Goal: Task Accomplishment & Management: Manage account settings

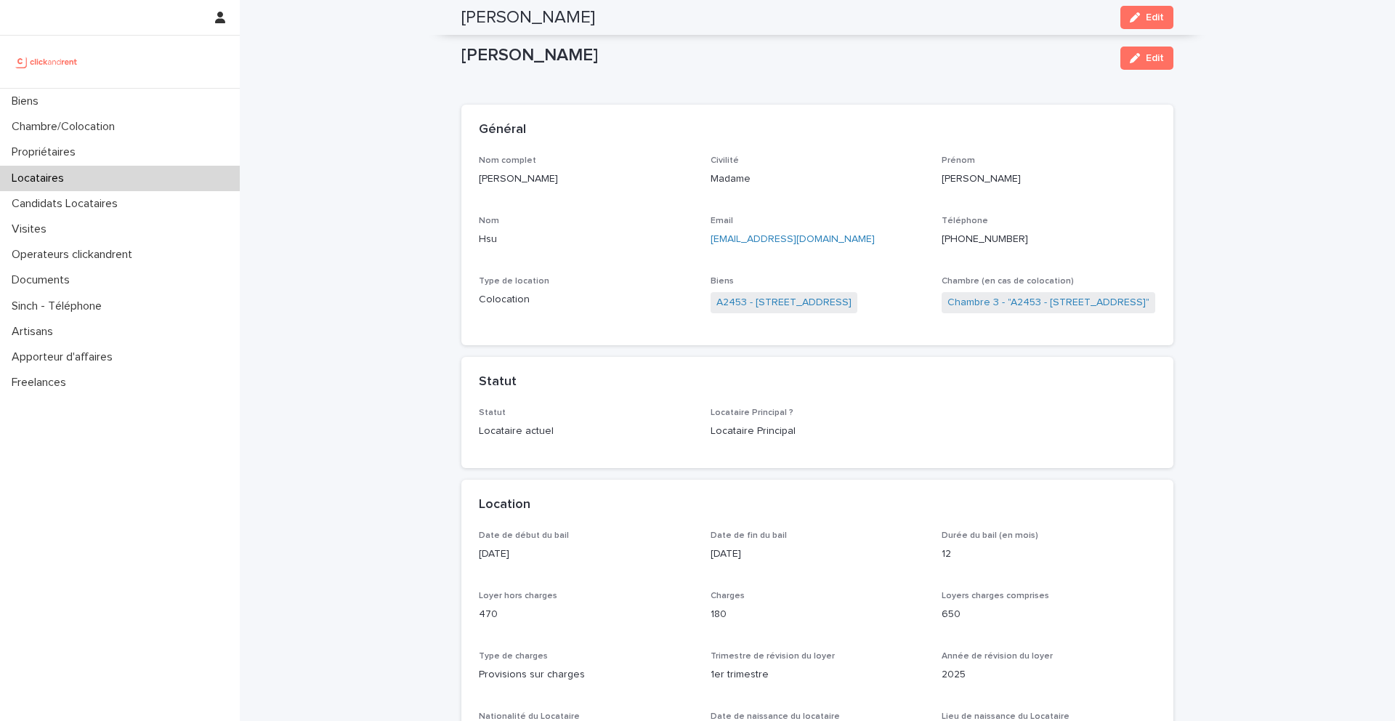
scroll to position [1746, 0]
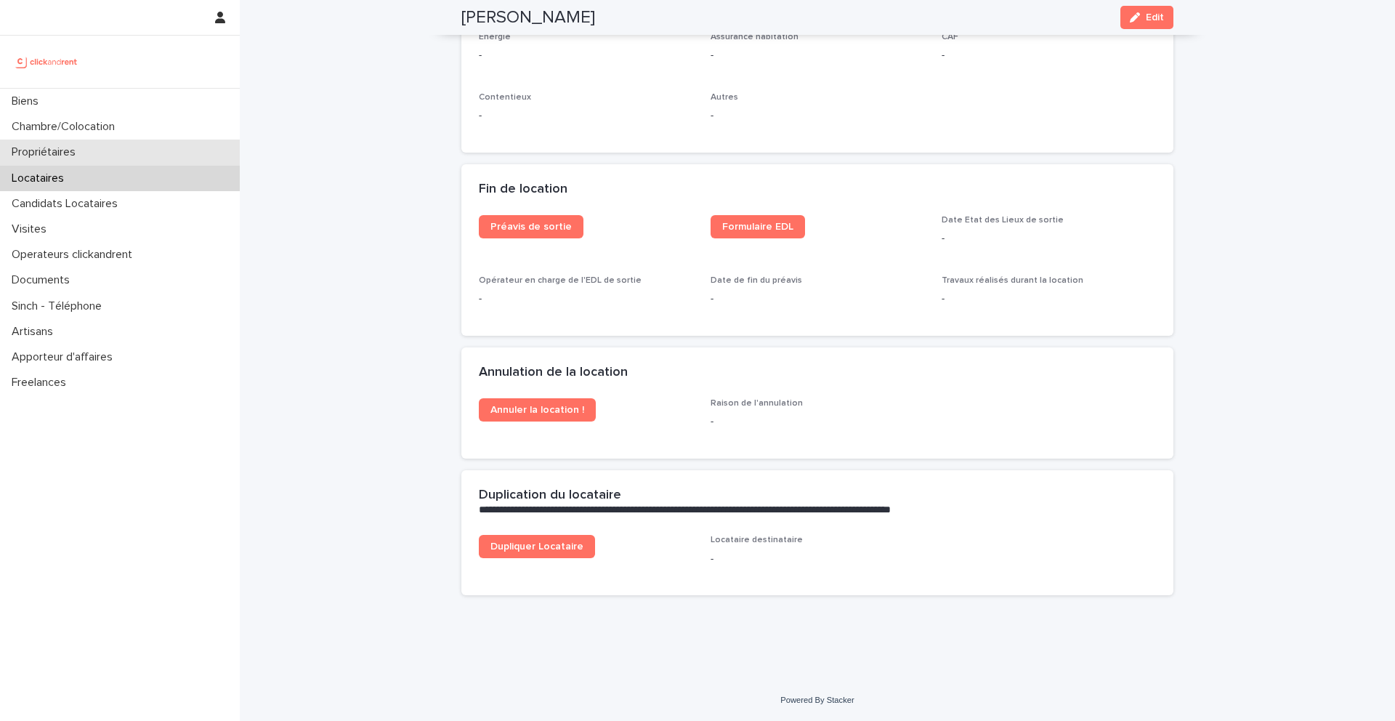
click at [78, 148] on p "Propriétaires" at bounding box center [46, 152] width 81 height 14
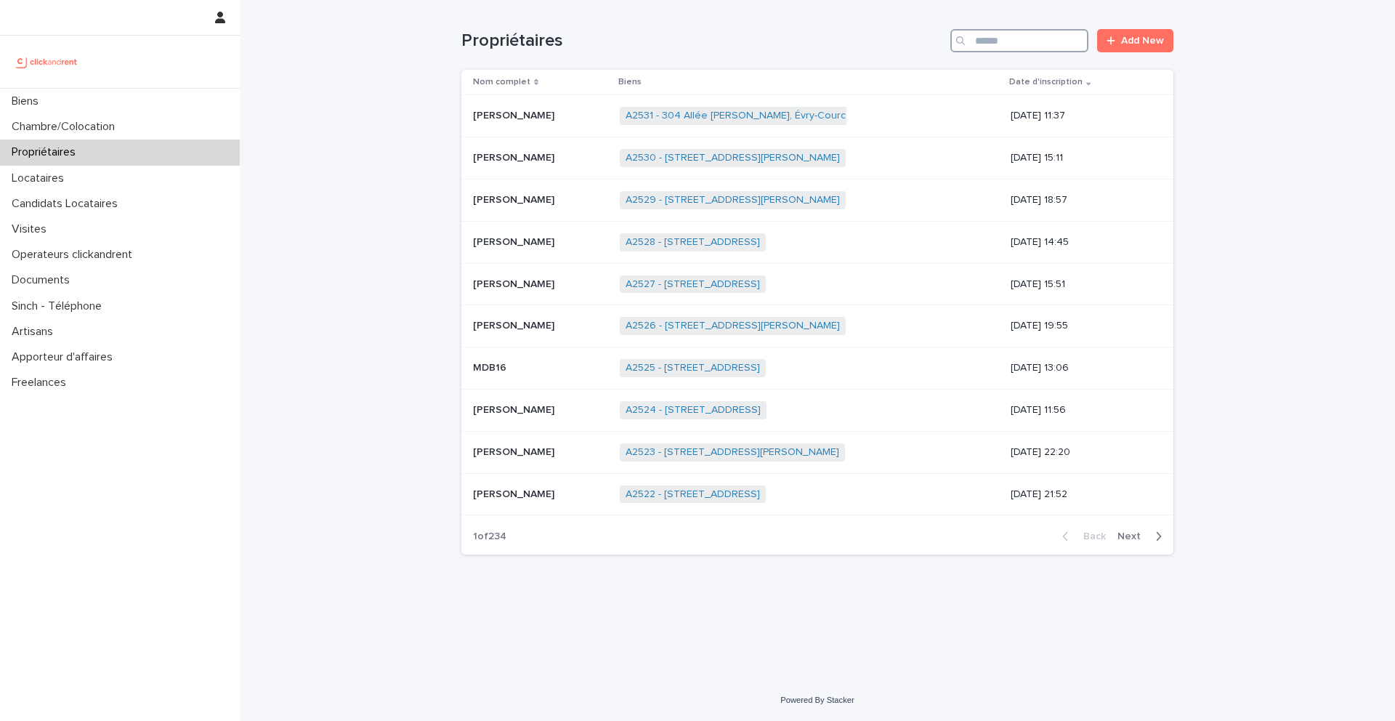
click at [1017, 36] on input "Search" at bounding box center [1019, 40] width 138 height 23
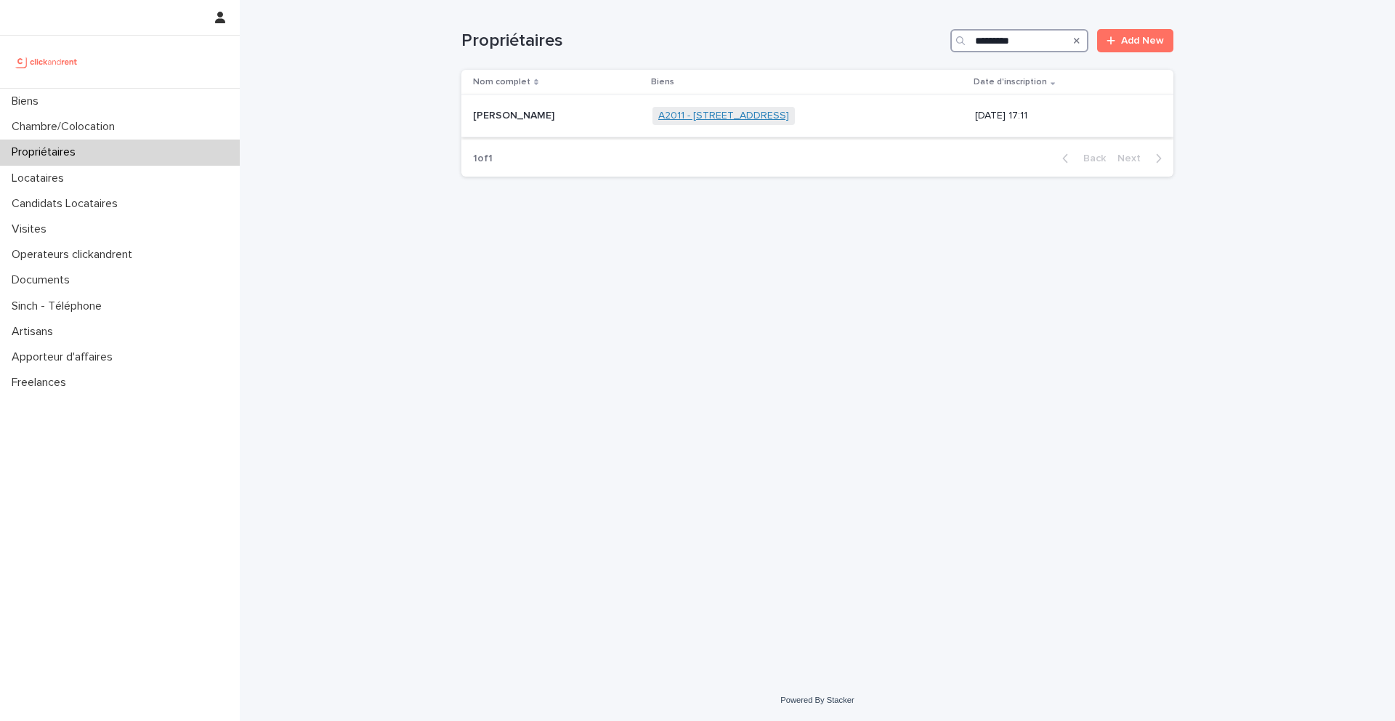
type input "*********"
click at [721, 117] on link "A2011 - 6 Rue Du Général Frère, Amiens 80000" at bounding box center [723, 116] width 131 height 12
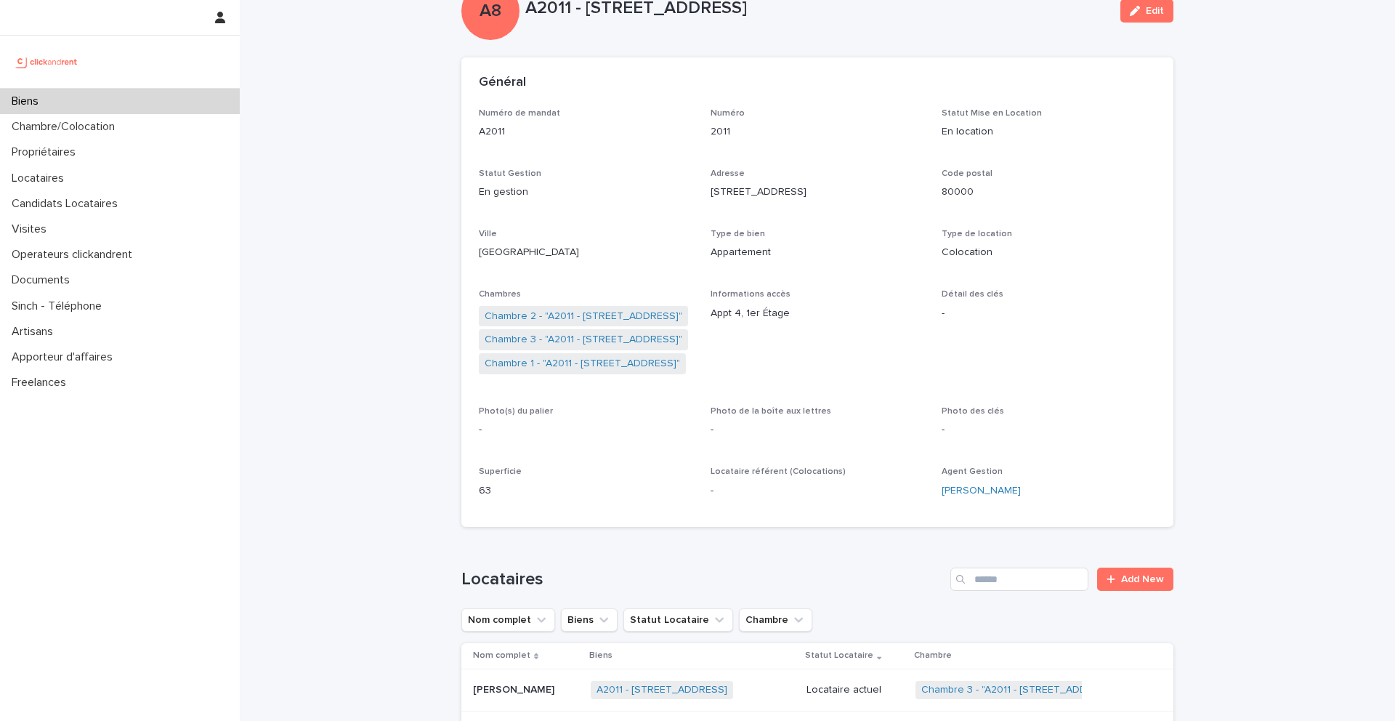
scroll to position [44, 0]
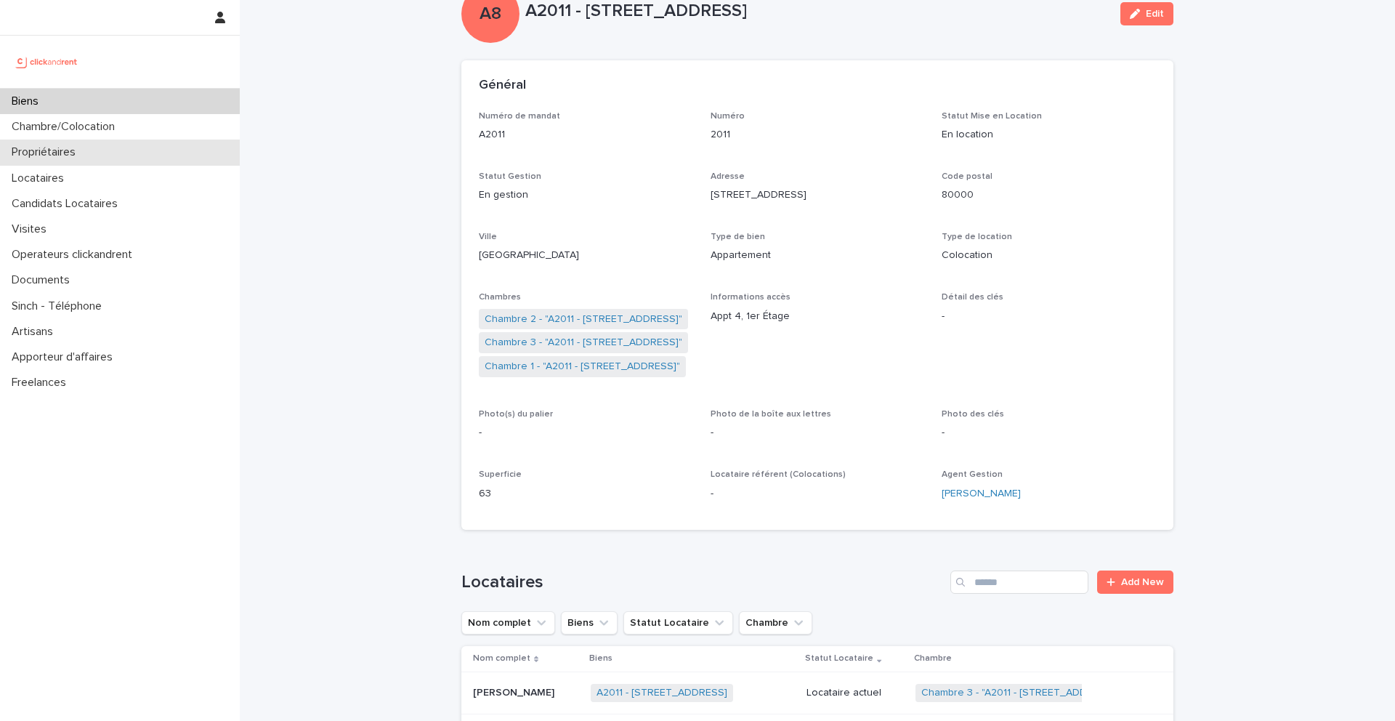
click at [76, 157] on p "Propriétaires" at bounding box center [46, 152] width 81 height 14
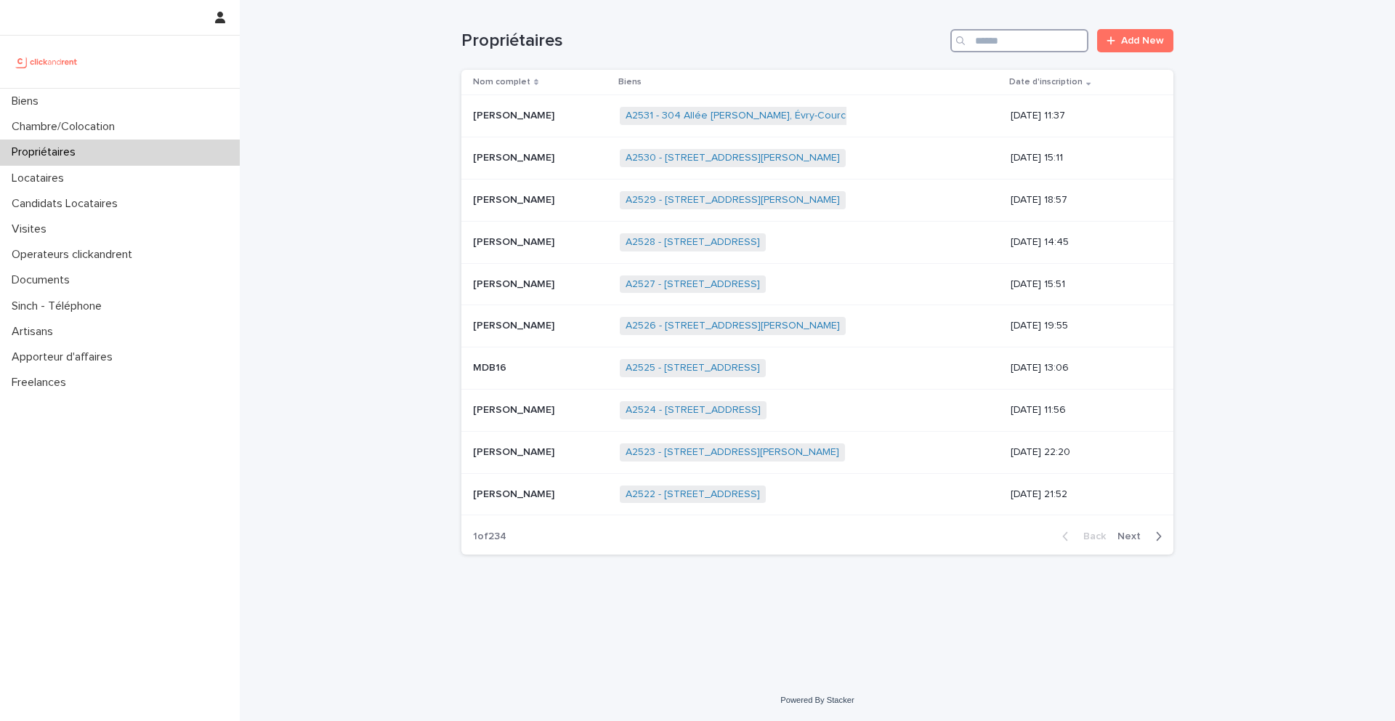
click at [996, 44] on input "Search" at bounding box center [1019, 40] width 138 height 23
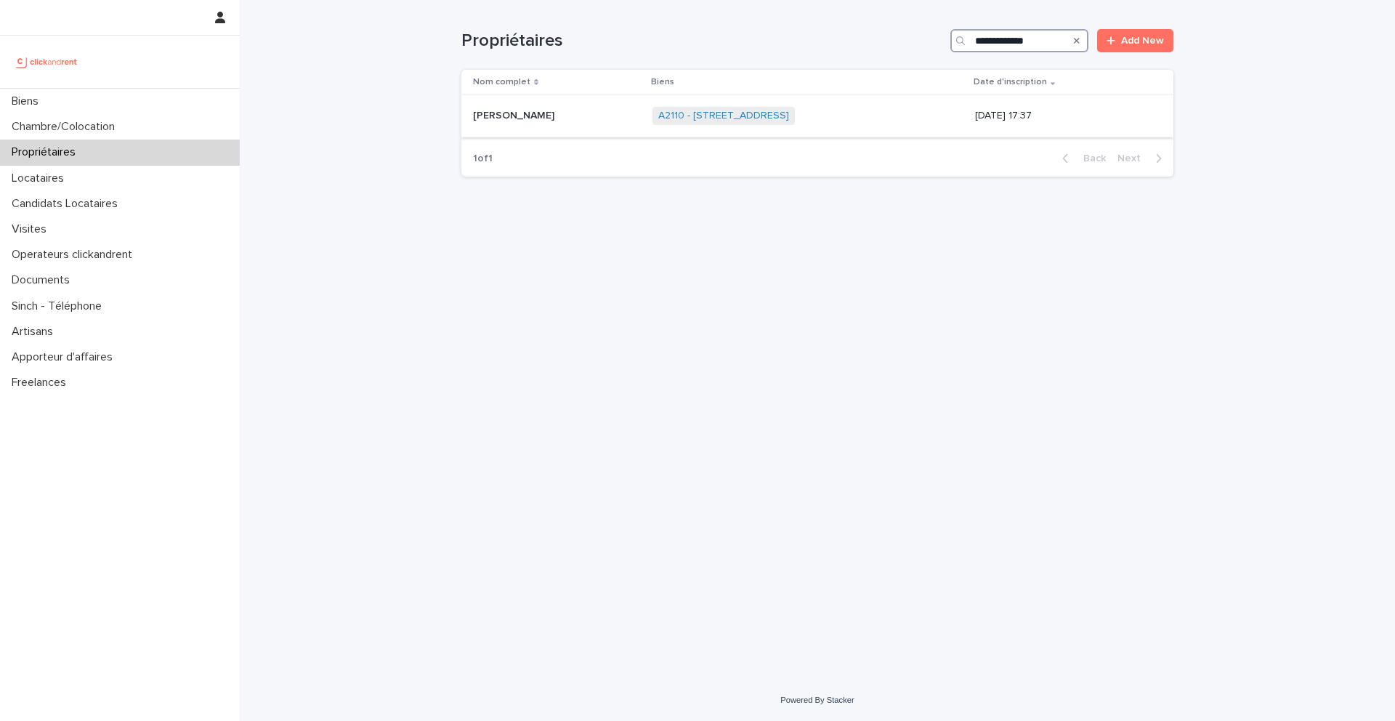
type input "**********"
click at [485, 112] on p "Charles Sirot" at bounding box center [515, 114] width 84 height 15
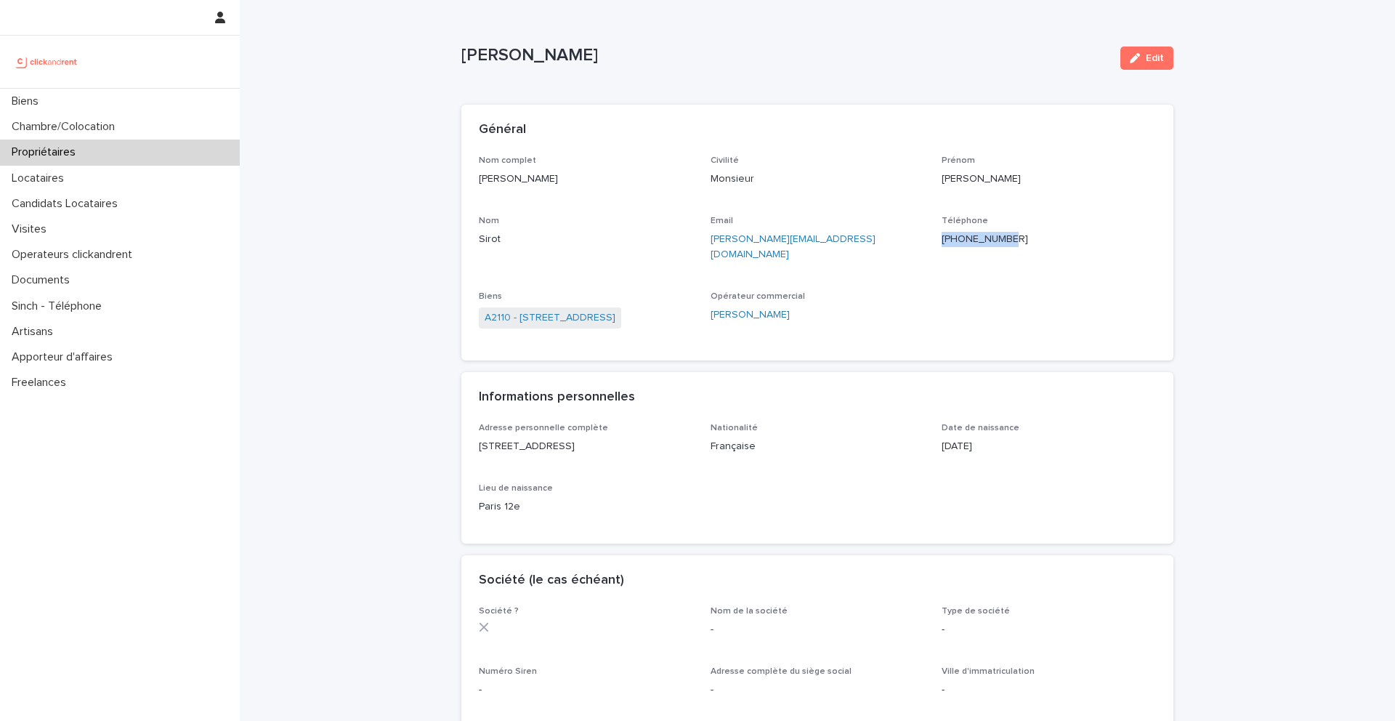
drag, startPoint x: 1025, startPoint y: 245, endPoint x: 952, endPoint y: 241, distance: 72.7
click at [952, 241] on p "+33651069903" at bounding box center [1048, 239] width 214 height 15
copy ringoverc2c-84e06f14122c "+33651069903"
click at [609, 310] on link "A2110 - 30 Rue Damis , Amiens 80000" at bounding box center [550, 317] width 131 height 15
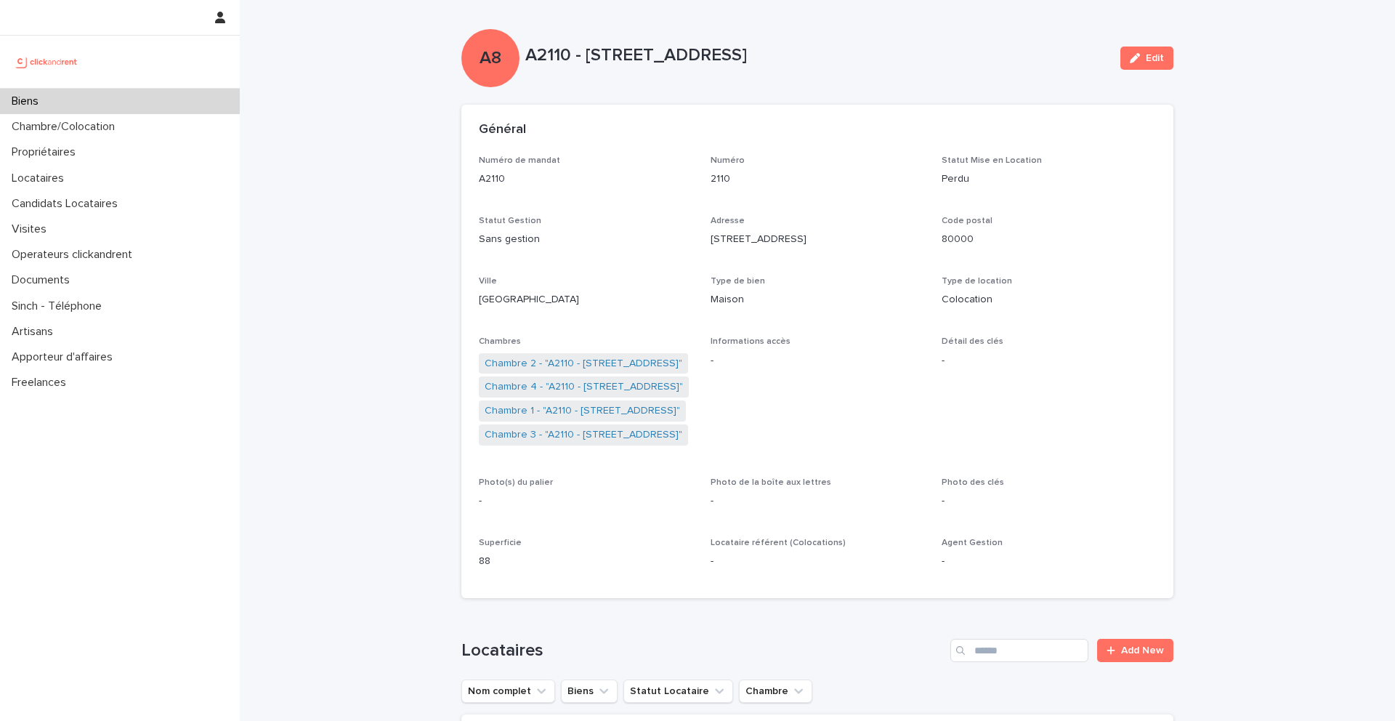
drag, startPoint x: 834, startPoint y: 52, endPoint x: 587, endPoint y: 49, distance: 247.0
click at [587, 49] on p "A2110 - 30 Rue Damis , Amiens 80000" at bounding box center [816, 55] width 583 height 21
copy p "30 Rue Damis , Amiens 80000"
click at [95, 103] on div "Biens" at bounding box center [120, 101] width 240 height 25
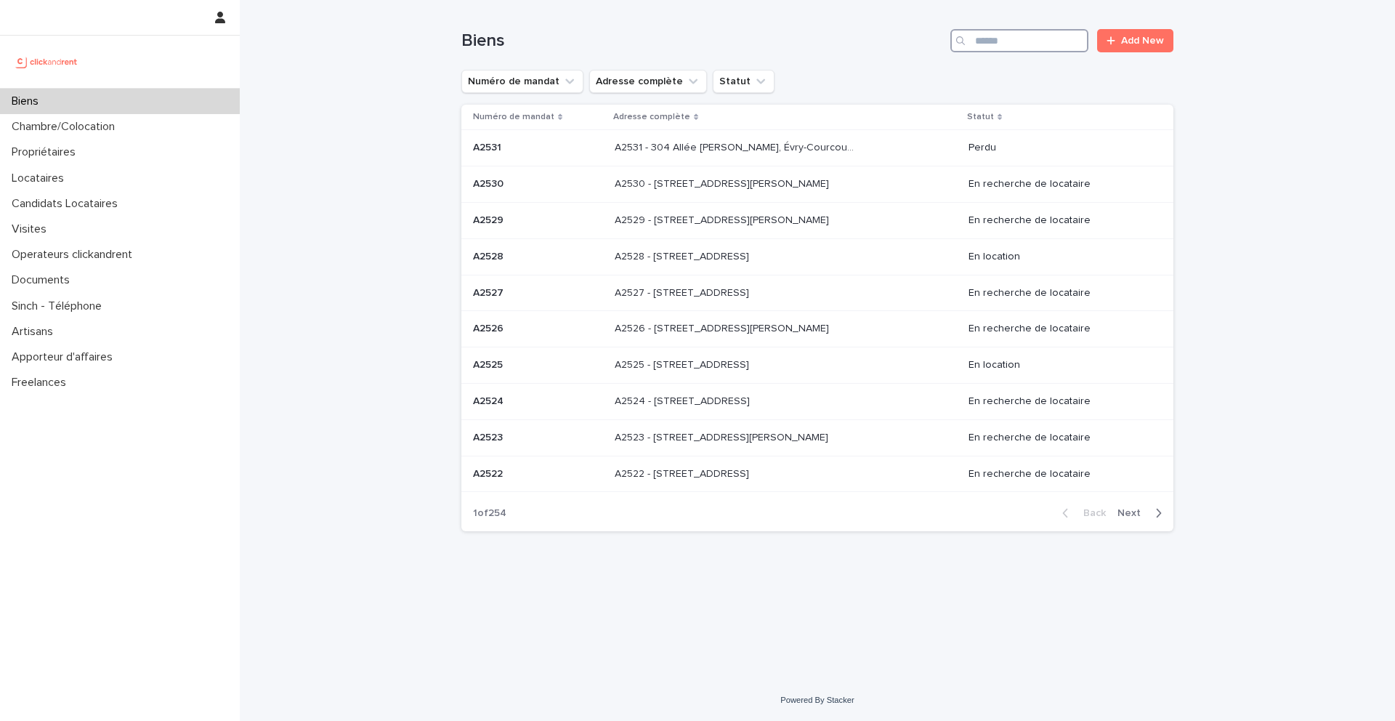
click at [994, 43] on input "Search" at bounding box center [1019, 40] width 138 height 23
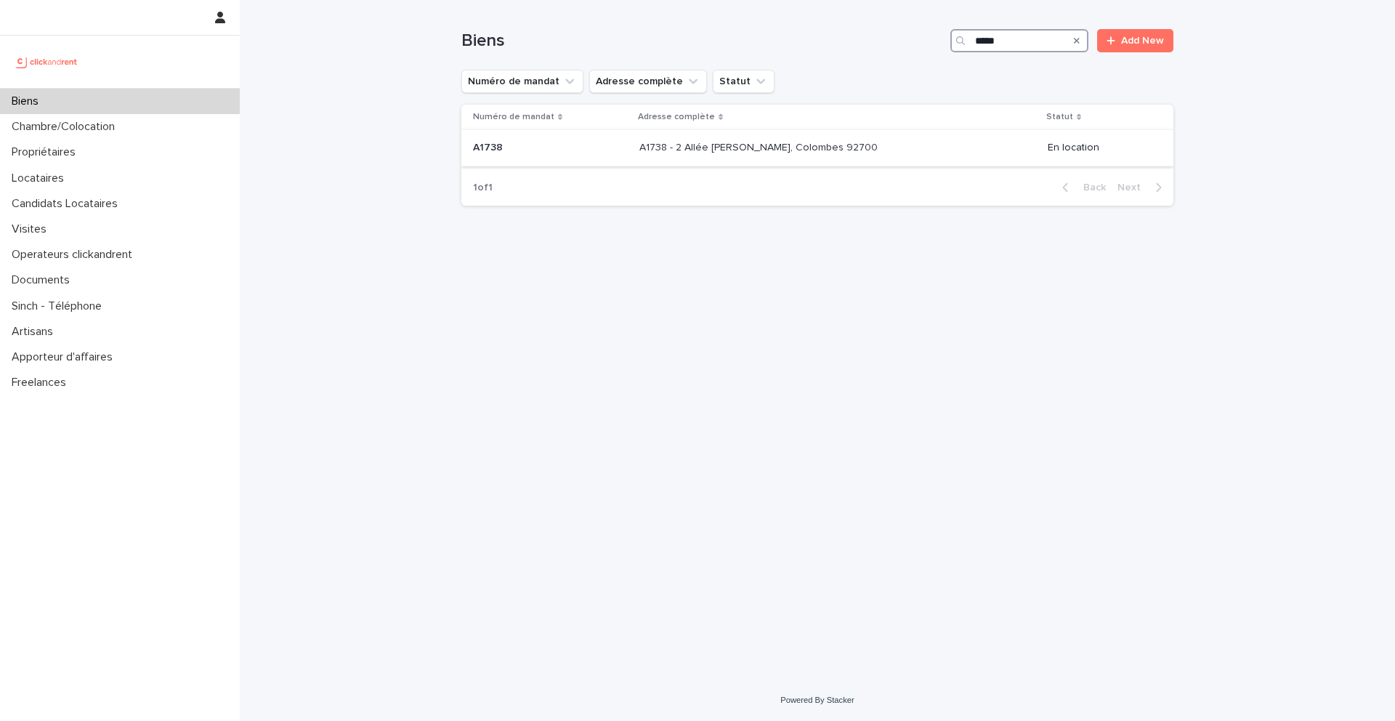
type input "*****"
click at [506, 149] on p at bounding box center [550, 148] width 155 height 12
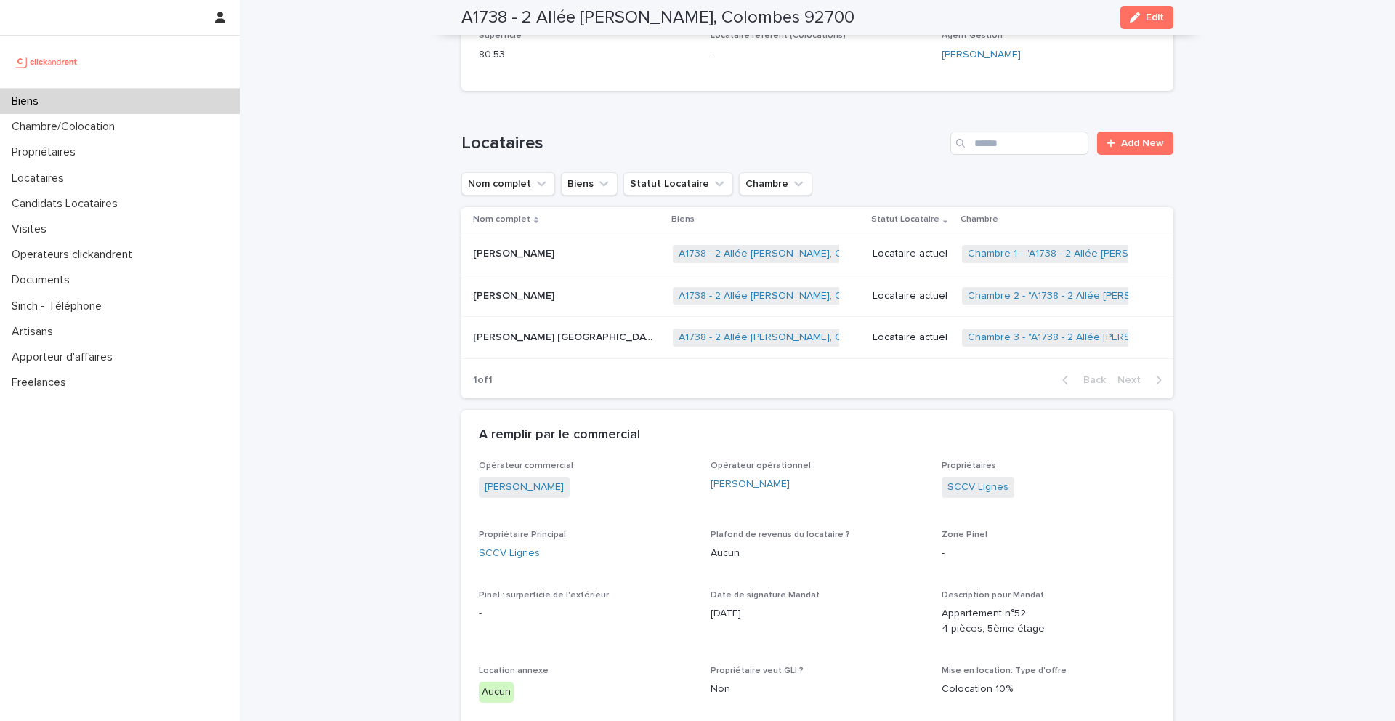
scroll to position [488, 0]
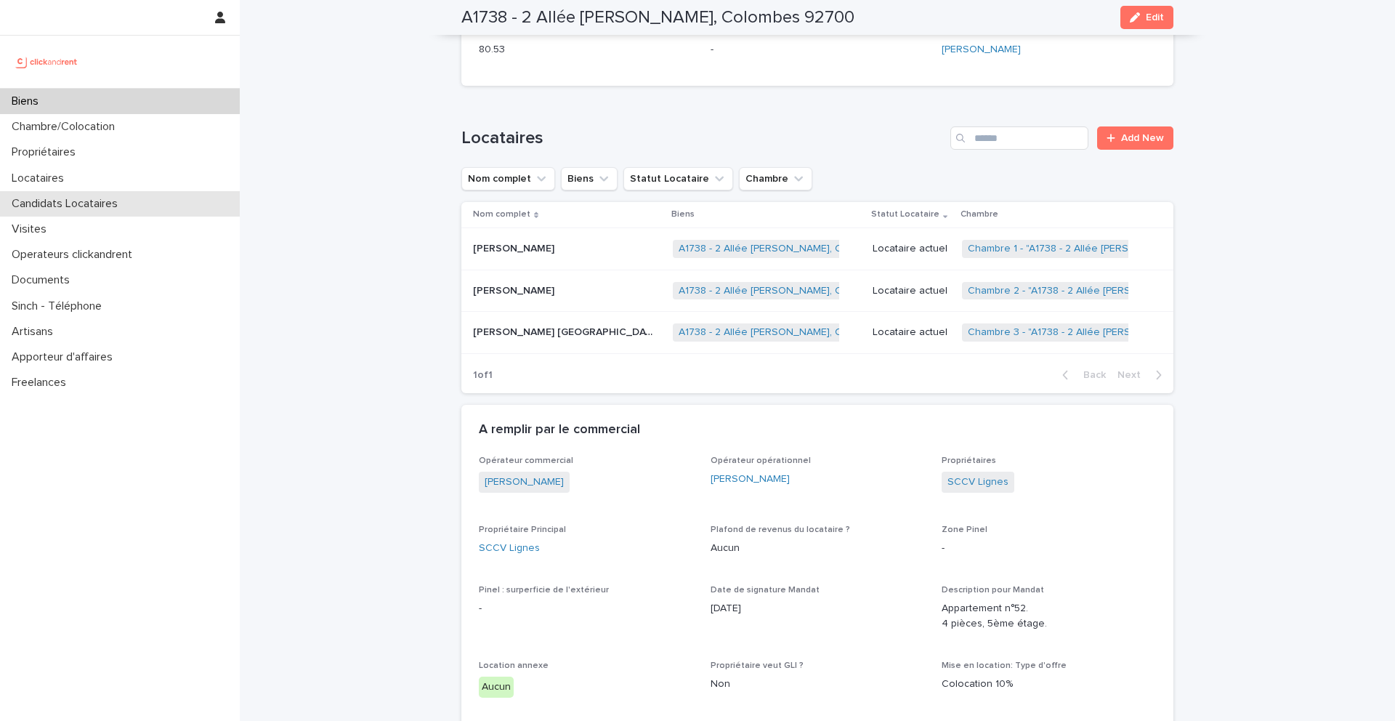
click at [71, 200] on p "Candidats Locataires" at bounding box center [67, 204] width 123 height 14
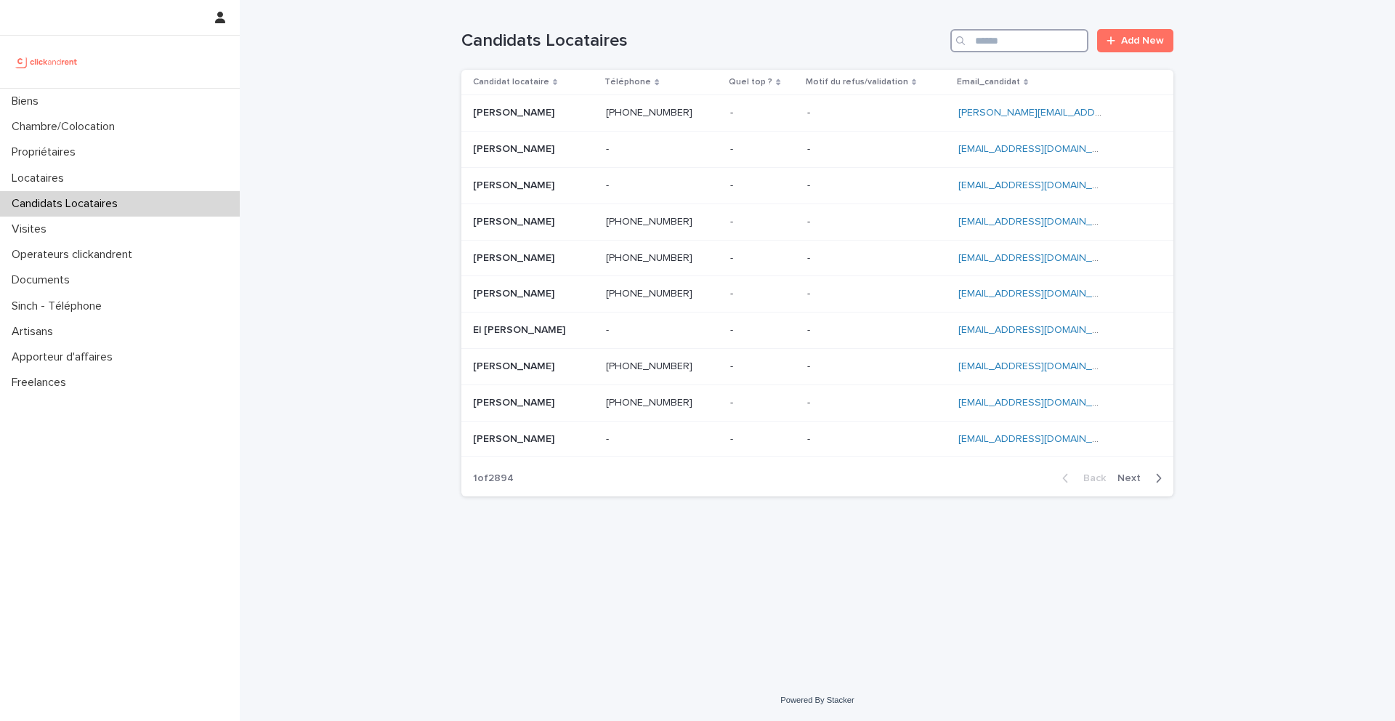
click at [982, 33] on input "Search" at bounding box center [1019, 40] width 138 height 23
paste input "**********"
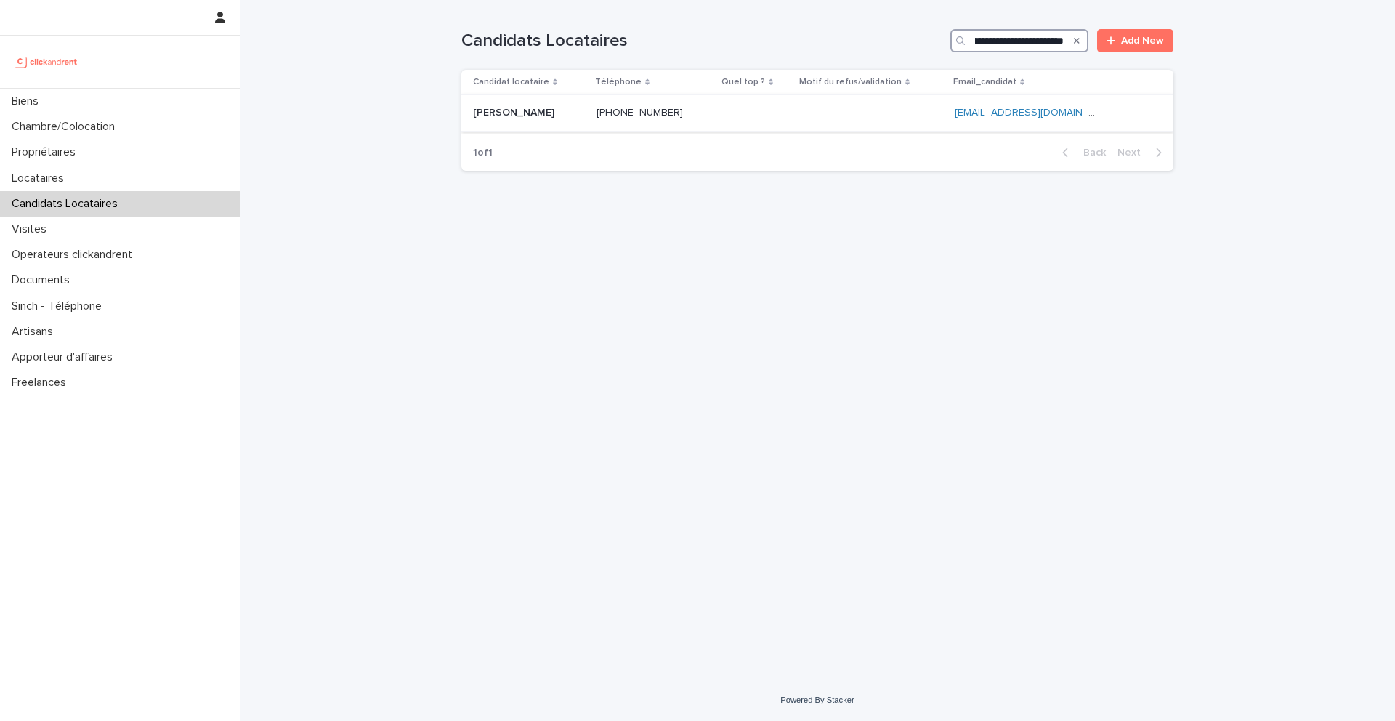
type input "**********"
click at [548, 115] on p "[PERSON_NAME]" at bounding box center [515, 111] width 84 height 15
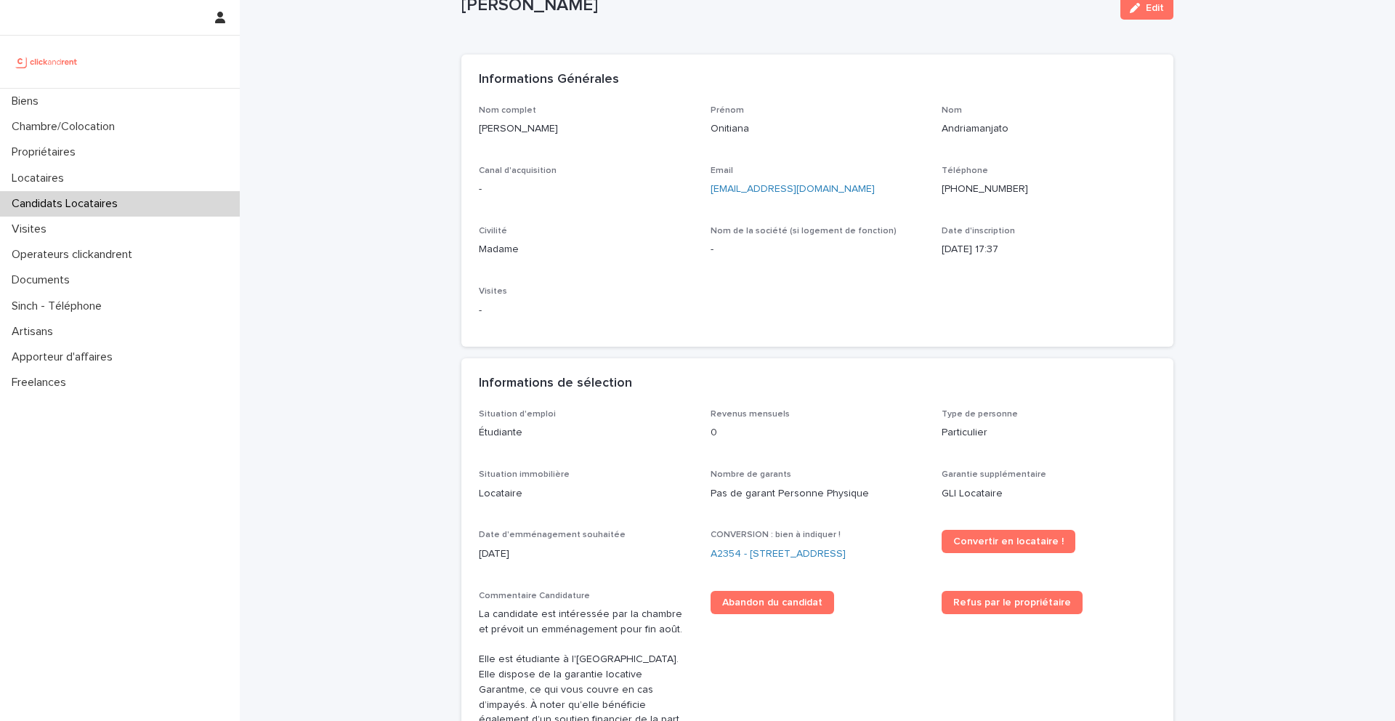
scroll to position [53, 0]
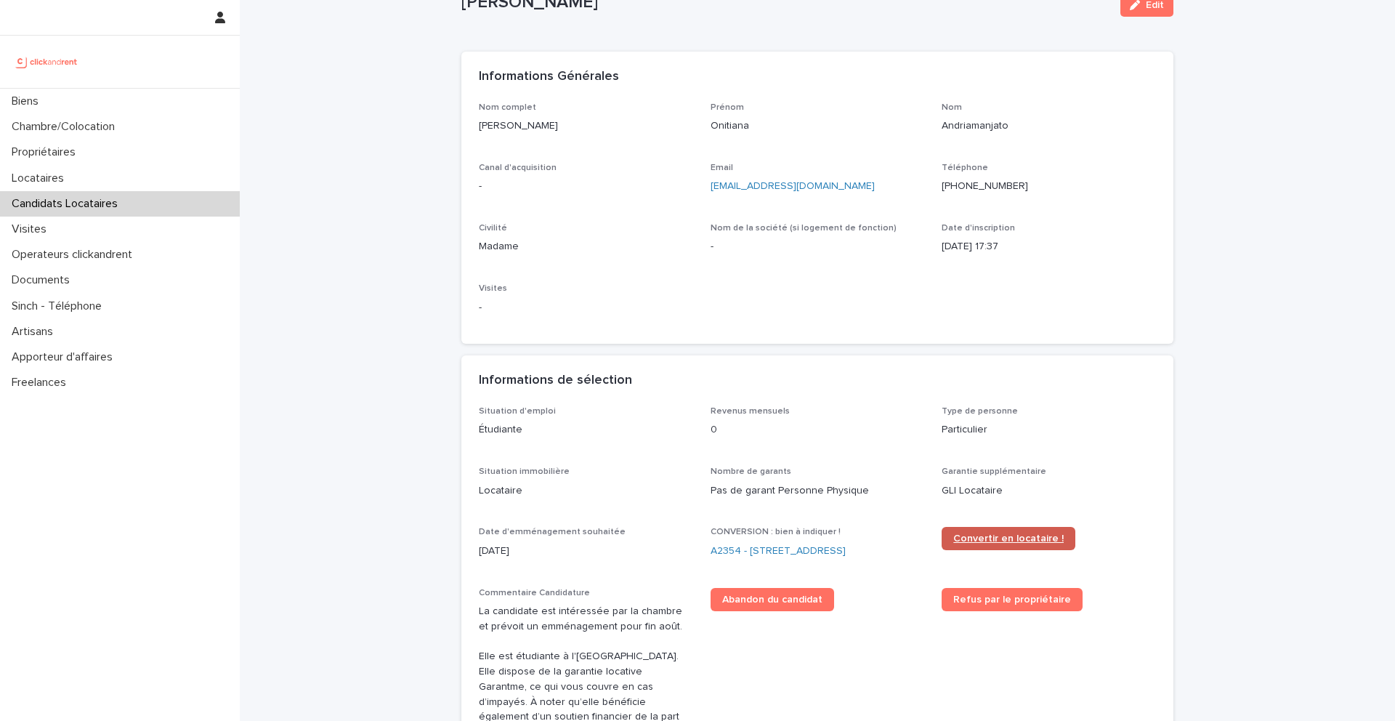
click at [1009, 542] on span "Convertir en locataire !" at bounding box center [1008, 538] width 110 height 10
click at [792, 552] on link "A2354 - [STREET_ADDRESS]" at bounding box center [777, 550] width 135 height 15
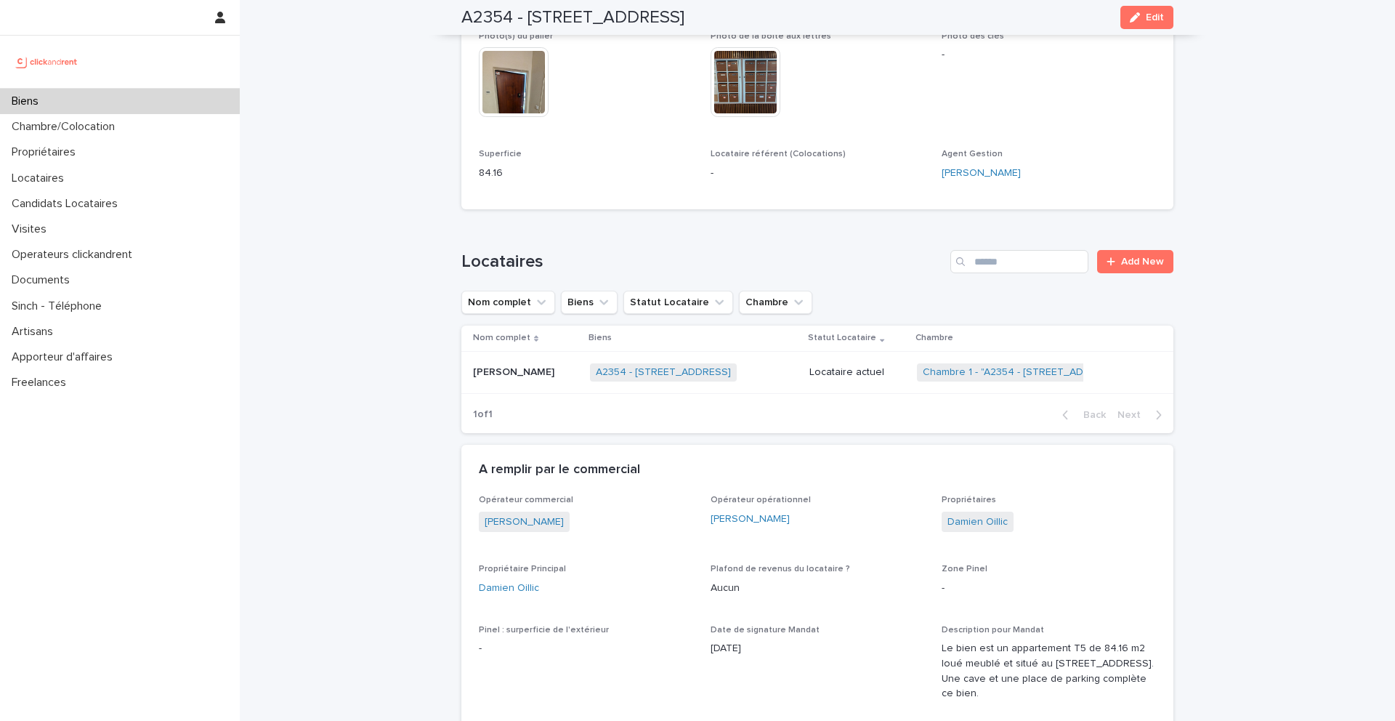
scroll to position [624, 0]
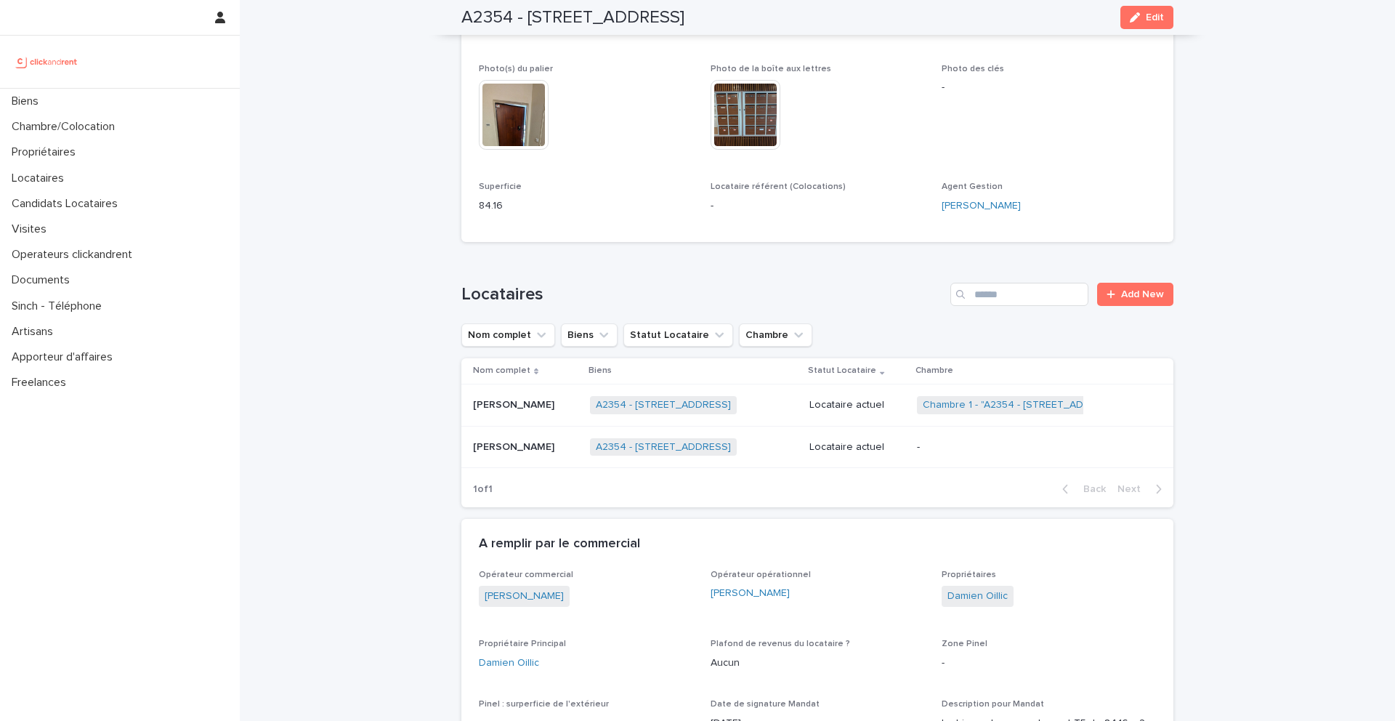
scroll to position [592, 0]
click at [508, 448] on p "[PERSON_NAME]" at bounding box center [515, 443] width 84 height 15
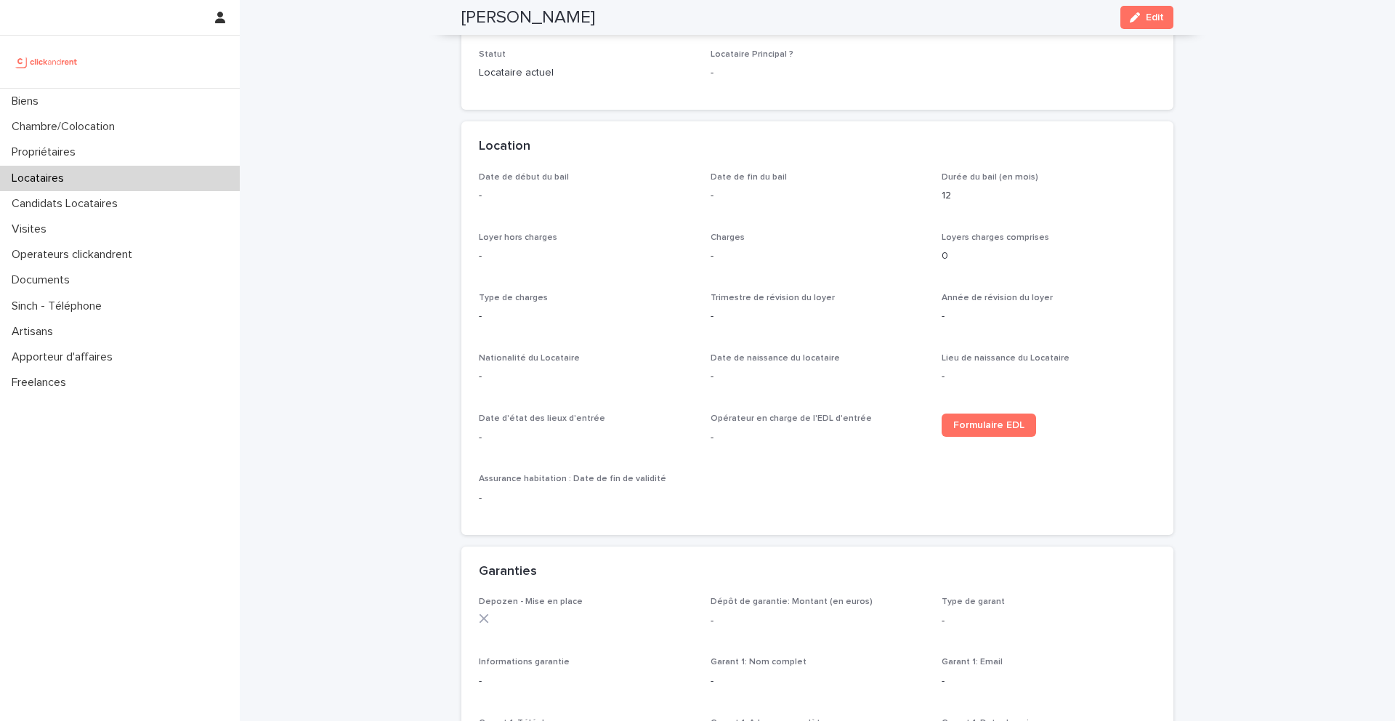
scroll to position [368, 0]
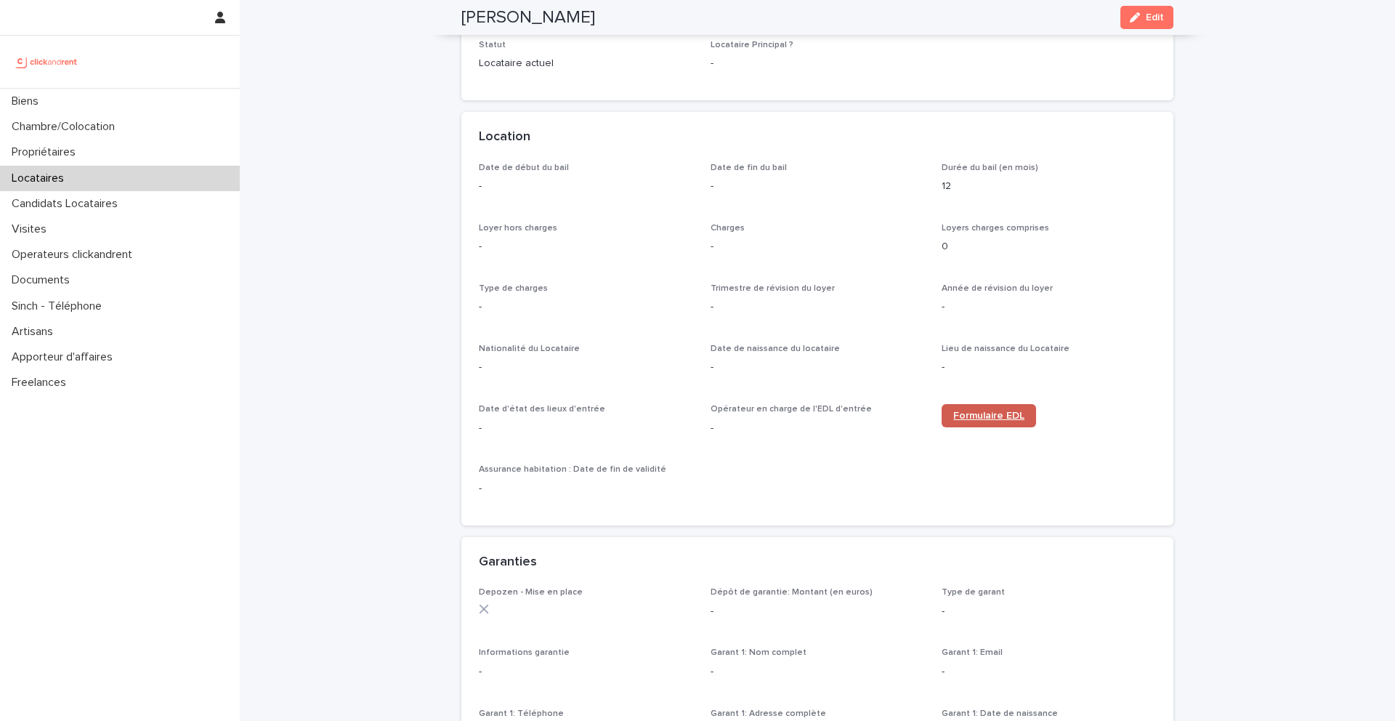
click at [988, 420] on span "Formulaire EDL" at bounding box center [988, 415] width 71 height 10
click at [81, 108] on div "Biens" at bounding box center [120, 101] width 240 height 25
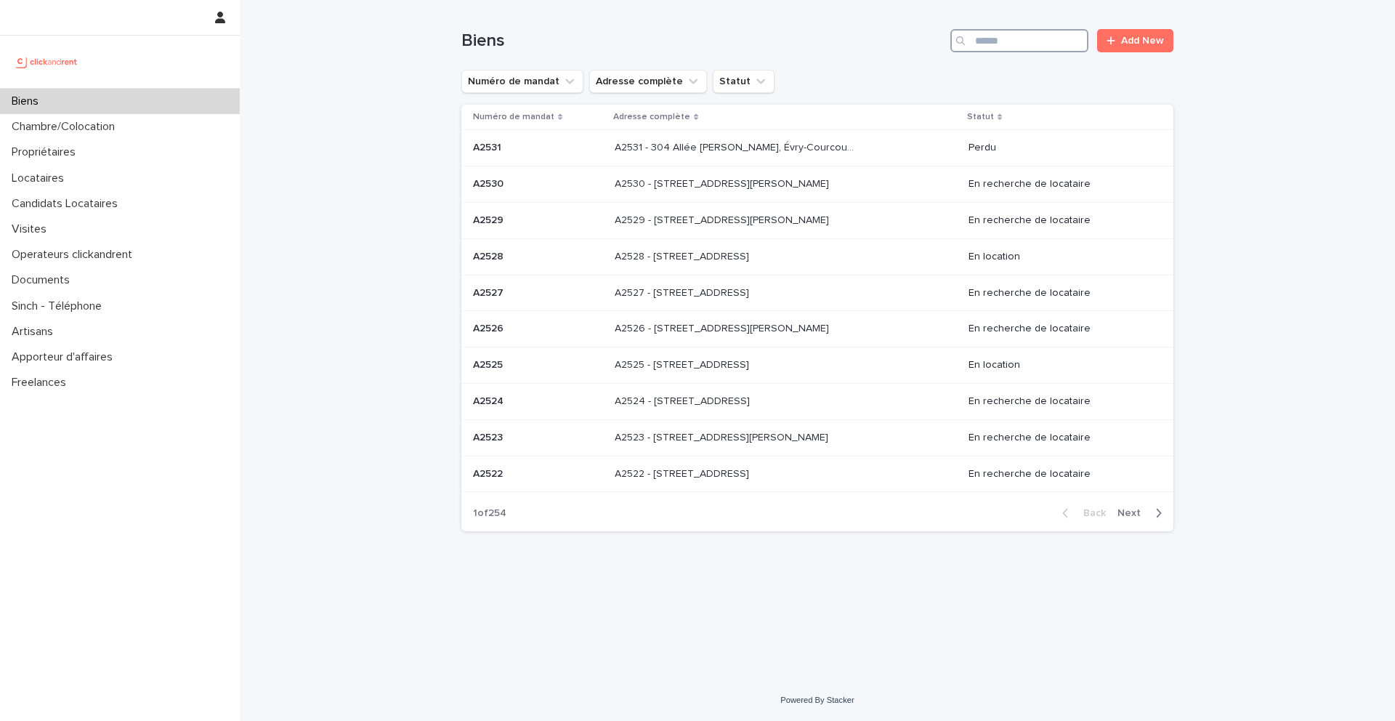
click at [1032, 36] on input "Search" at bounding box center [1019, 40] width 138 height 23
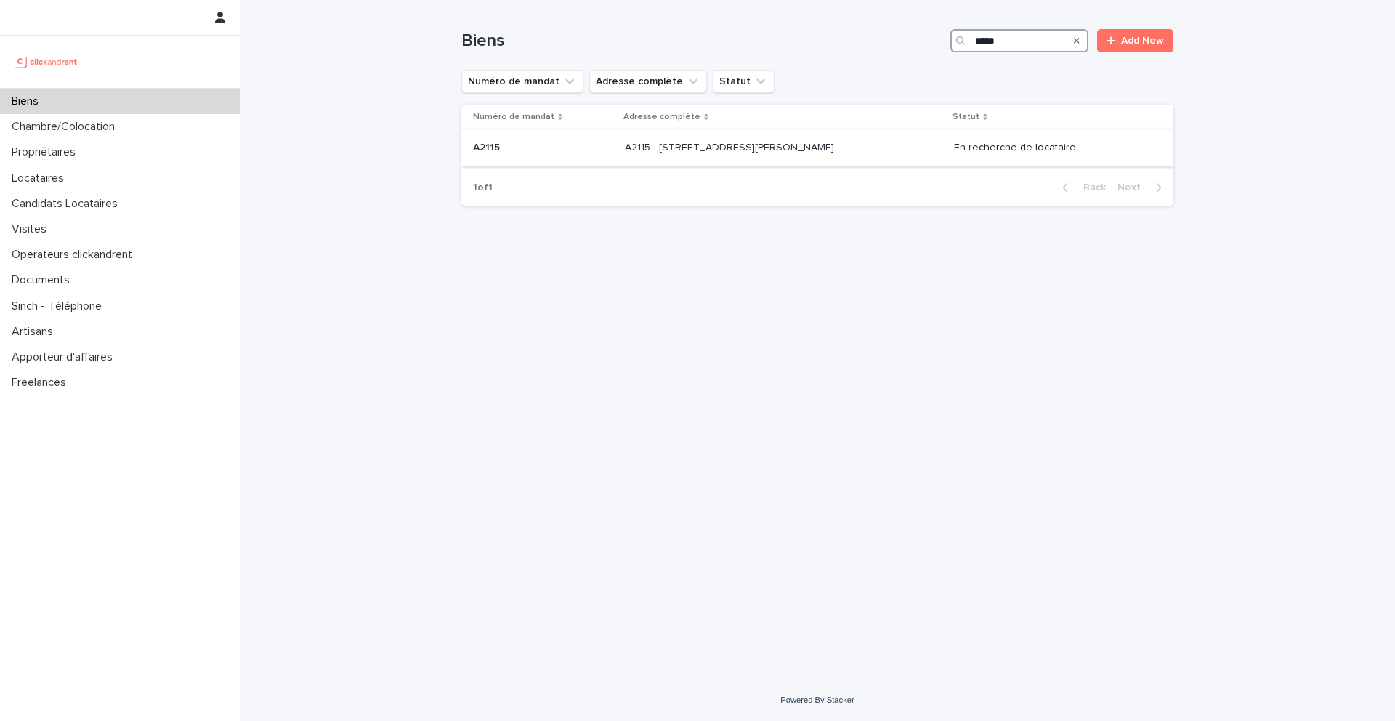
type input "*****"
click at [494, 155] on div "A2115 A2115" at bounding box center [543, 148] width 140 height 24
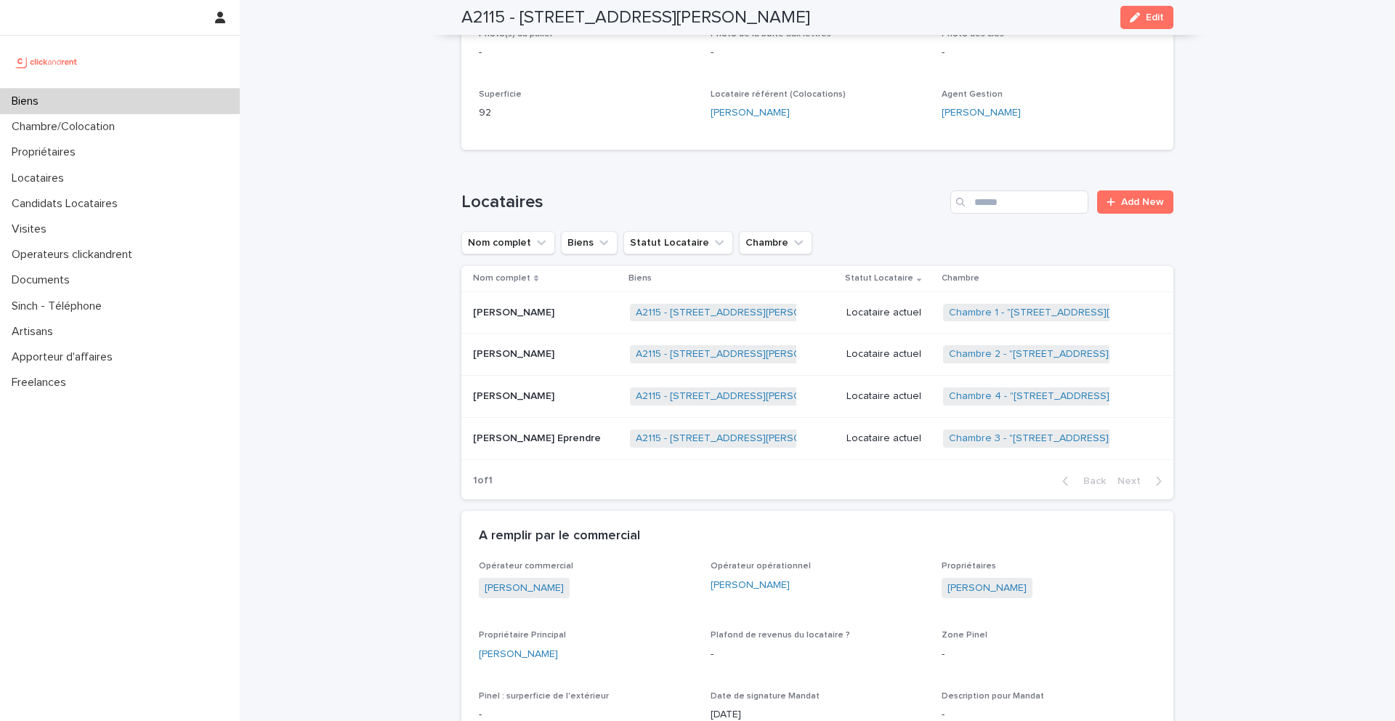
scroll to position [461, 0]
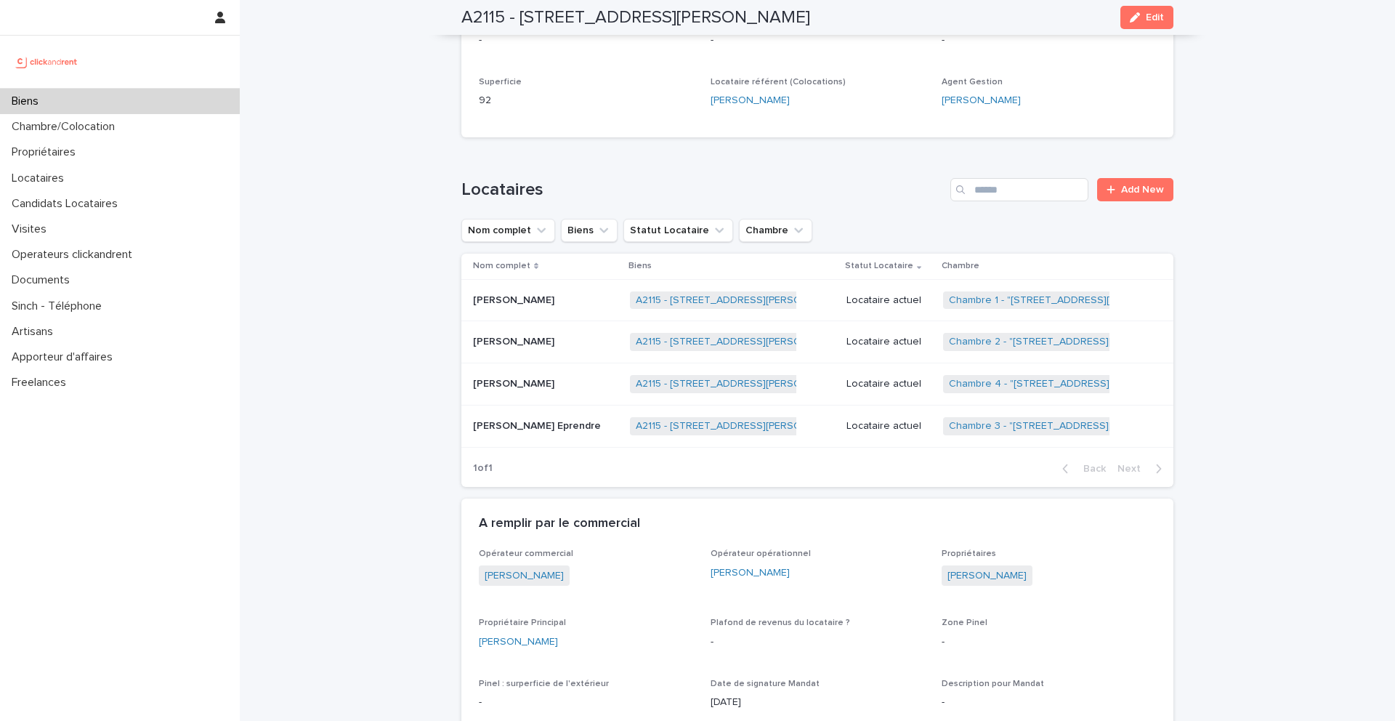
click at [554, 342] on p "[PERSON_NAME]" at bounding box center [515, 340] width 84 height 15
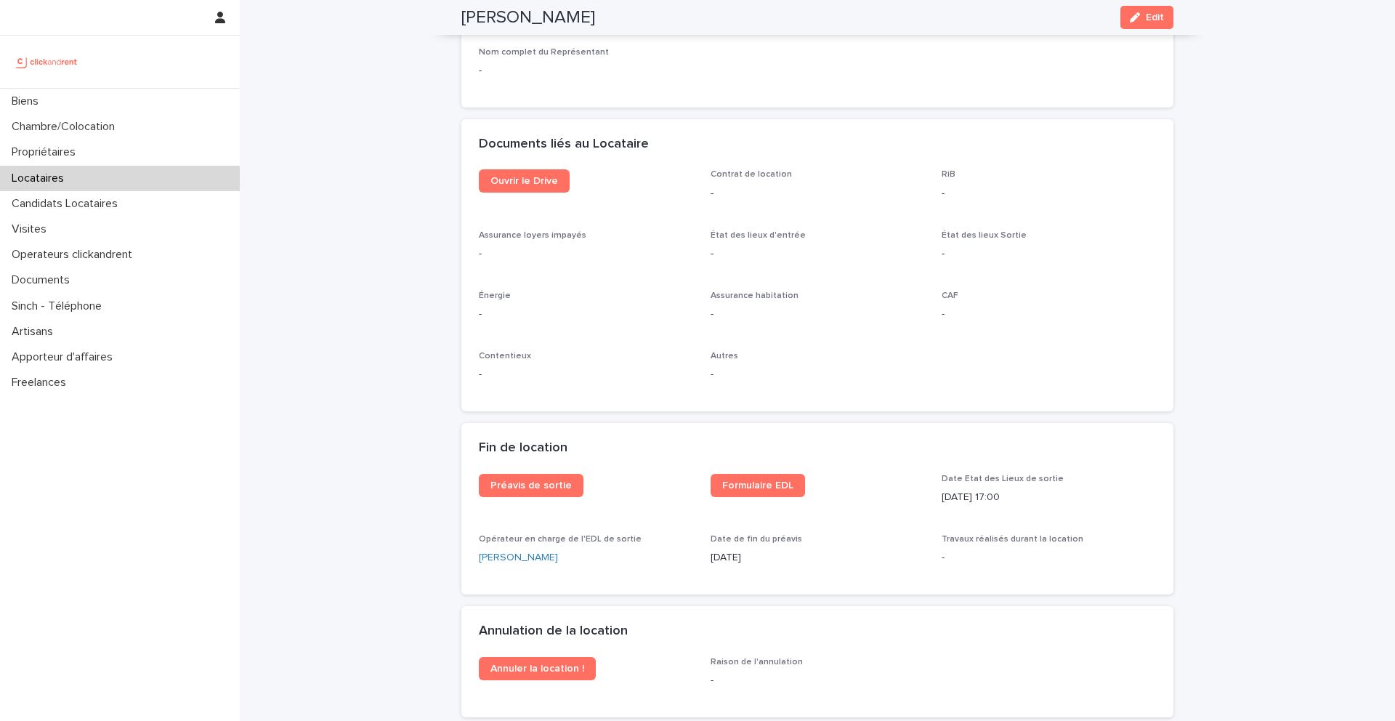
scroll to position [1517, 0]
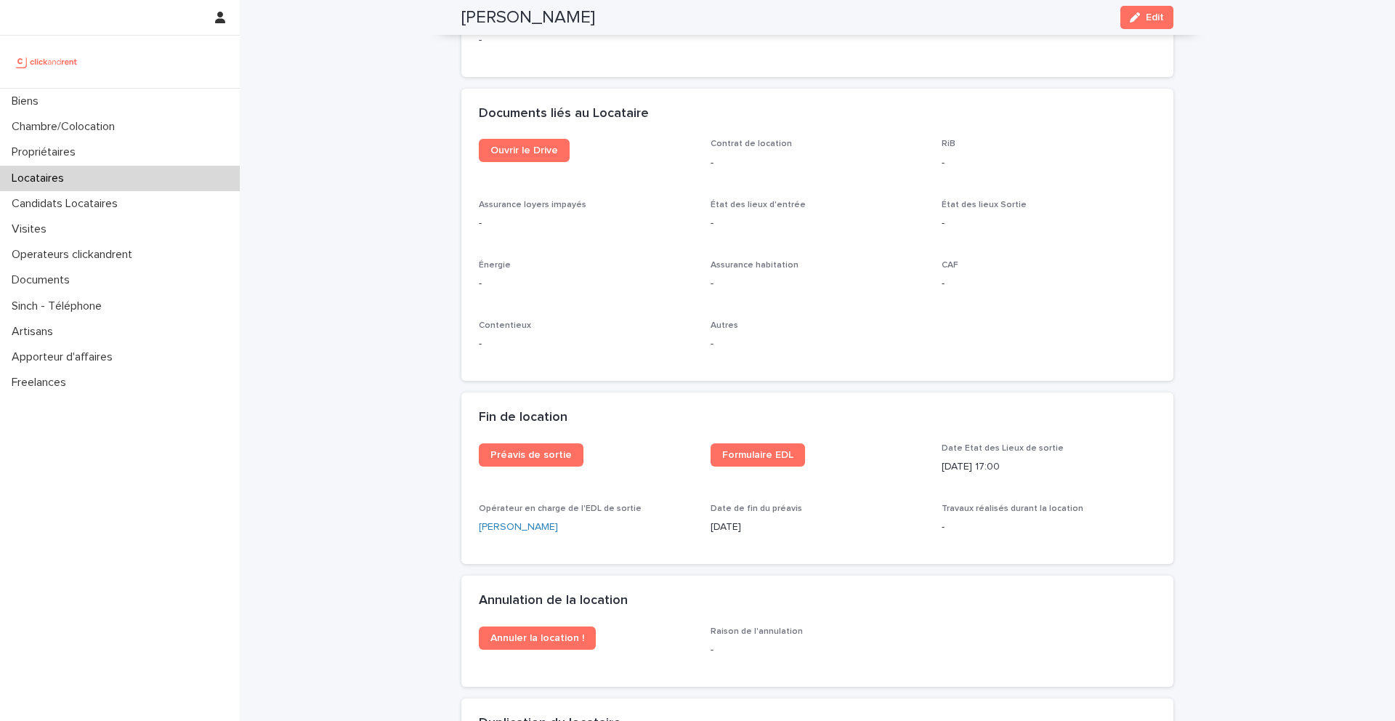
drag, startPoint x: 722, startPoint y: 20, endPoint x: 463, endPoint y: 20, distance: 259.3
click at [463, 20] on div "[PERSON_NAME] Edit" at bounding box center [817, 17] width 712 height 35
click at [57, 177] on p "Locataires" at bounding box center [41, 178] width 70 height 14
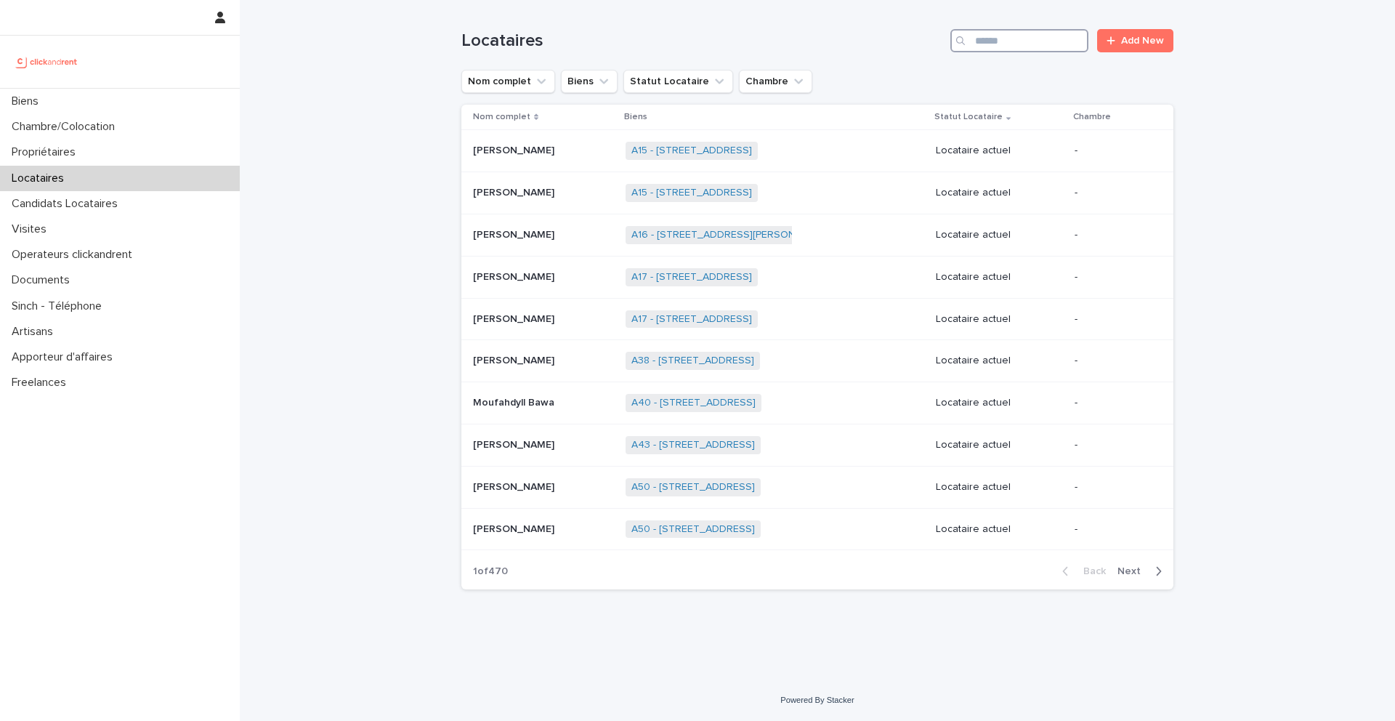
click at [985, 41] on input "Search" at bounding box center [1019, 40] width 138 height 23
click at [1005, 44] on input "Search" at bounding box center [1019, 40] width 138 height 23
click at [994, 48] on input "***" at bounding box center [1019, 40] width 138 height 23
paste input "*****"
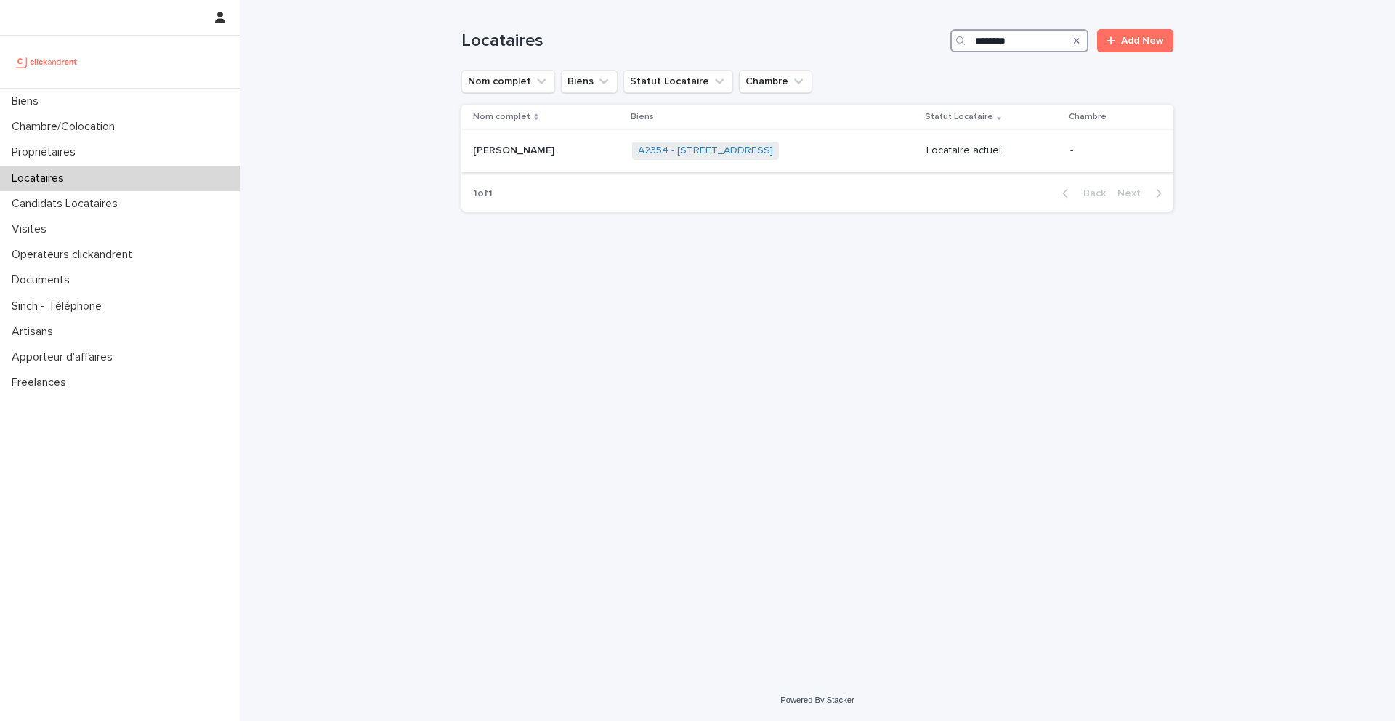
type input "********"
click at [532, 155] on p "[PERSON_NAME]" at bounding box center [515, 149] width 84 height 15
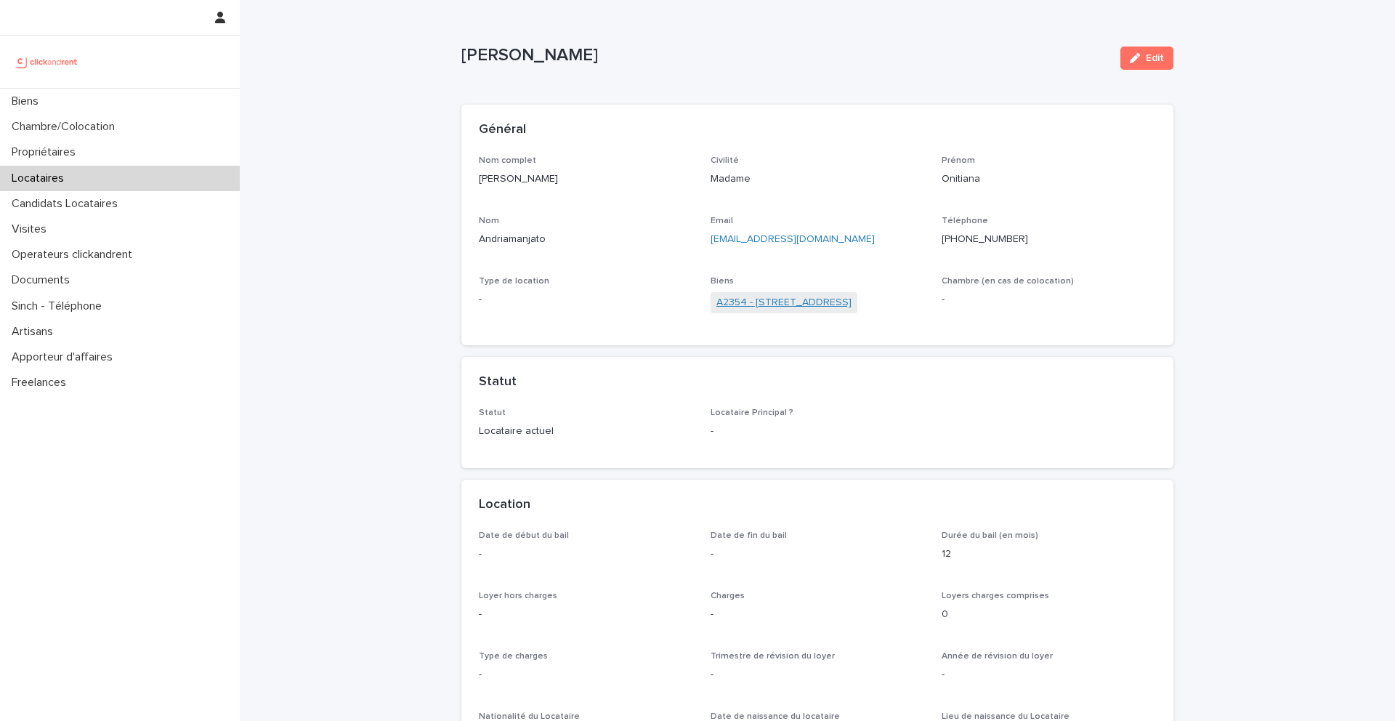
click at [782, 302] on link "A2354 - [STREET_ADDRESS]" at bounding box center [783, 302] width 135 height 15
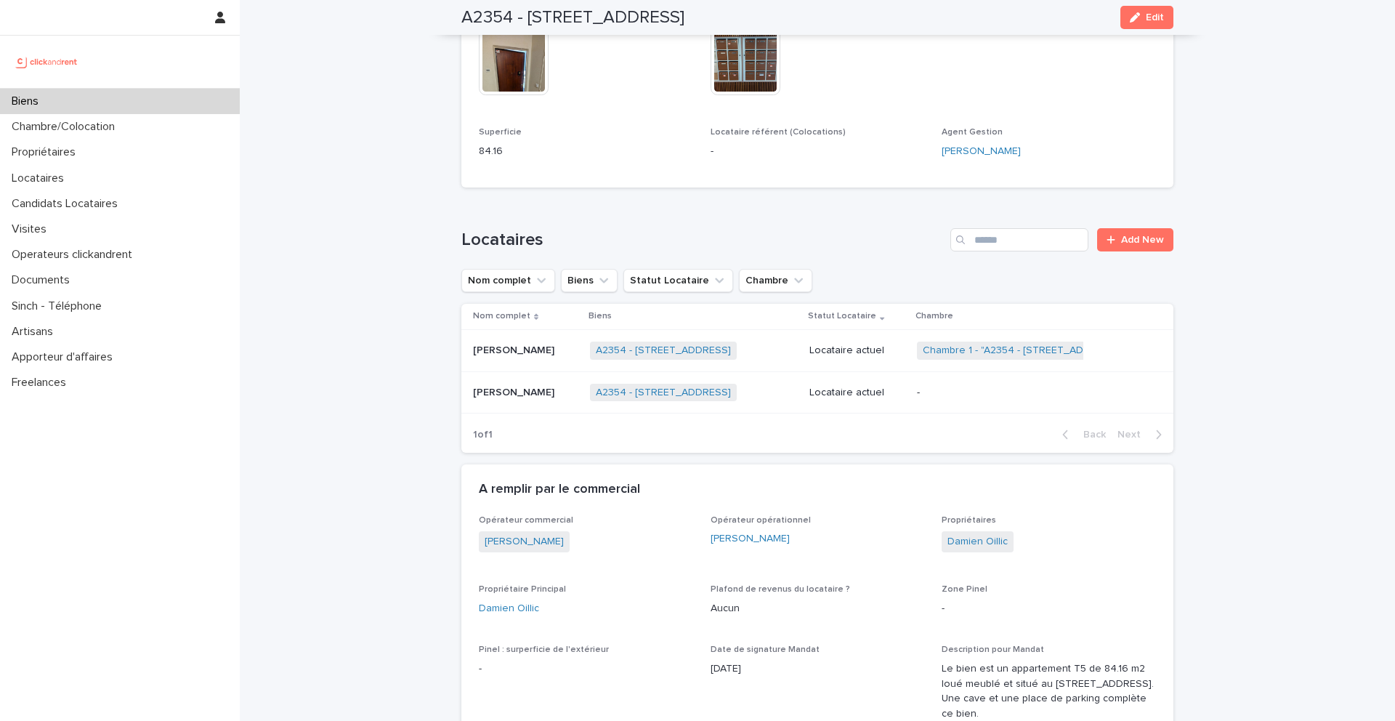
scroll to position [645, 0]
click at [534, 394] on p "[PERSON_NAME]" at bounding box center [515, 390] width 84 height 15
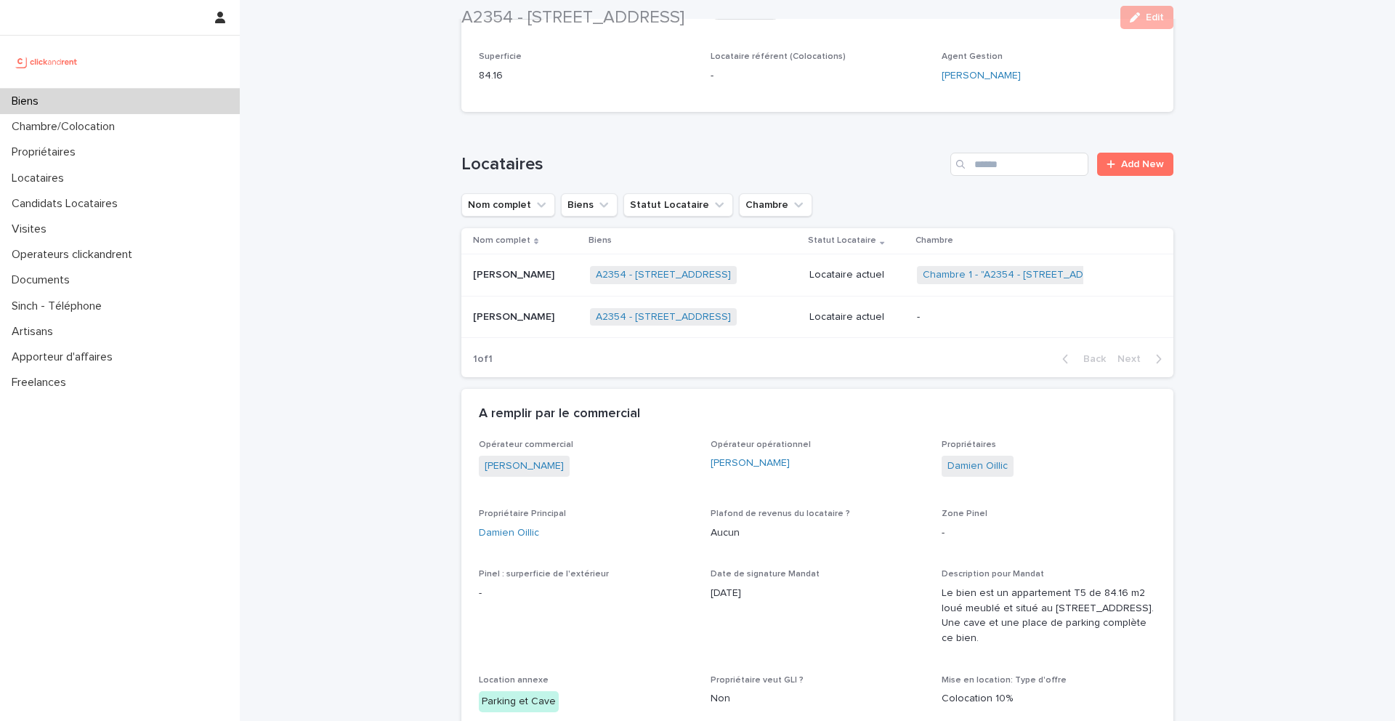
scroll to position [728, 0]
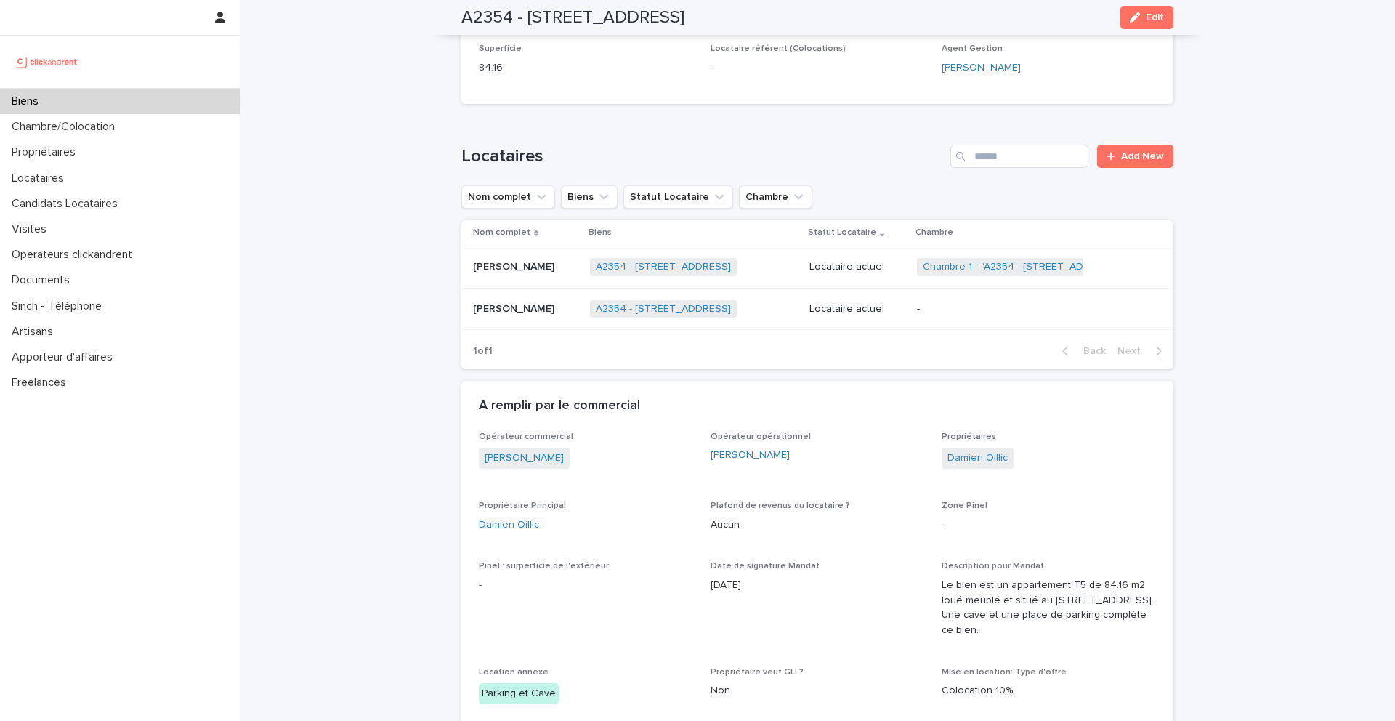
click at [525, 305] on p "[PERSON_NAME]" at bounding box center [515, 307] width 84 height 15
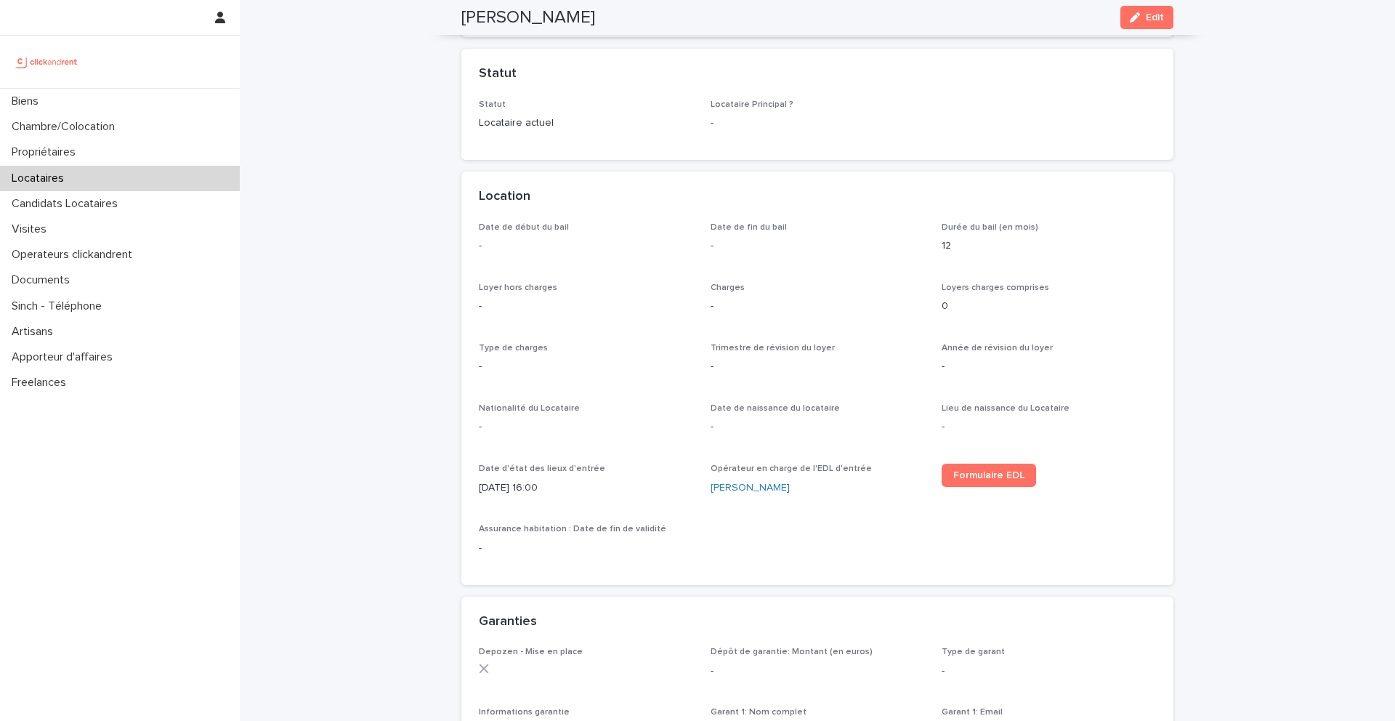
scroll to position [315, 0]
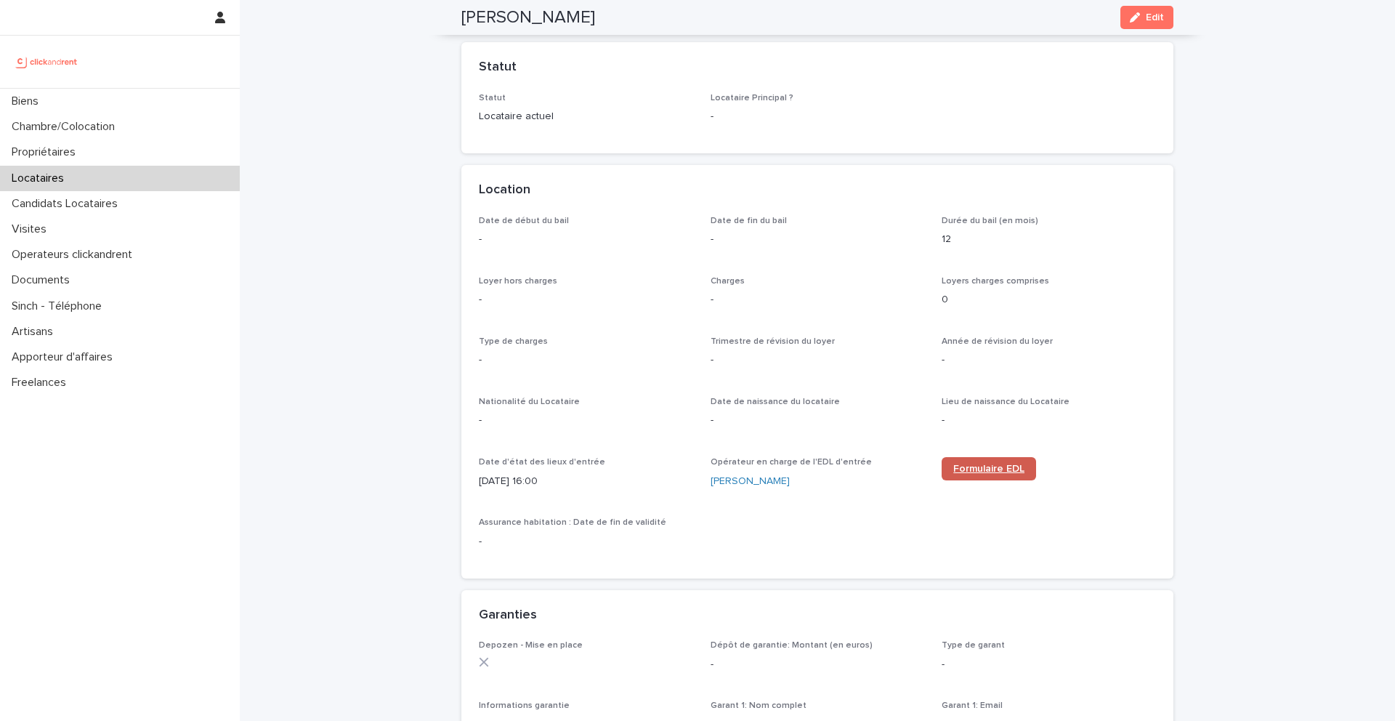
click at [976, 461] on link "Formulaire EDL" at bounding box center [988, 468] width 94 height 23
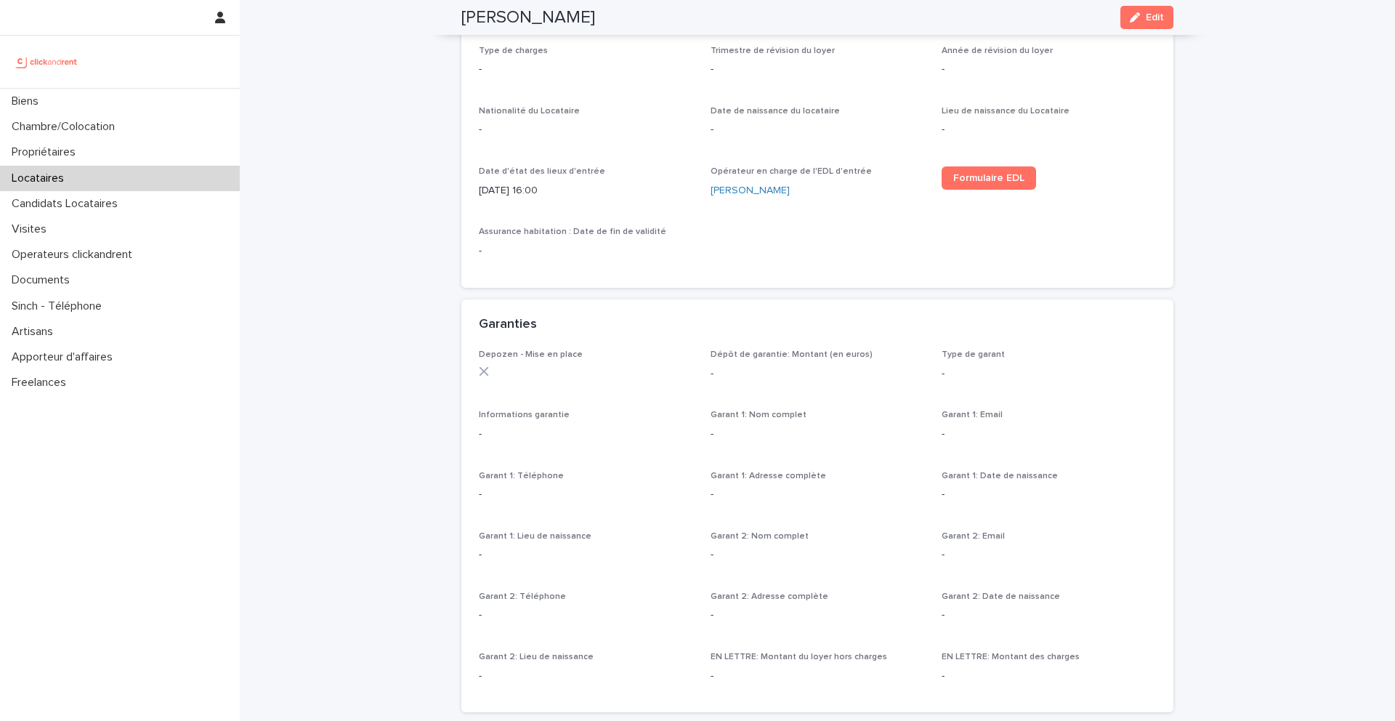
scroll to position [614, 0]
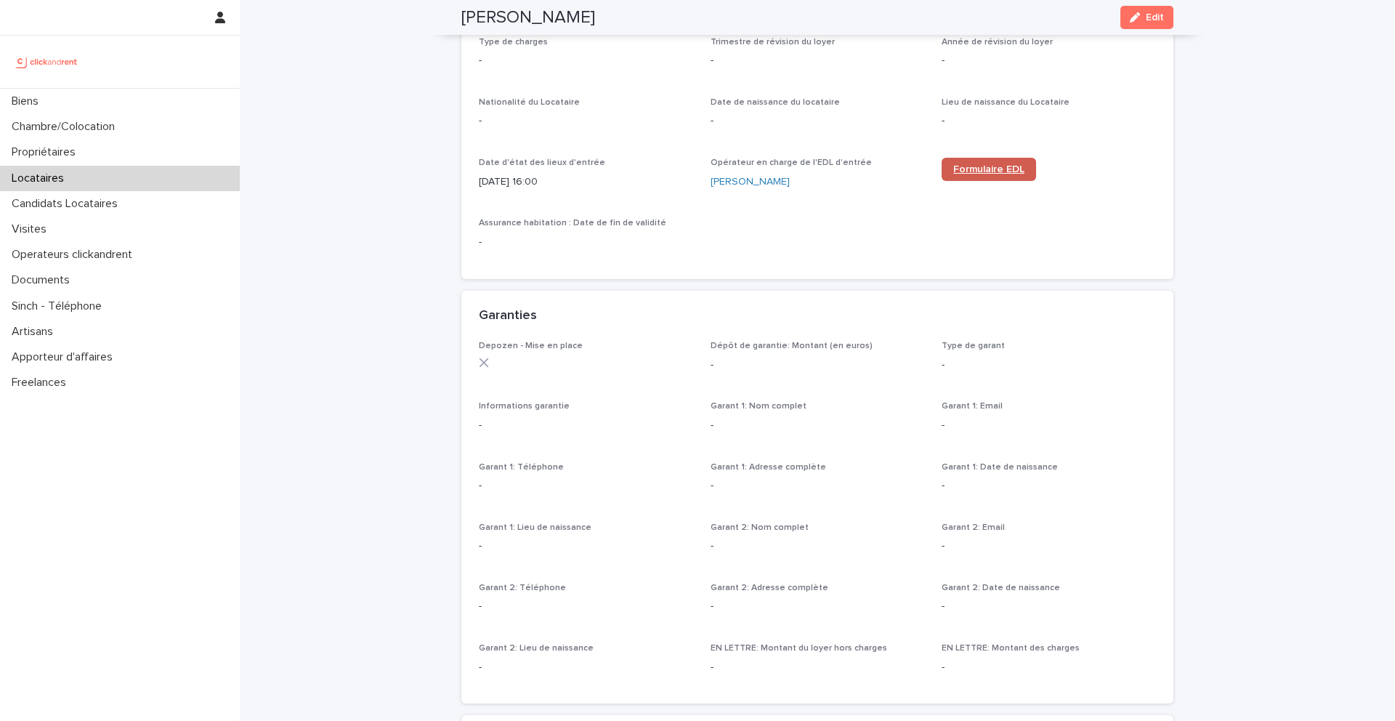
click at [981, 162] on link "Formulaire EDL" at bounding box center [988, 169] width 94 height 23
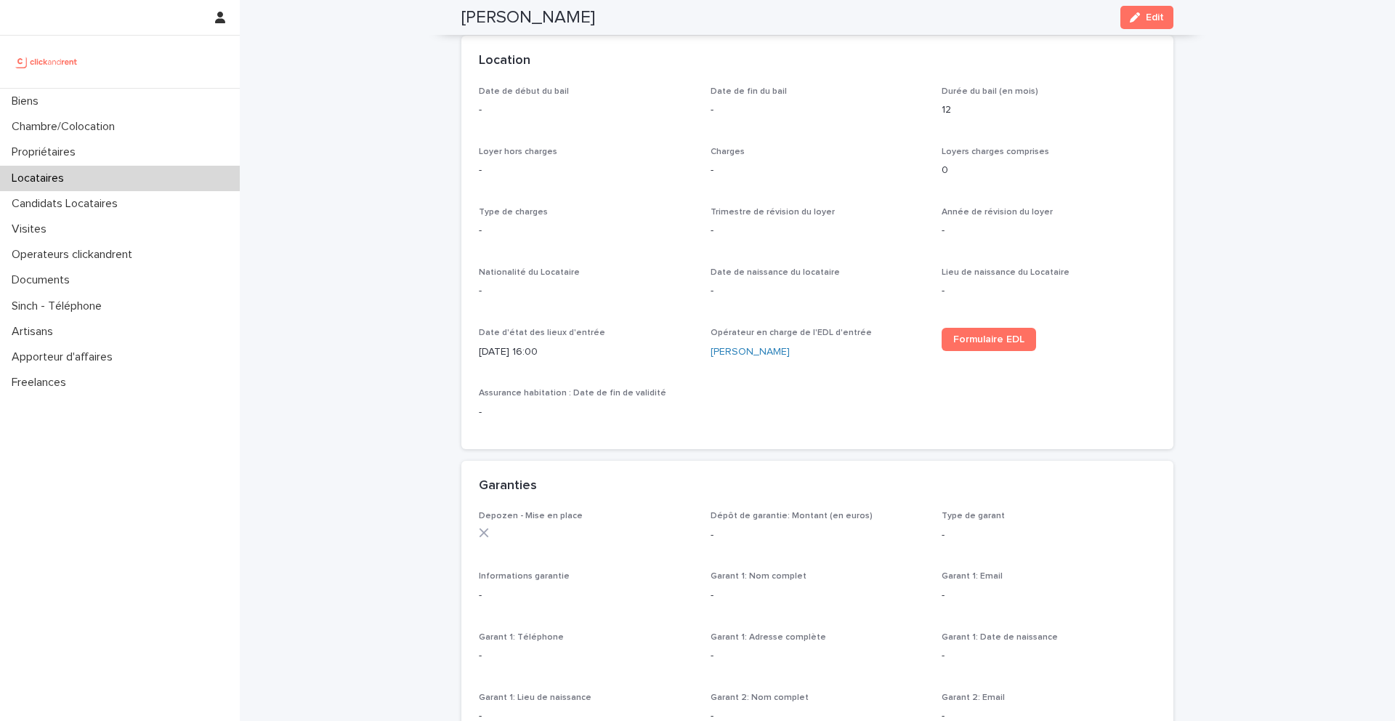
scroll to position [441, 0]
click at [975, 338] on span "Formulaire EDL" at bounding box center [988, 342] width 71 height 10
click at [1008, 344] on span "Formulaire EDL" at bounding box center [988, 342] width 71 height 10
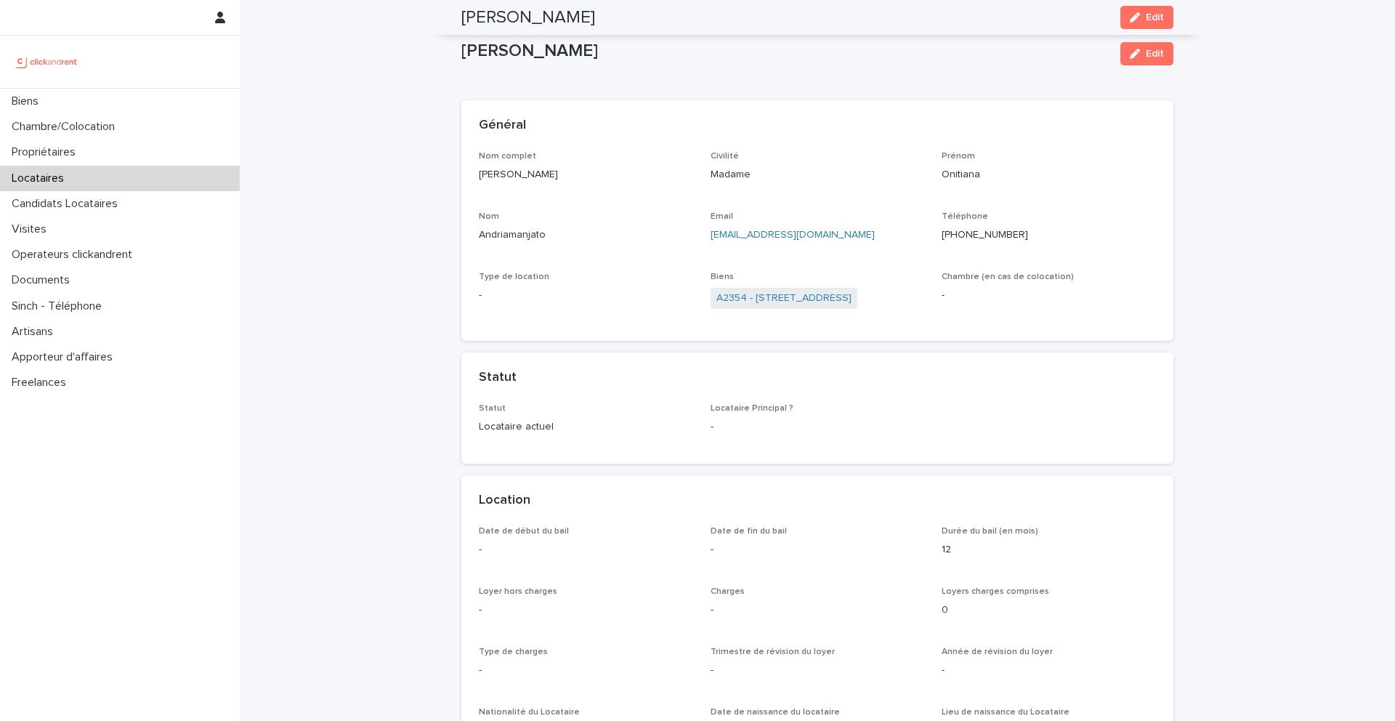
scroll to position [0, 0]
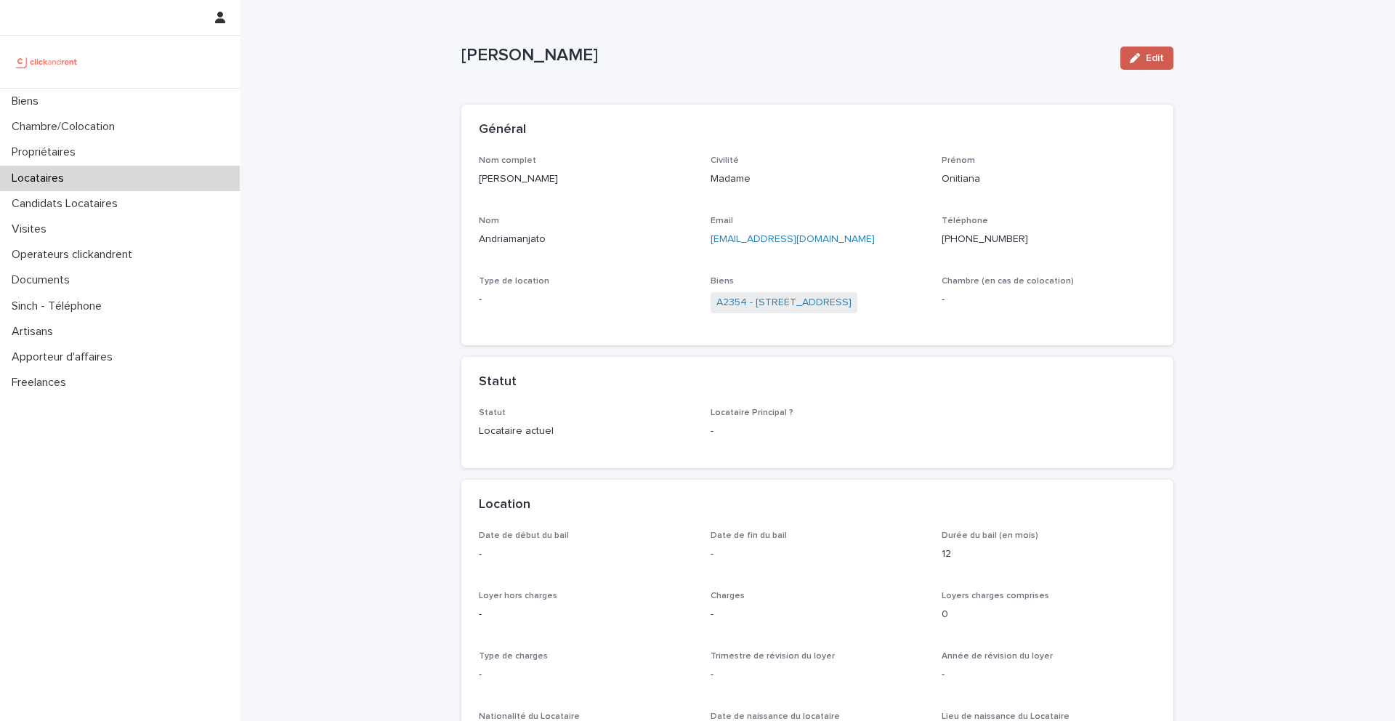
click at [1158, 60] on span "Edit" at bounding box center [1155, 58] width 18 height 10
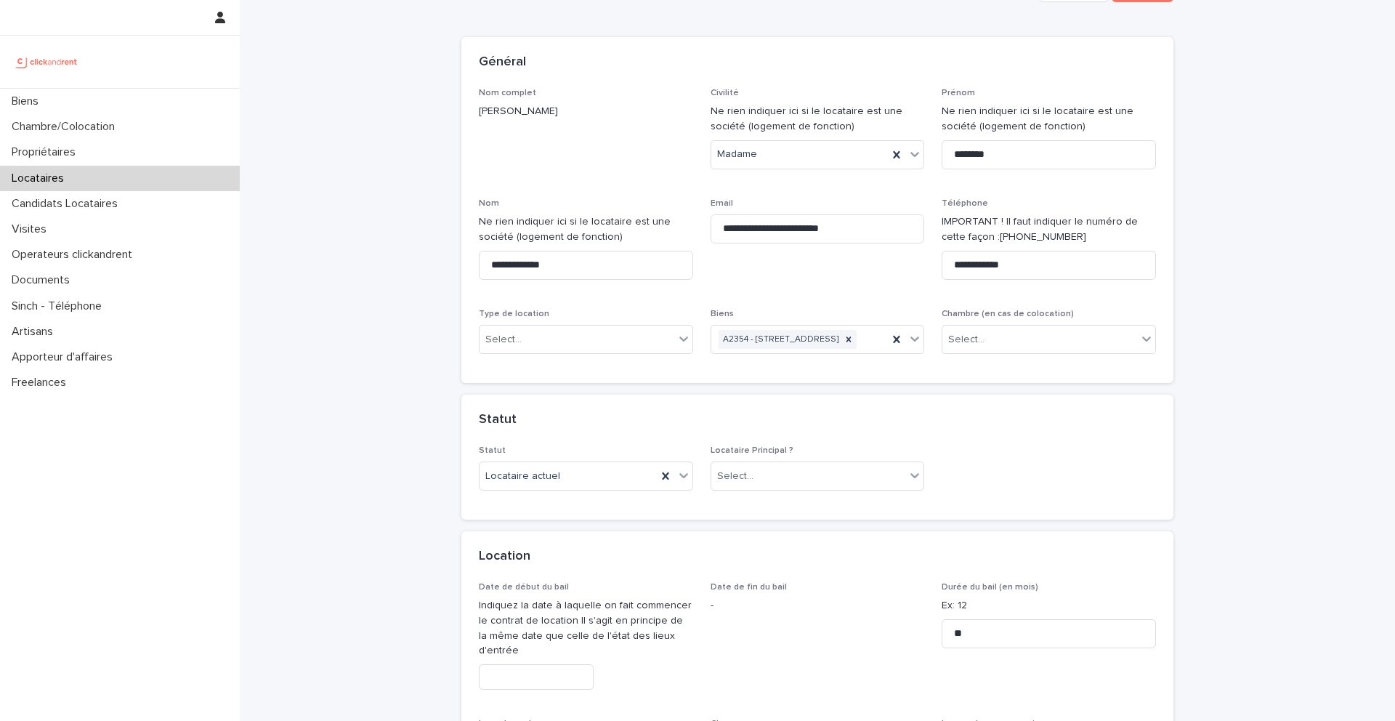
scroll to position [78, 0]
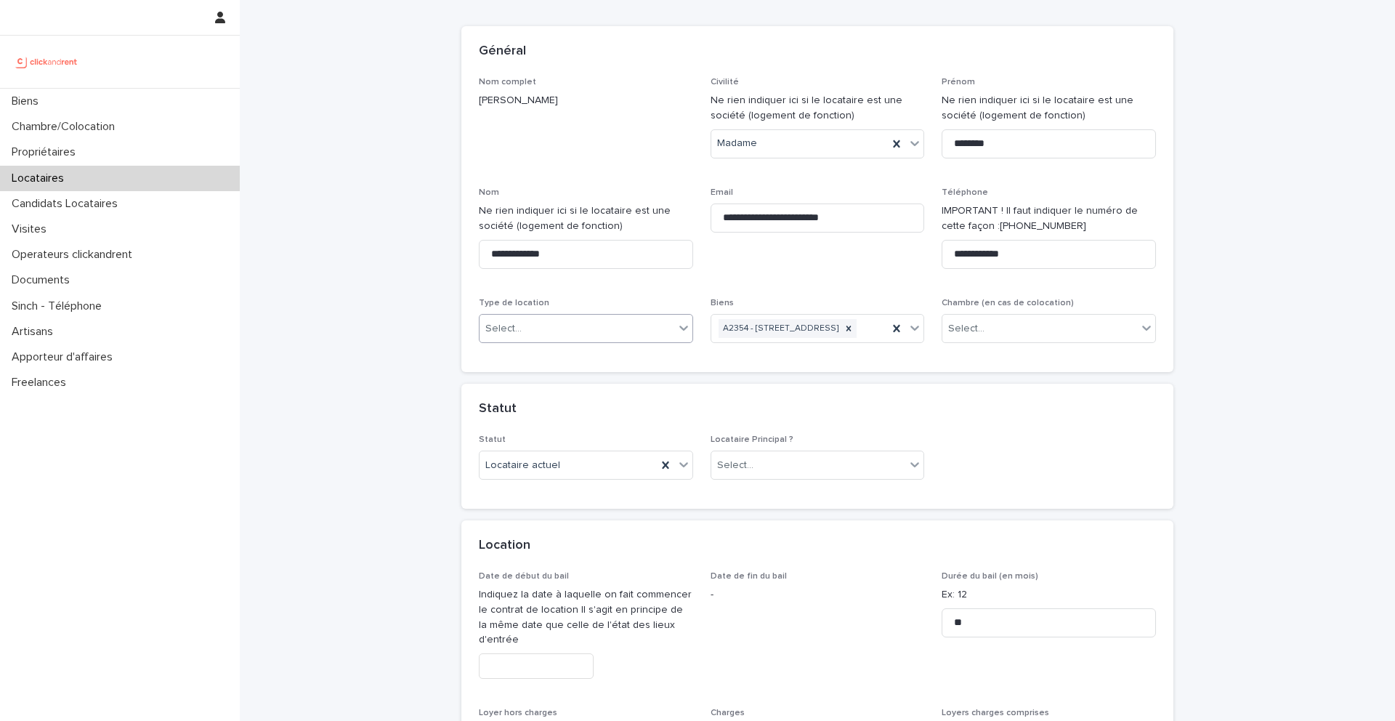
click at [530, 322] on div "Select..." at bounding box center [576, 329] width 195 height 24
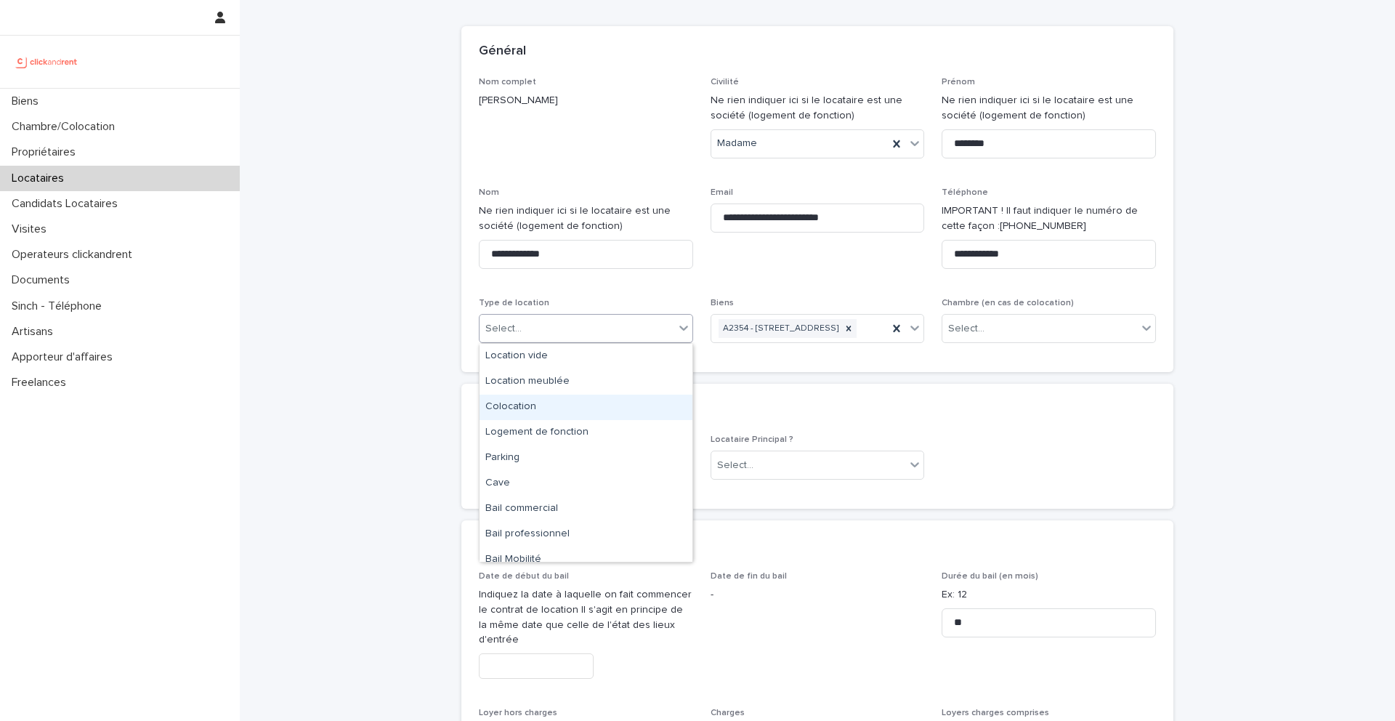
click at [524, 407] on div "Colocation" at bounding box center [585, 406] width 213 height 25
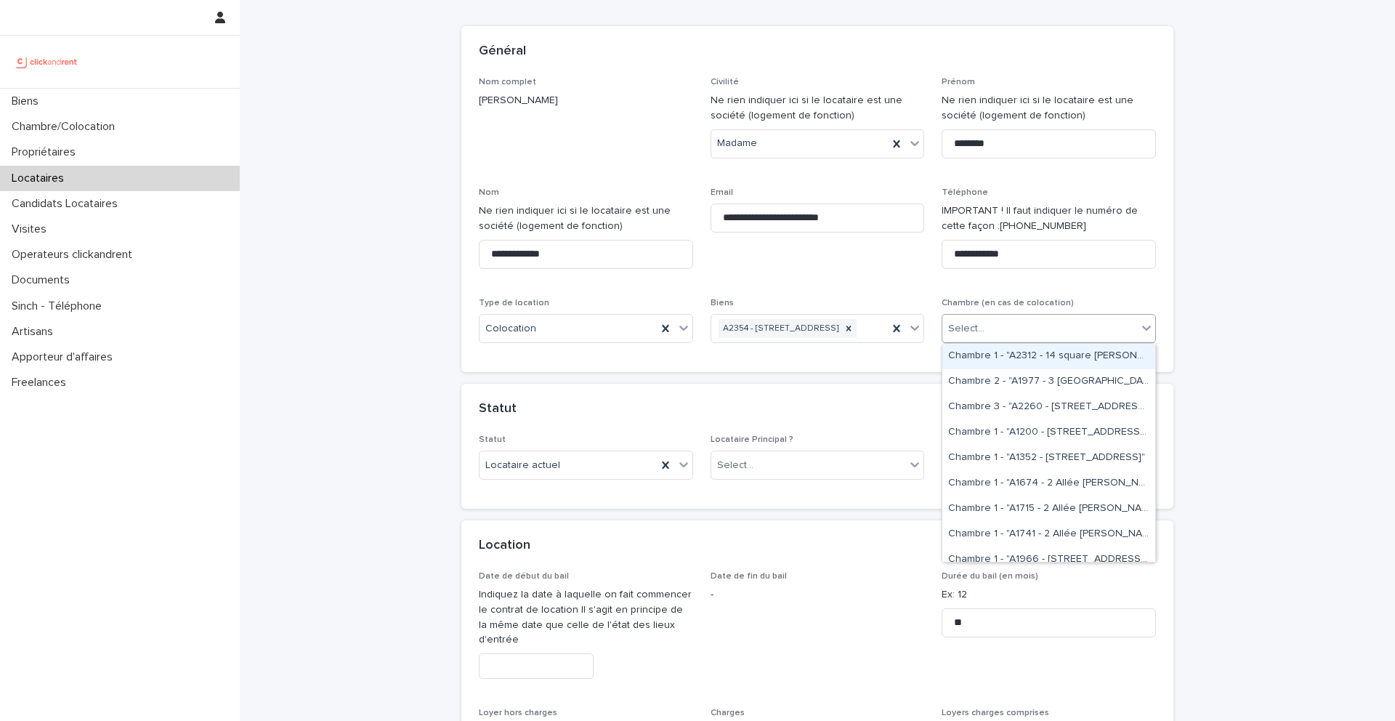
click at [976, 321] on div "Select..." at bounding box center [966, 328] width 36 height 15
type input "*****"
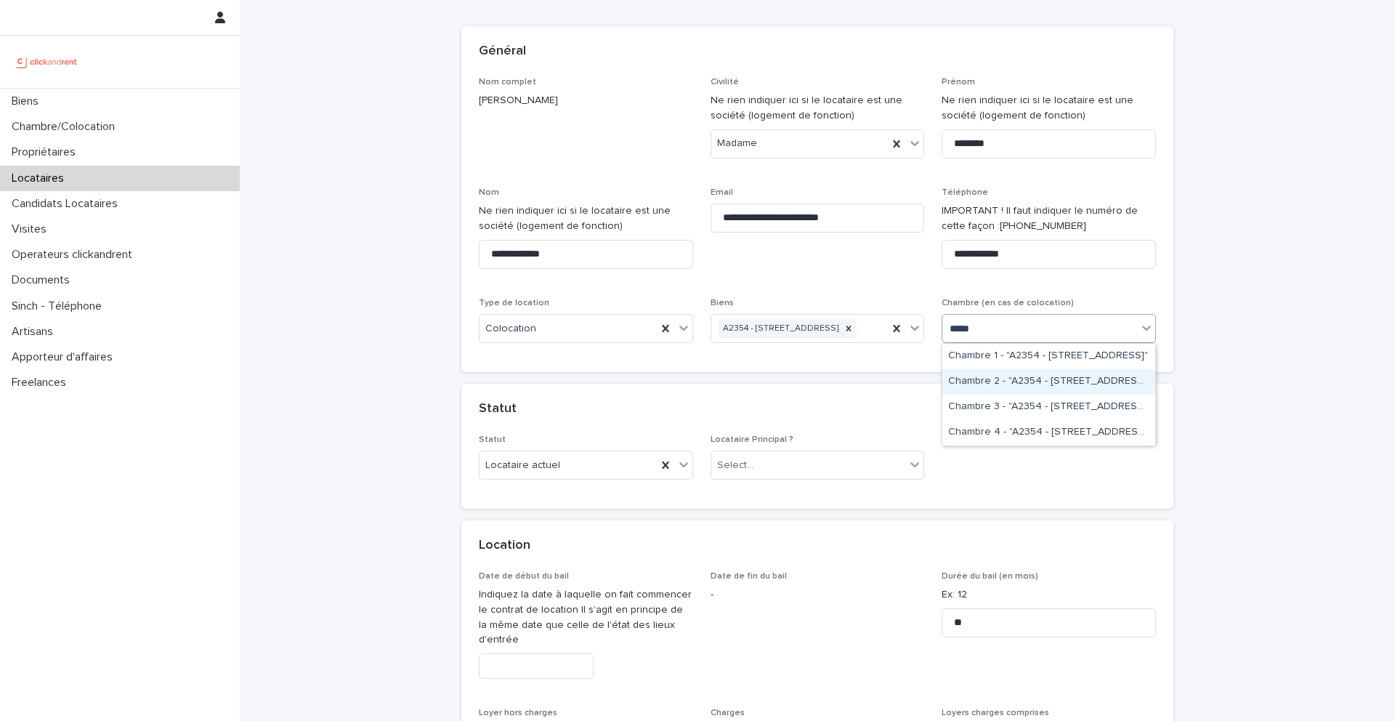
click at [981, 378] on div "Chambre 2 - "A2354 - [STREET_ADDRESS]"" at bounding box center [1048, 381] width 213 height 25
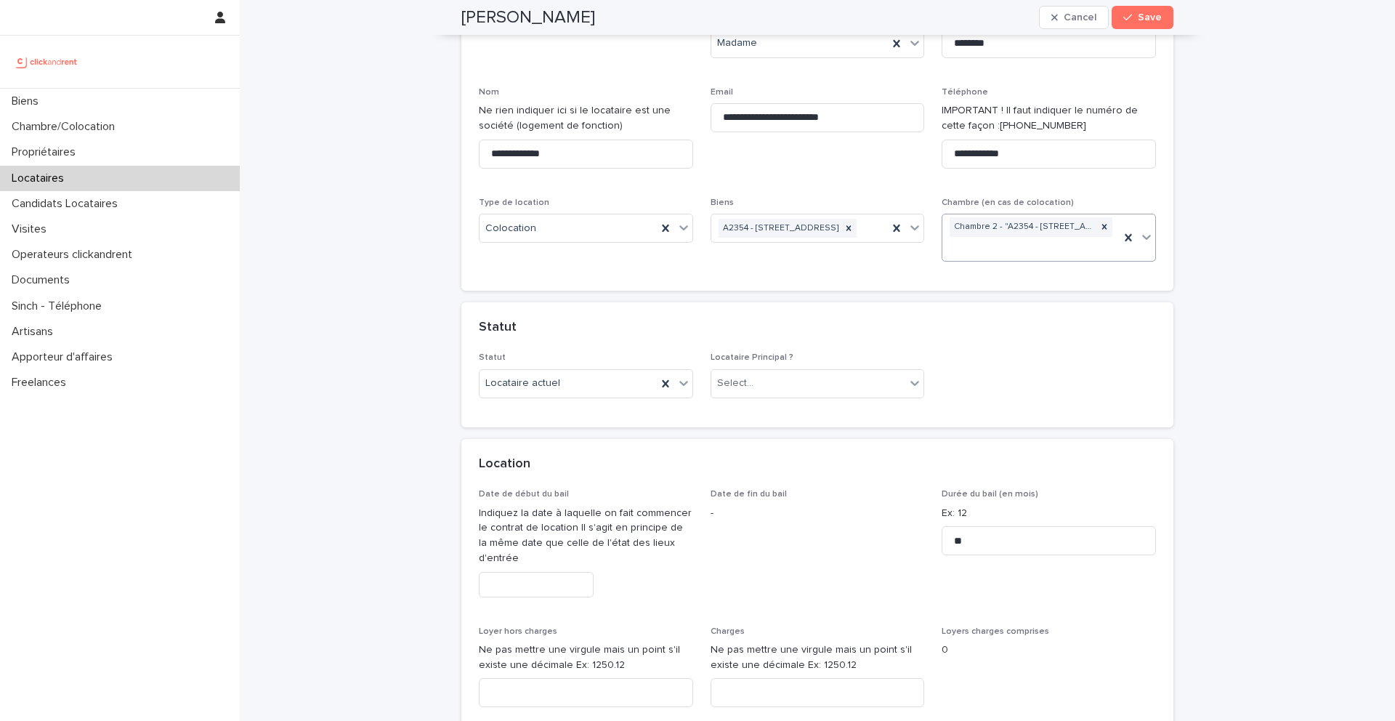
scroll to position [210, 0]
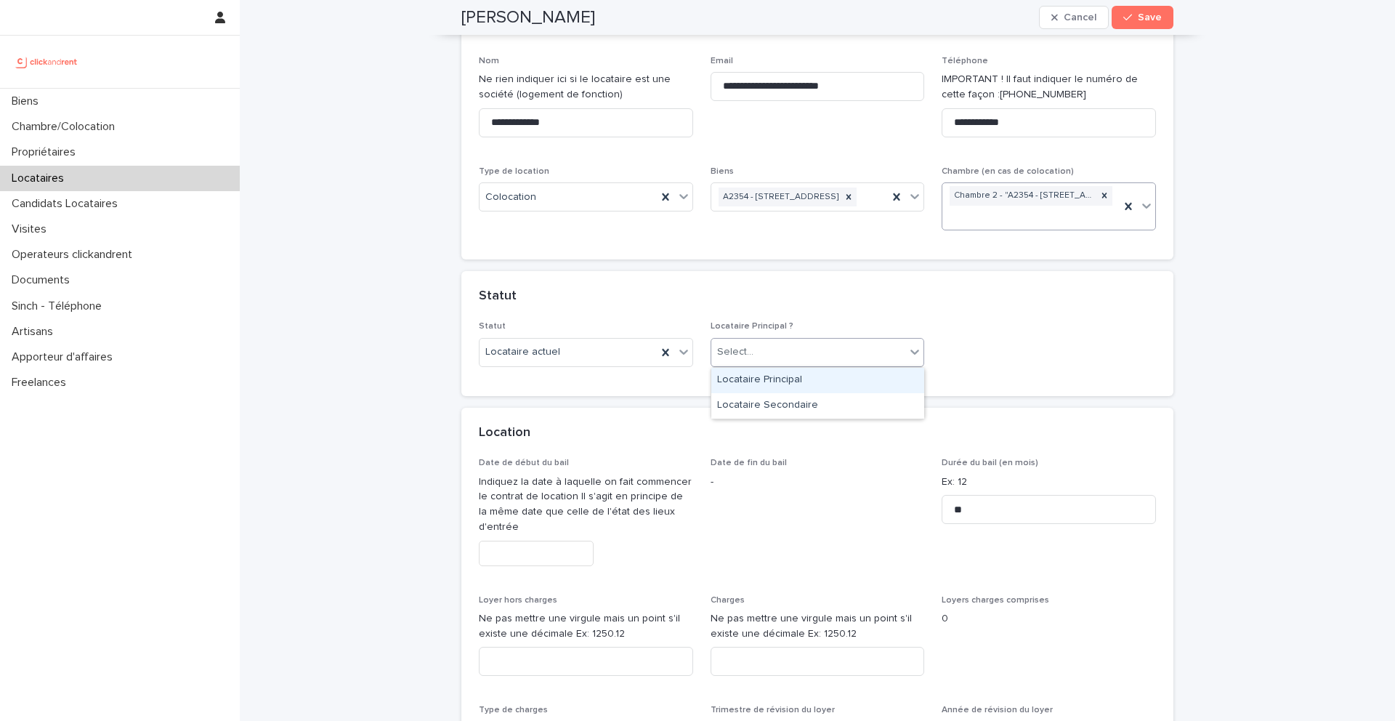
click at [755, 357] on div "Select..." at bounding box center [808, 352] width 195 height 24
click at [774, 385] on div "Locataire Principal" at bounding box center [817, 380] width 213 height 25
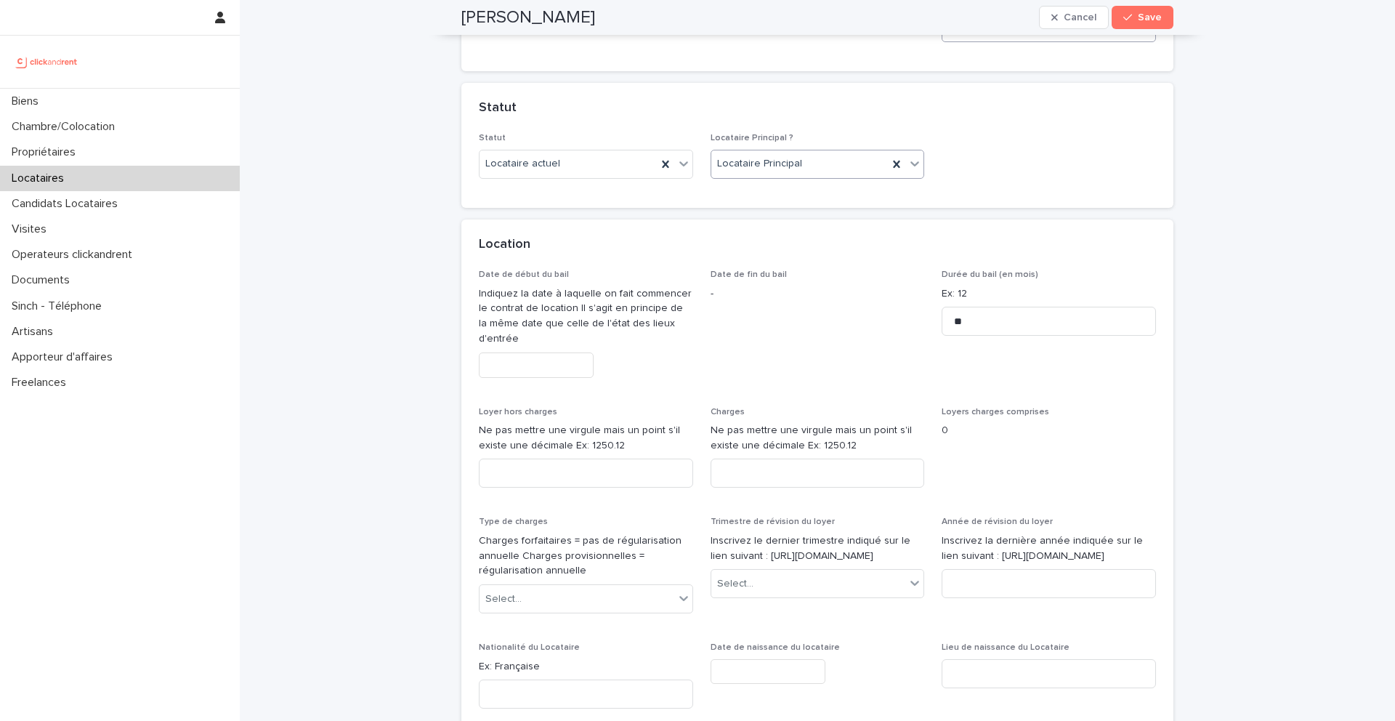
scroll to position [400, 0]
click at [513, 362] on input "text" at bounding box center [536, 362] width 115 height 25
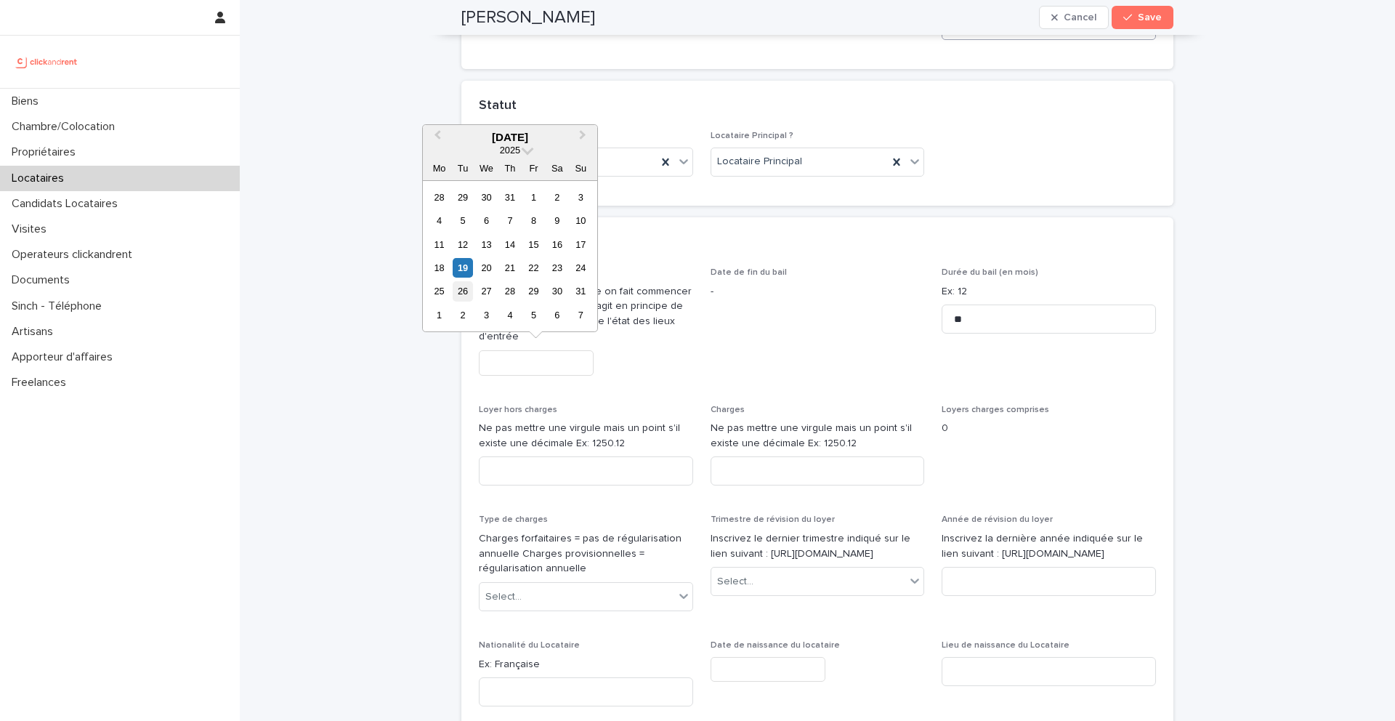
click at [466, 293] on div "26" at bounding box center [463, 291] width 20 height 20
type input "*********"
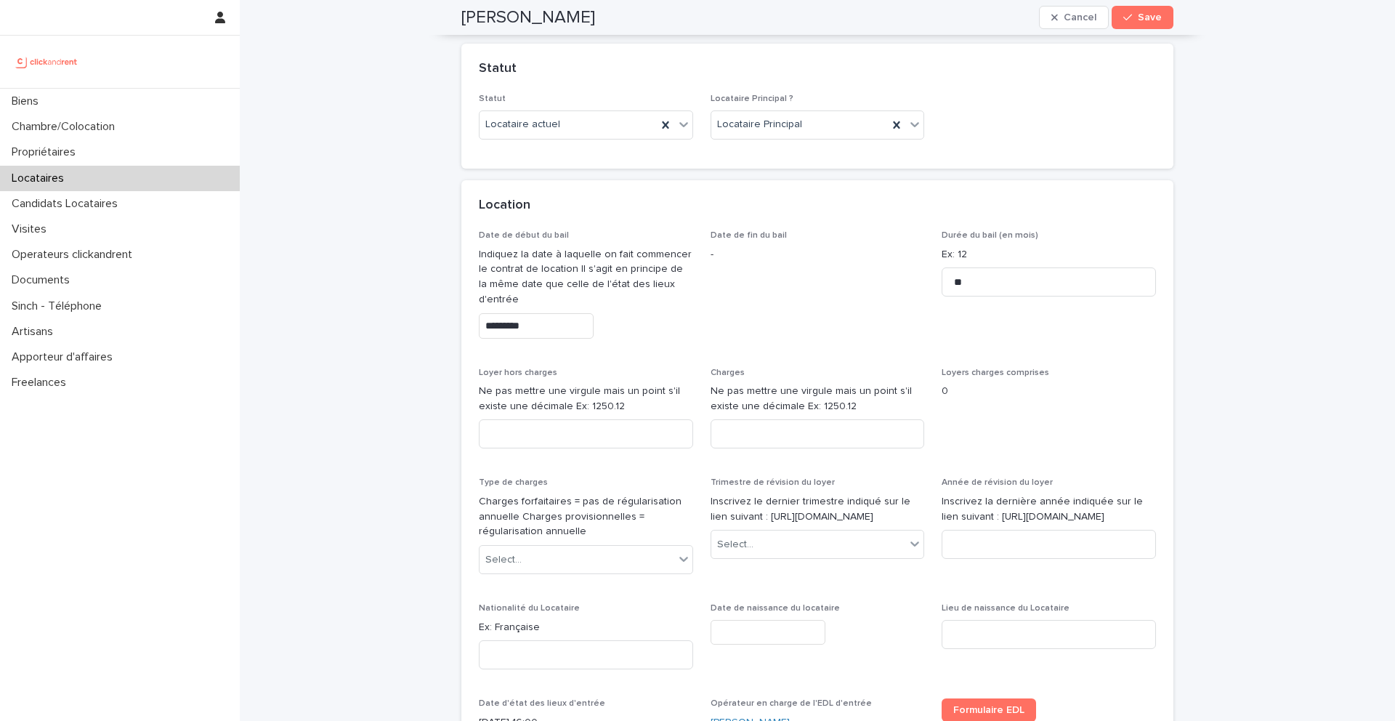
scroll to position [446, 0]
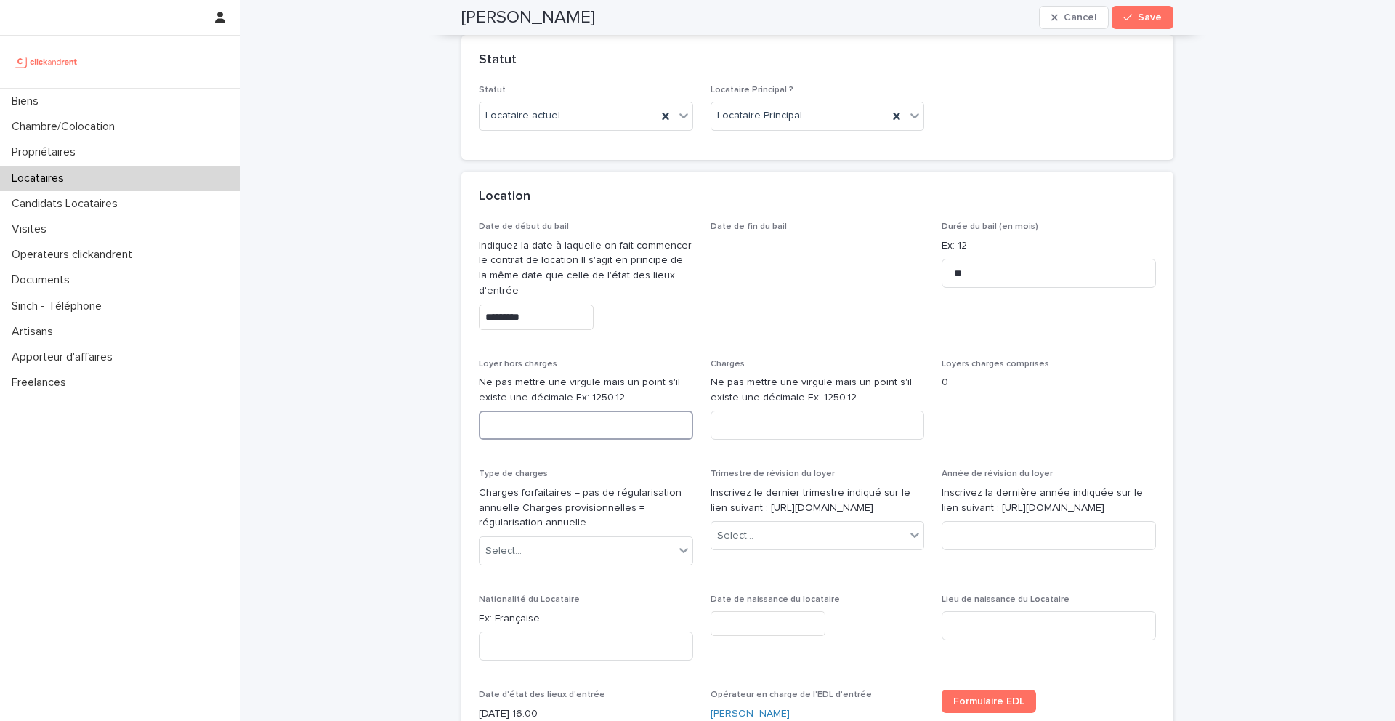
click at [556, 422] on input at bounding box center [586, 424] width 214 height 29
type input "***"
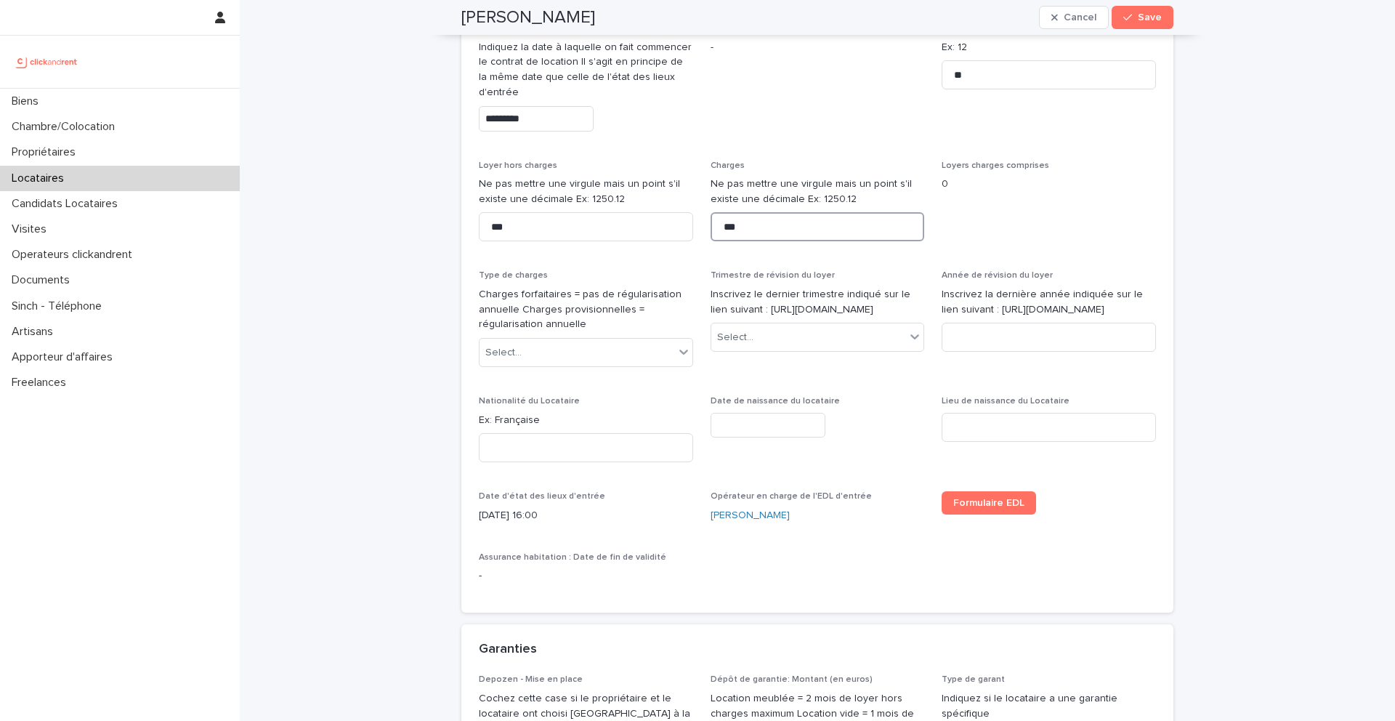
scroll to position [646, 0]
type input "***"
click at [572, 360] on div "Select..." at bounding box center [576, 351] width 195 height 24
click at [564, 347] on div "Select..." at bounding box center [576, 351] width 195 height 24
click at [540, 352] on div "Select..." at bounding box center [576, 351] width 195 height 24
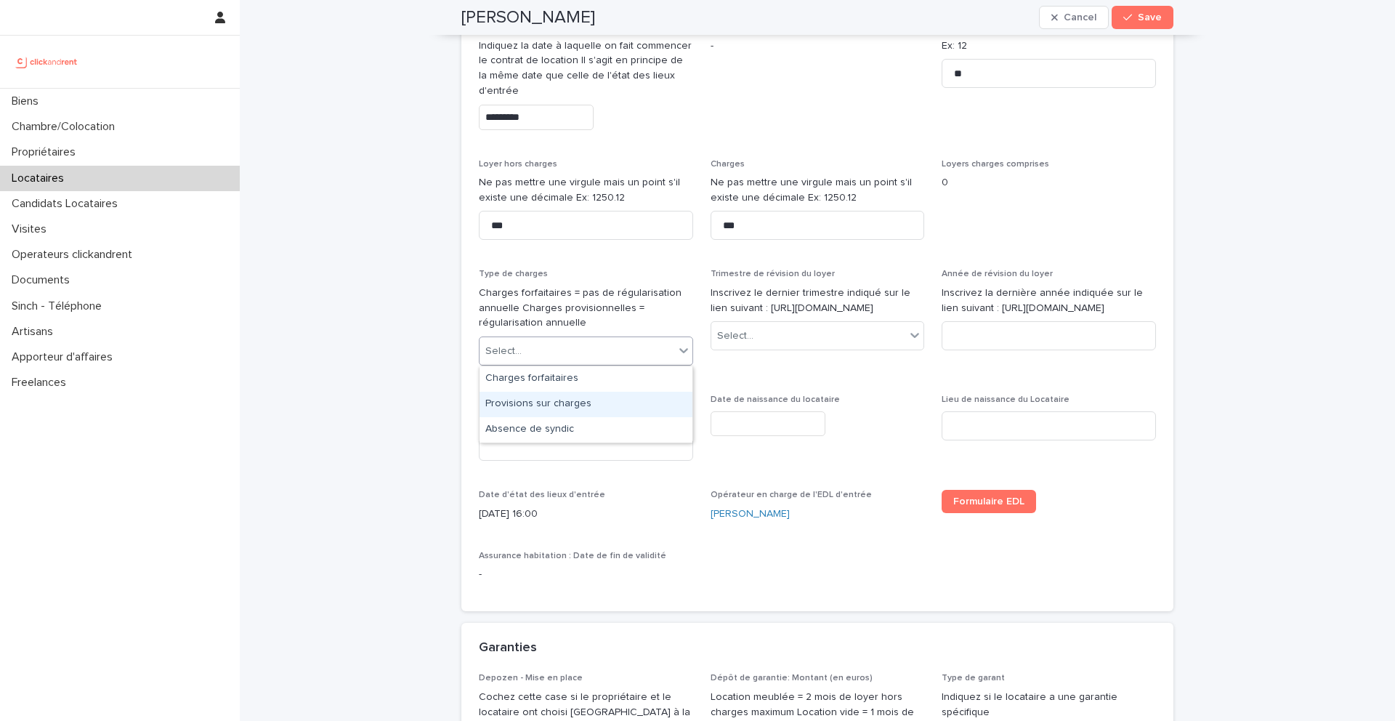
click at [538, 402] on div "Provisions sur charges" at bounding box center [585, 404] width 213 height 25
drag, startPoint x: 821, startPoint y: 324, endPoint x: 746, endPoint y: 312, distance: 75.8
click at [746, 312] on p "Inscrivez le dernier trimestre indiqué sur le lien suivant : [URL][DOMAIN_NAME]" at bounding box center [817, 300] width 214 height 31
copy p "[URL][DOMAIN_NAME]"
click at [774, 312] on p "Inscrivez le dernier trimestre indiqué sur le lien suivant : [URL][DOMAIN_NAME]" at bounding box center [817, 300] width 214 height 31
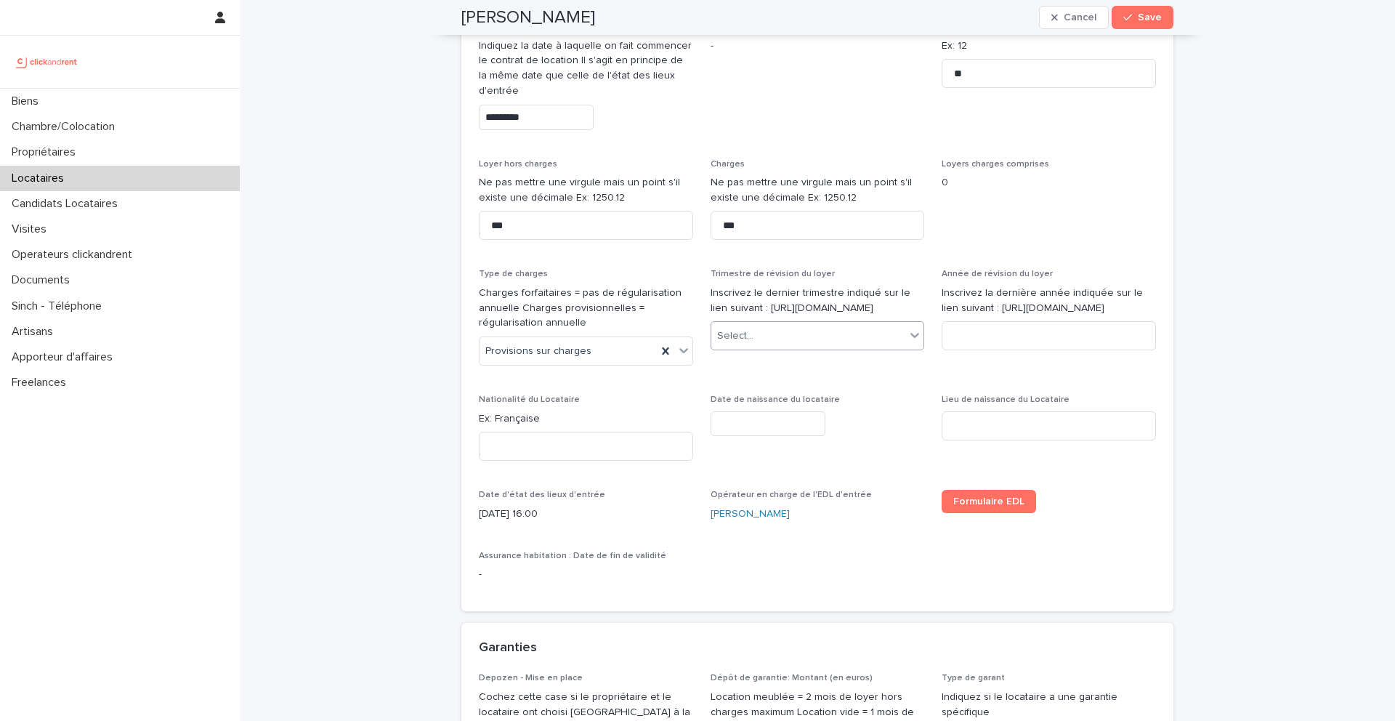
click at [790, 347] on div "Select..." at bounding box center [808, 336] width 195 height 24
click at [759, 408] on div "2ème trimestre" at bounding box center [817, 404] width 213 height 25
click at [973, 362] on div "Année de révision du loyer Inscrivez la dernière année indiquée sur le lien sui…" at bounding box center [1048, 315] width 214 height 93
type input "****"
click at [546, 446] on input at bounding box center [586, 445] width 214 height 29
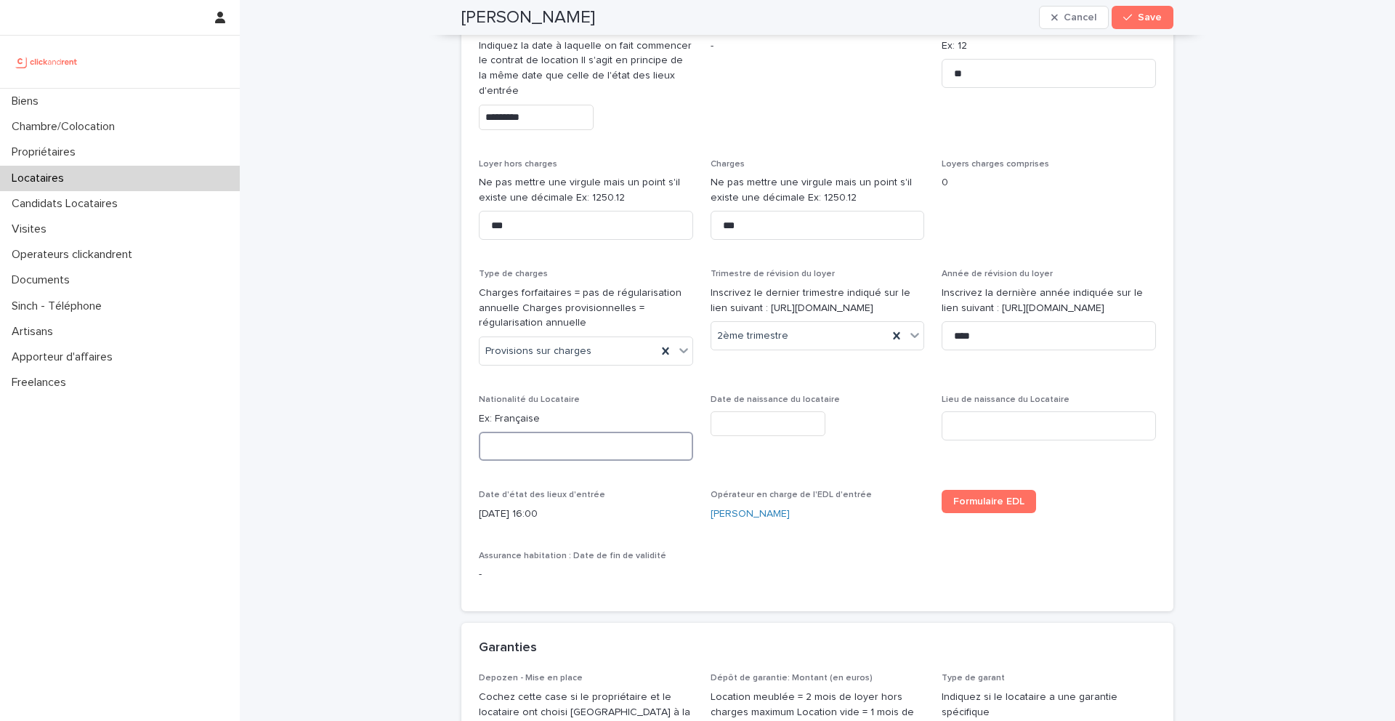
paste input "********"
click at [502, 446] on input "********" at bounding box center [586, 445] width 214 height 29
type input "********"
click at [791, 425] on input "text" at bounding box center [767, 423] width 115 height 25
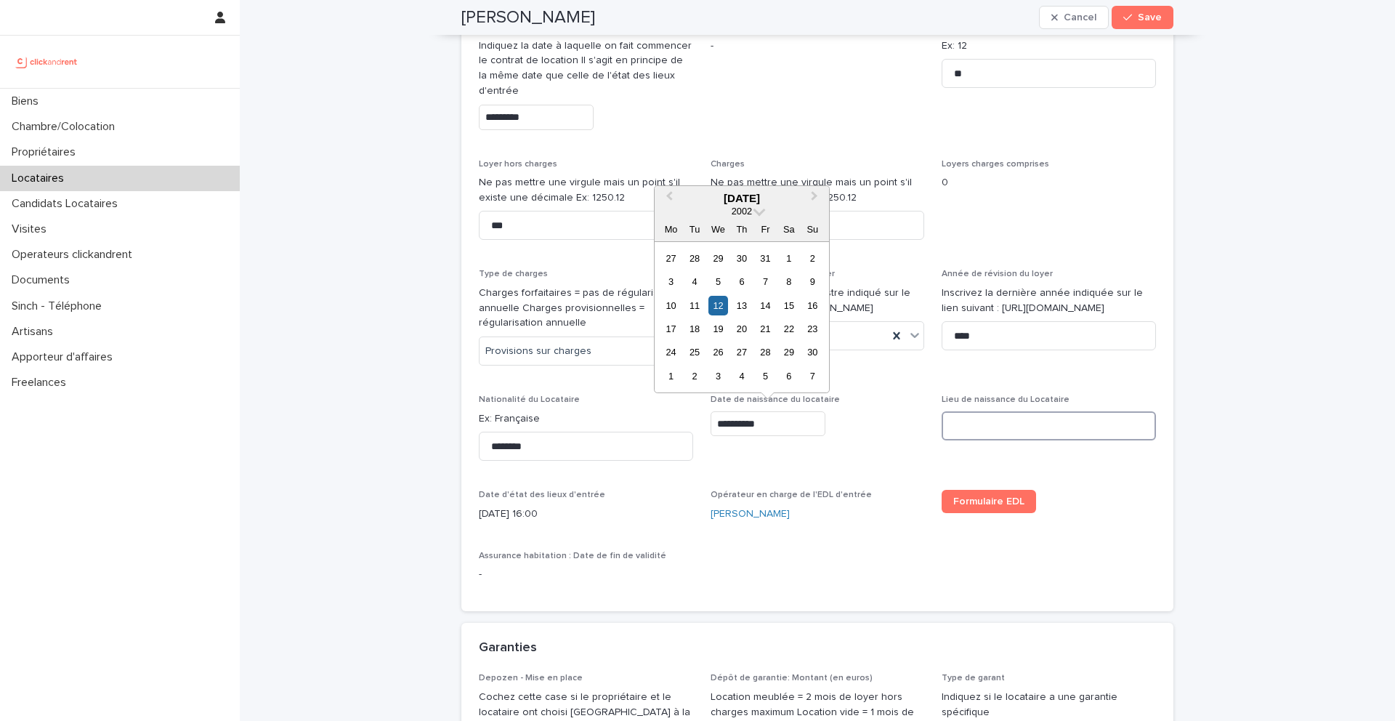
type input "*********"
click at [996, 435] on input at bounding box center [1048, 425] width 214 height 29
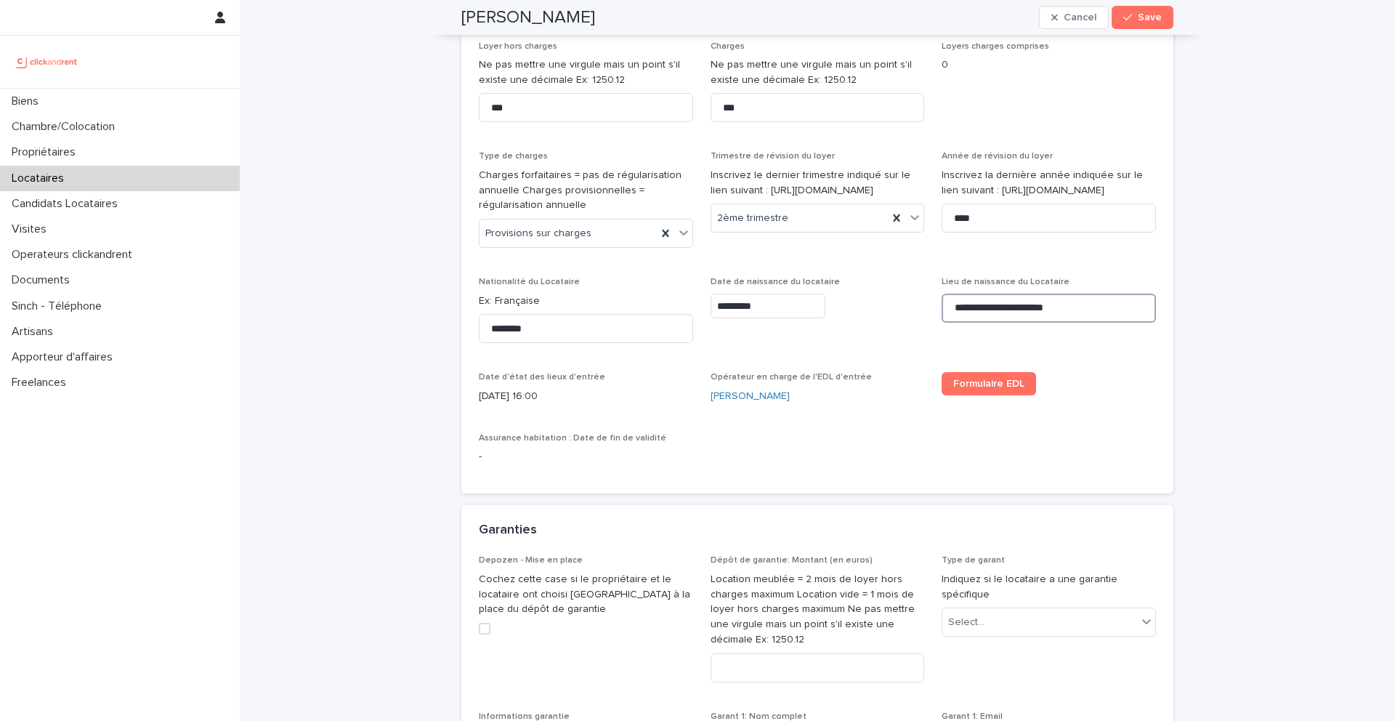
scroll to position [766, 0]
type input "**********"
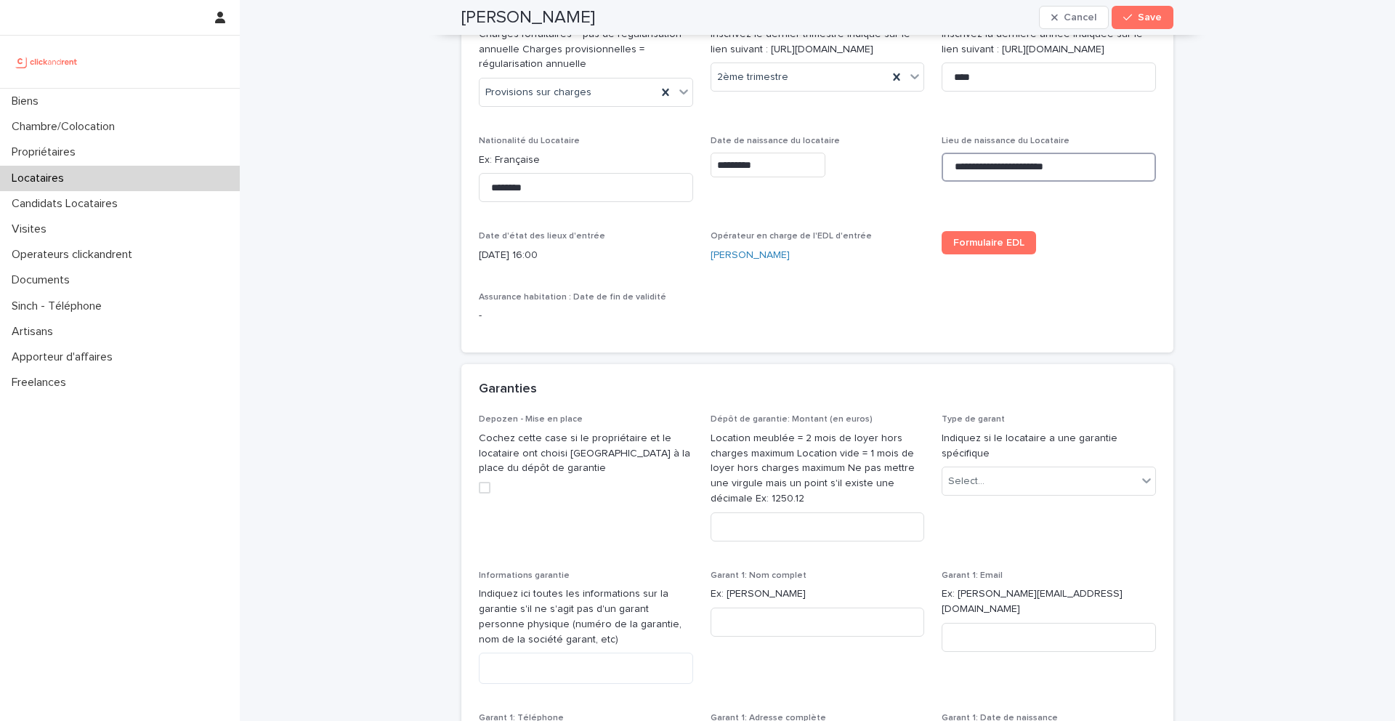
scroll to position [938, 0]
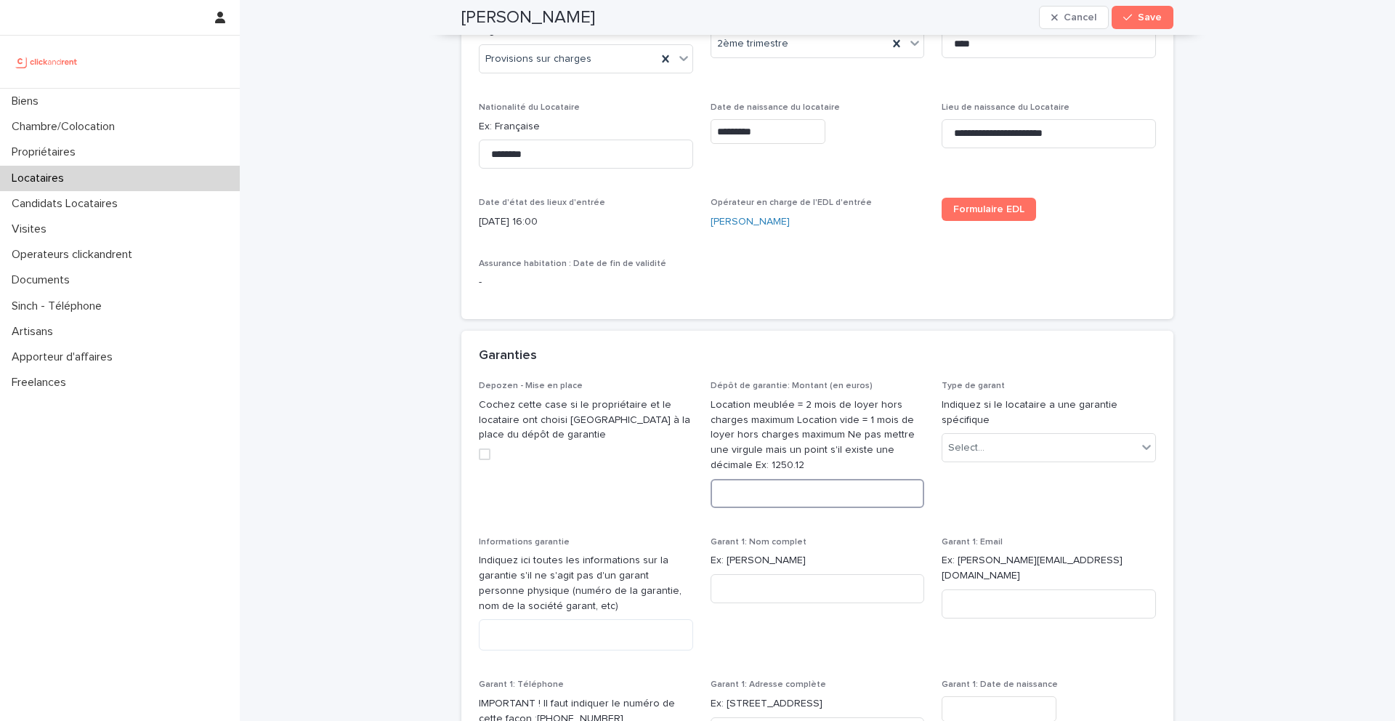
click at [773, 497] on input at bounding box center [817, 493] width 214 height 29
type input "***"
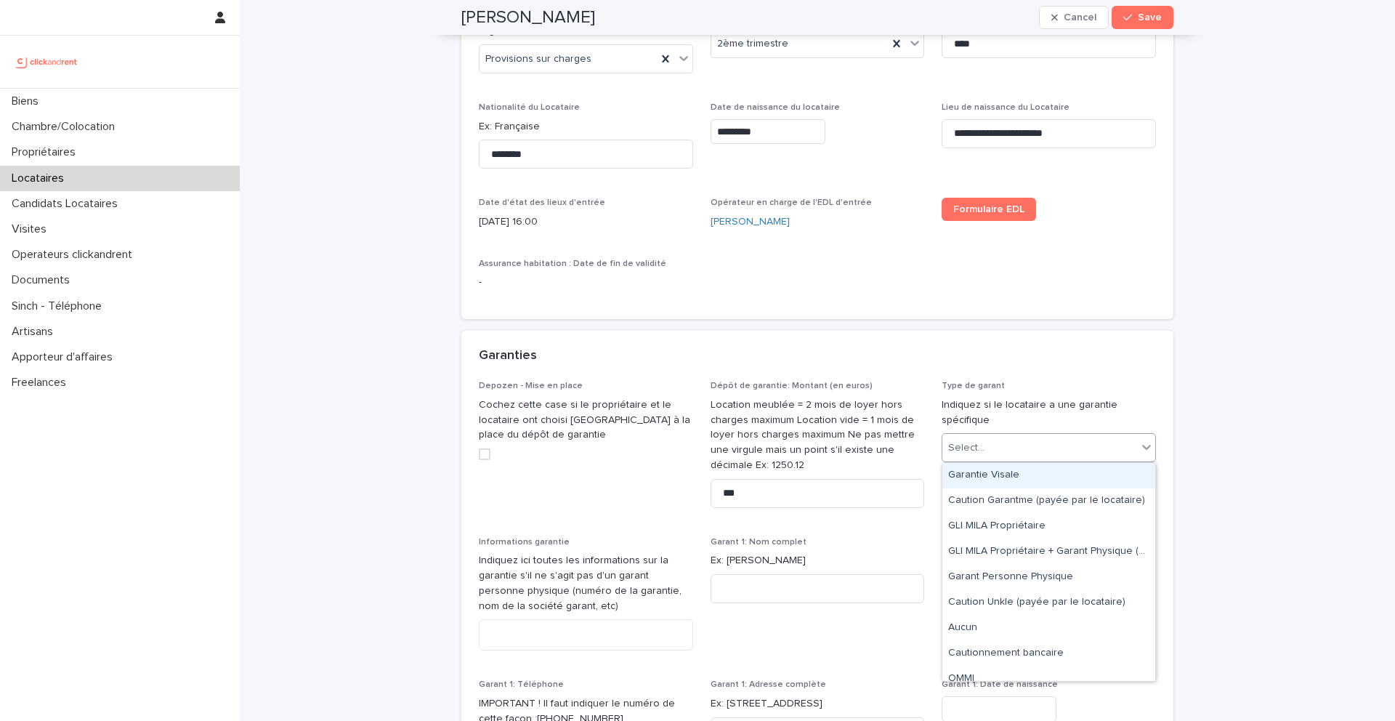
click at [992, 450] on div "Select..." at bounding box center [1039, 448] width 195 height 24
click at [1001, 479] on div "Garantie Visale" at bounding box center [1048, 475] width 213 height 25
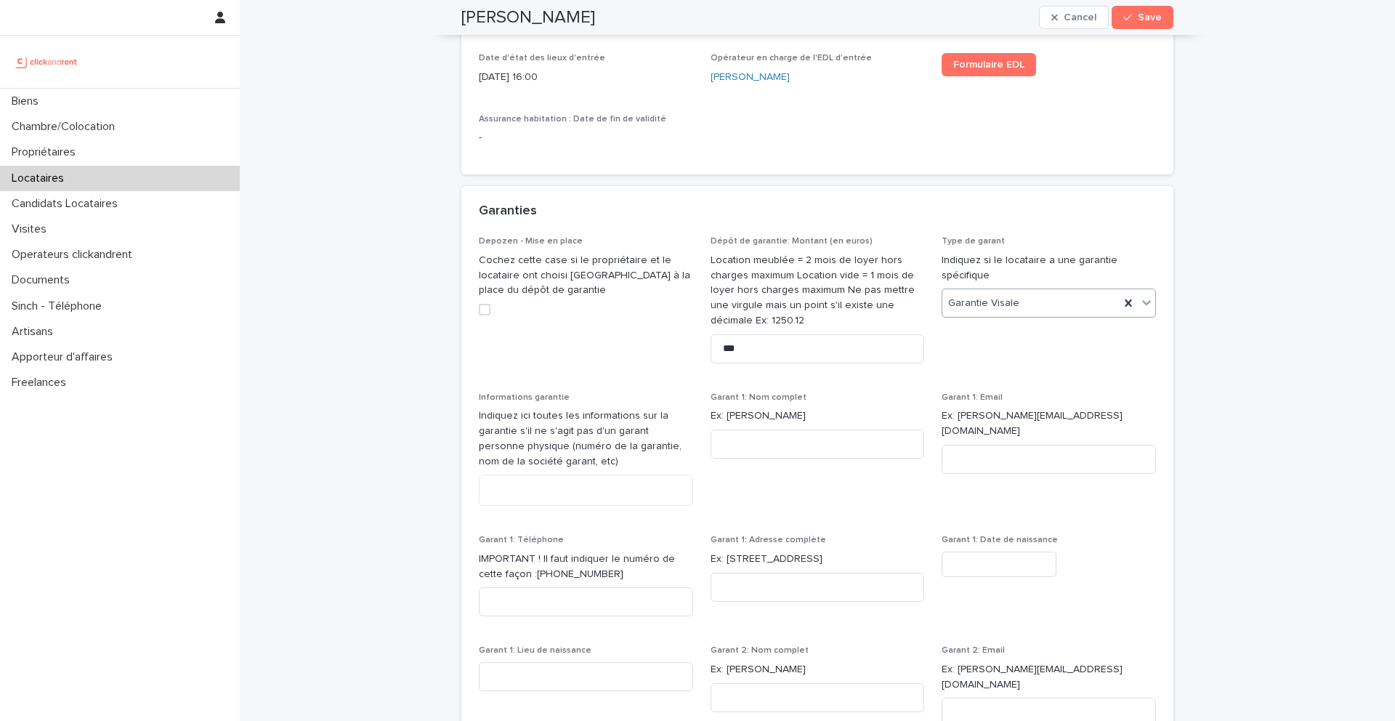
scroll to position [1092, 0]
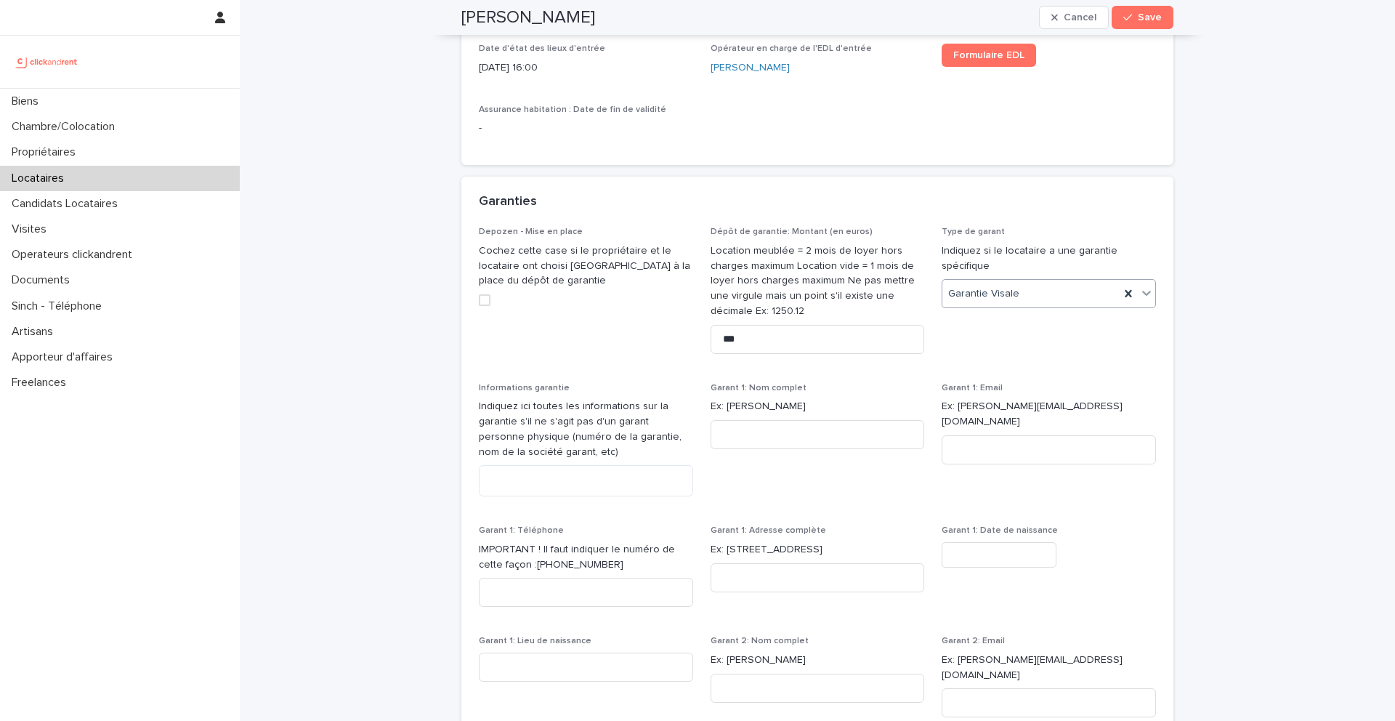
click at [1151, 296] on icon at bounding box center [1146, 292] width 15 height 15
click at [507, 474] on textarea at bounding box center [586, 480] width 214 height 31
paste textarea "**********"
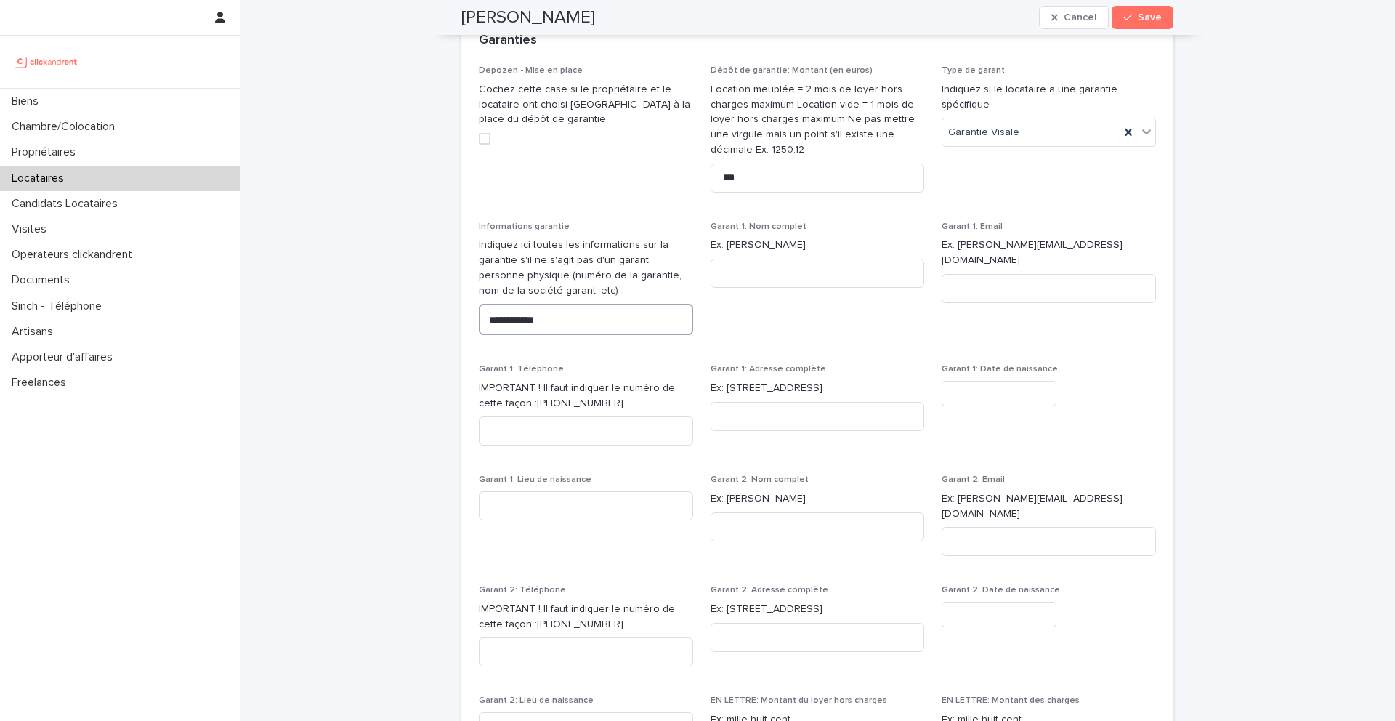
scroll to position [1256, 0]
type textarea "**********"
click at [730, 296] on span "Garant 1: Nom complet Ex: [PERSON_NAME]" at bounding box center [817, 282] width 214 height 126
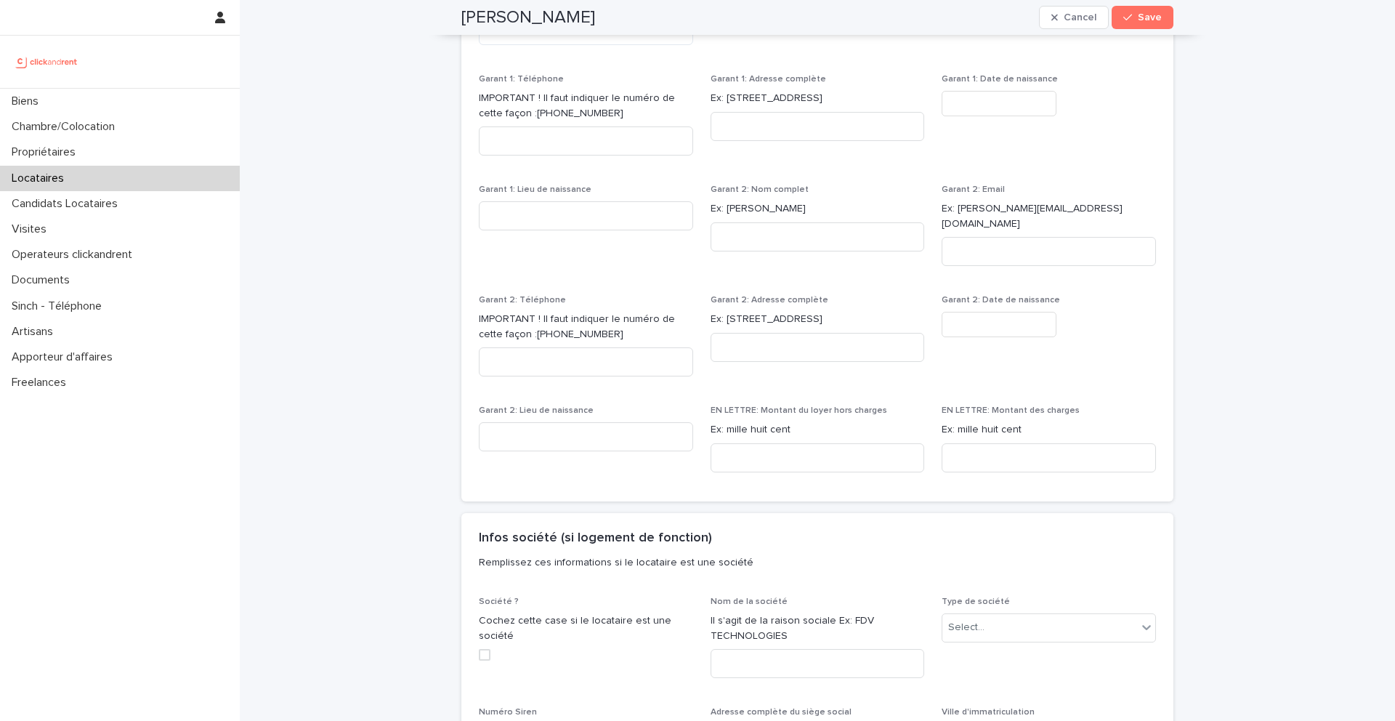
scroll to position [1544, 0]
click at [745, 443] on input at bounding box center [817, 456] width 214 height 29
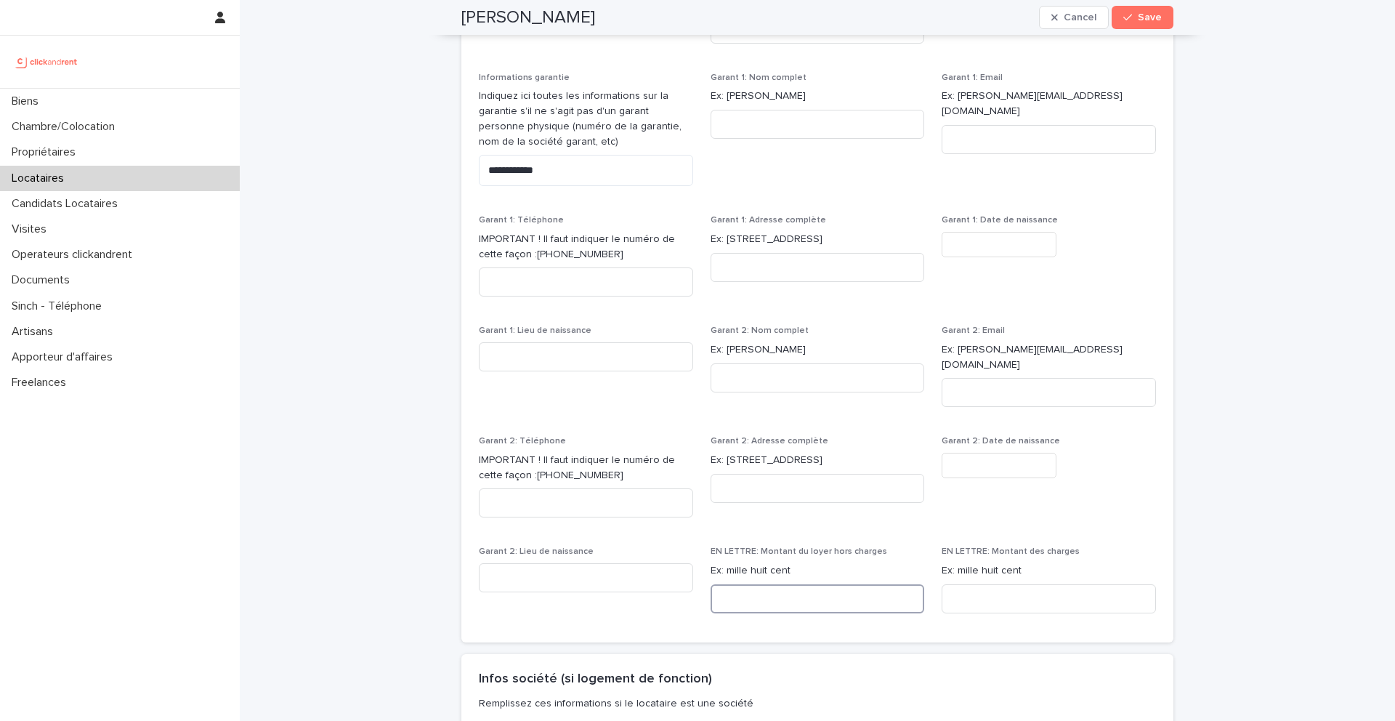
scroll to position [1433, 0]
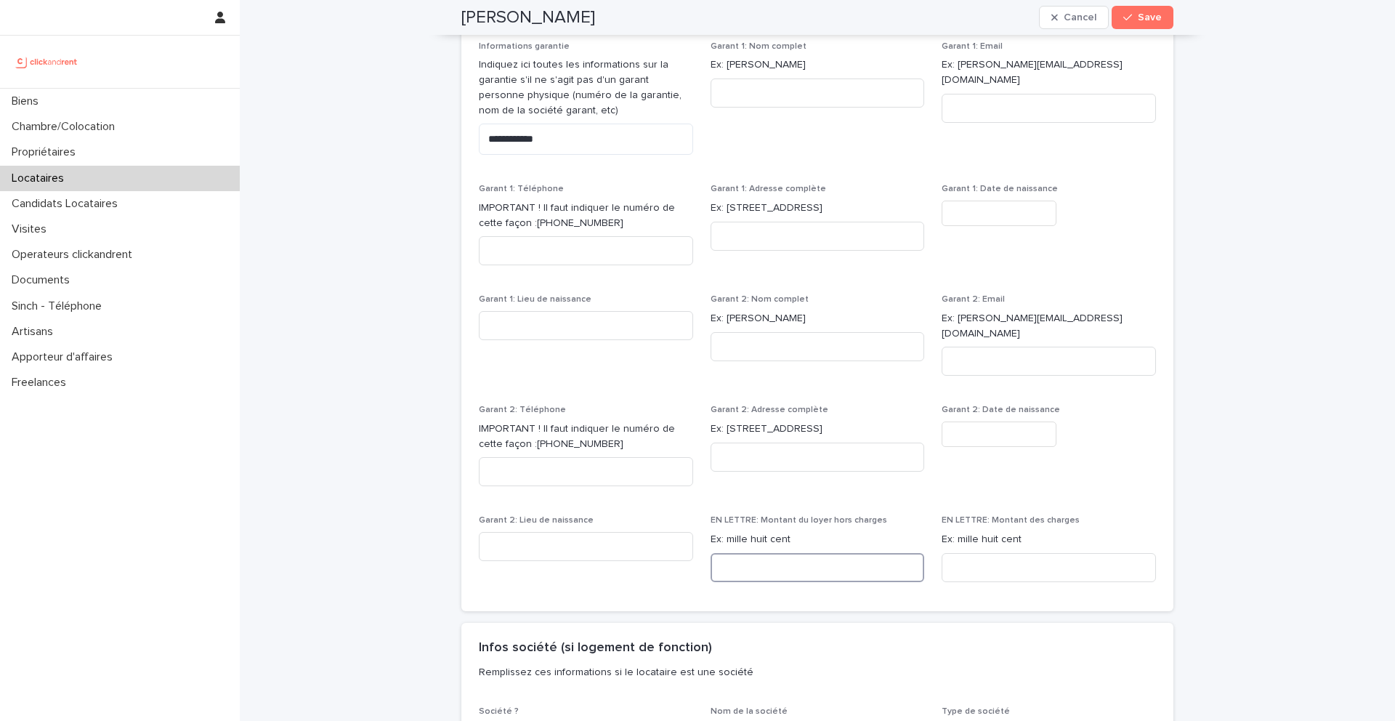
paste input "**********"
type input "**********"
click at [965, 553] on input at bounding box center [1048, 567] width 214 height 29
paste input "****"
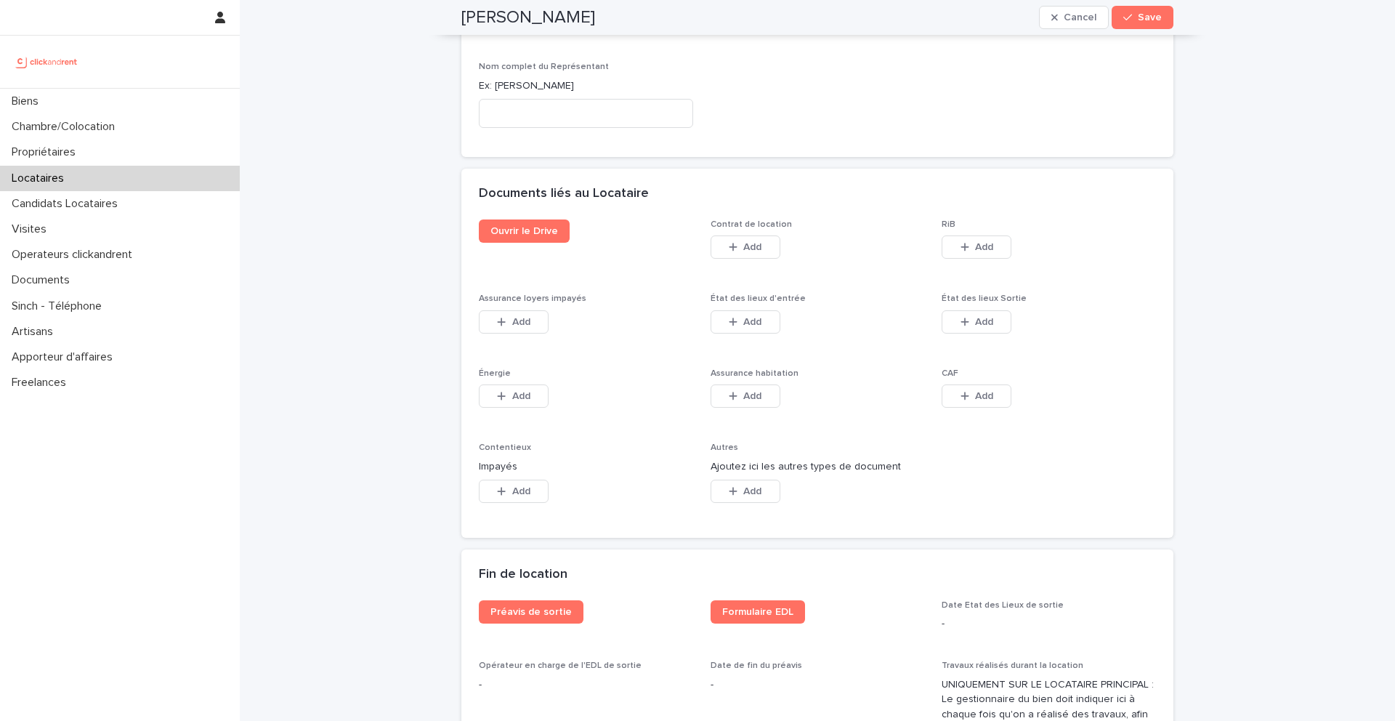
scroll to position [2307, 0]
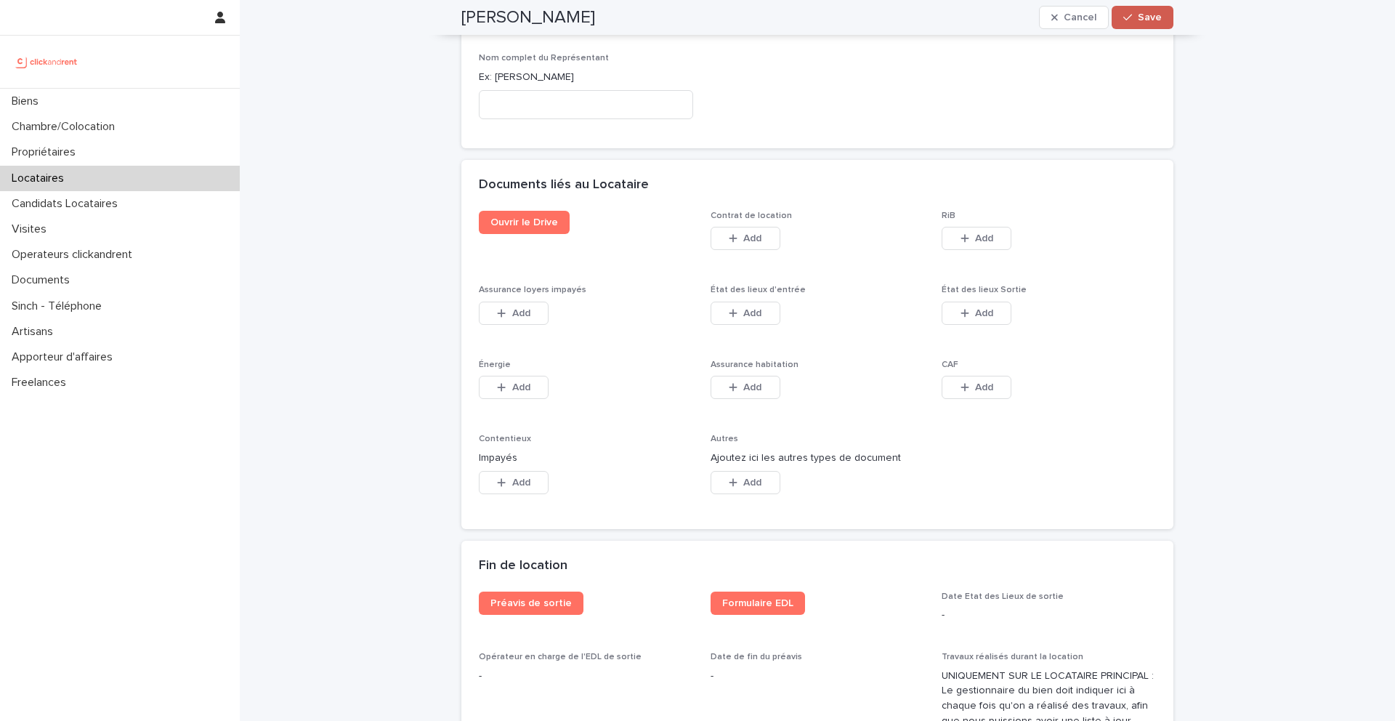
type input "****"
click at [1143, 22] on span "Save" at bounding box center [1150, 17] width 24 height 10
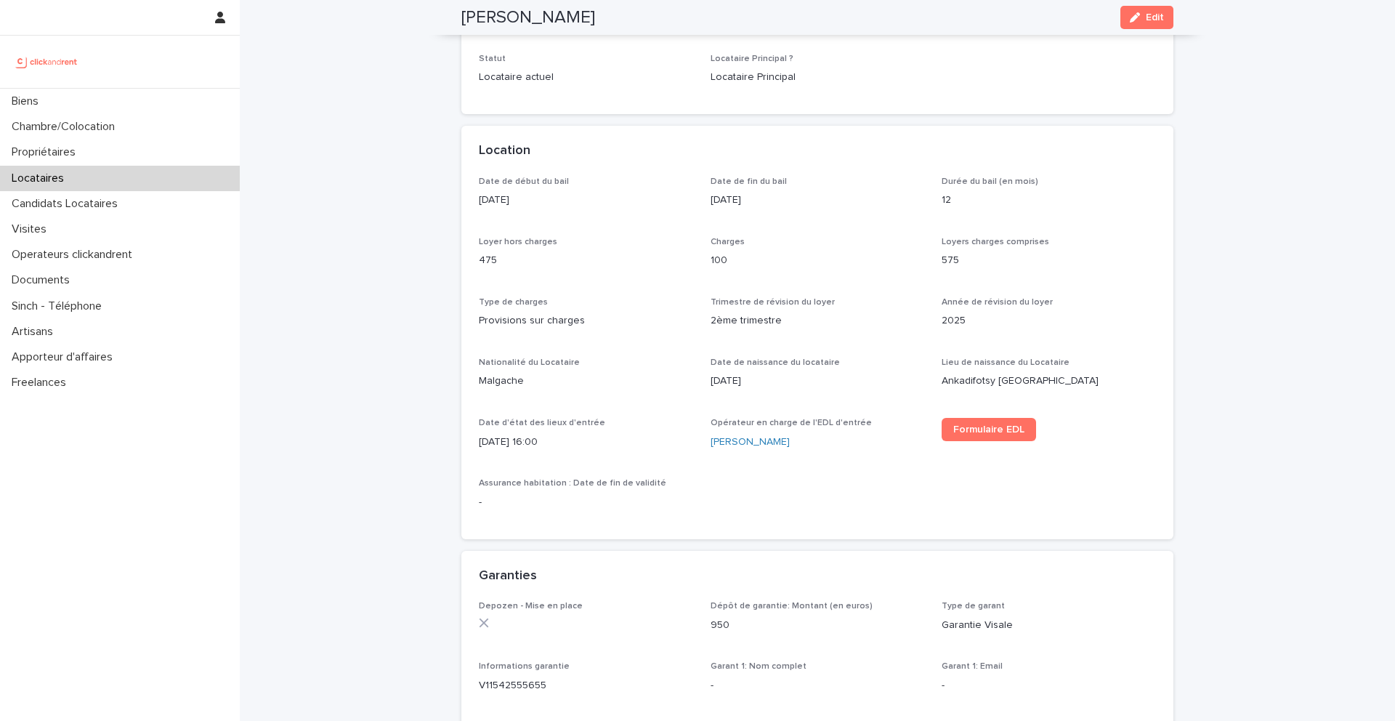
scroll to position [0, 0]
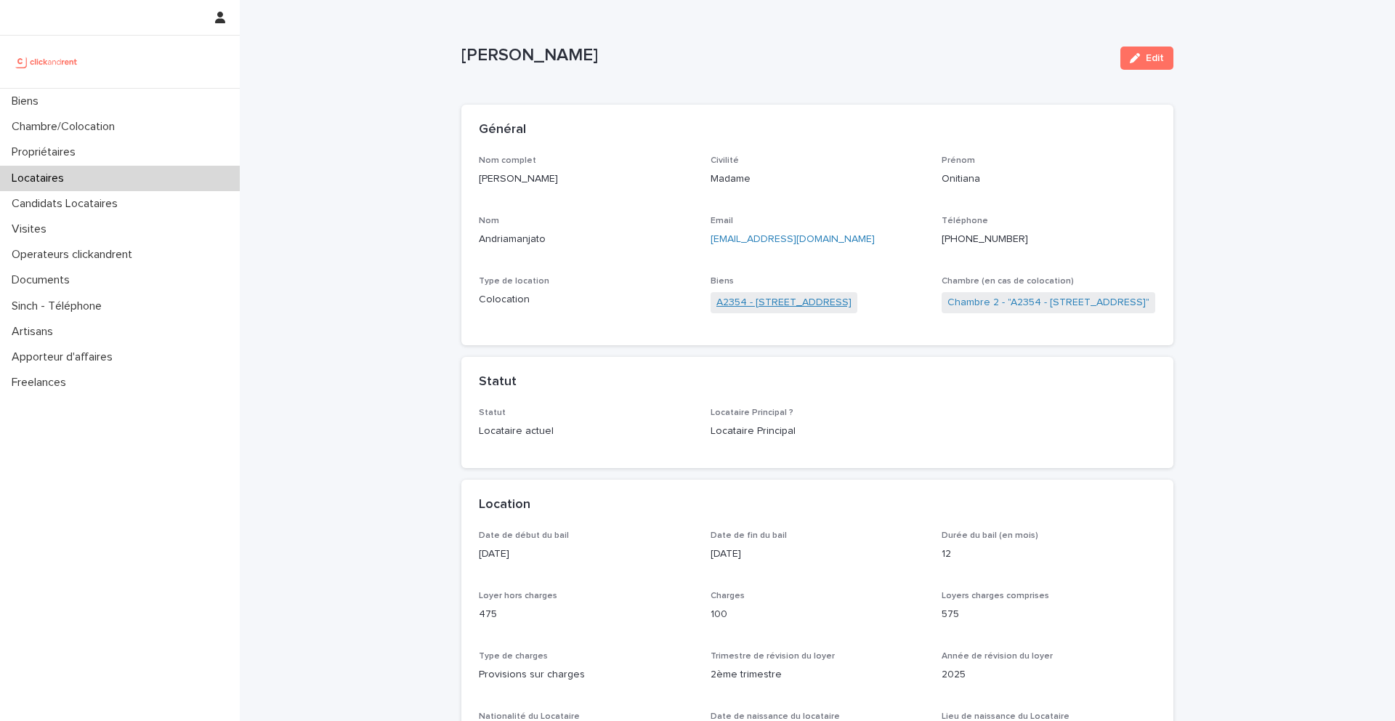
click at [789, 303] on link "A2354 - [STREET_ADDRESS]" at bounding box center [783, 302] width 135 height 15
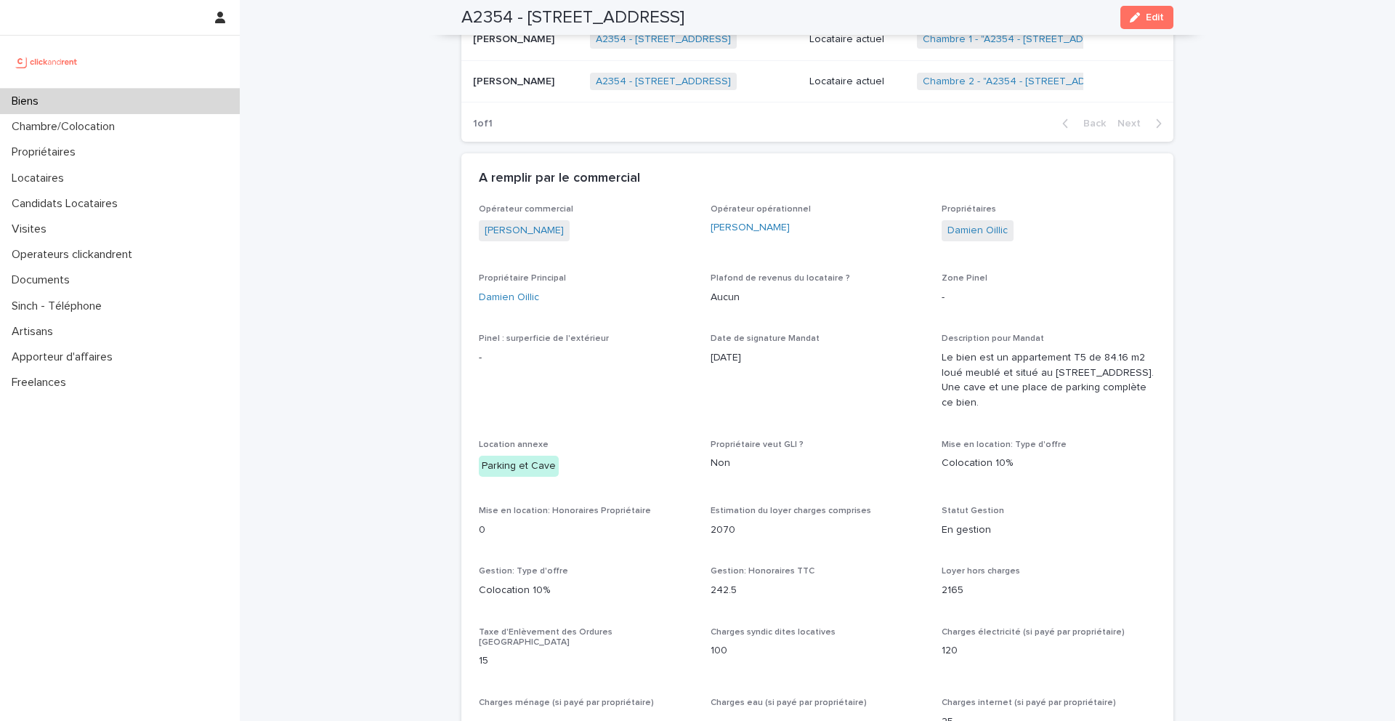
scroll to position [960, 0]
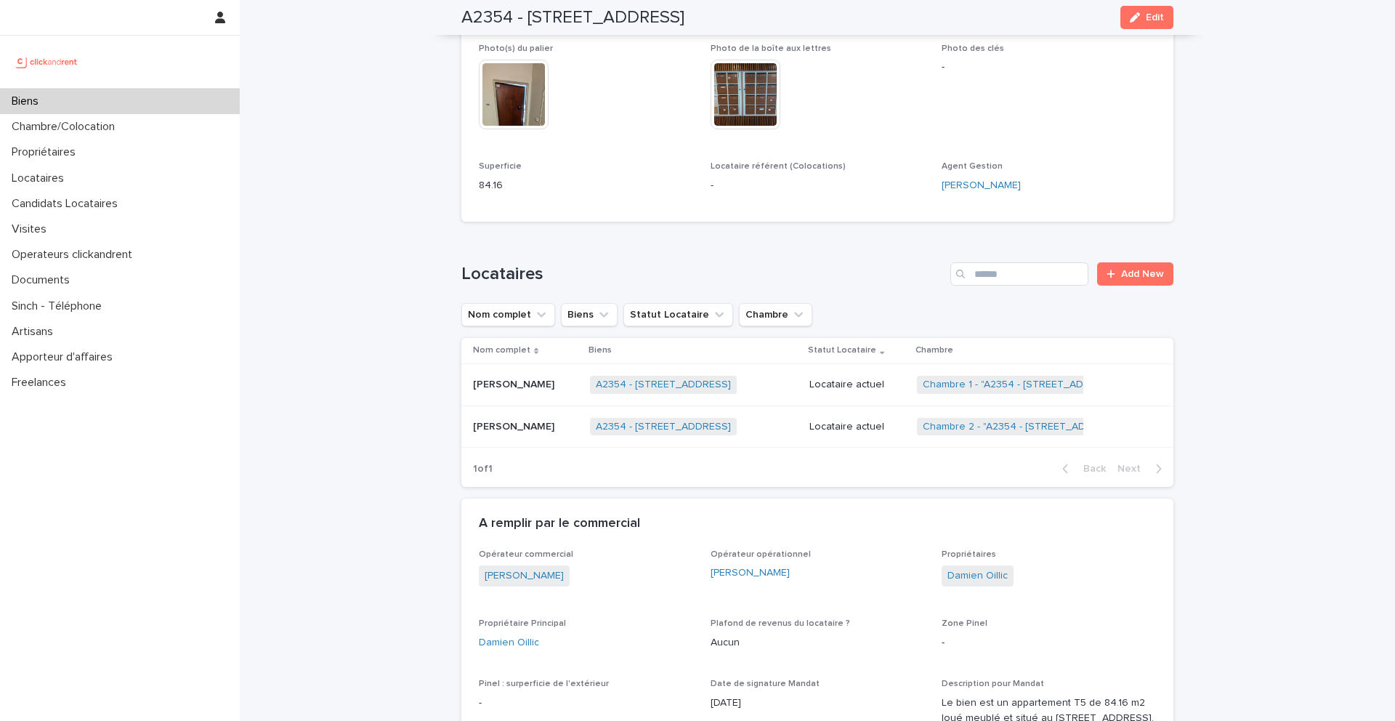
click at [982, 428] on link "Chambre 2 - "A2354 - [STREET_ADDRESS]"" at bounding box center [1024, 427] width 202 height 12
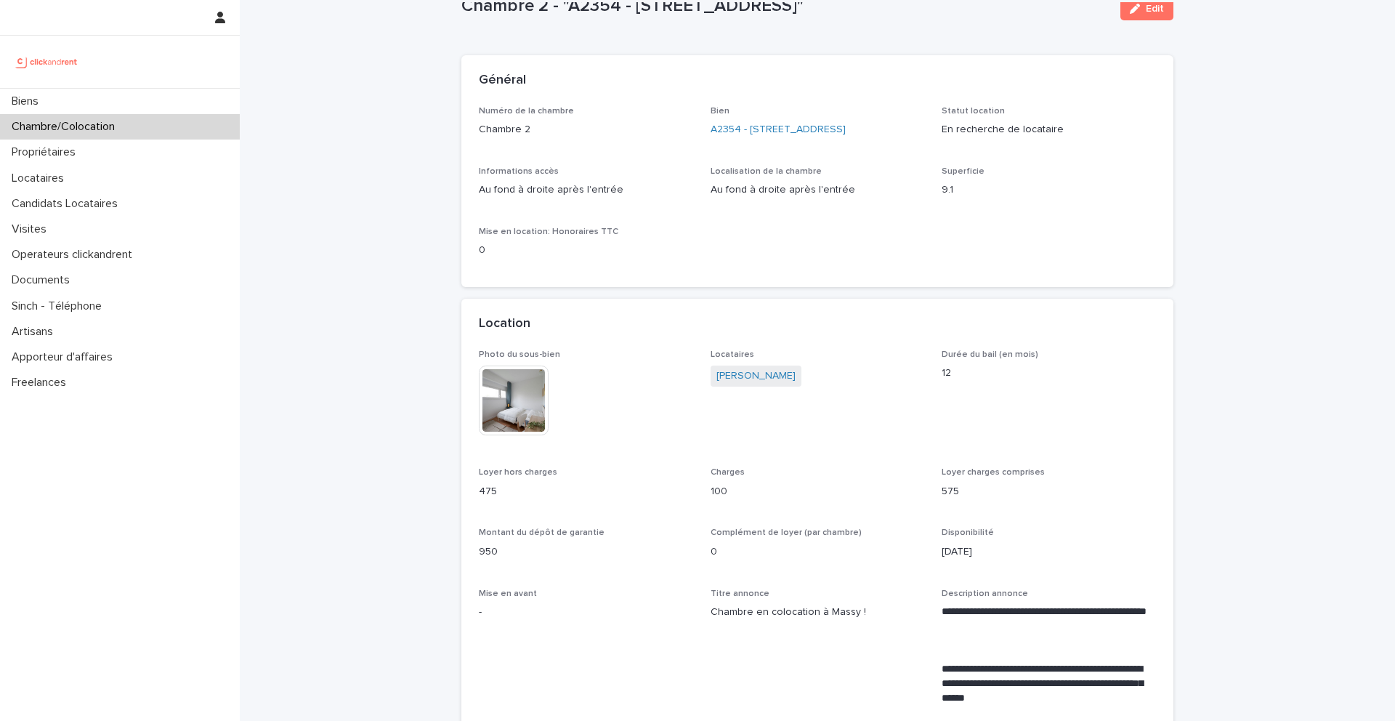
scroll to position [41, 0]
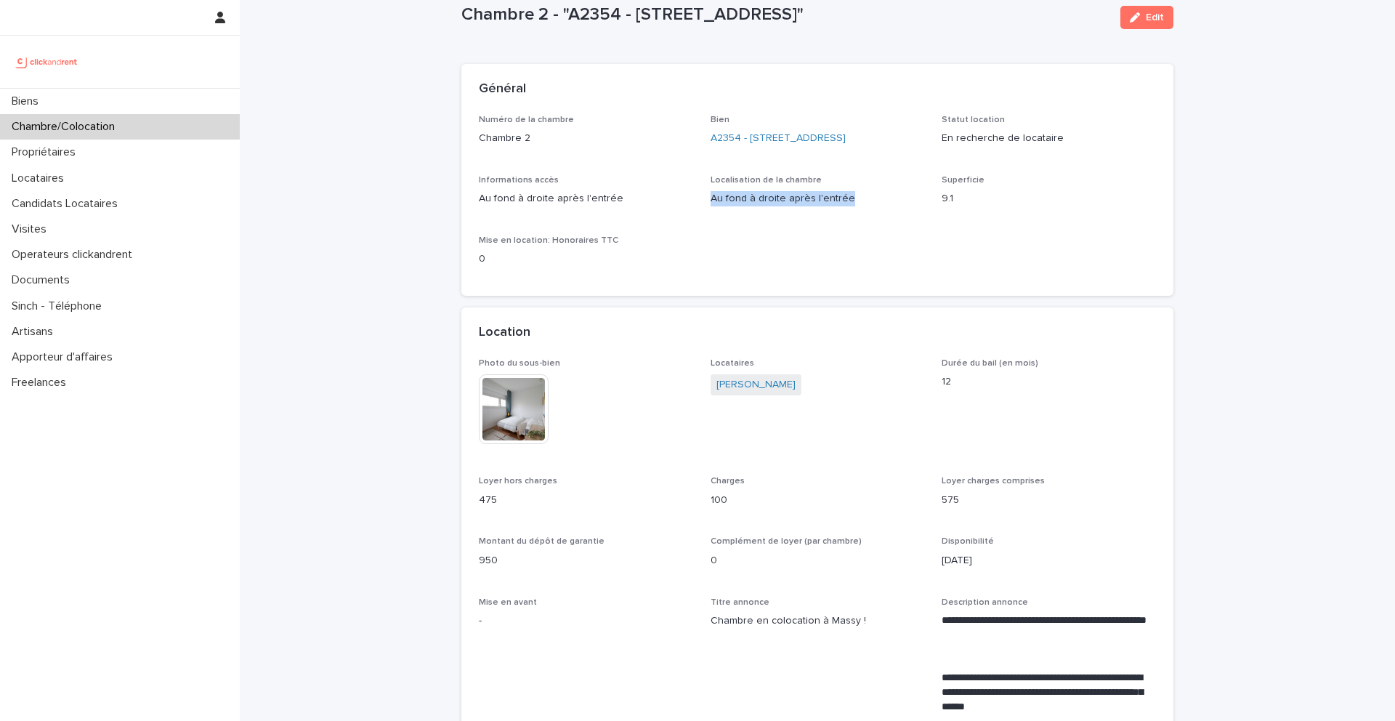
drag, startPoint x: 851, startPoint y: 198, endPoint x: 710, endPoint y: 200, distance: 140.2
click at [710, 200] on p "Au fond à droite après l'entrée" at bounding box center [817, 198] width 214 height 15
copy p "Au fond à droite après l'entrée"
click at [748, 384] on link "[PERSON_NAME]" at bounding box center [755, 384] width 79 height 15
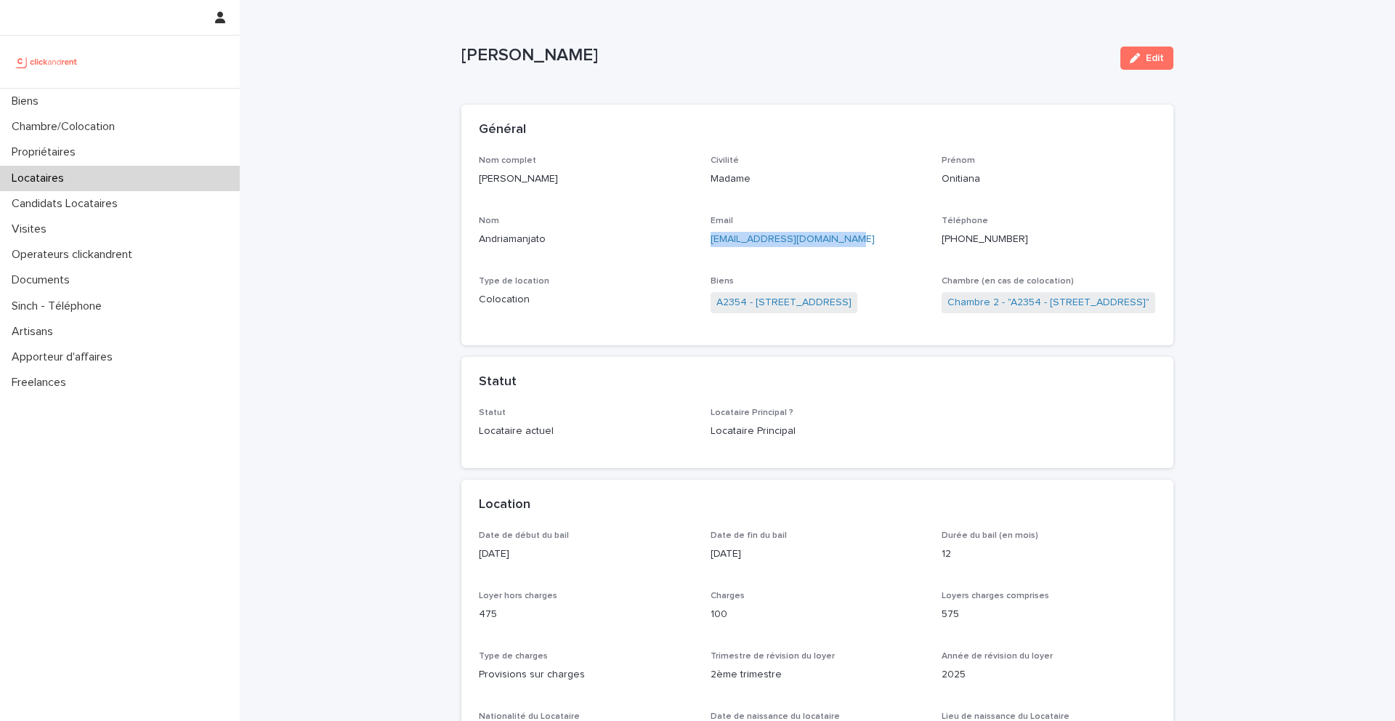
drag, startPoint x: 857, startPoint y: 236, endPoint x: 706, endPoint y: 240, distance: 151.1
click at [706, 240] on div "Nom complet [PERSON_NAME] Civilité Madame Prénom Onitiana Nom Andriamanjato Ema…" at bounding box center [817, 241] width 677 height 173
copy link "[EMAIL_ADDRESS][DOMAIN_NAME]"
click at [604, 54] on p "[PERSON_NAME]" at bounding box center [784, 55] width 647 height 21
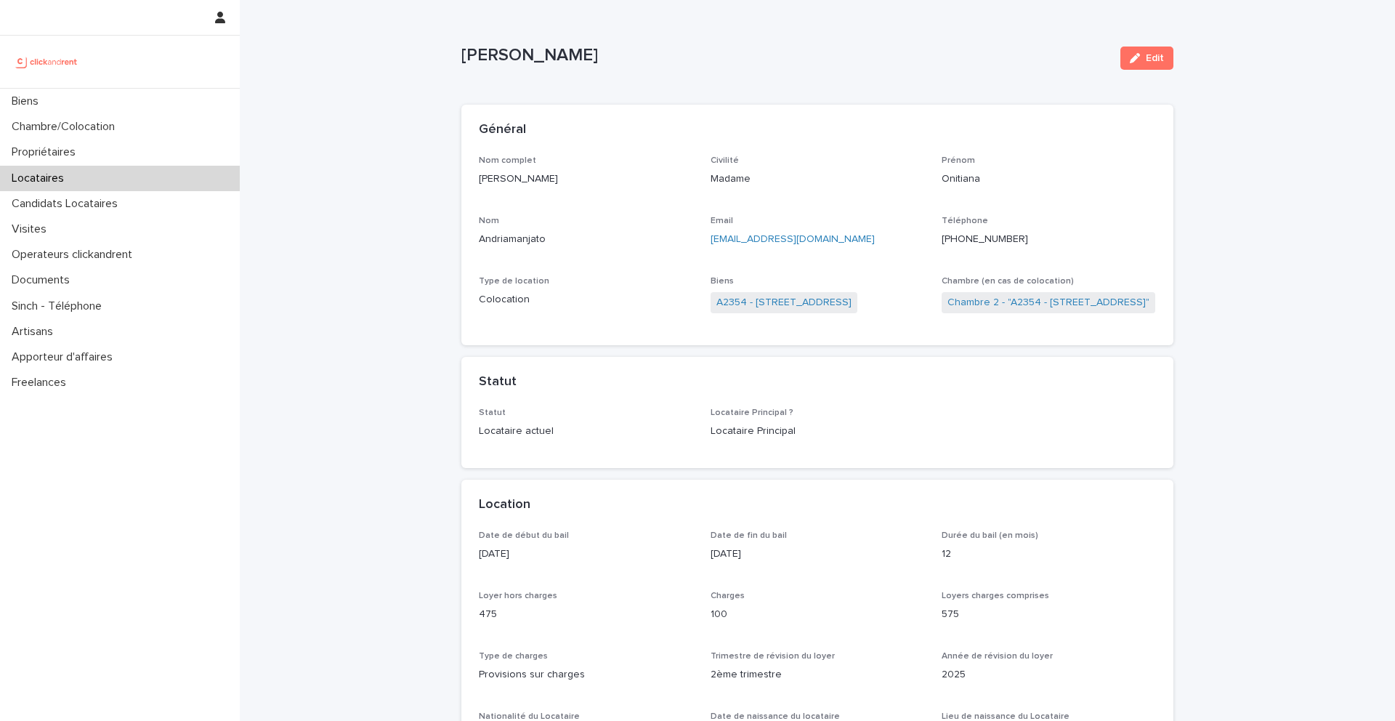
copy p "Andriamanjato"
click at [811, 307] on link "A2354 - [STREET_ADDRESS]" at bounding box center [783, 302] width 135 height 15
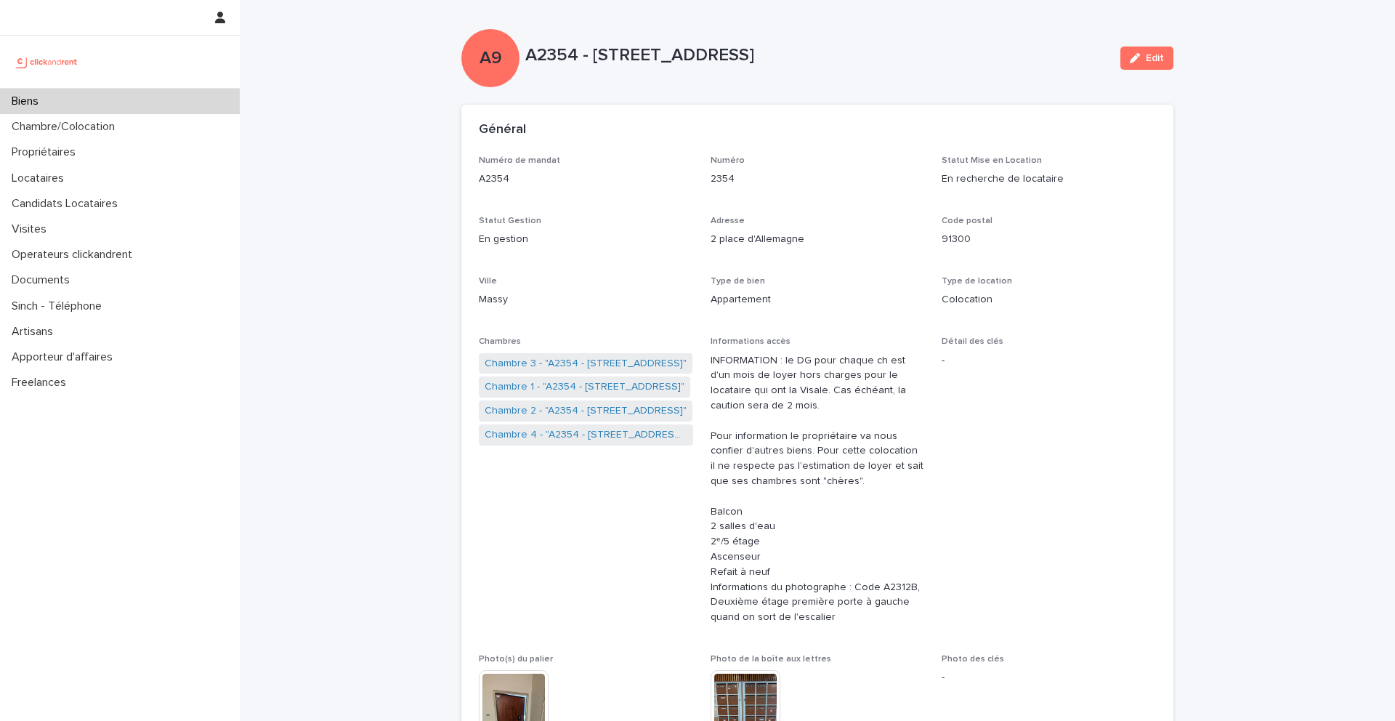
drag, startPoint x: 881, startPoint y: 57, endPoint x: 596, endPoint y: 60, distance: 285.5
click at [596, 59] on p "A2354 - [STREET_ADDRESS]" at bounding box center [816, 55] width 583 height 21
copy p "[STREET_ADDRESS]"
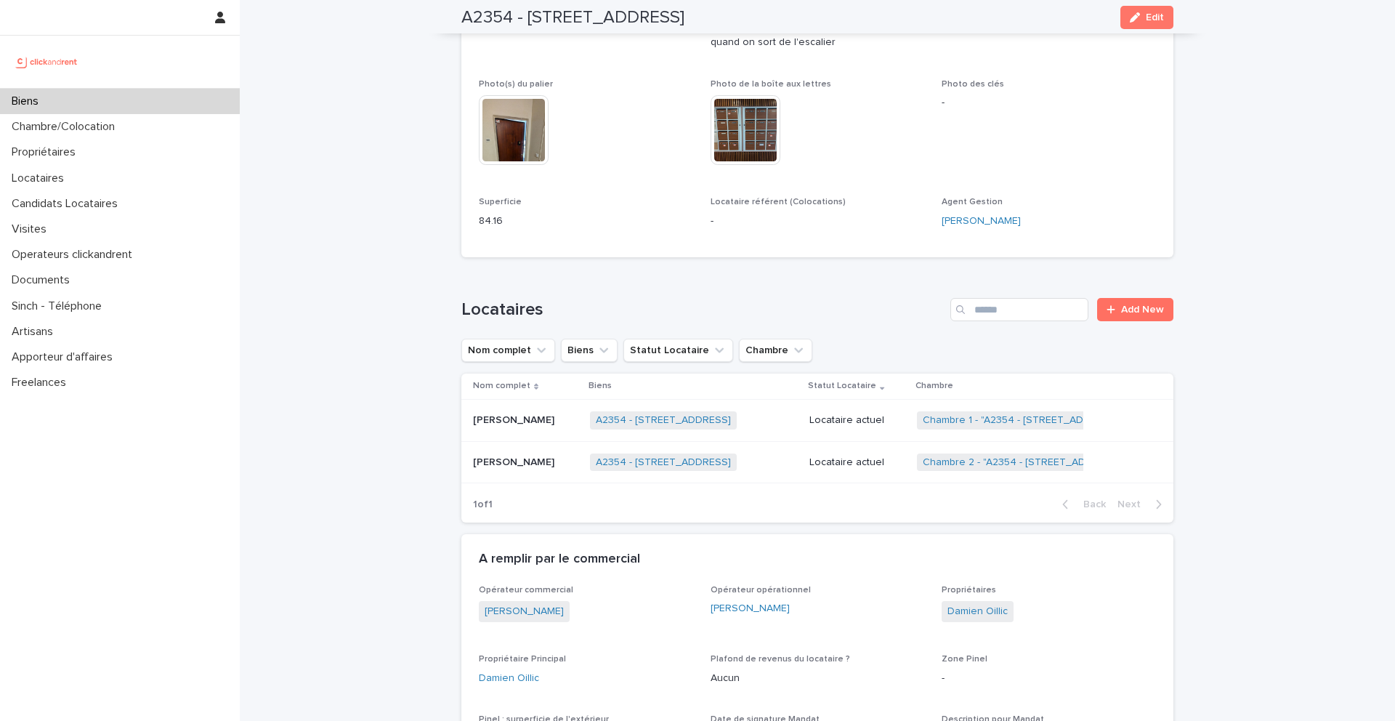
scroll to position [610, 0]
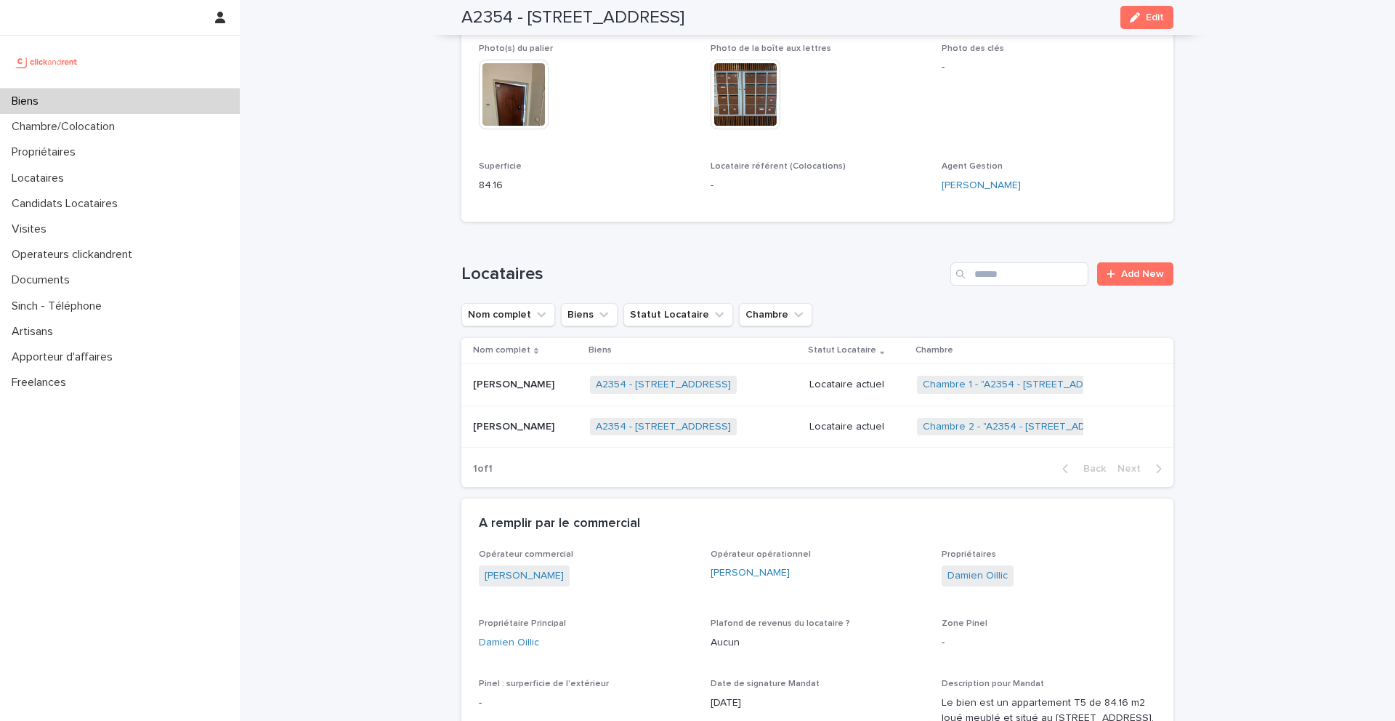
click at [517, 416] on div "Onitiana [PERSON_NAME]" at bounding box center [525, 427] width 105 height 24
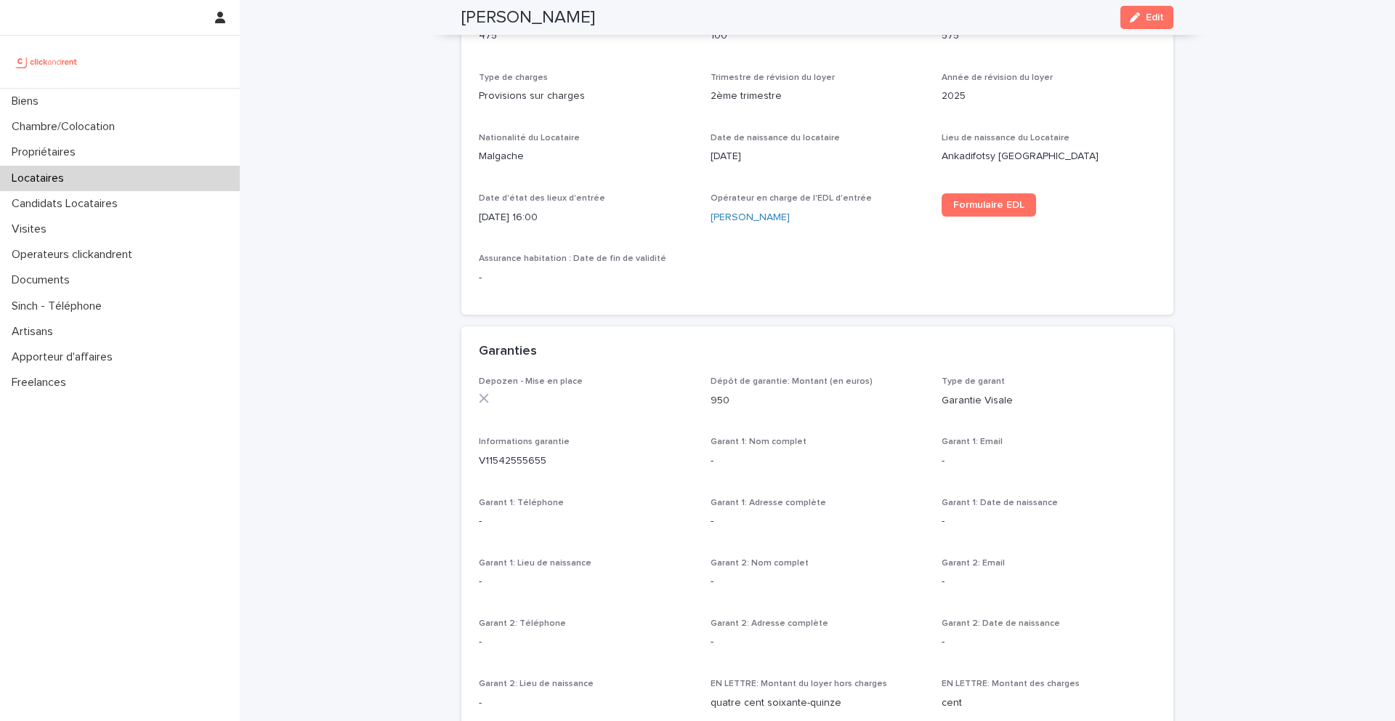
scroll to position [571, 0]
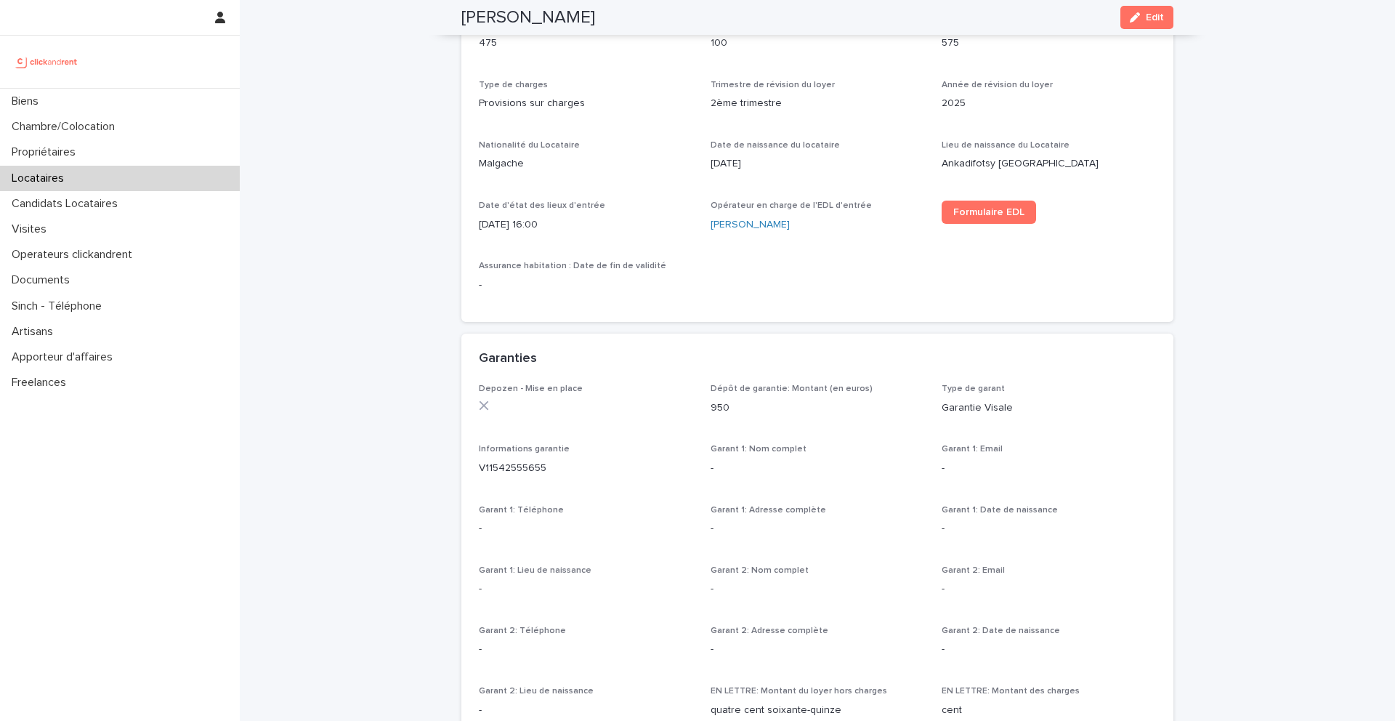
click at [547, 224] on p "[DATE] 16:00" at bounding box center [586, 224] width 214 height 15
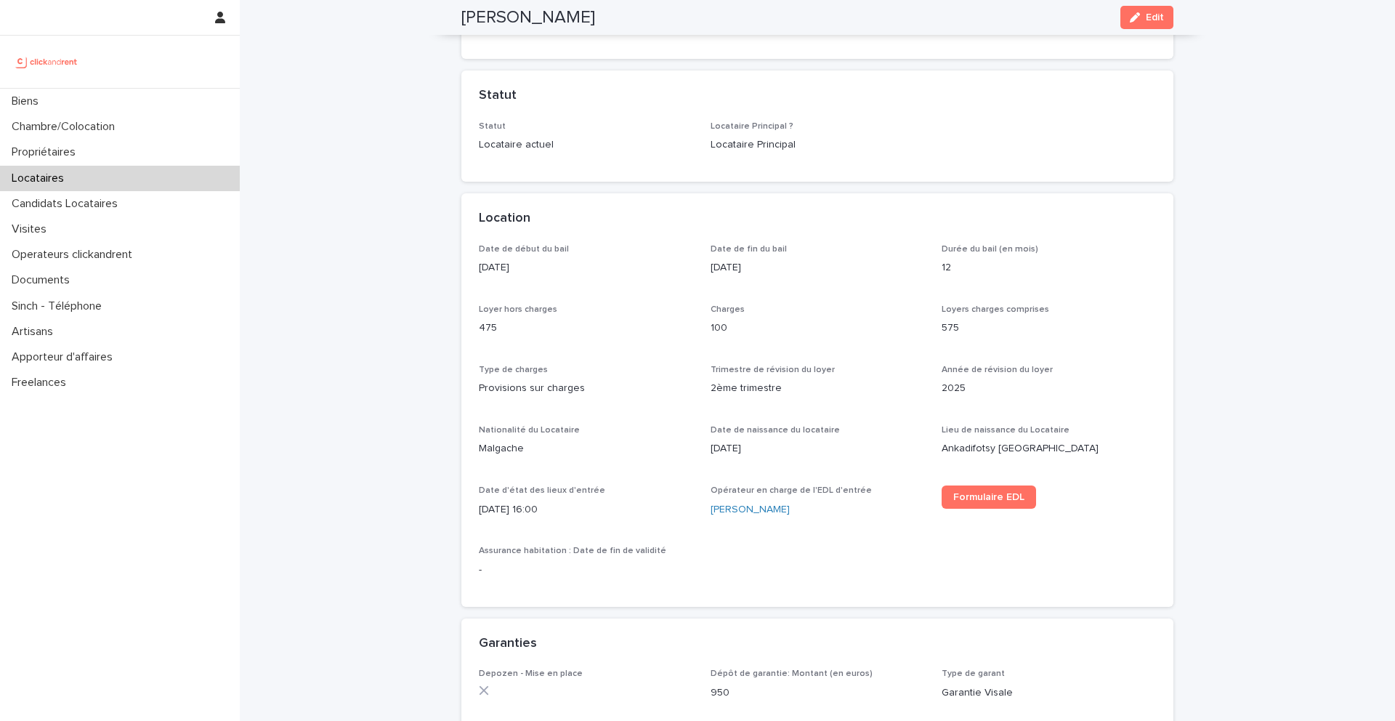
scroll to position [0, 0]
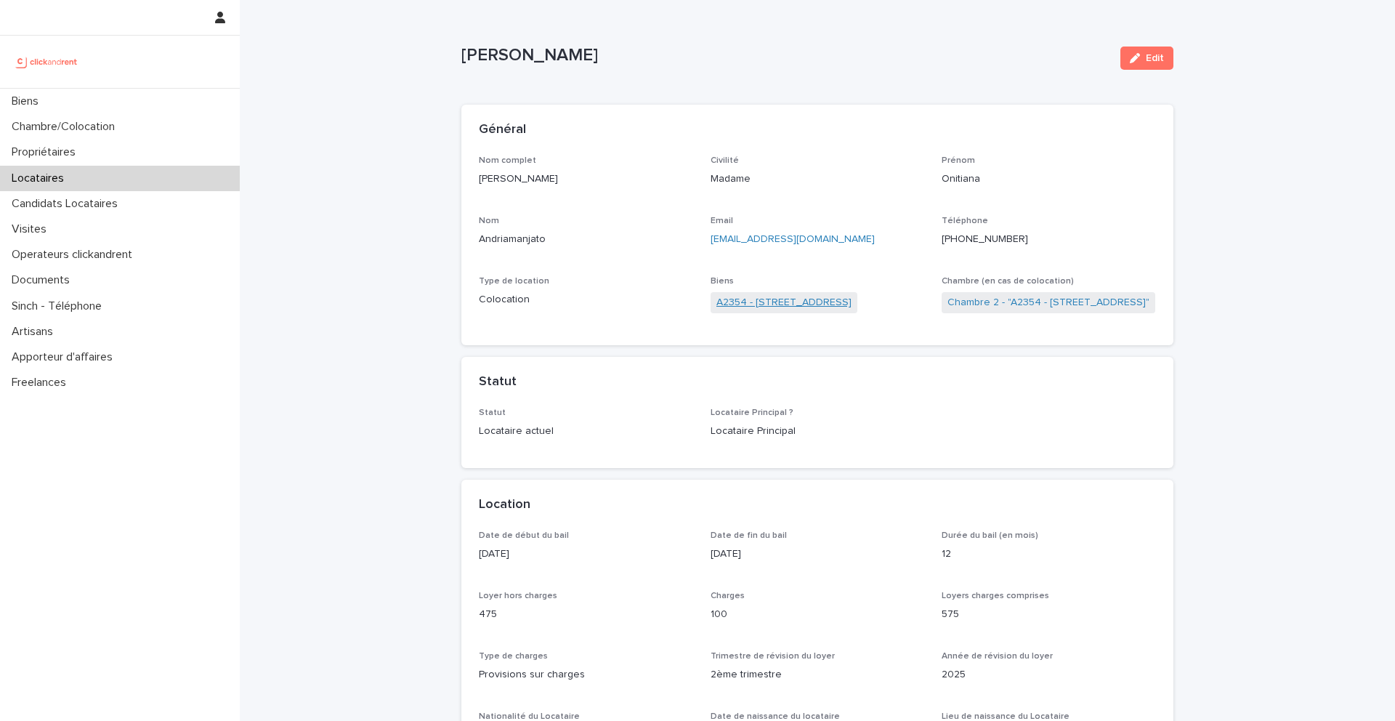
click at [764, 301] on link "A2354 - [STREET_ADDRESS]" at bounding box center [783, 302] width 135 height 15
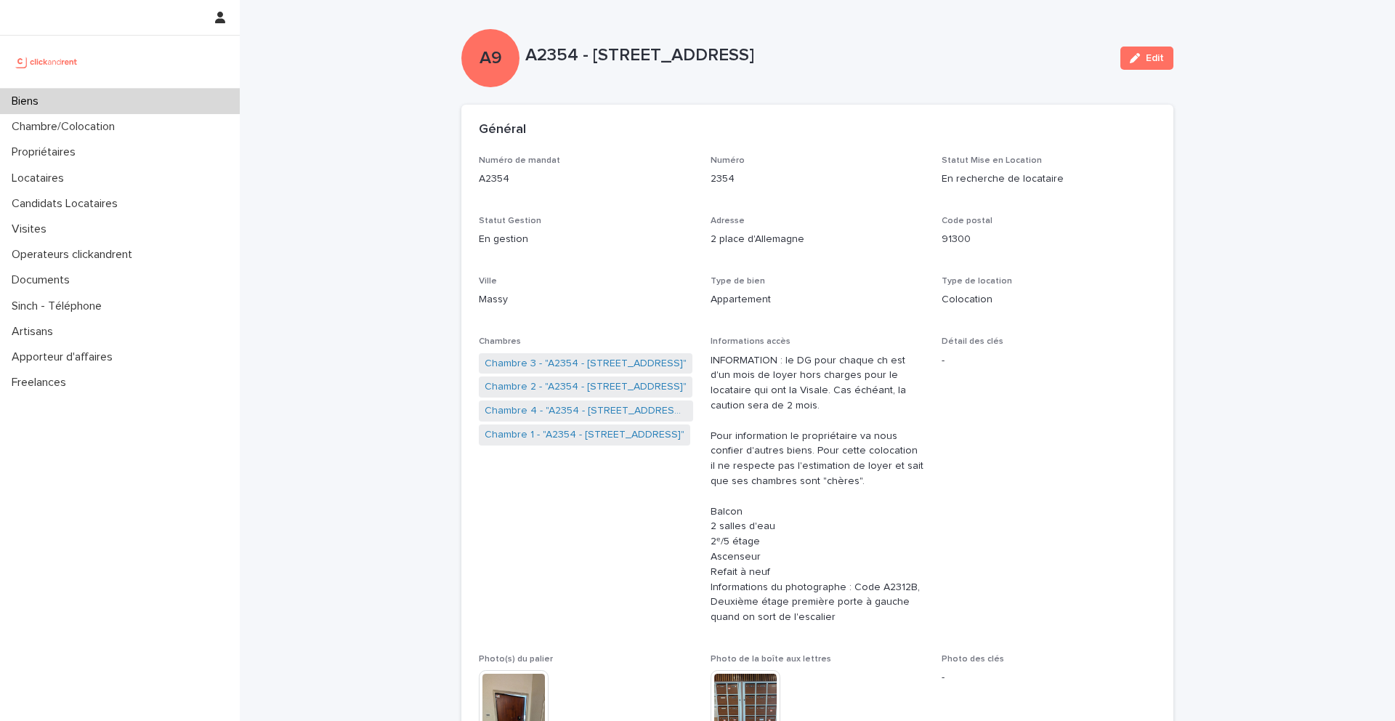
click at [881, 54] on p "A2354 - [STREET_ADDRESS]" at bounding box center [816, 55] width 583 height 21
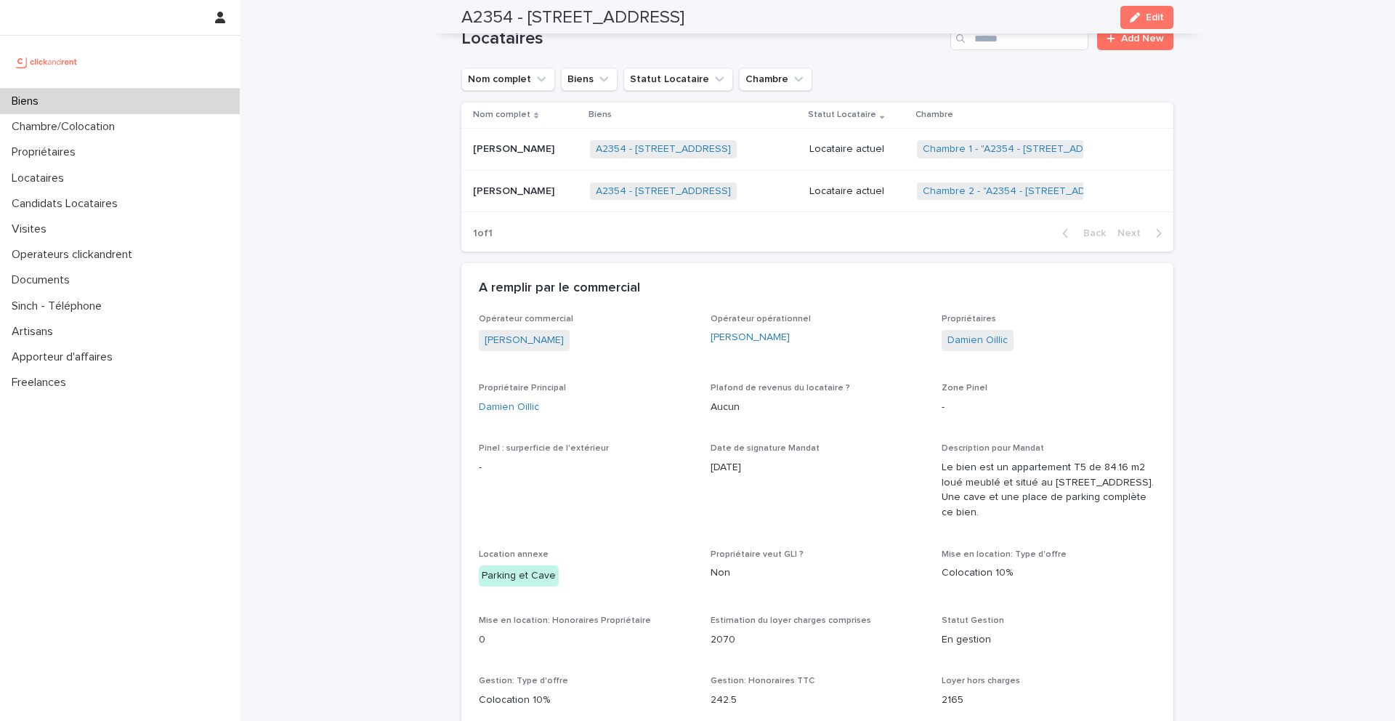
scroll to position [884, 0]
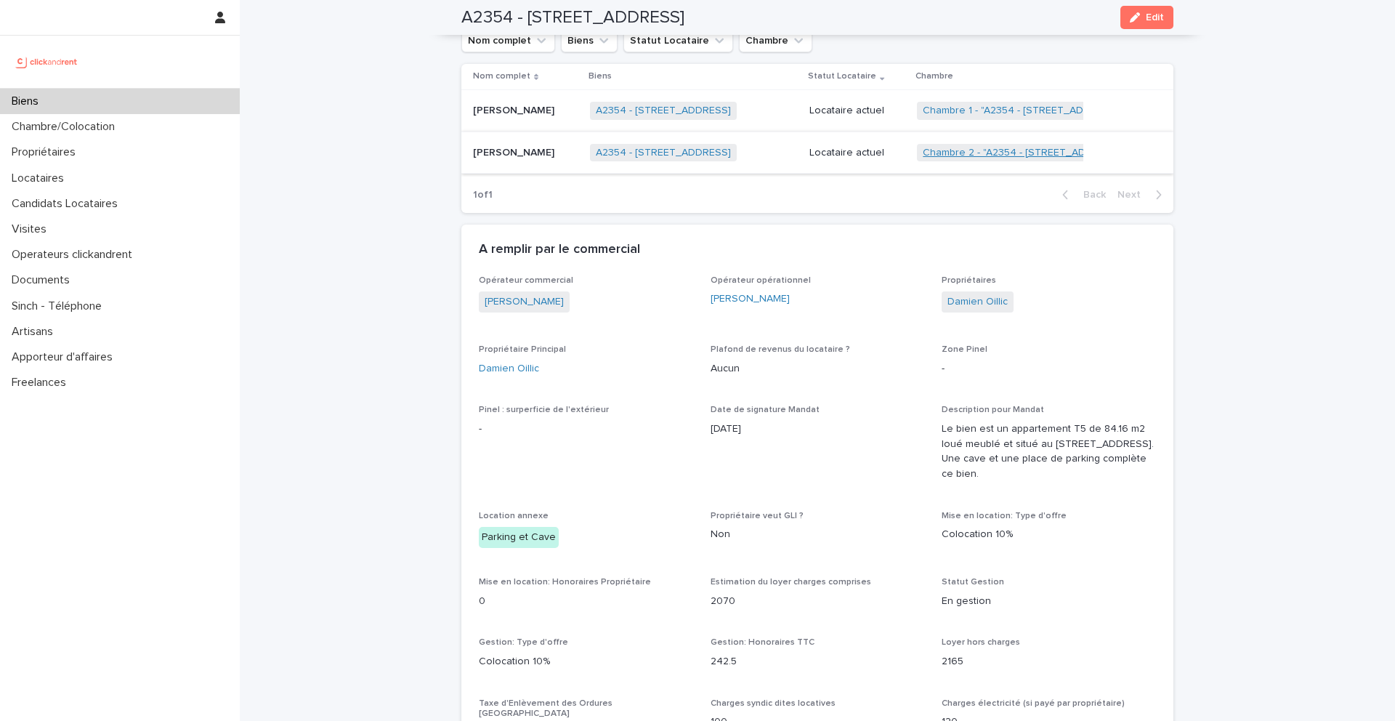
click at [958, 151] on link "Chambre 2 - "A2354 - [STREET_ADDRESS]"" at bounding box center [1024, 153] width 202 height 12
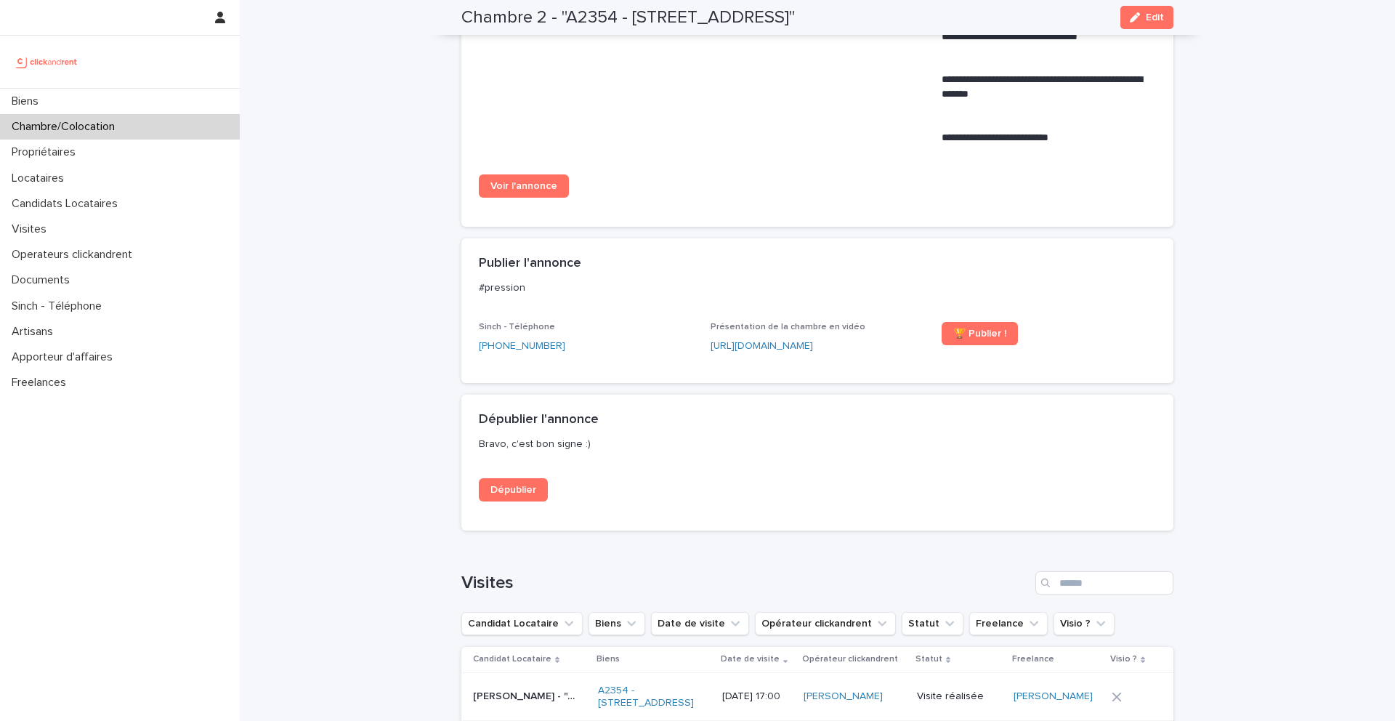
scroll to position [823, 0]
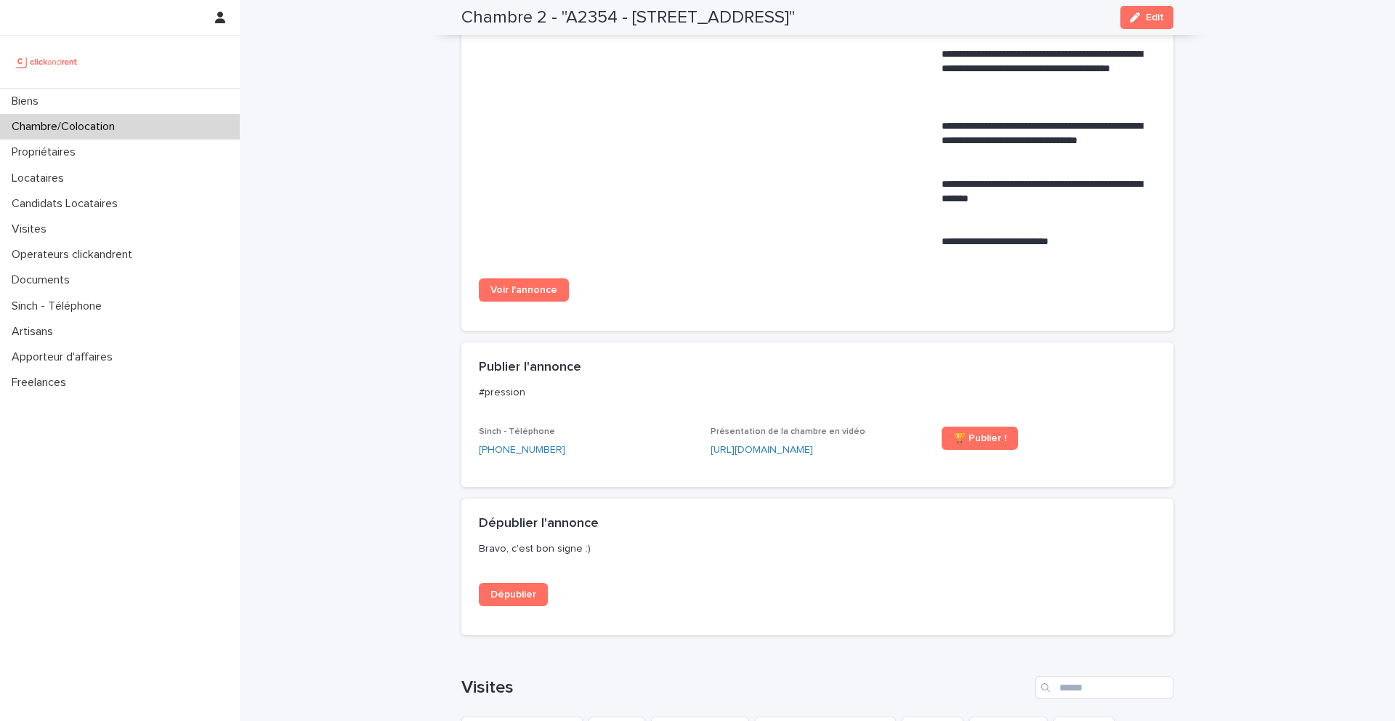
drag, startPoint x: 907, startPoint y: 12, endPoint x: 465, endPoint y: 20, distance: 441.7
click at [463, 20] on div "Chambre 2 - "A2354 - 2 [GEOGRAPHIC_DATA] 91300" Edit" at bounding box center [817, 17] width 712 height 35
copy h2 "Chambre 2 - "A2354 - [STREET_ADDRESS]""
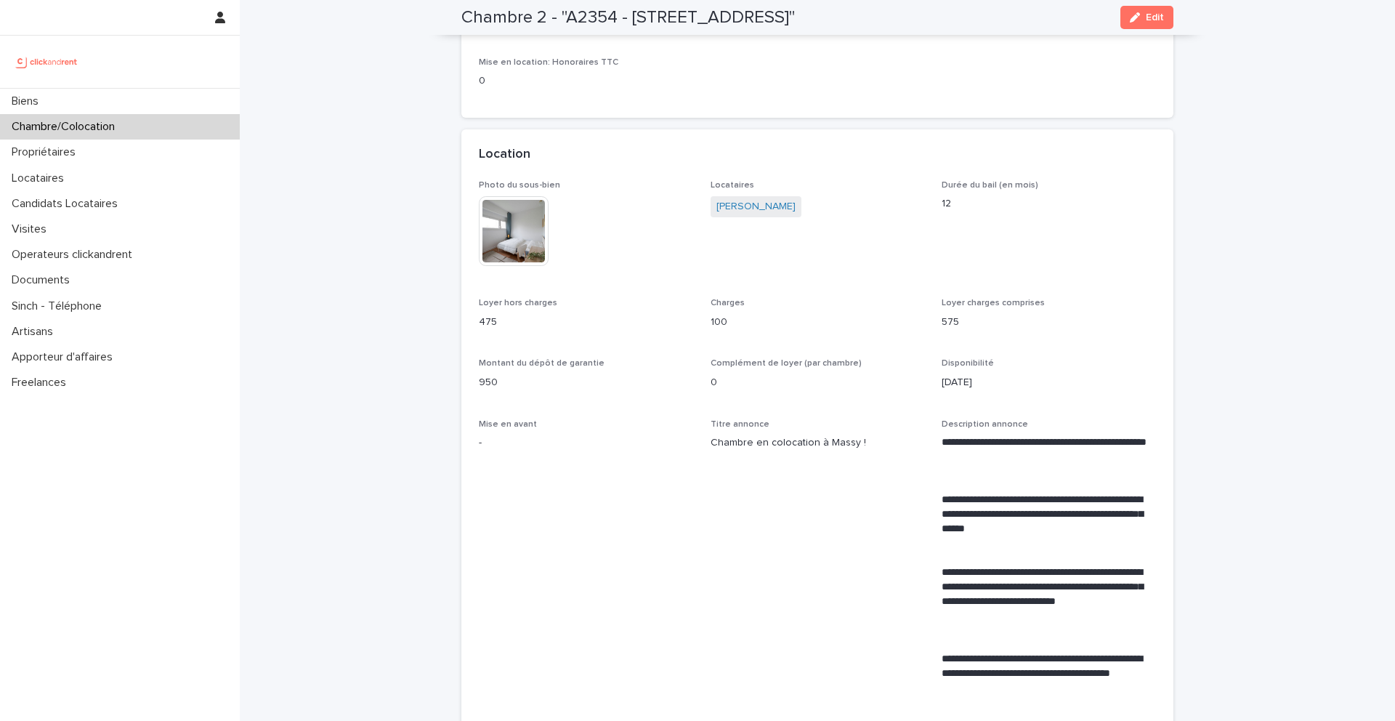
scroll to position [0, 0]
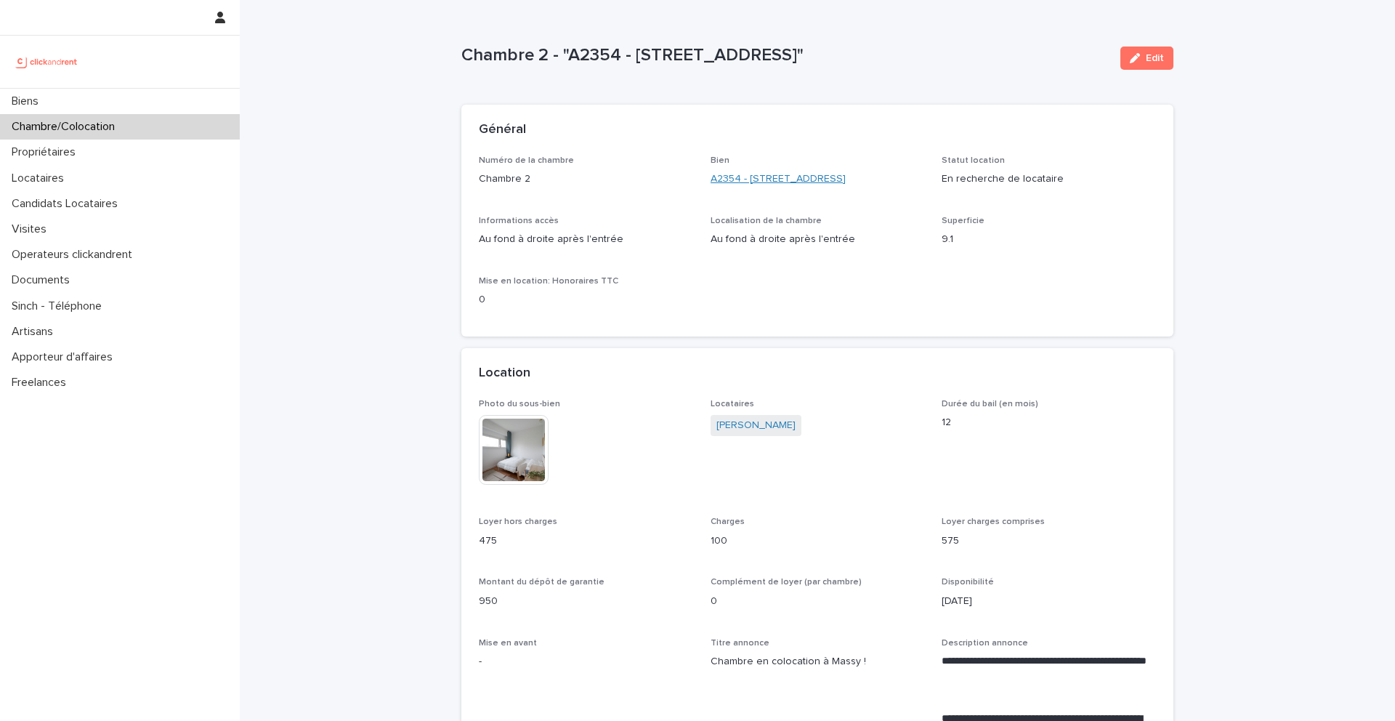
click at [761, 174] on link "A2354 - [STREET_ADDRESS]" at bounding box center [777, 178] width 135 height 15
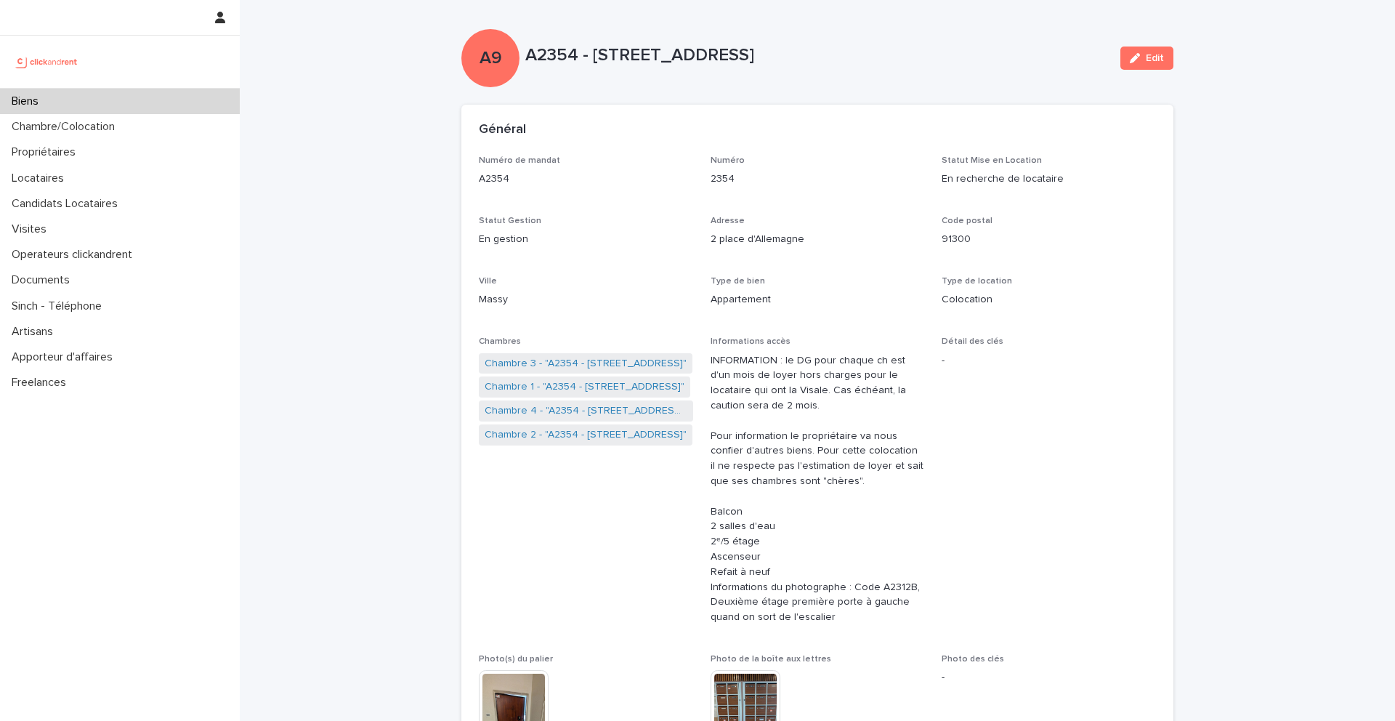
click at [128, 109] on div "Biens" at bounding box center [120, 101] width 240 height 25
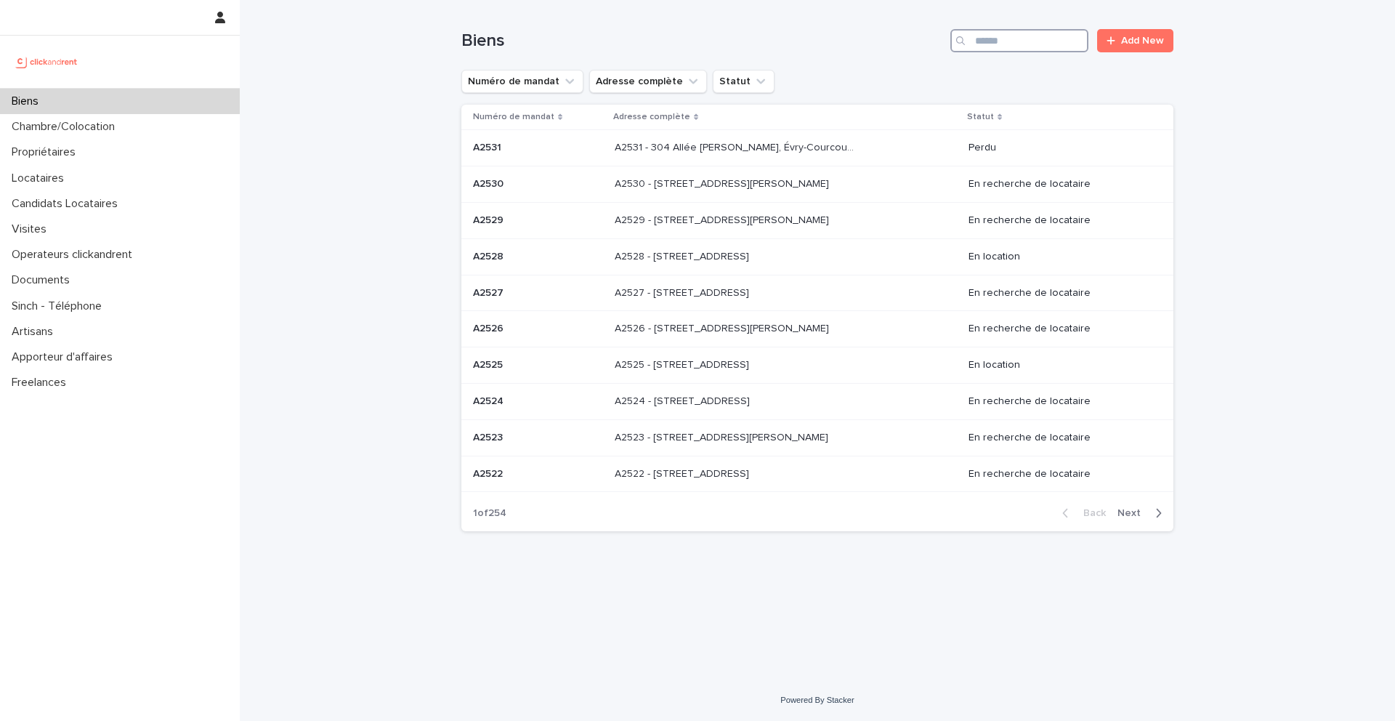
click at [1053, 44] on input "Search" at bounding box center [1019, 40] width 138 height 23
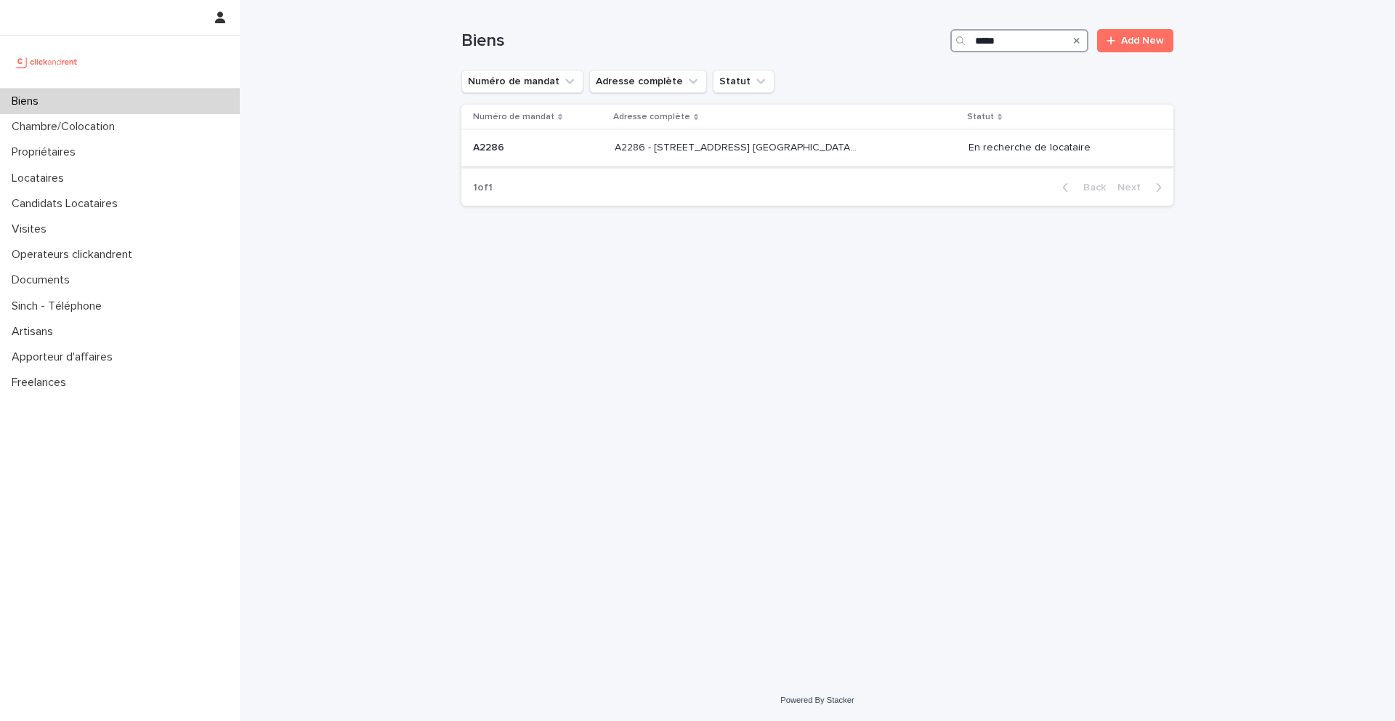
type input "*****"
click at [501, 148] on p "A2286" at bounding box center [490, 146] width 34 height 15
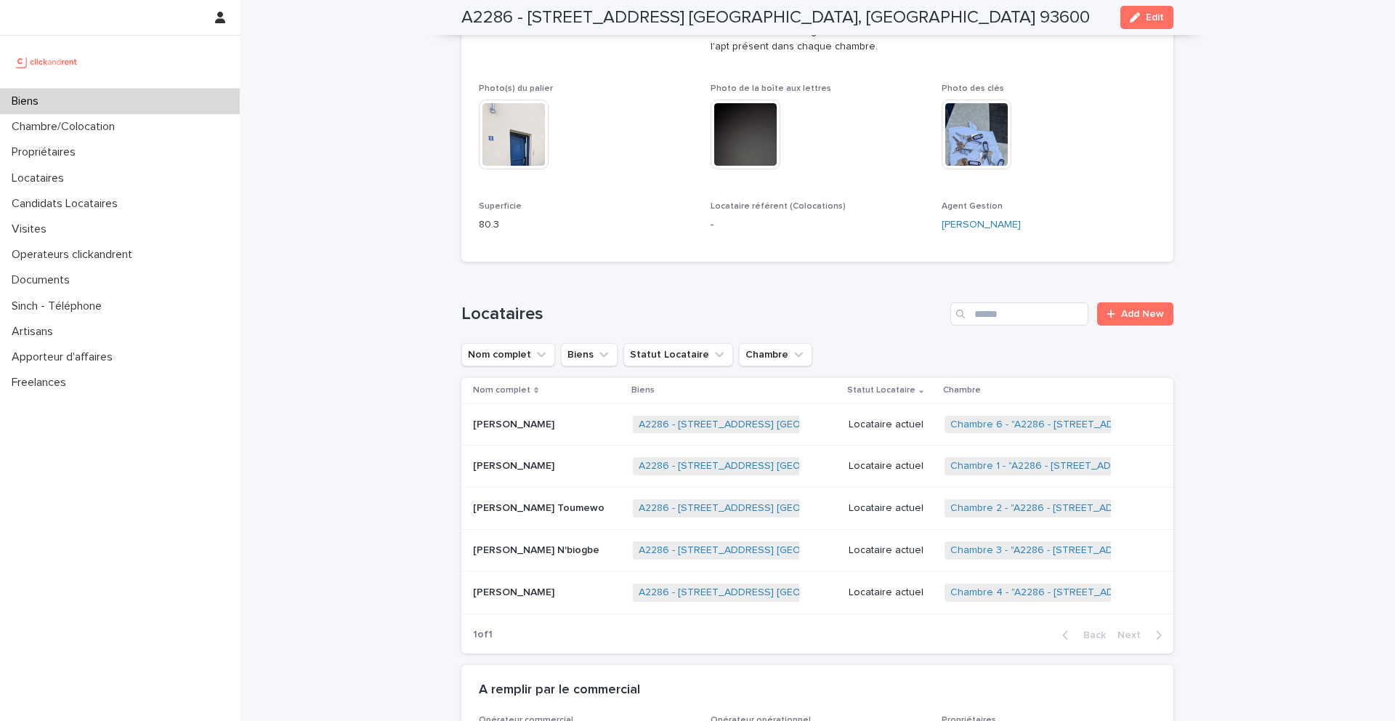
scroll to position [770, 0]
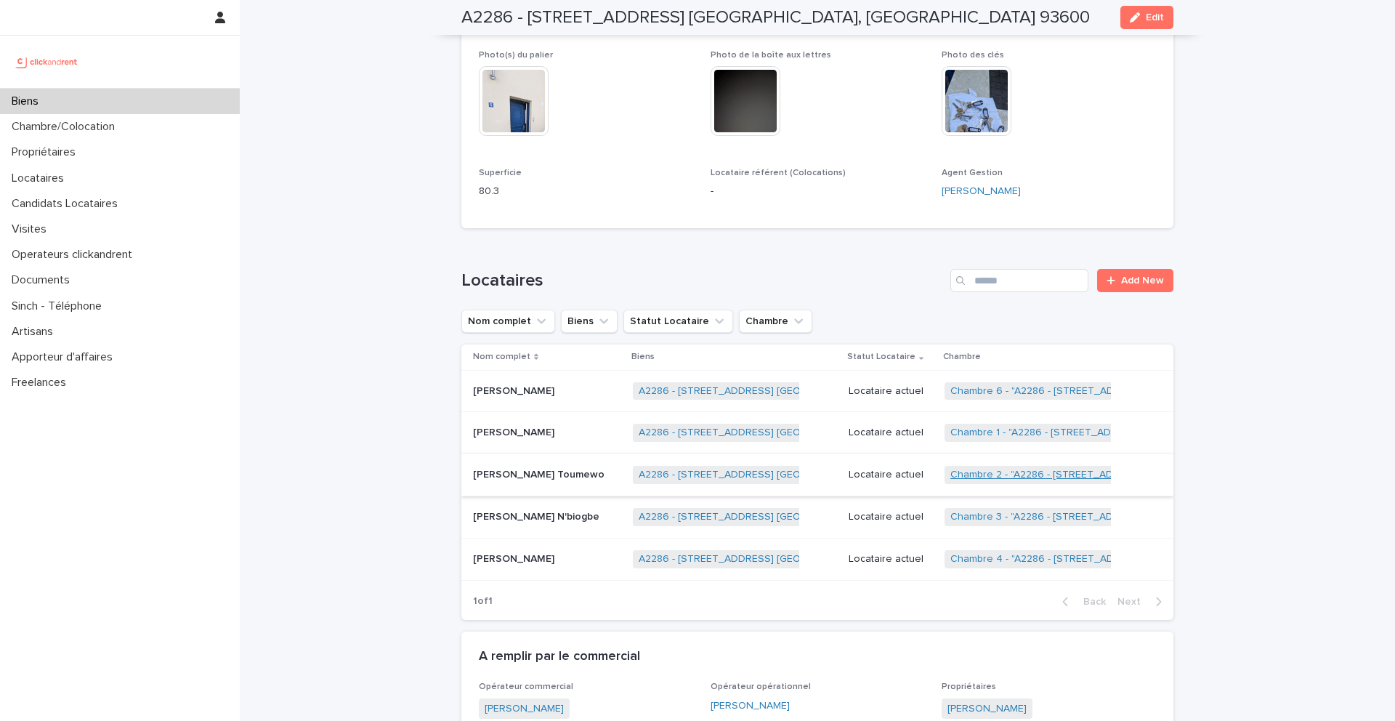
click at [1016, 473] on link "Chambre 2 - "A2286 - [STREET_ADDRESS] [GEOGRAPHIC_DATA], [GEOGRAPHIC_DATA] 9360…" at bounding box center [1172, 475] width 445 height 12
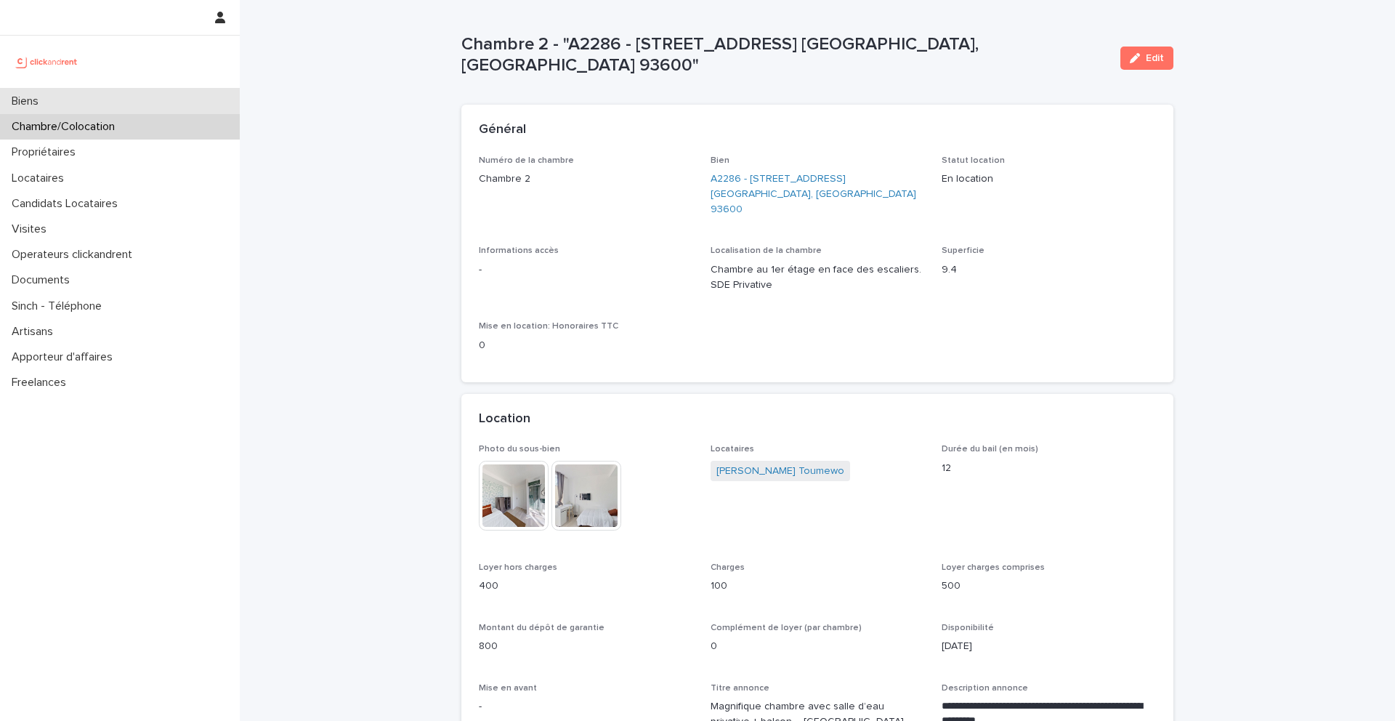
click at [57, 102] on div "Biens" at bounding box center [120, 101] width 240 height 25
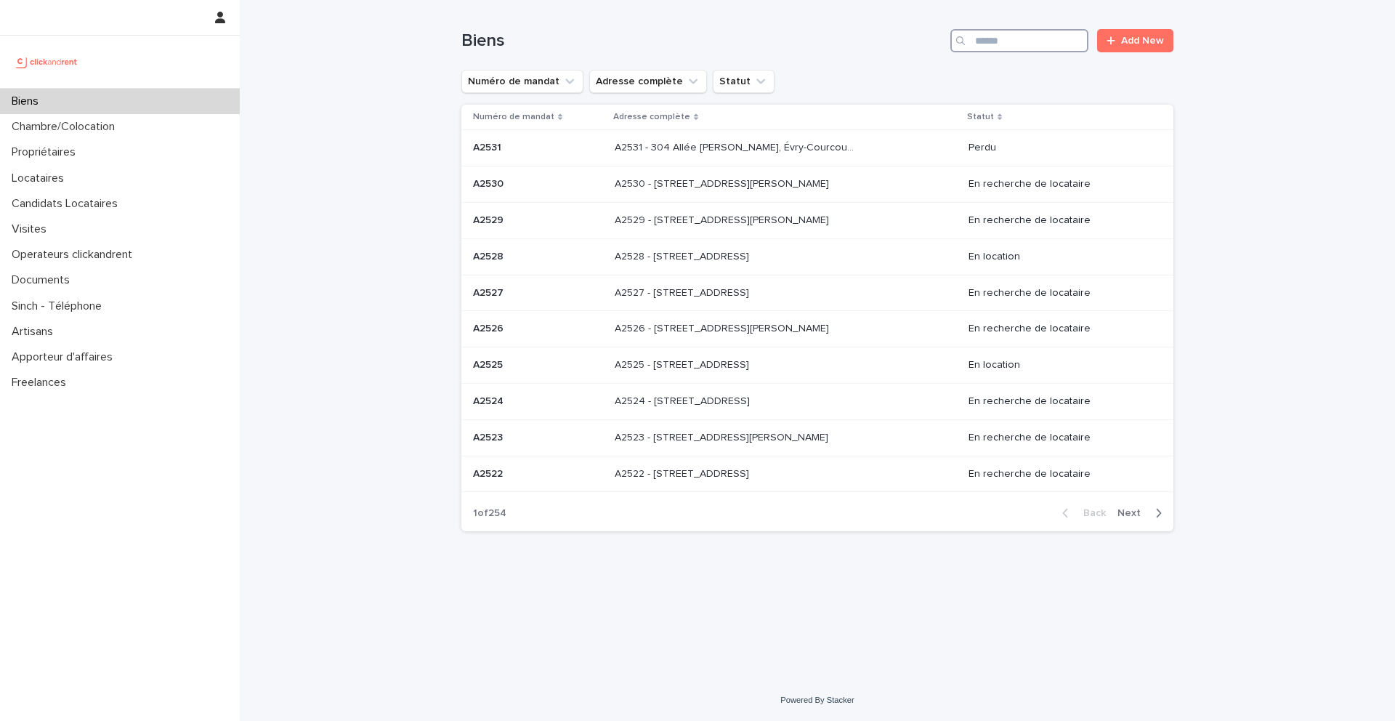
click at [994, 46] on input "Search" at bounding box center [1019, 40] width 138 height 23
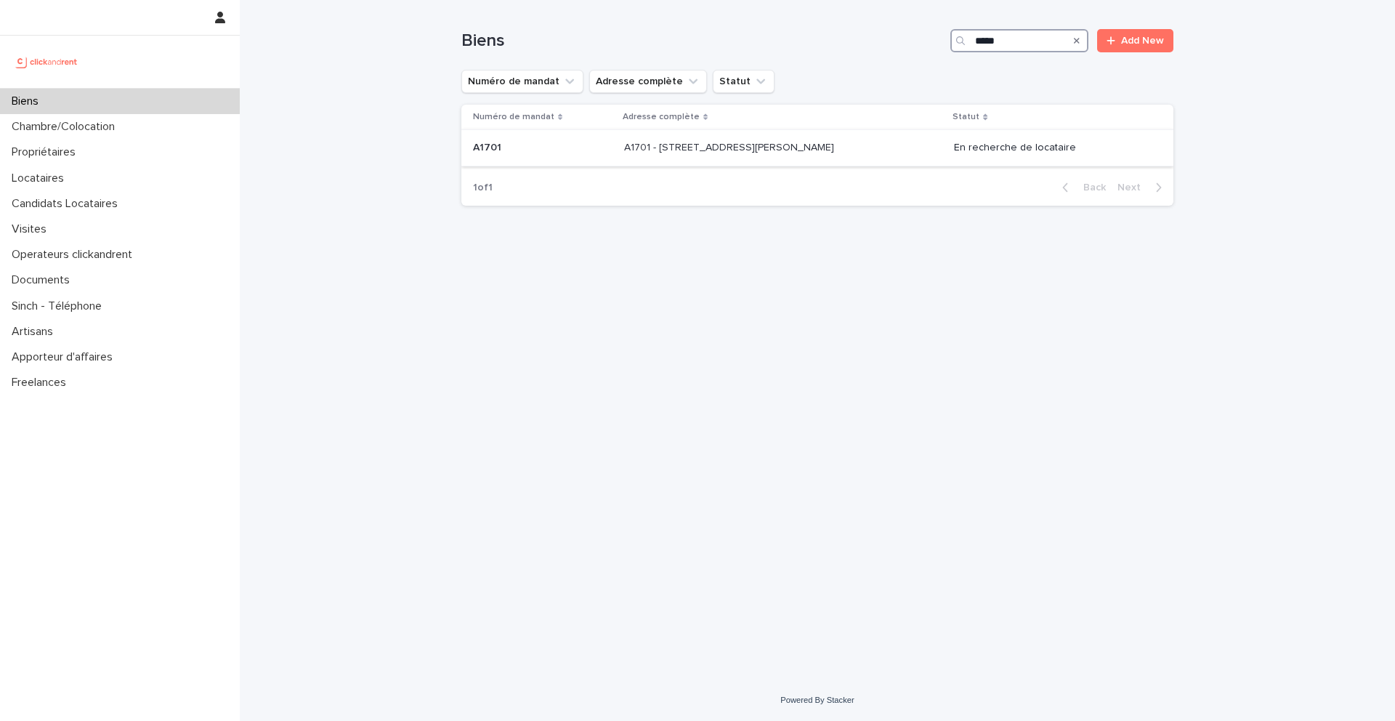
type input "*****"
click at [504, 147] on p at bounding box center [542, 148] width 139 height 12
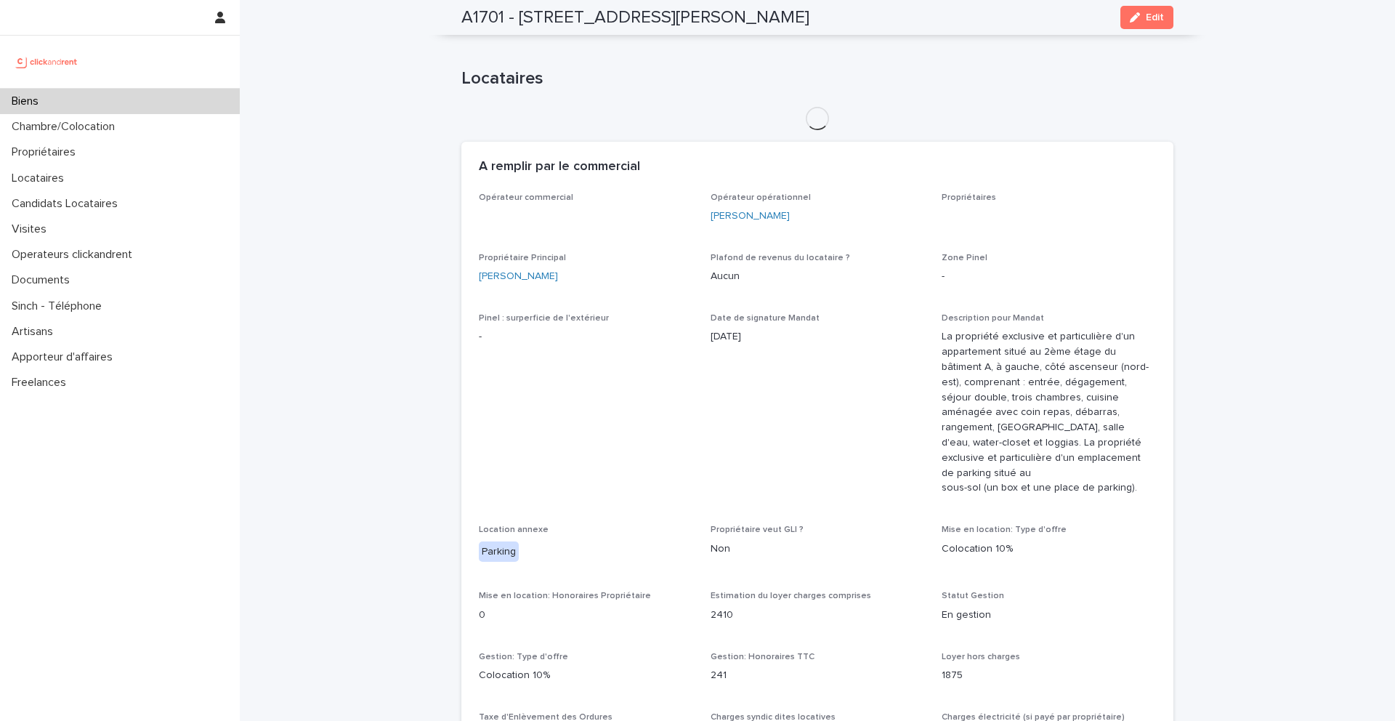
scroll to position [748, 0]
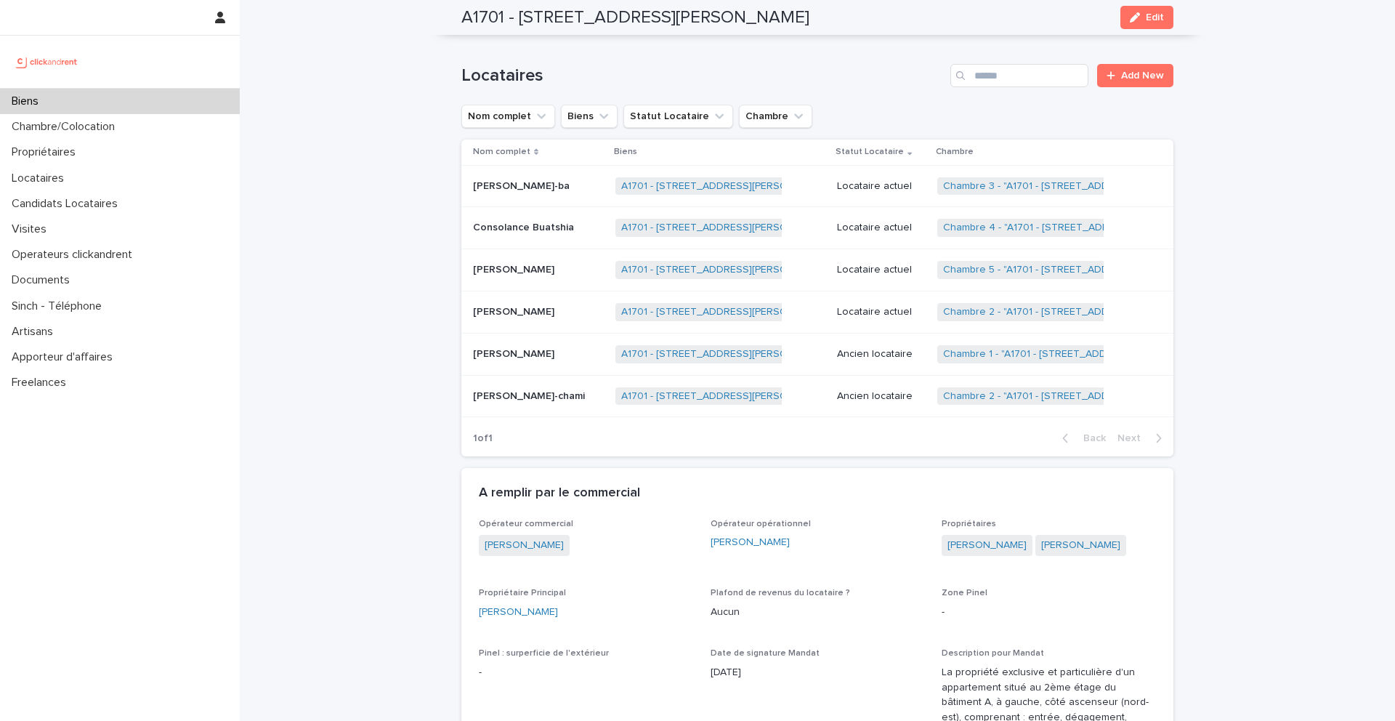
click at [516, 191] on p "[PERSON_NAME]-ba" at bounding box center [523, 184] width 100 height 15
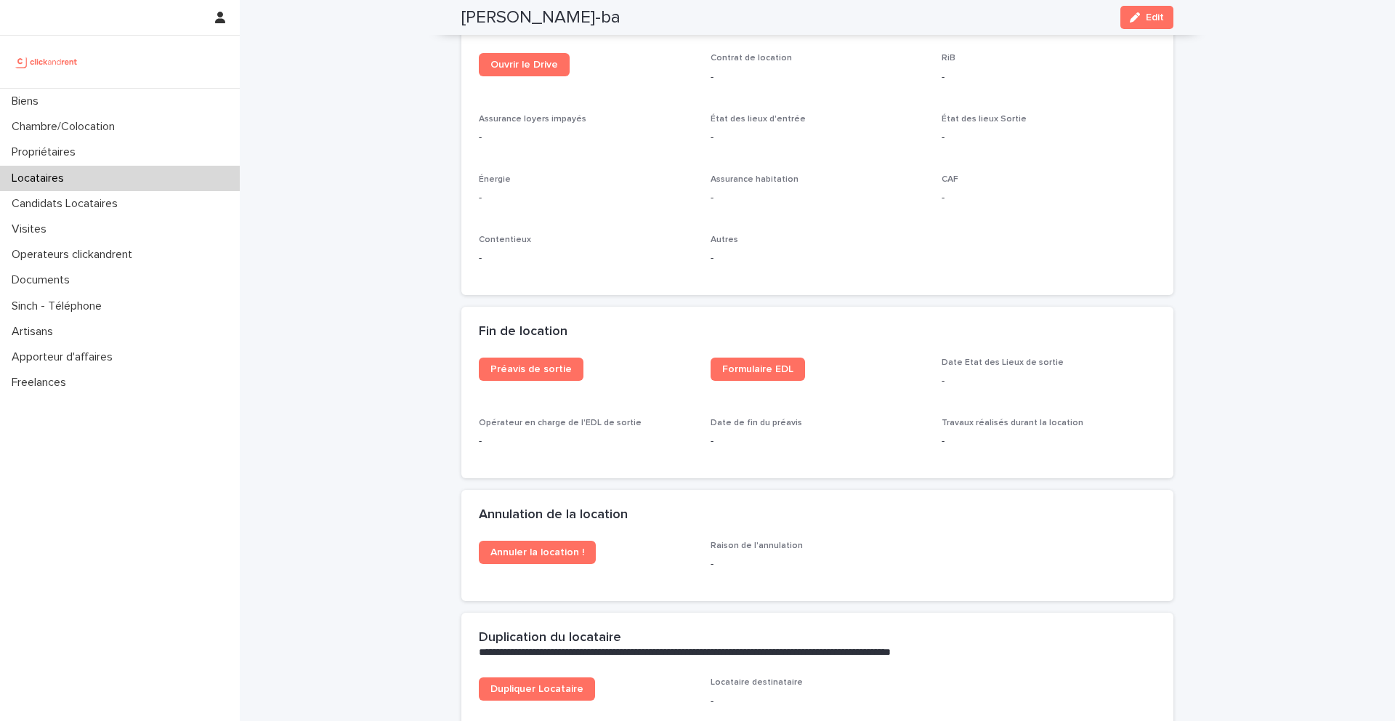
scroll to position [1613, 0]
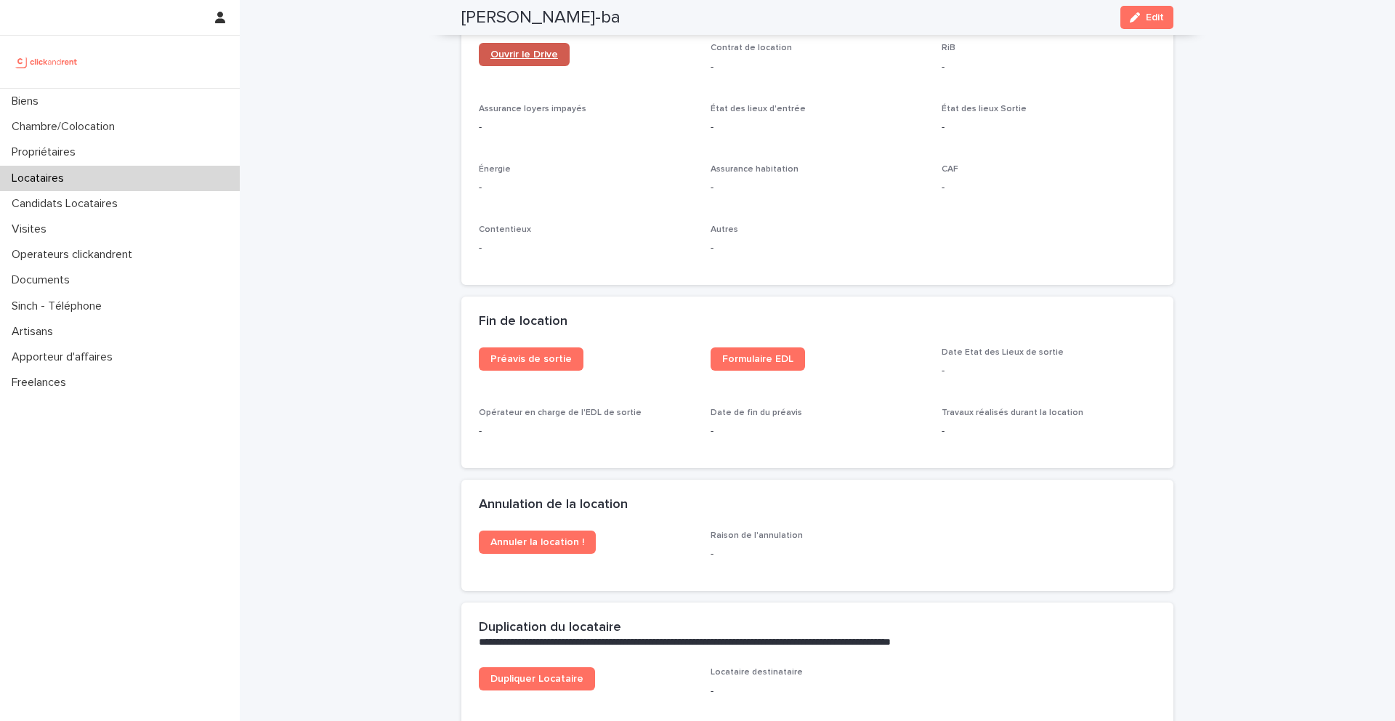
click at [523, 57] on span "Ouvrir le Drive" at bounding box center [524, 54] width 68 height 10
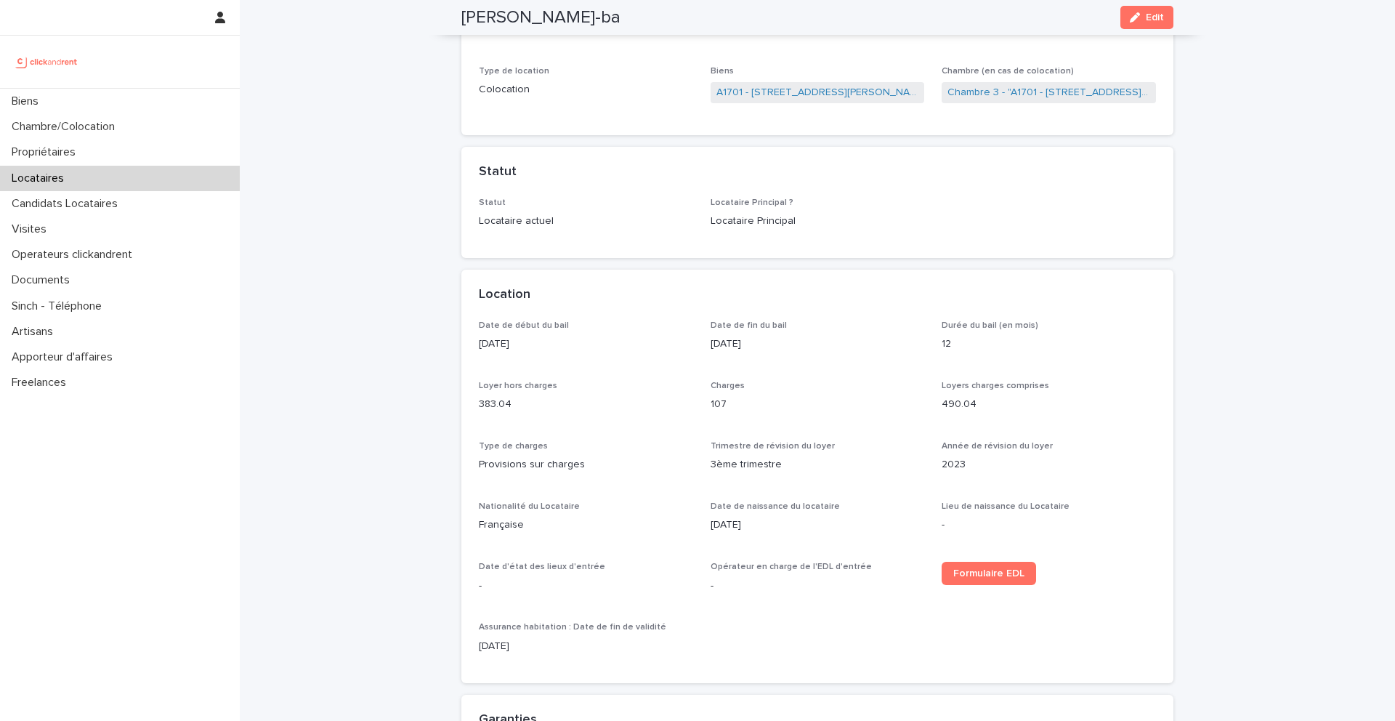
scroll to position [0, 0]
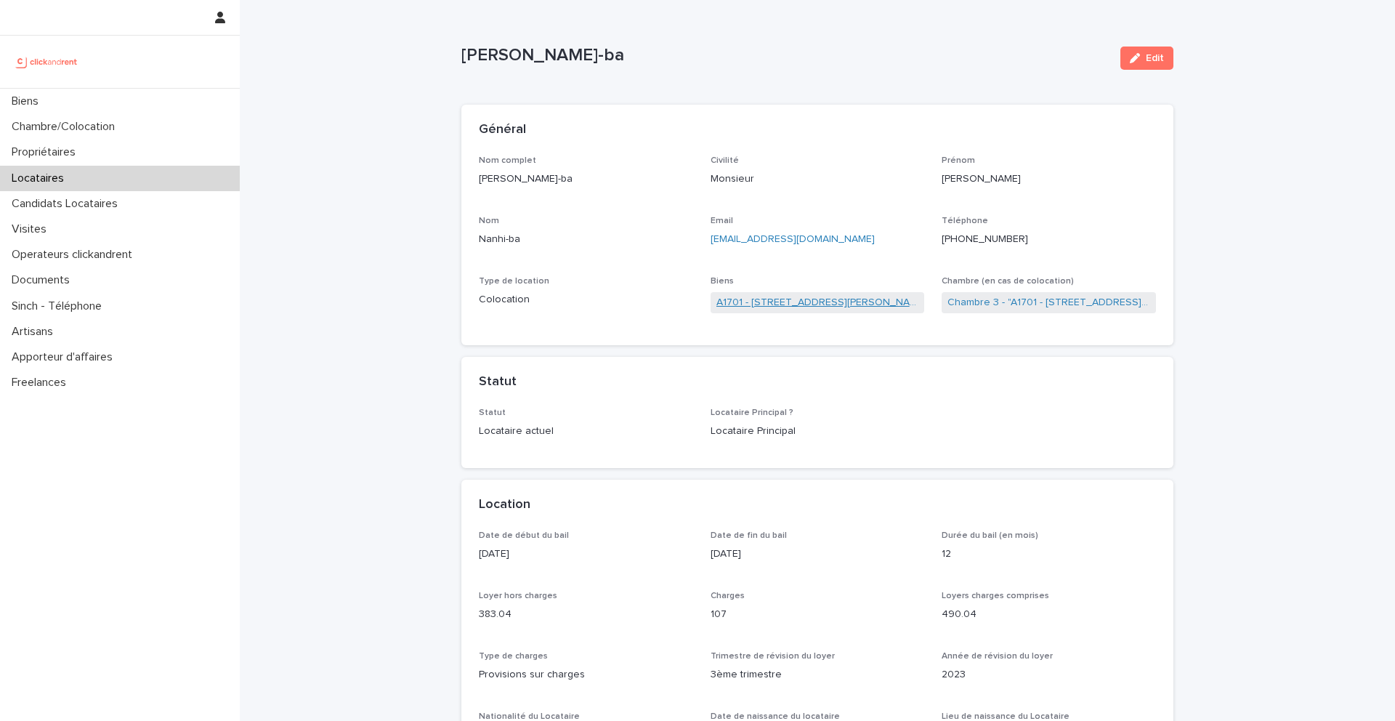
click at [758, 305] on link "A1701 - [STREET_ADDRESS][PERSON_NAME]" at bounding box center [817, 302] width 203 height 15
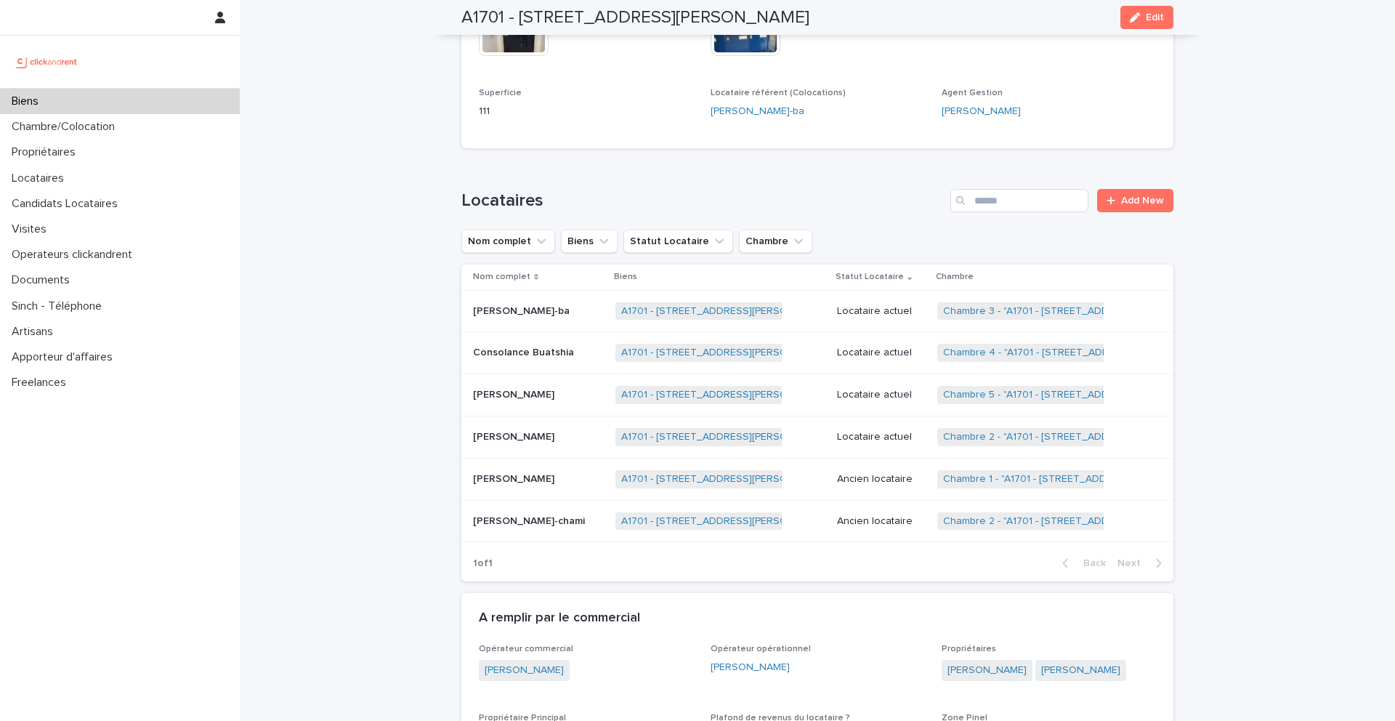
scroll to position [654, 0]
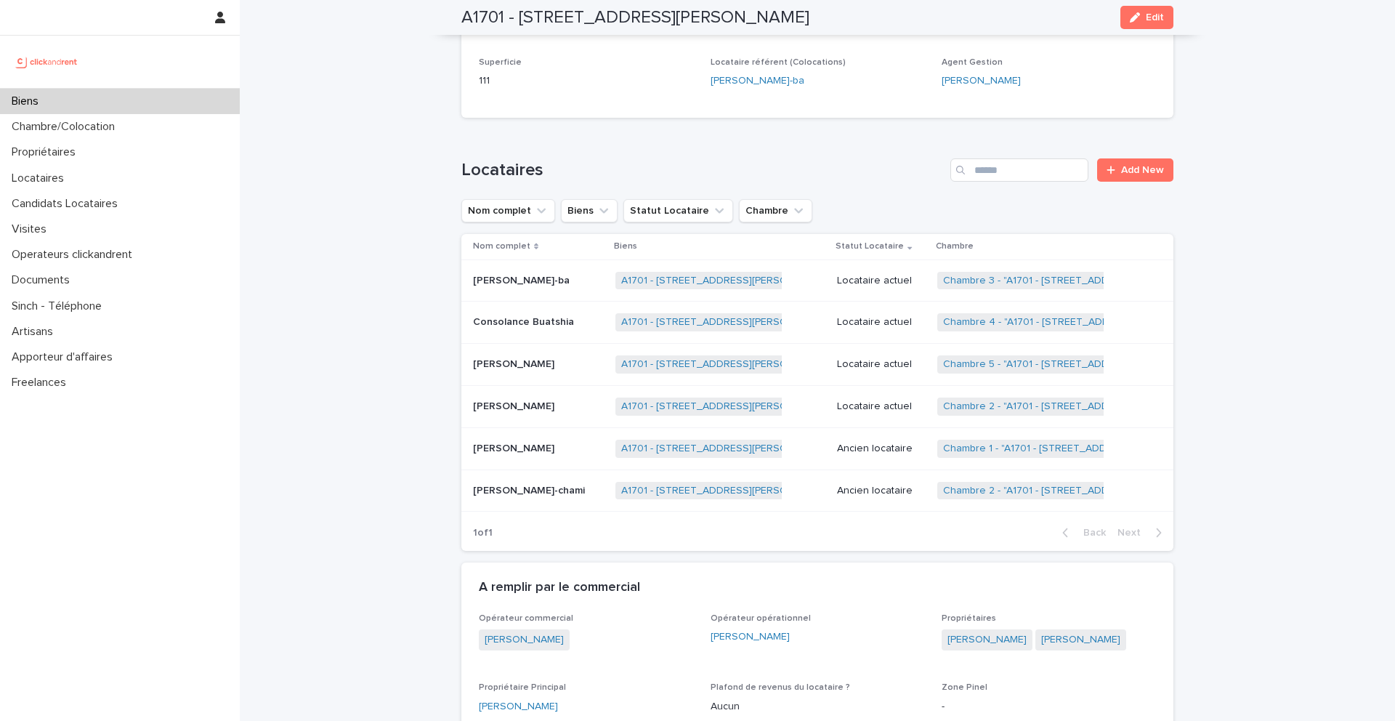
click at [503, 368] on p "[PERSON_NAME]" at bounding box center [515, 362] width 84 height 15
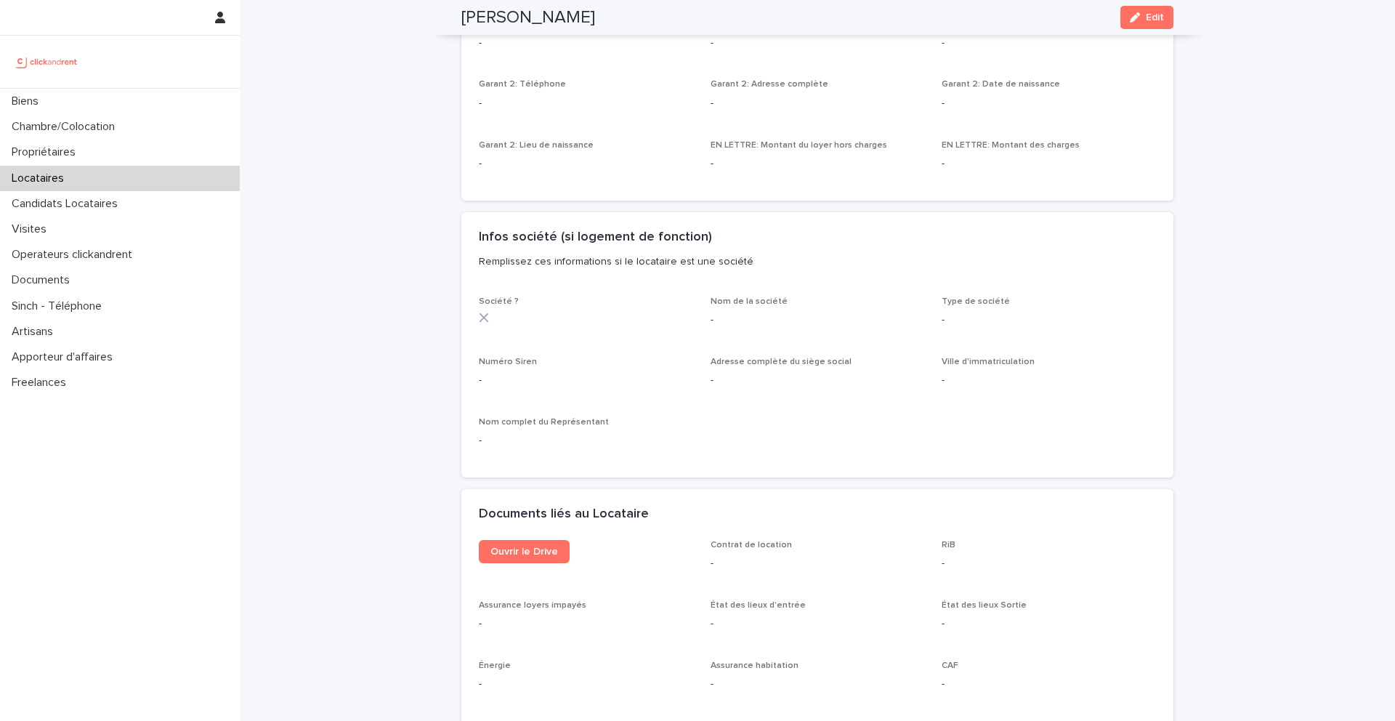
scroll to position [1190, 0]
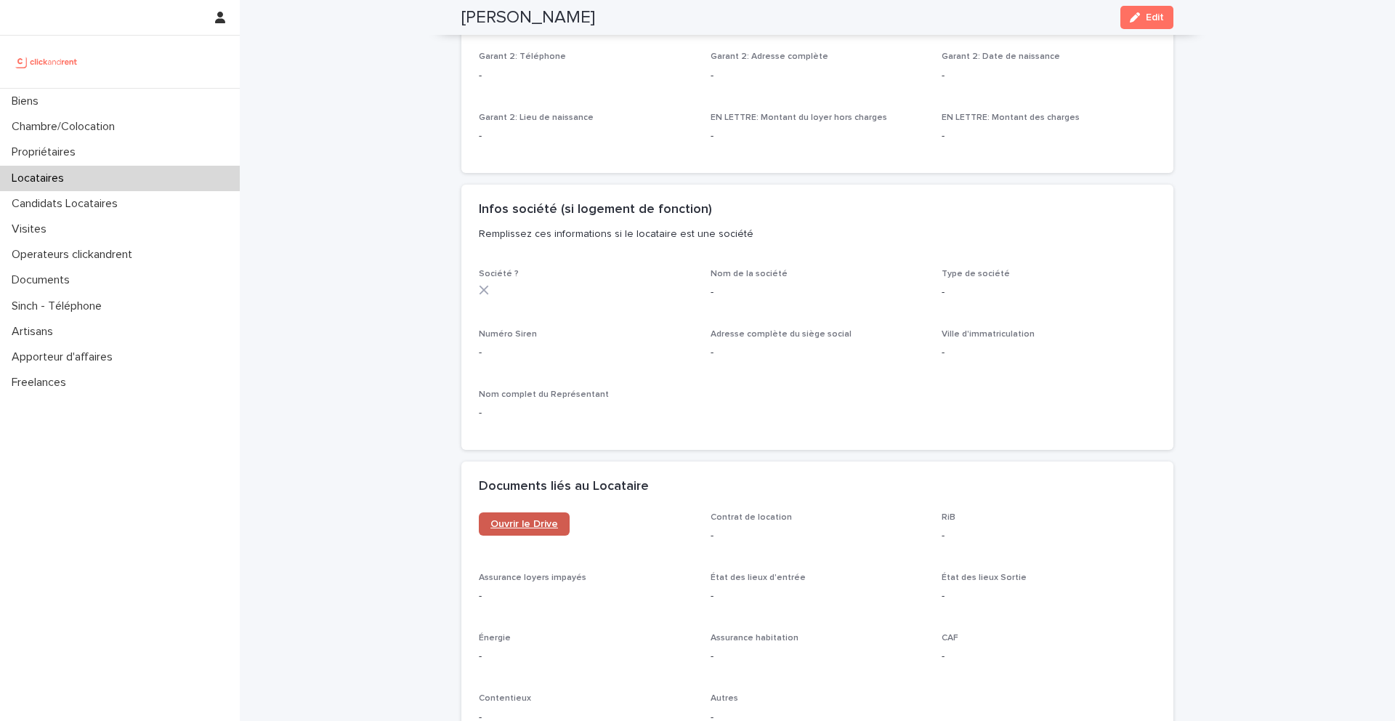
click at [526, 522] on span "Ouvrir le Drive" at bounding box center [524, 524] width 68 height 10
click at [61, 101] on div "Biens" at bounding box center [120, 101] width 240 height 25
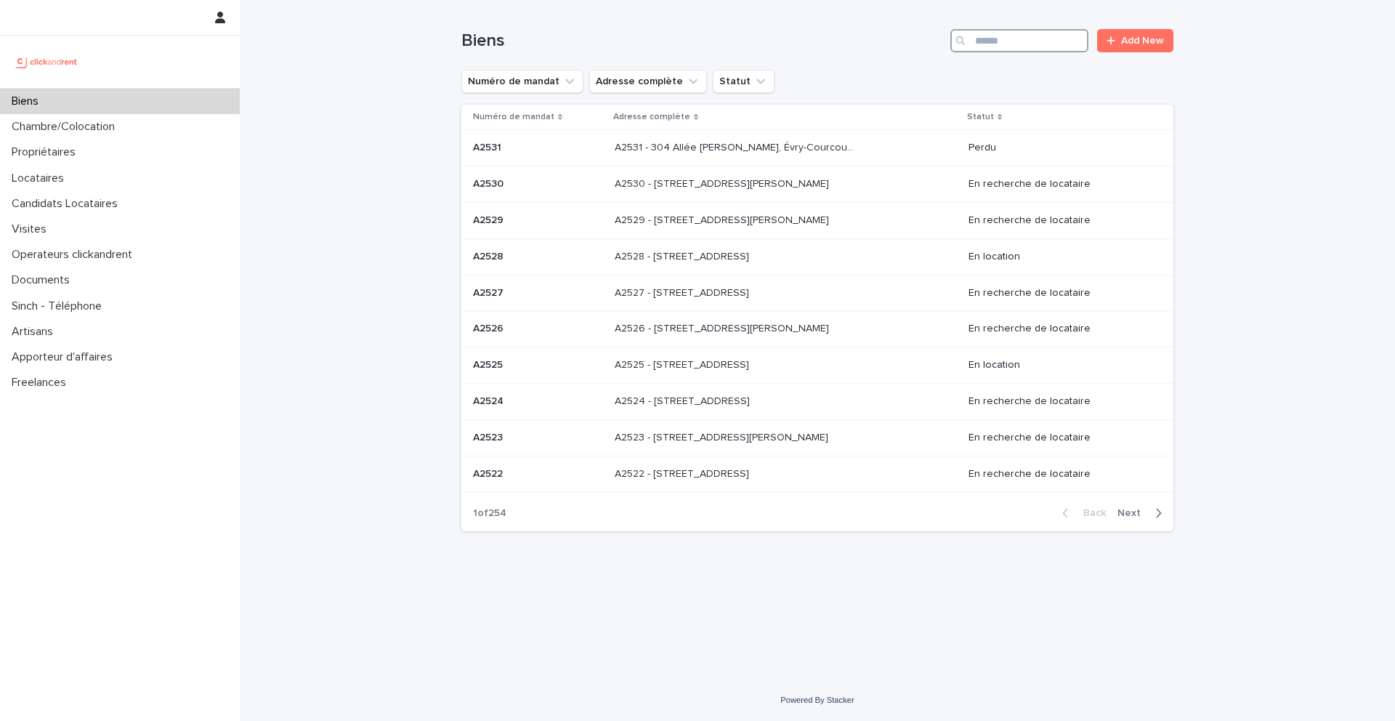
click at [1048, 37] on input "Search" at bounding box center [1019, 40] width 138 height 23
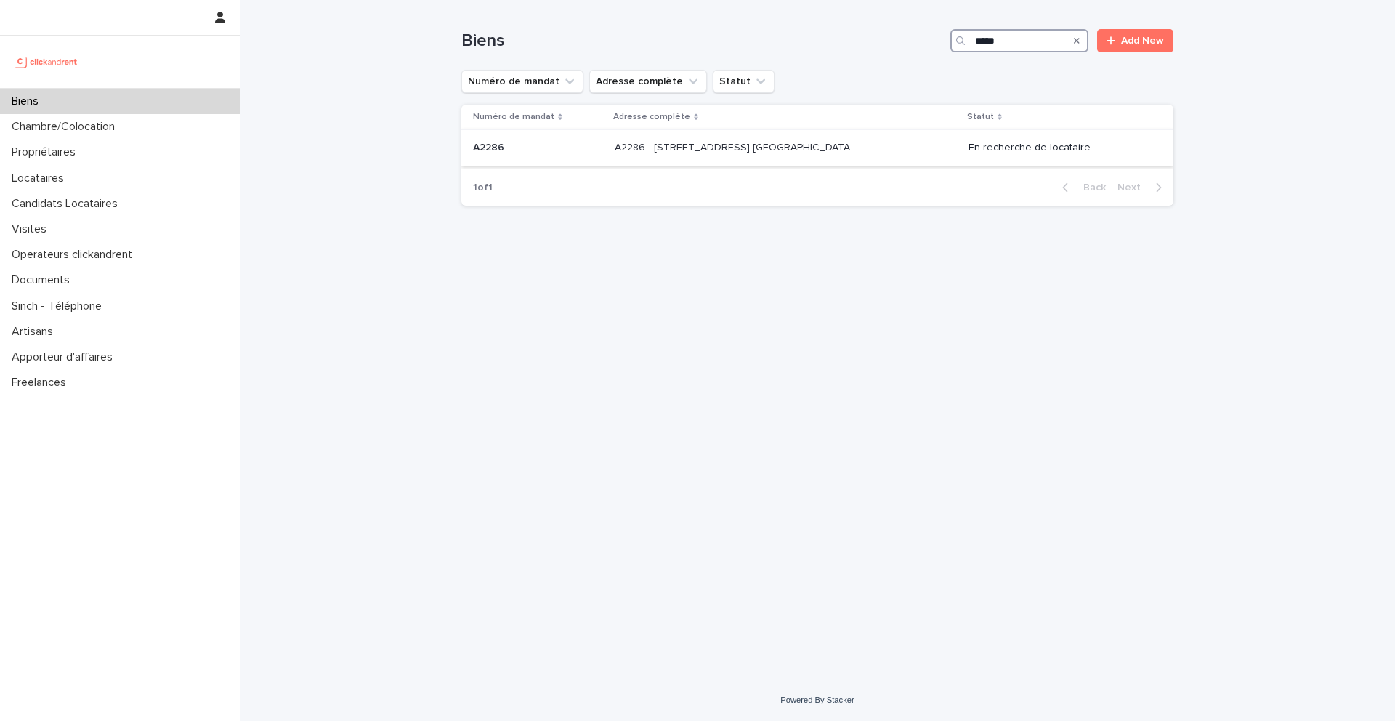
type input "*****"
click at [522, 153] on p at bounding box center [538, 148] width 130 height 12
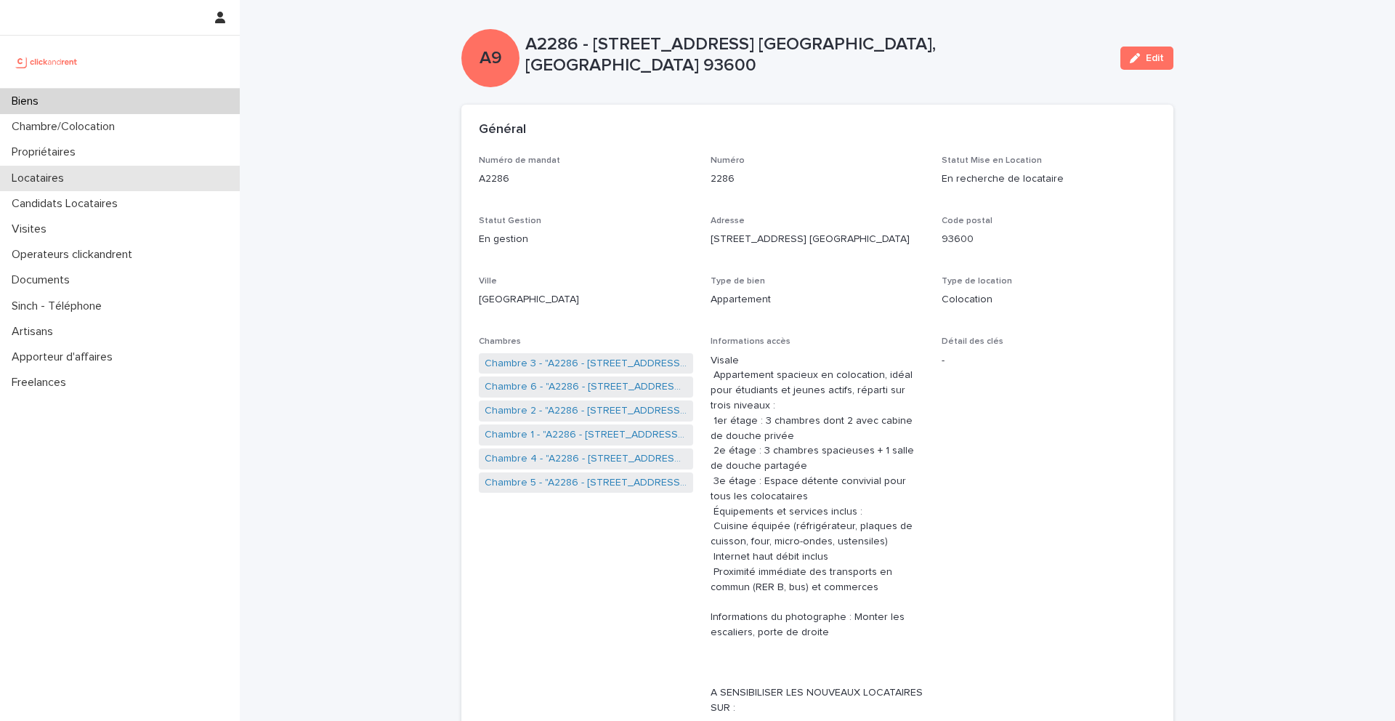
click at [73, 182] on p "Locataires" at bounding box center [41, 178] width 70 height 14
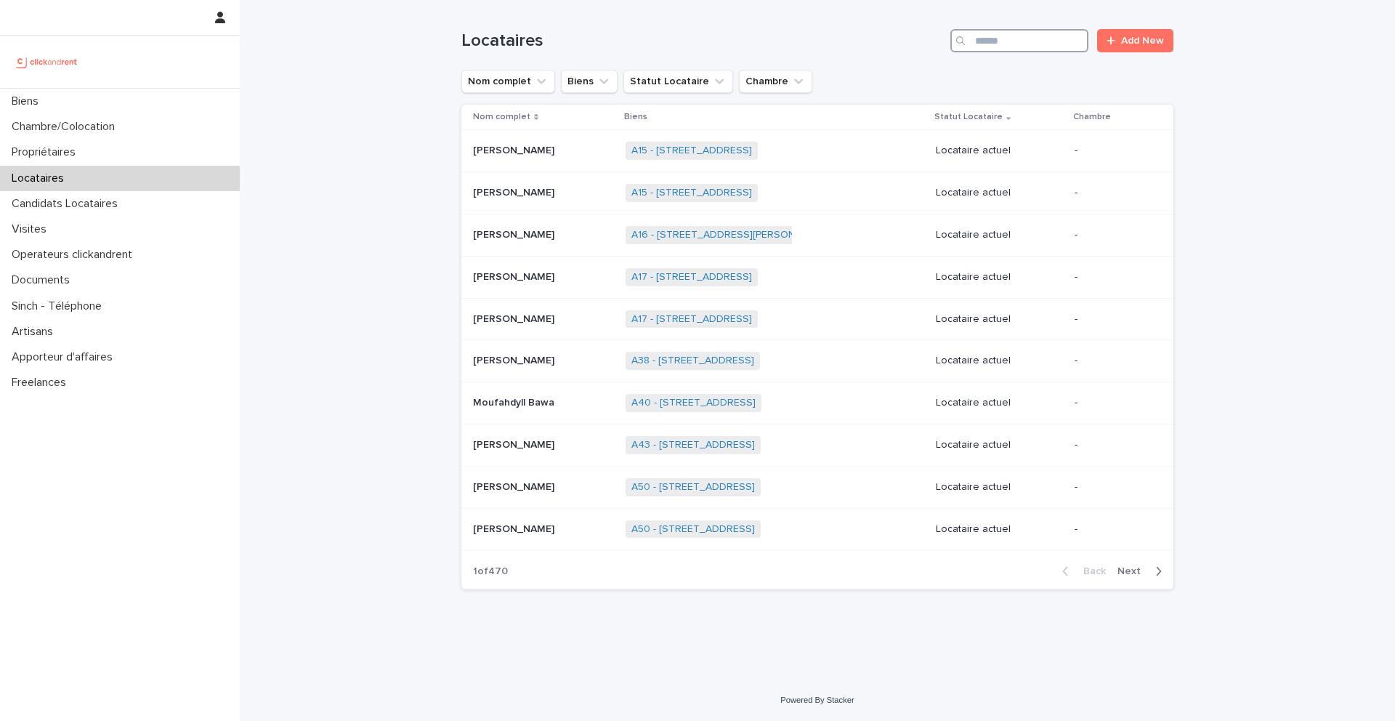
click at [1055, 44] on input "Search" at bounding box center [1019, 40] width 138 height 23
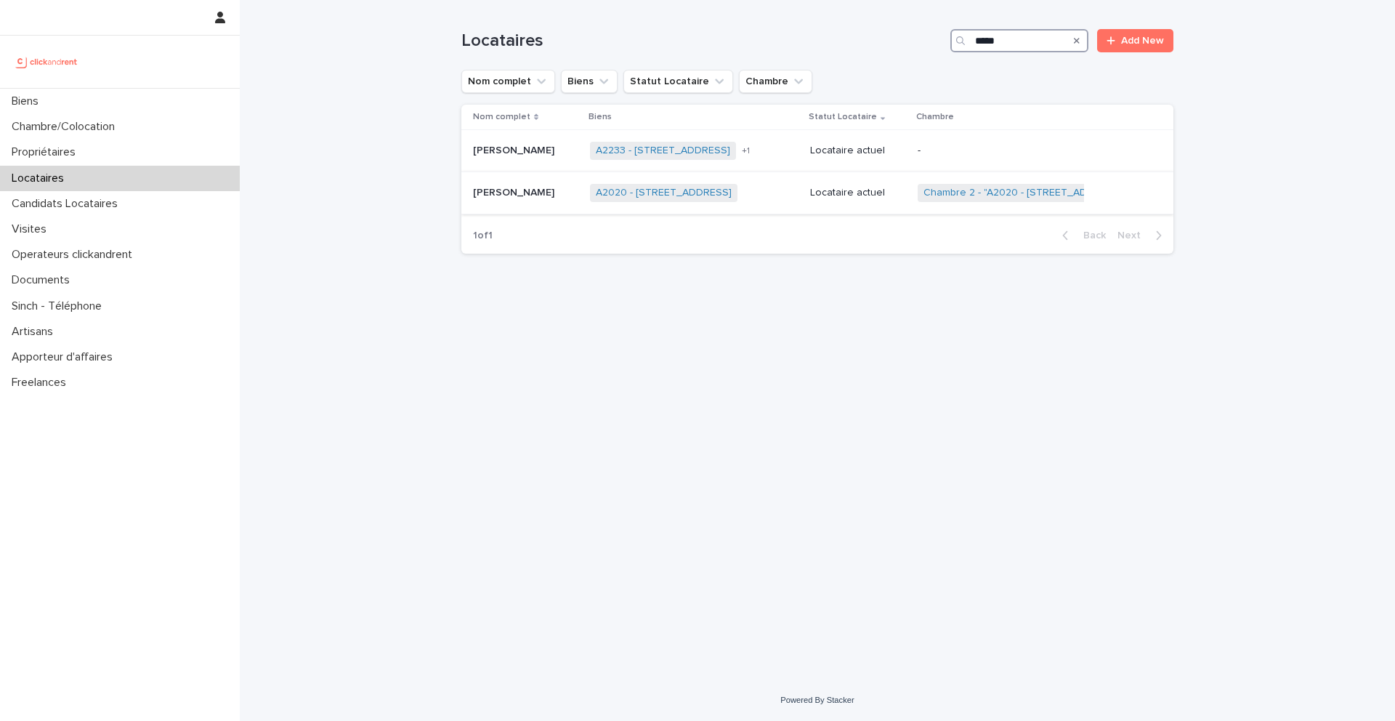
type input "*****"
click at [522, 195] on p "[PERSON_NAME]" at bounding box center [515, 191] width 84 height 15
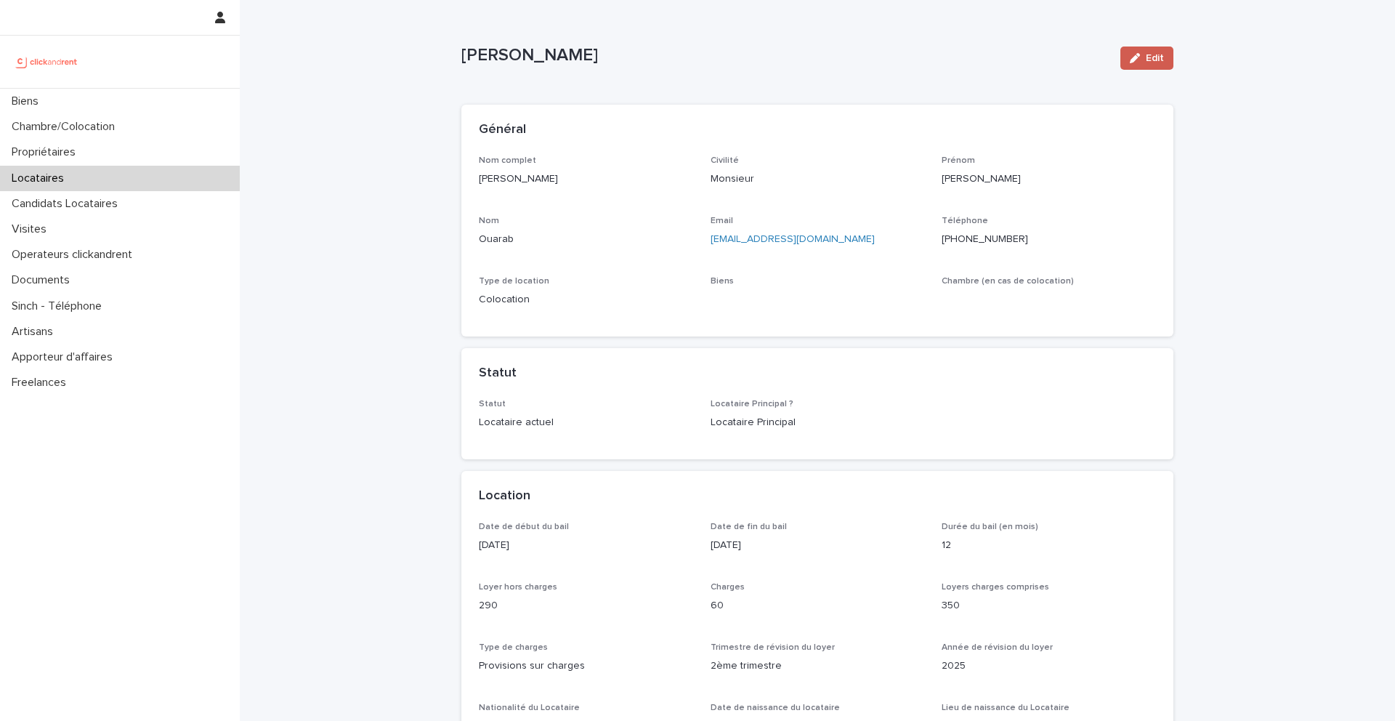
click at [1138, 63] on button "Edit" at bounding box center [1146, 57] width 53 height 23
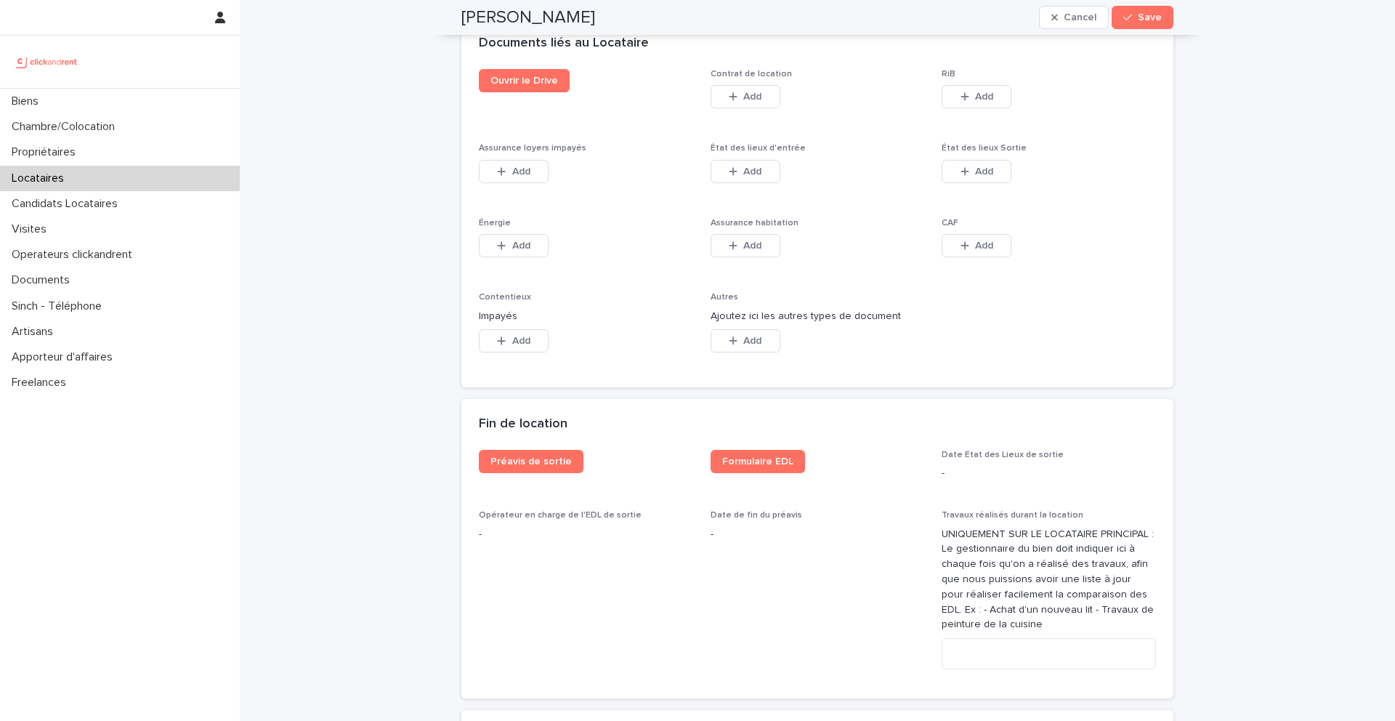
scroll to position [2488, 0]
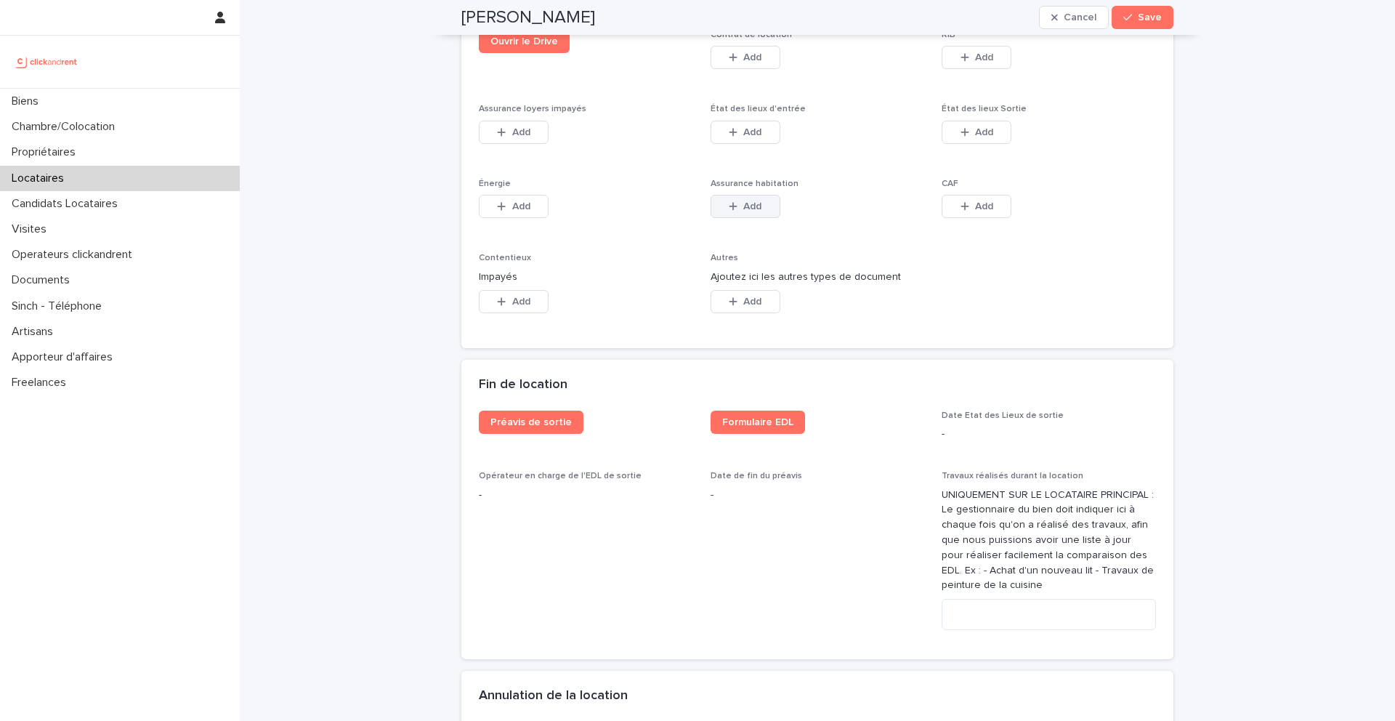
click at [764, 198] on button "Add" at bounding box center [745, 206] width 70 height 23
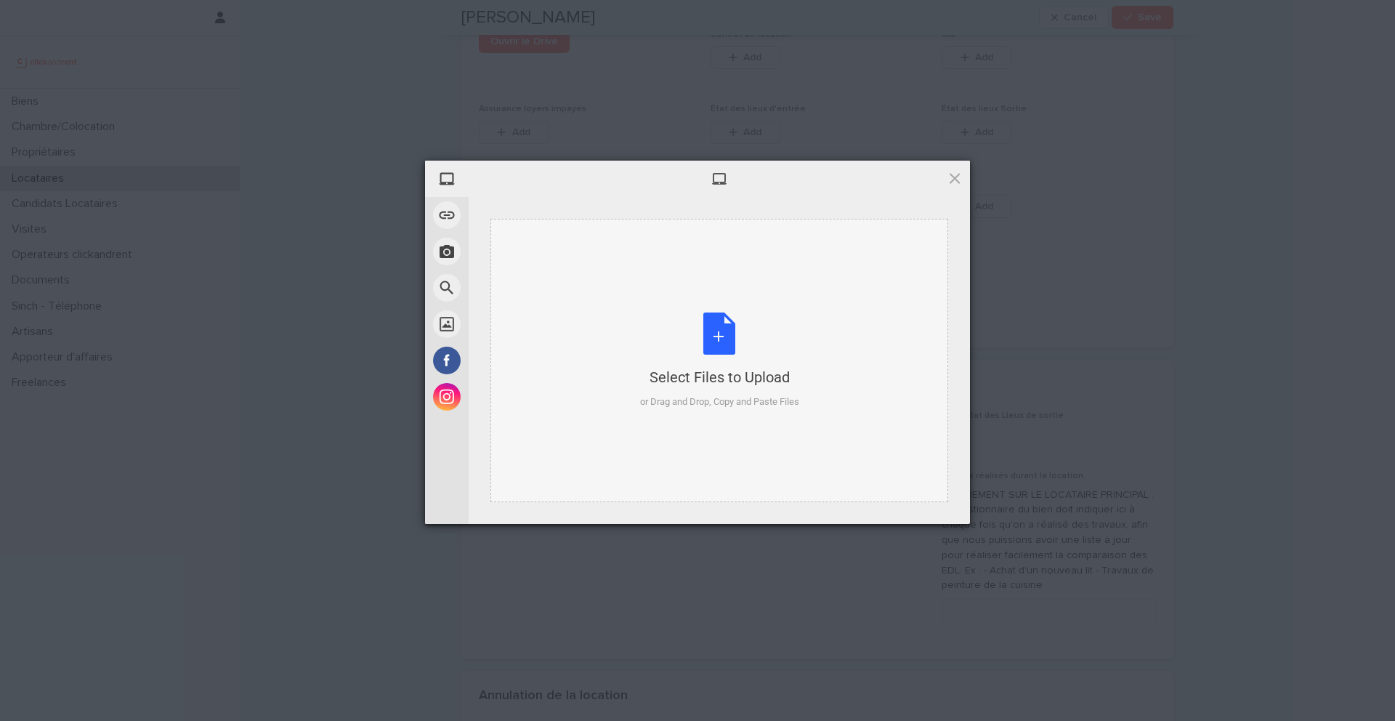
click at [717, 339] on div "Select Files to Upload or Drag and Drop, Copy and Paste Files" at bounding box center [719, 360] width 159 height 97
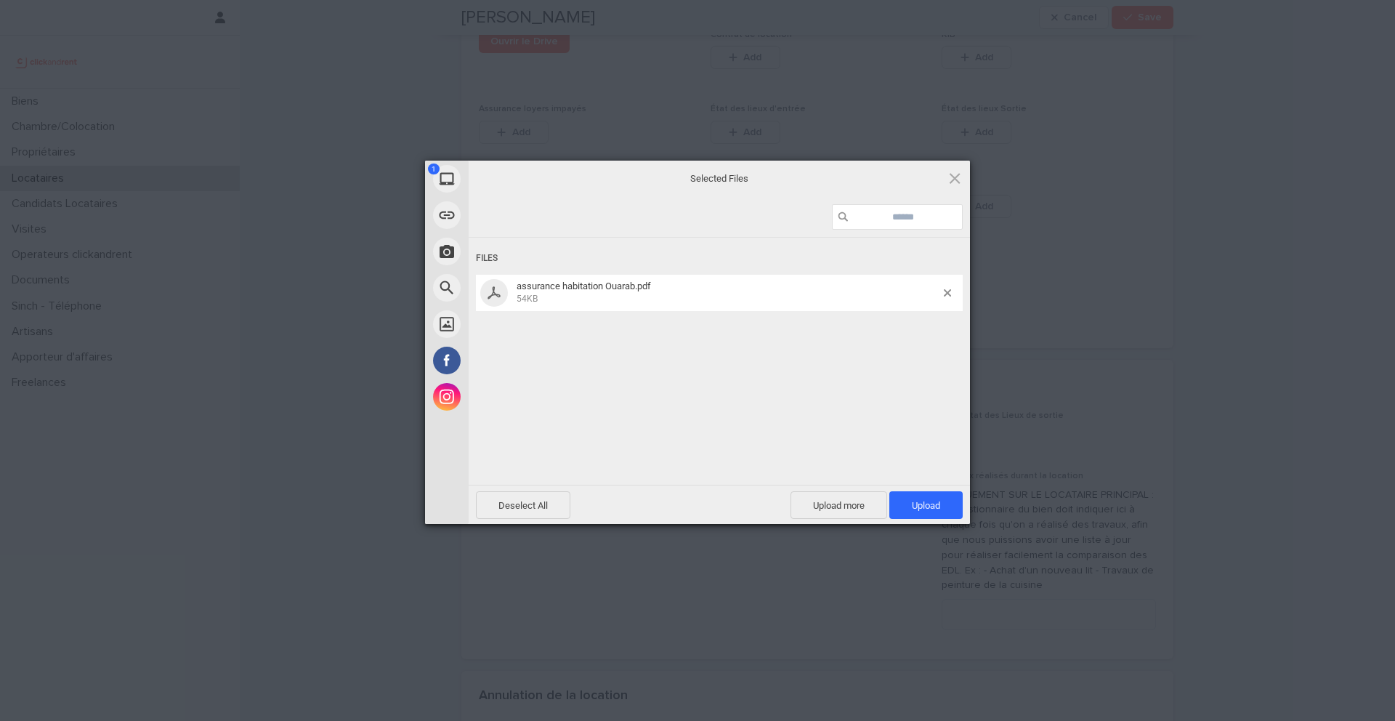
click at [927, 508] on span "Upload 1" at bounding box center [926, 505] width 28 height 11
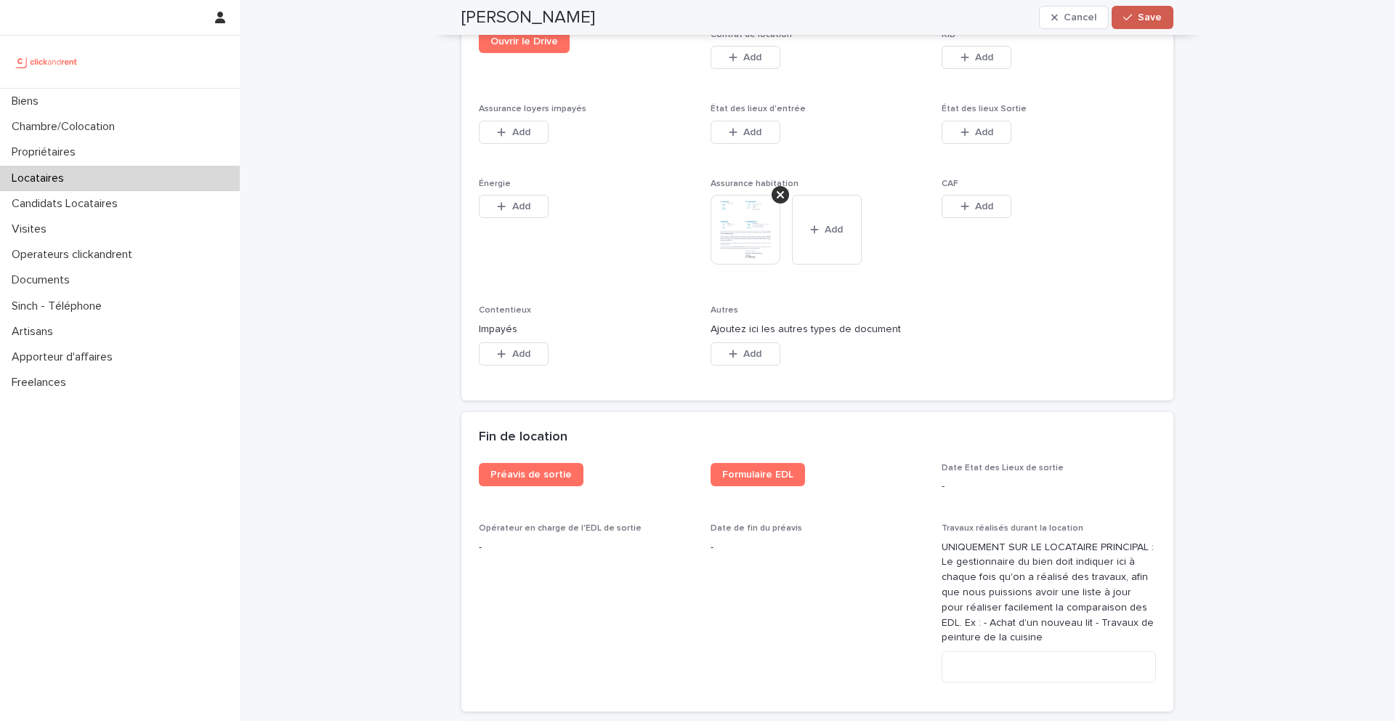
click at [1153, 17] on span "Save" at bounding box center [1150, 17] width 24 height 10
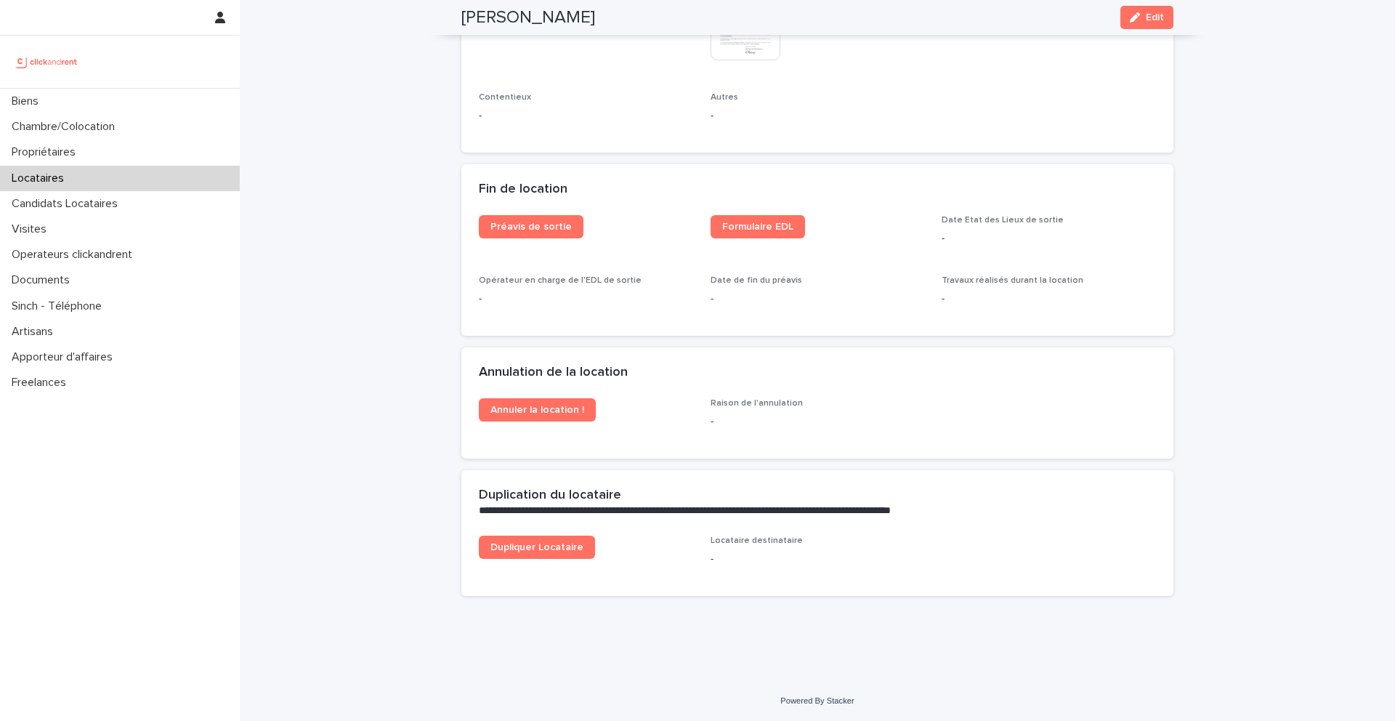
scroll to position [1803, 0]
click at [140, 102] on div "Biens" at bounding box center [120, 101] width 240 height 25
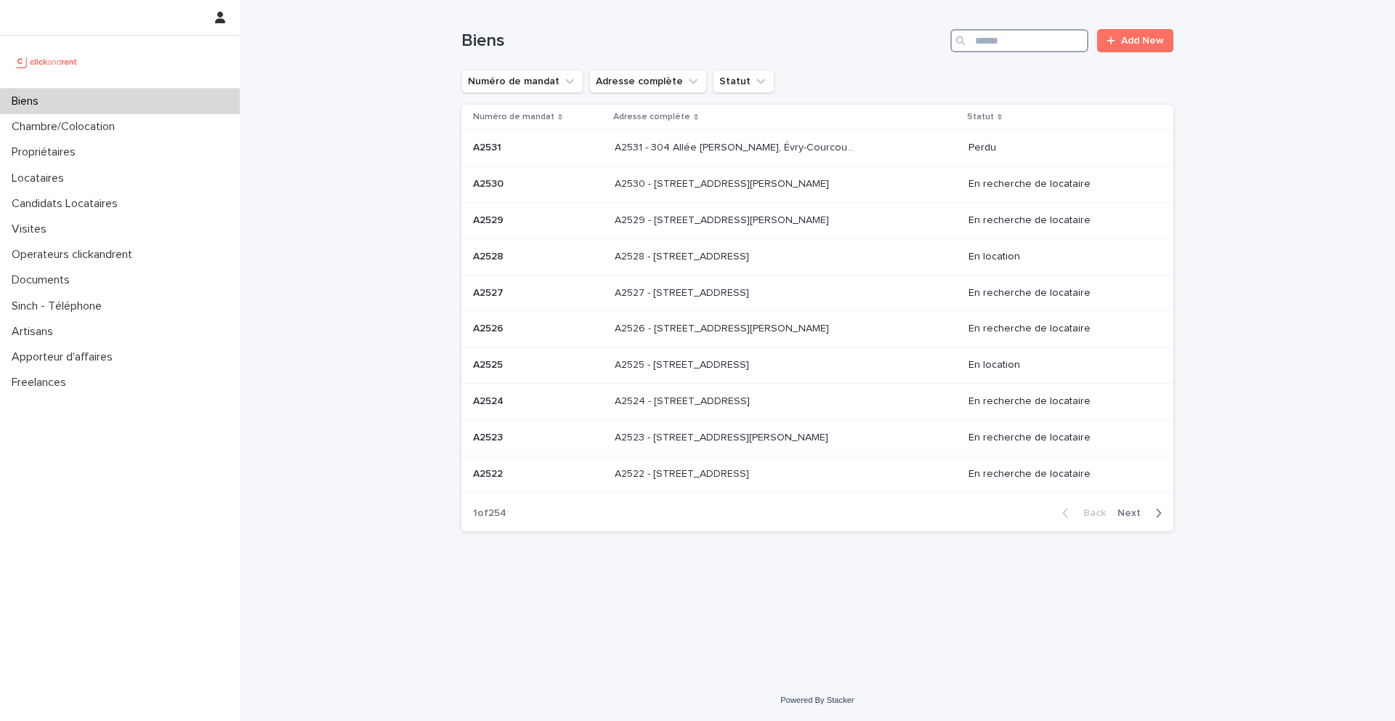
click at [1005, 44] on input "Search" at bounding box center [1019, 40] width 138 height 23
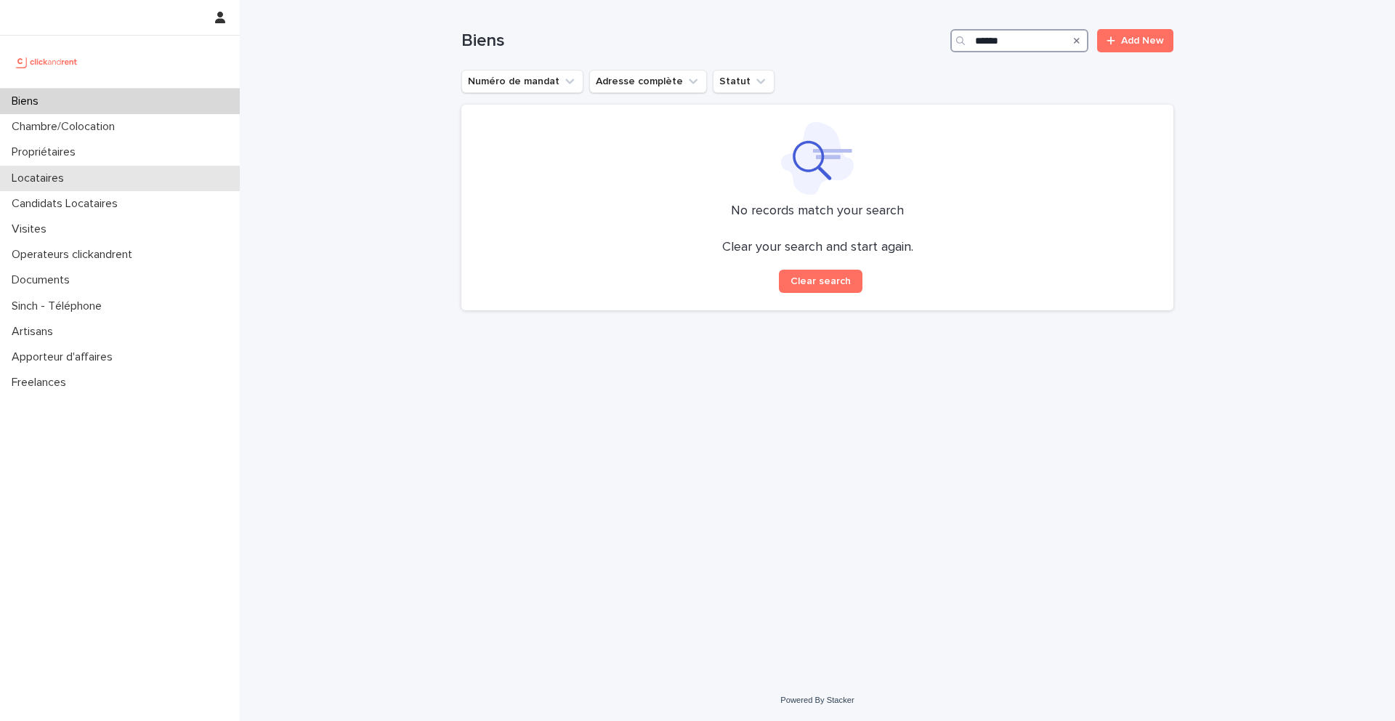
type input "******"
click at [80, 183] on div "Locataires" at bounding box center [120, 178] width 240 height 25
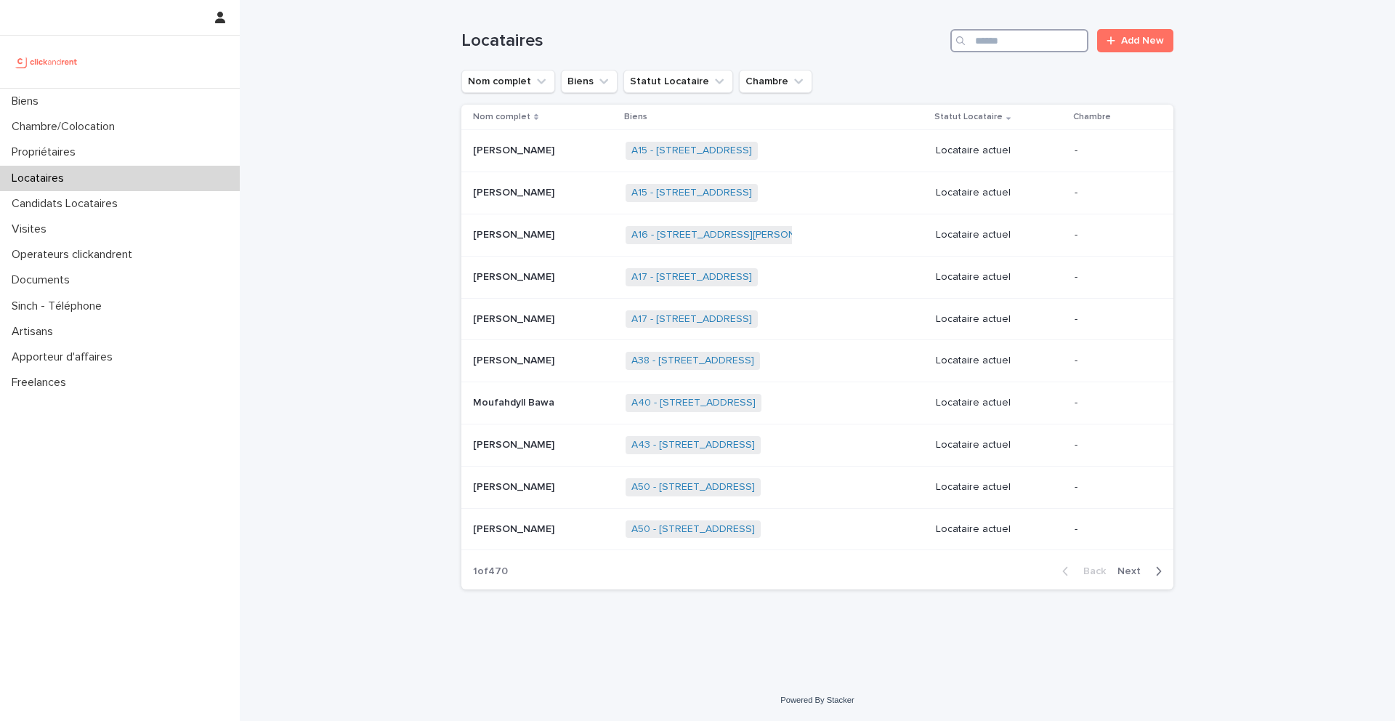
click at [1016, 48] on input "Search" at bounding box center [1019, 40] width 138 height 23
type input "*"
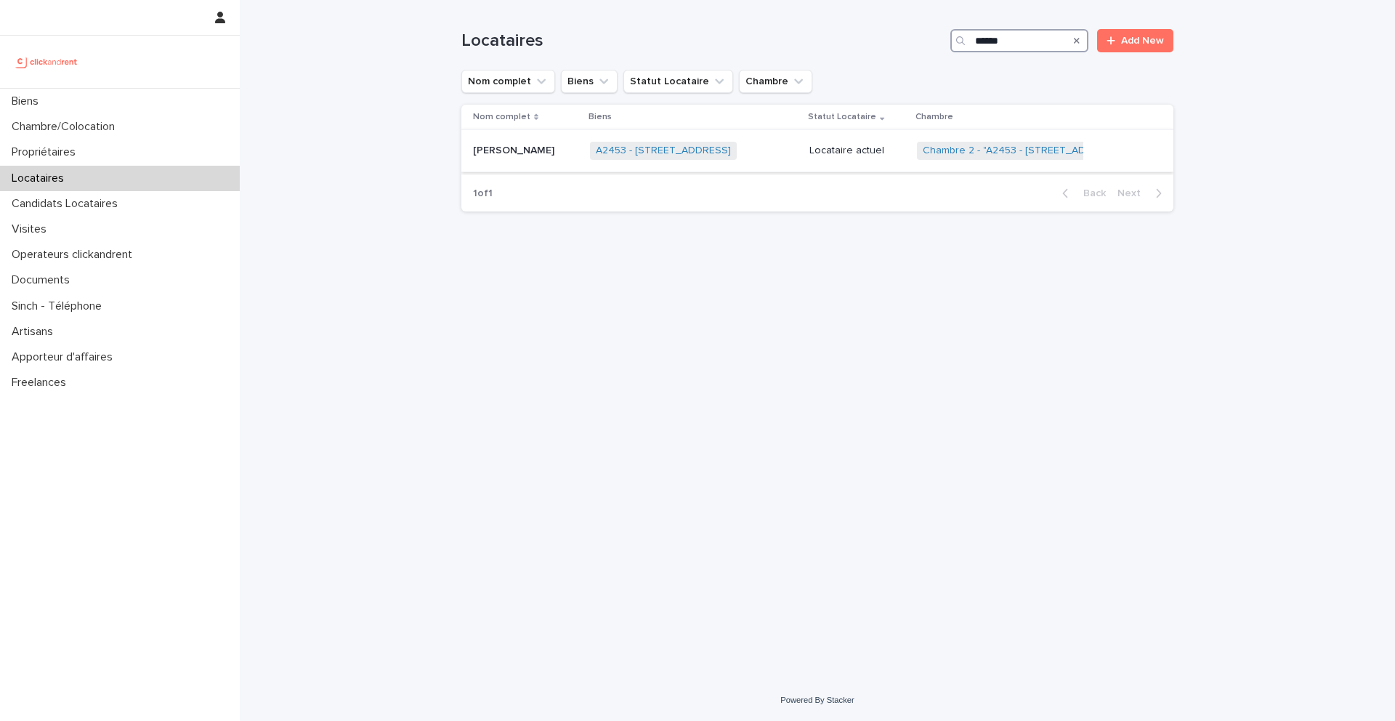
type input "******"
click at [511, 157] on div "[PERSON_NAME]" at bounding box center [525, 151] width 105 height 24
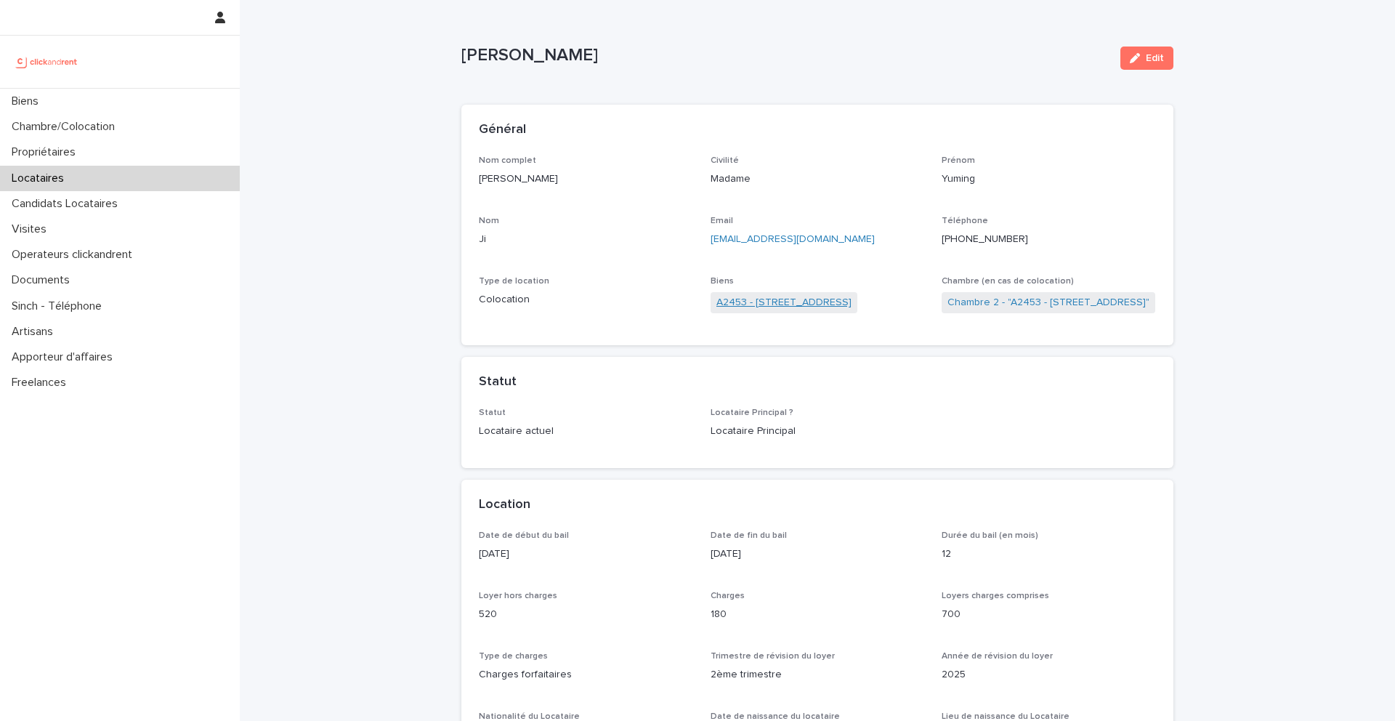
click at [788, 306] on link "A2453 - [STREET_ADDRESS]" at bounding box center [783, 302] width 135 height 15
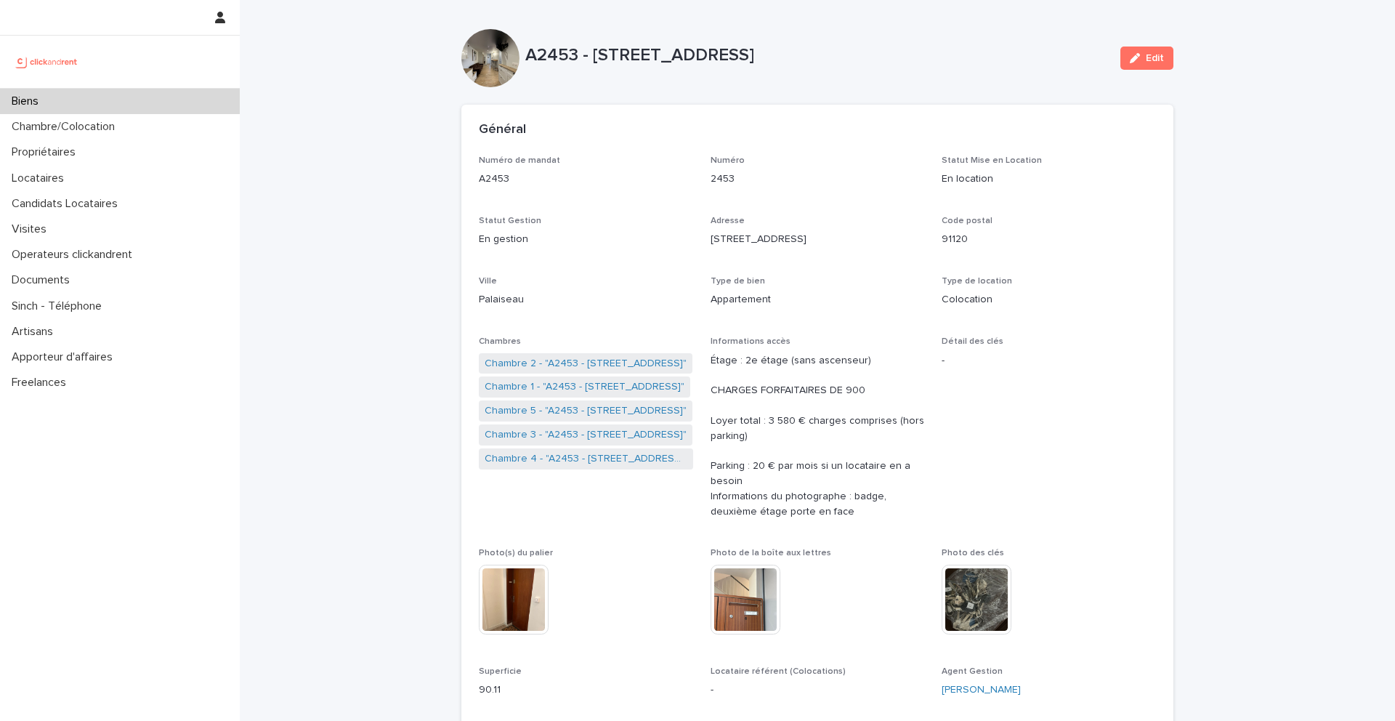
drag, startPoint x: 865, startPoint y: 53, endPoint x: 596, endPoint y: 52, distance: 269.5
click at [595, 52] on p "A2453 - [STREET_ADDRESS]" at bounding box center [816, 55] width 583 height 21
copy p "[STREET_ADDRESS]"
click at [81, 198] on p "Candidats Locataires" at bounding box center [67, 204] width 123 height 14
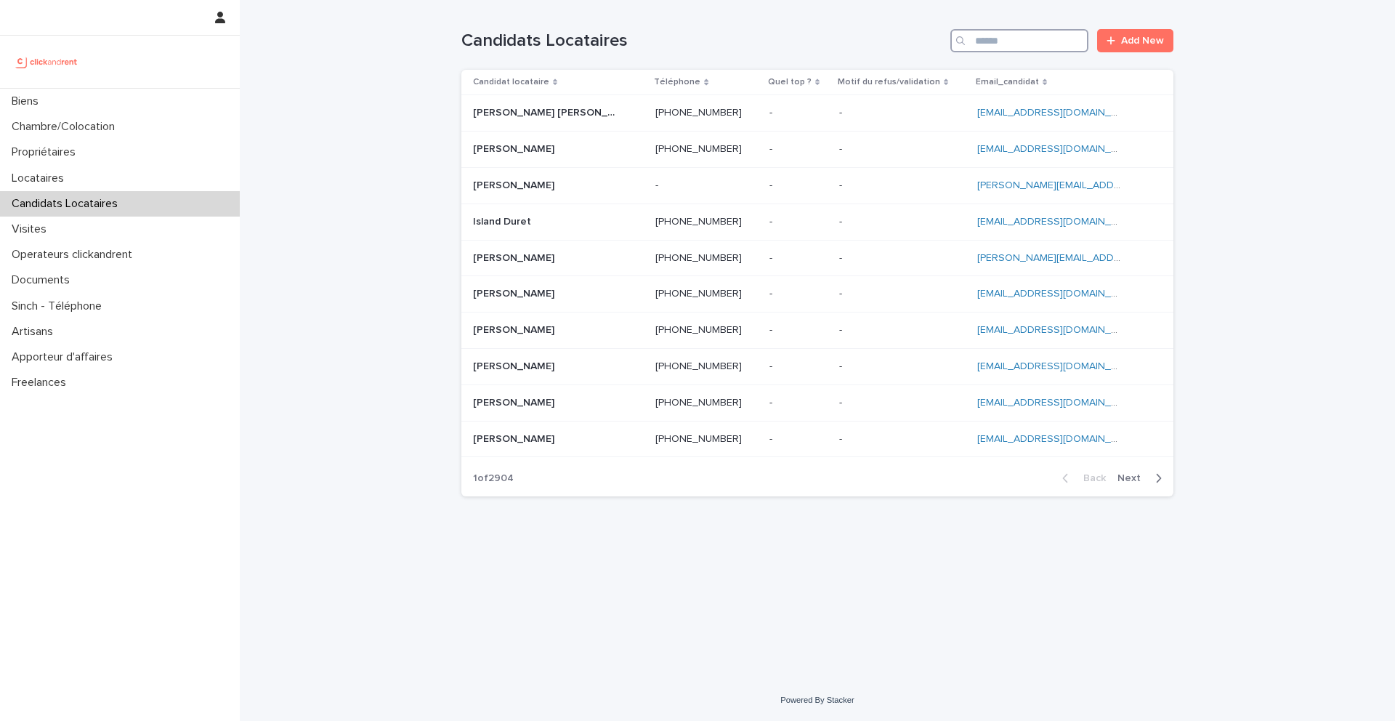
click at [1007, 39] on input "Search" at bounding box center [1019, 40] width 138 height 23
paste input "**********"
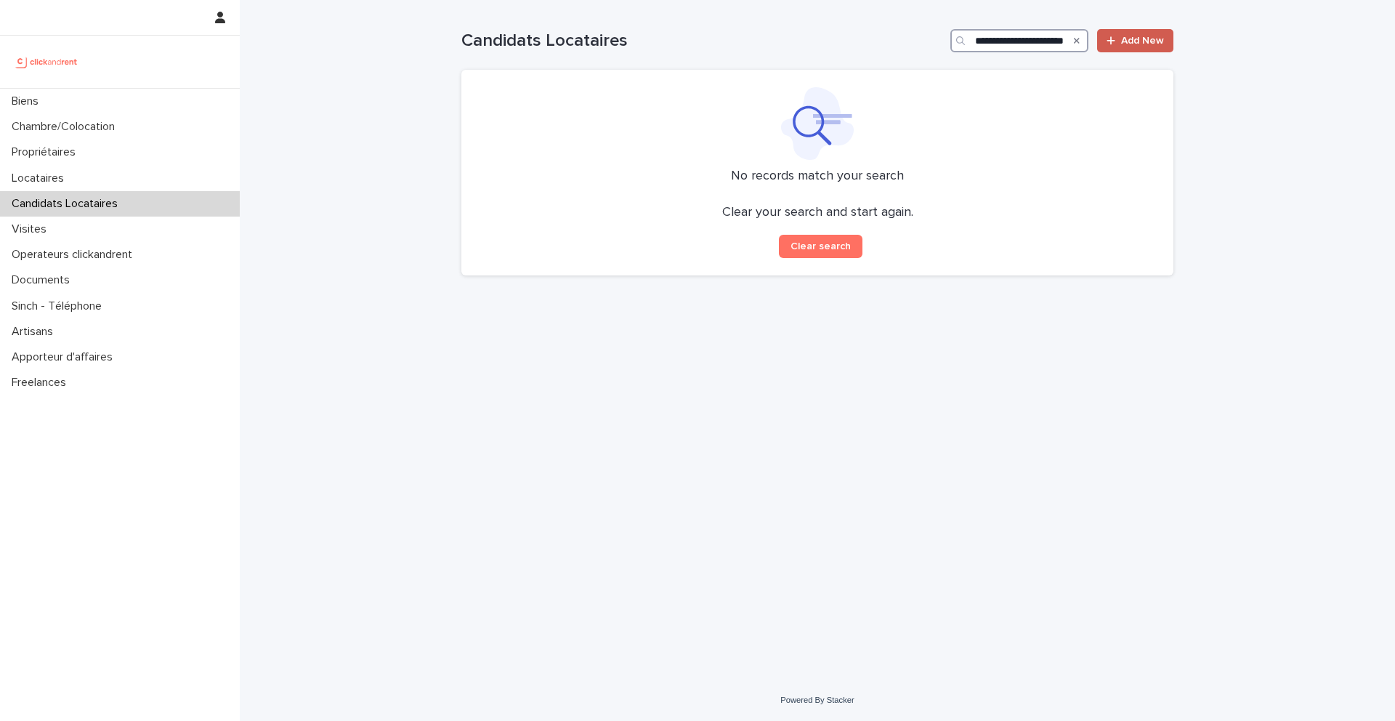
type input "**********"
click at [1124, 36] on span "Add New" at bounding box center [1142, 41] width 43 height 10
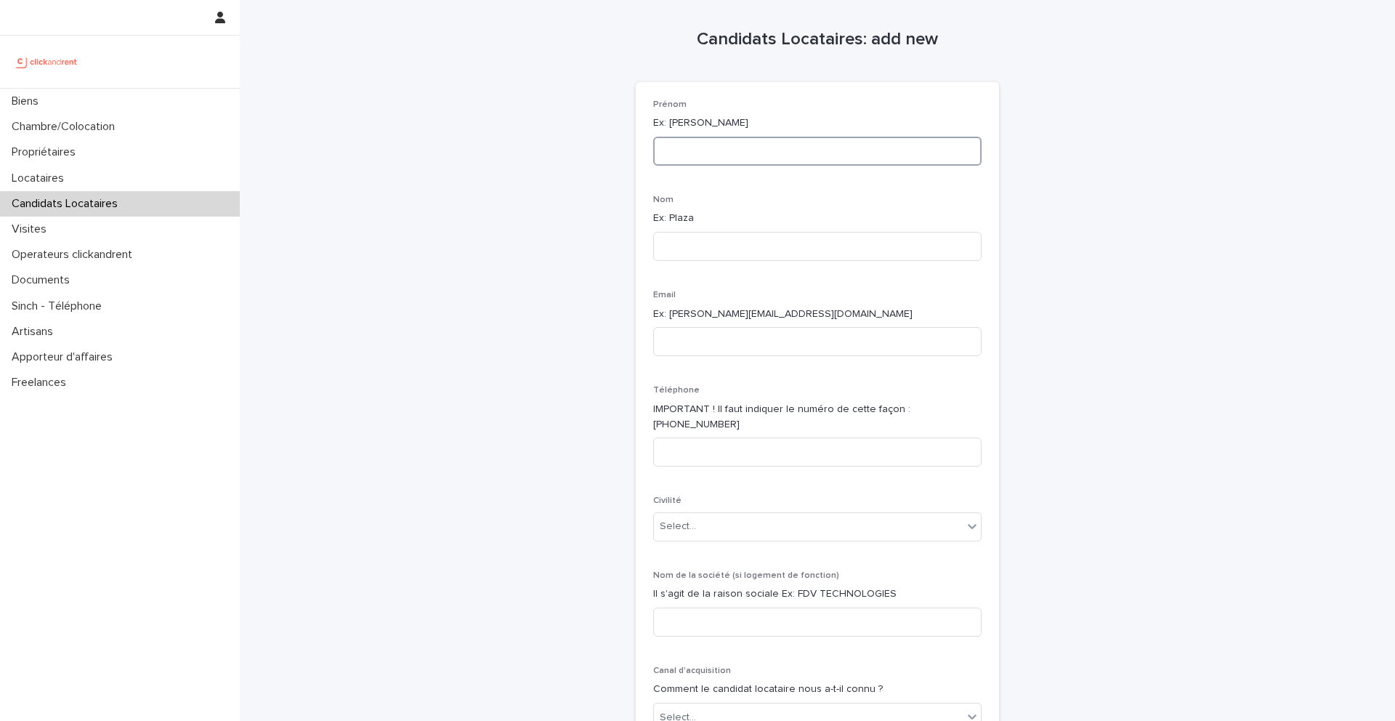
click at [701, 142] on input at bounding box center [817, 151] width 328 height 29
type input "**********"
click at [724, 246] on input at bounding box center [817, 246] width 328 height 29
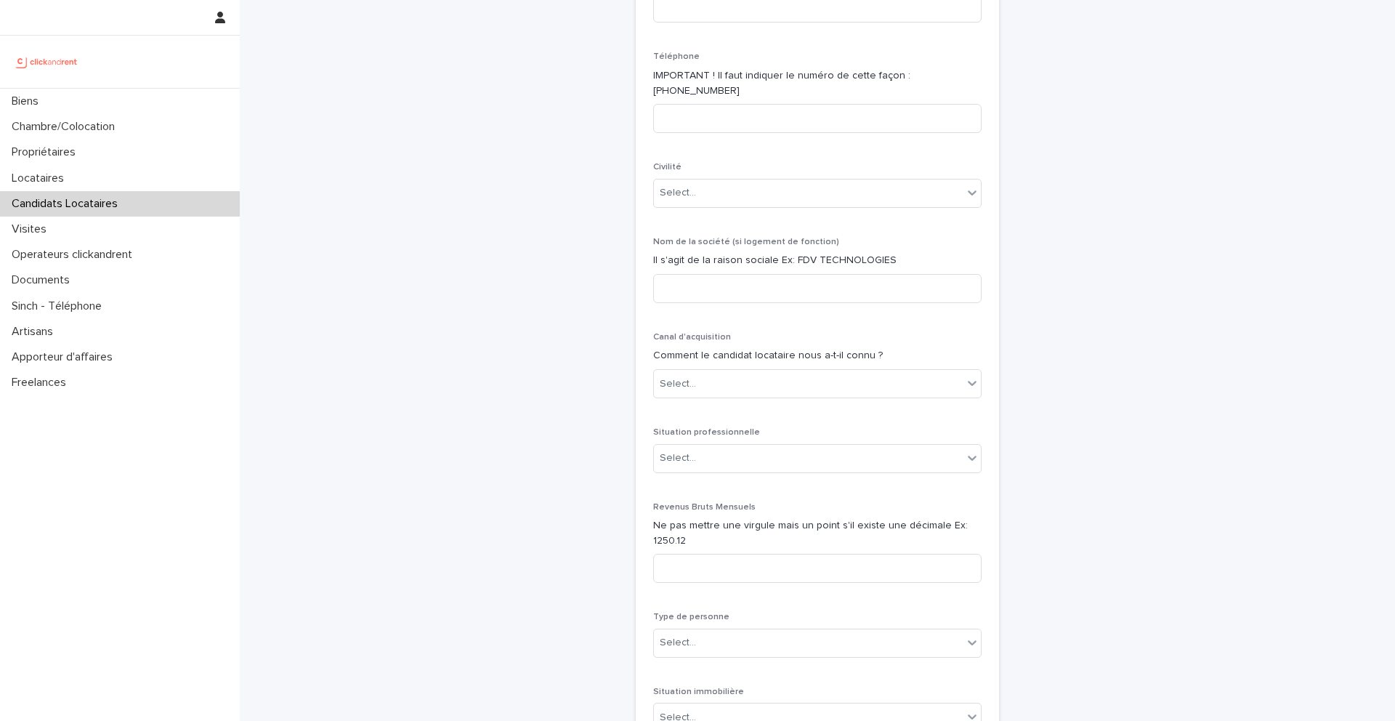
scroll to position [294, 0]
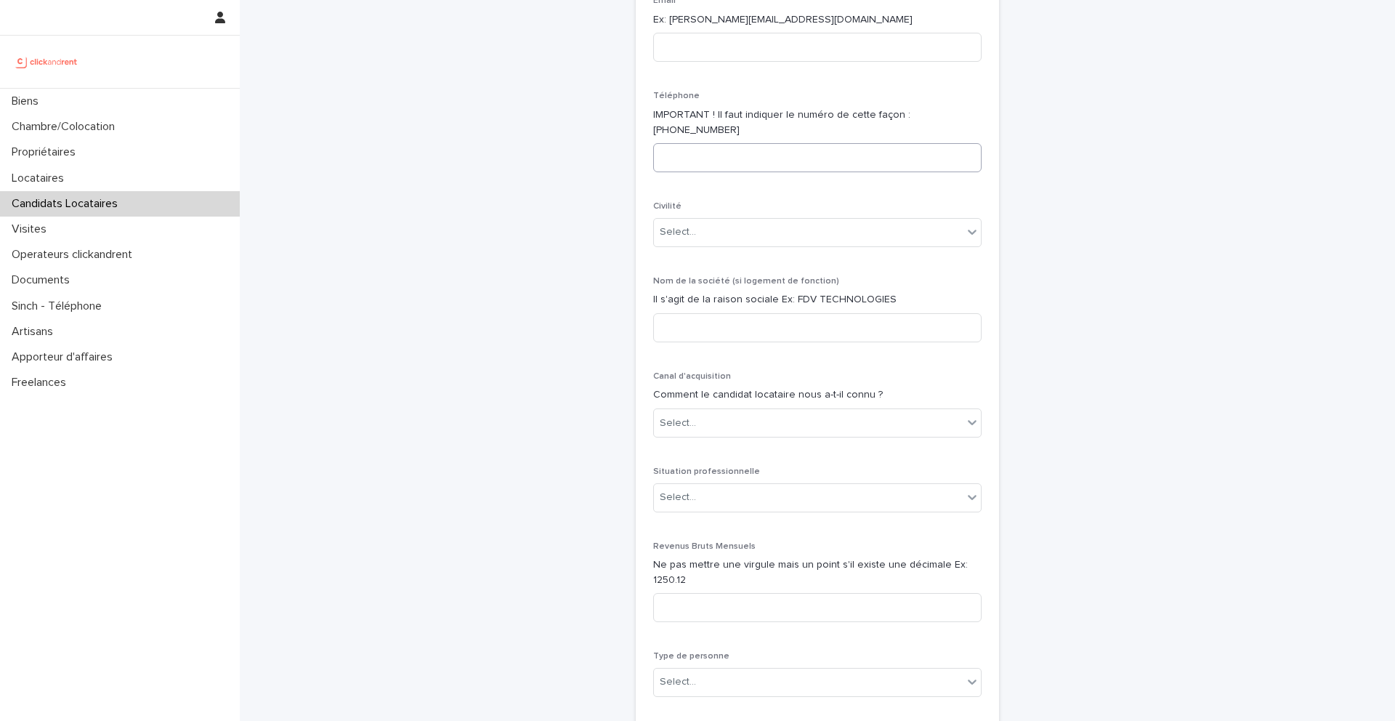
type input "*********"
click at [706, 143] on input at bounding box center [817, 157] width 328 height 29
paste input "**********"
click at [723, 220] on div "Select..." at bounding box center [808, 232] width 309 height 24
click at [727, 201] on p "Civilité" at bounding box center [817, 206] width 328 height 10
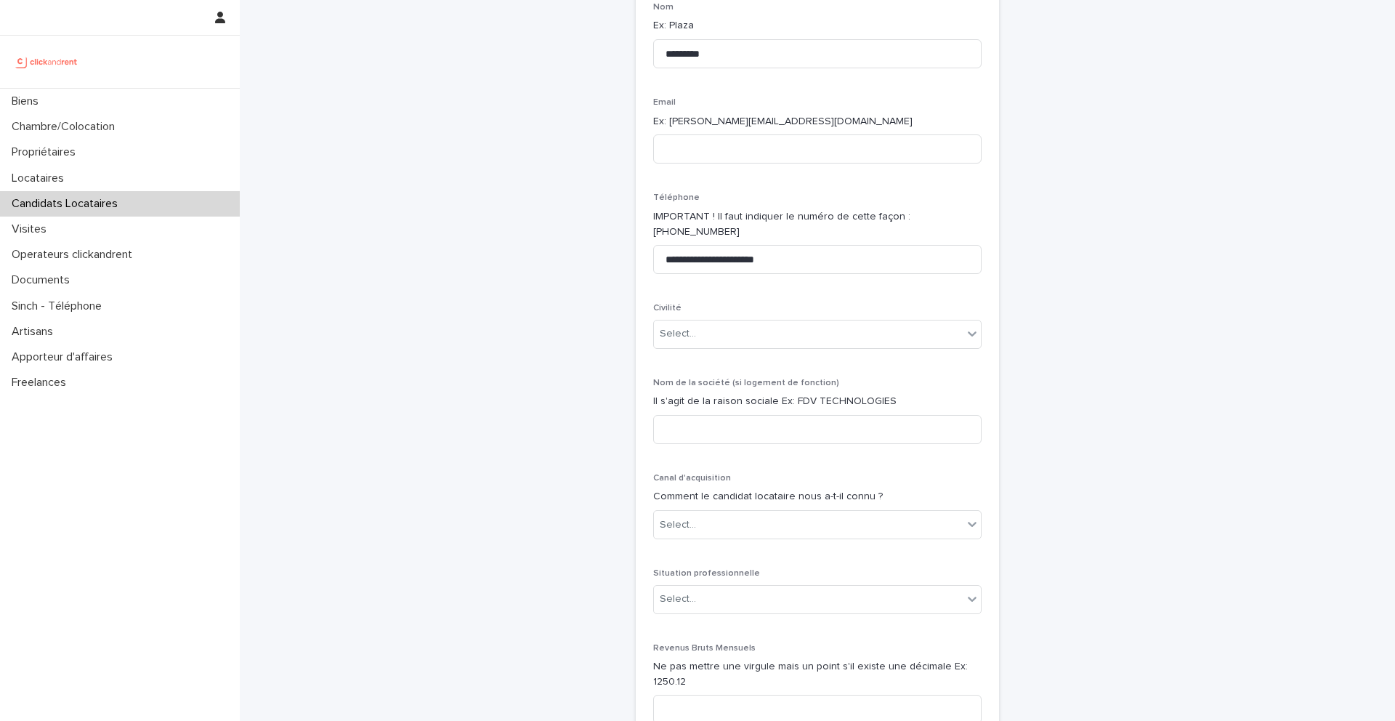
scroll to position [178, 0]
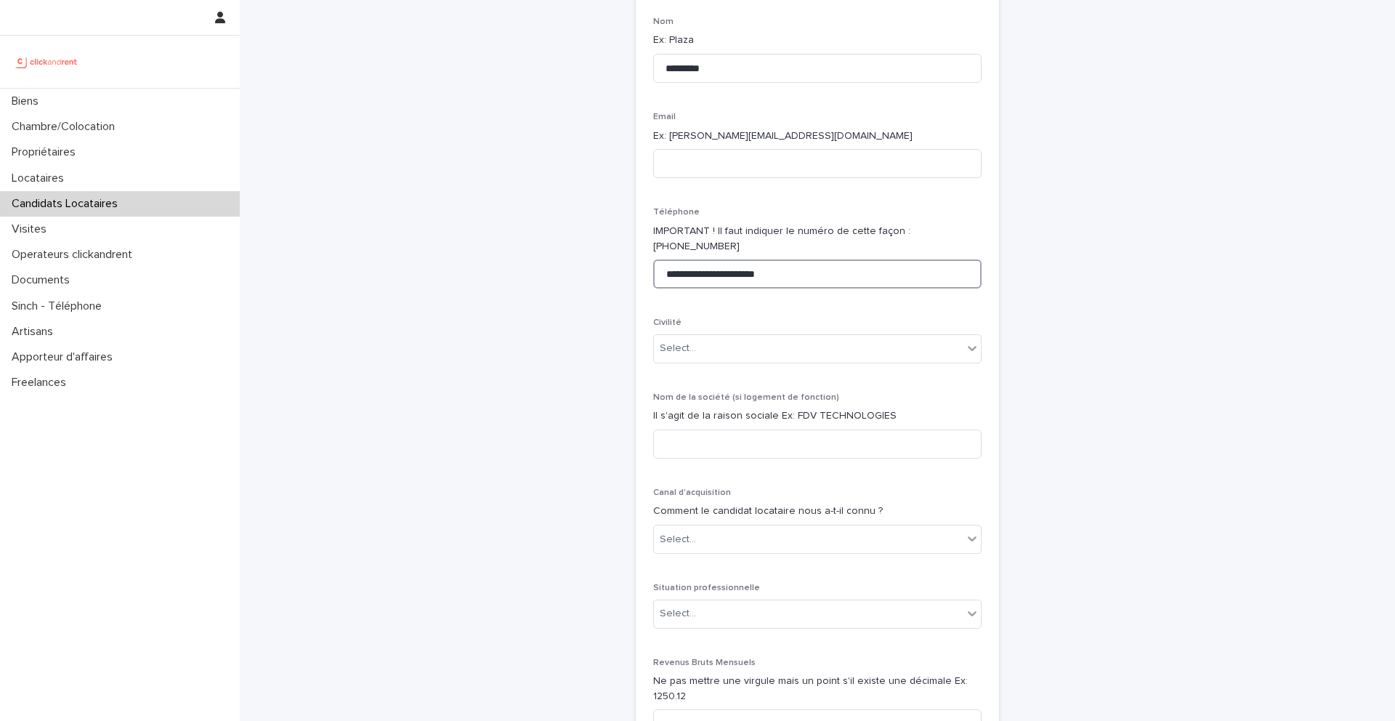
click at [795, 262] on input "**********" at bounding box center [817, 273] width 328 height 29
paste input "**********"
drag, startPoint x: 786, startPoint y: 262, endPoint x: 602, endPoint y: 249, distance: 184.2
click at [602, 249] on div "**********" at bounding box center [817, 496] width 712 height 1348
type input "**********"
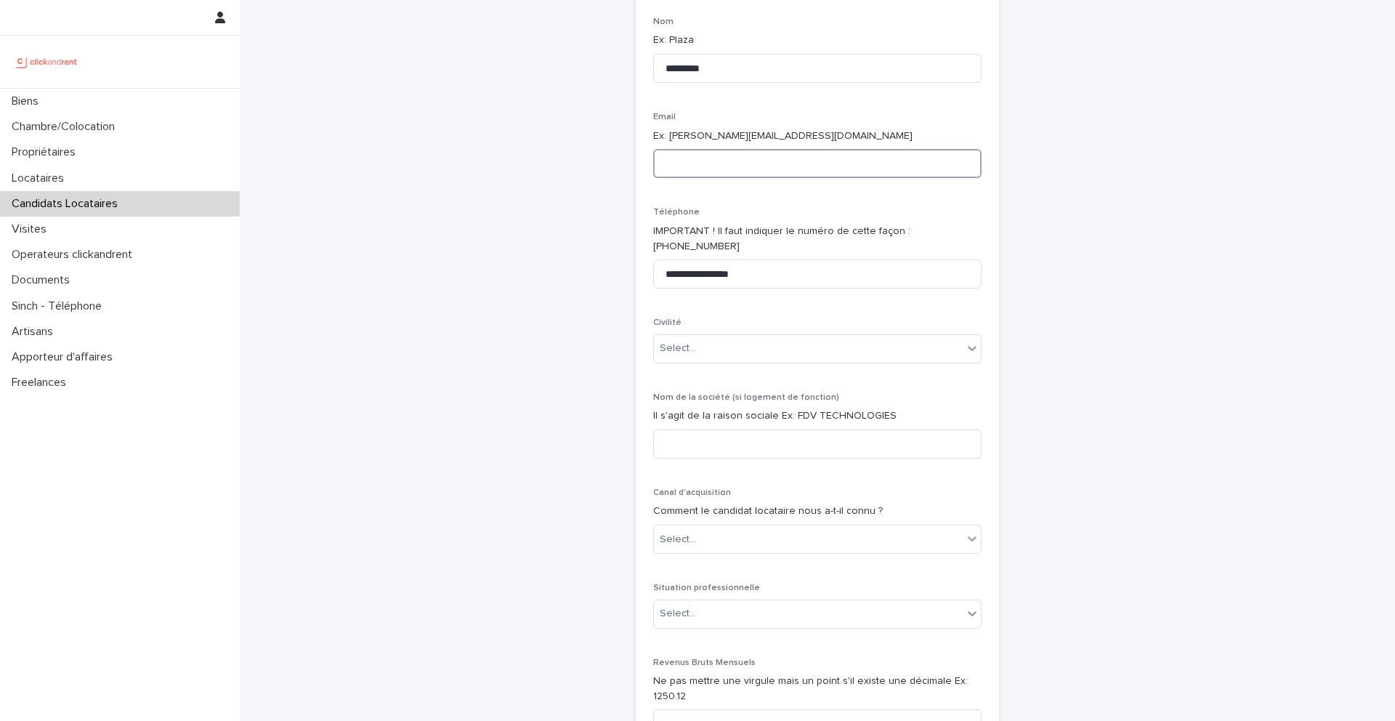
click at [687, 165] on input at bounding box center [817, 163] width 328 height 29
paste input "**********"
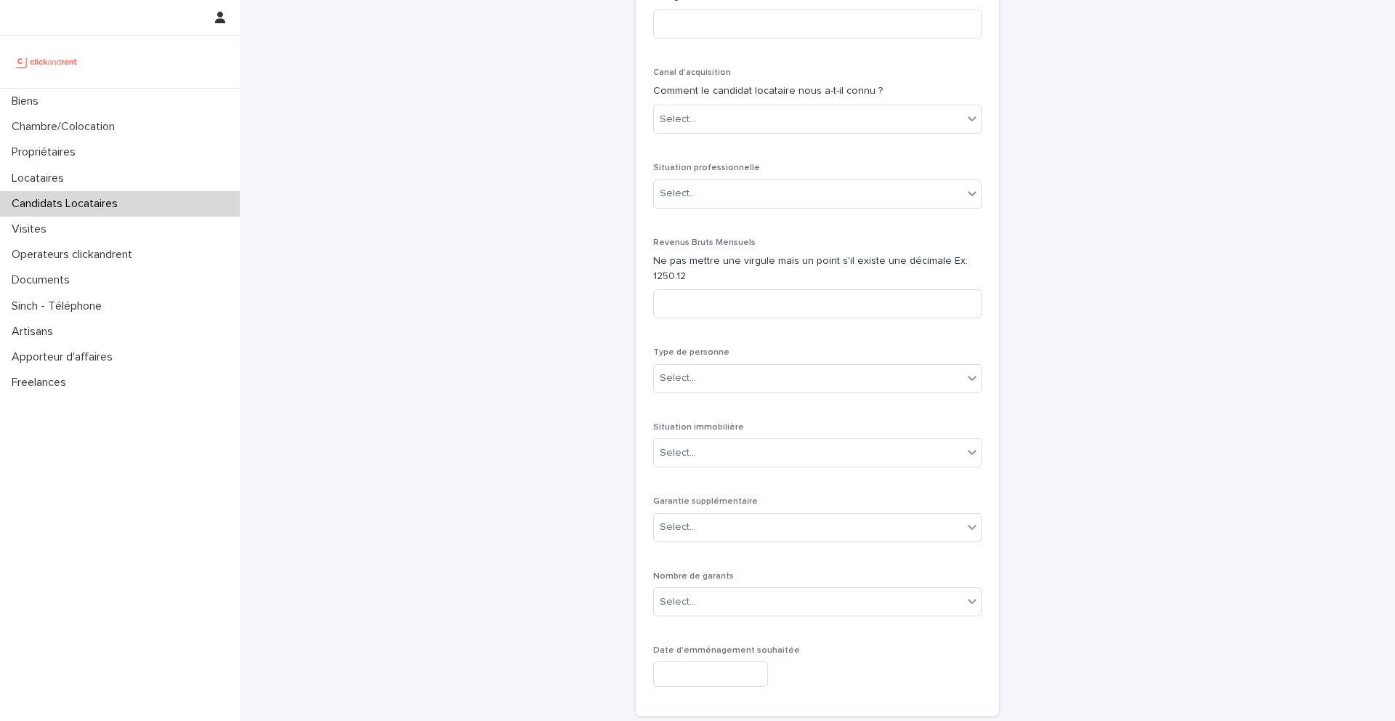
scroll to position [726, 0]
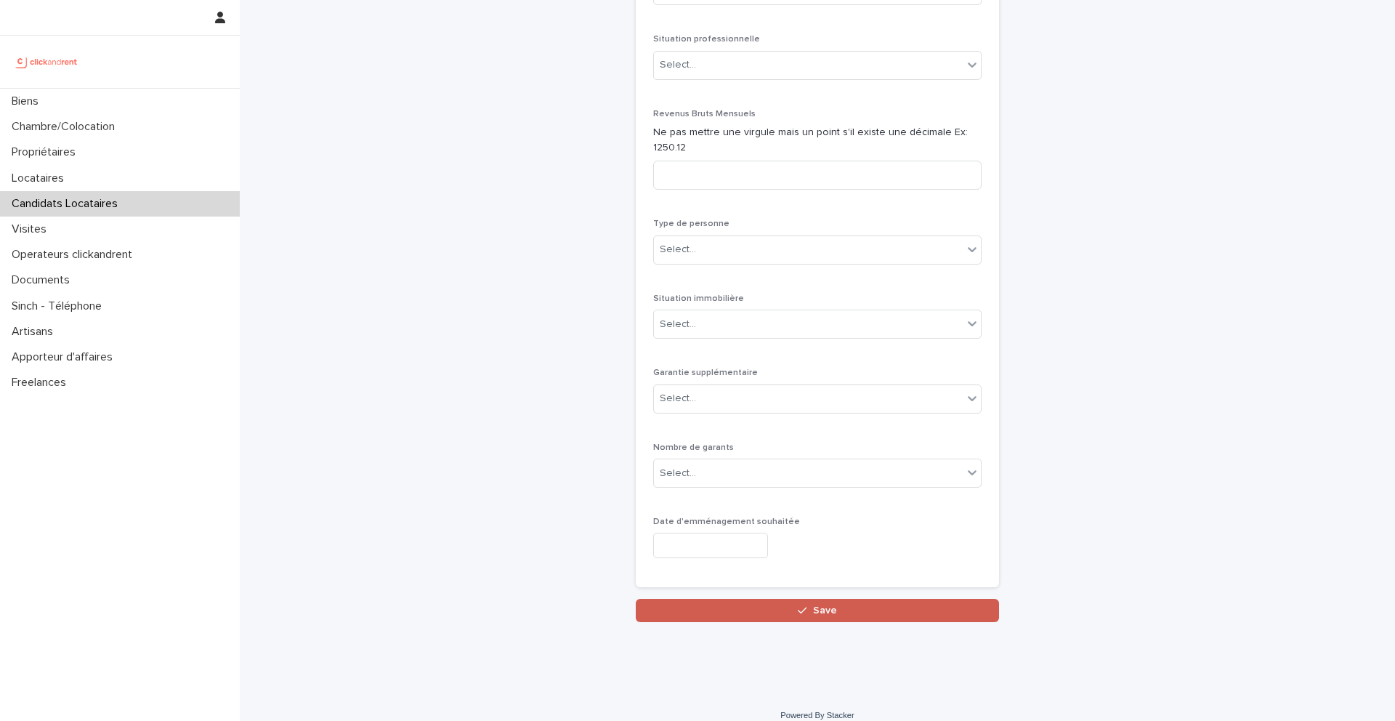
type input "**********"
click at [836, 600] on button "Save" at bounding box center [817, 610] width 363 height 23
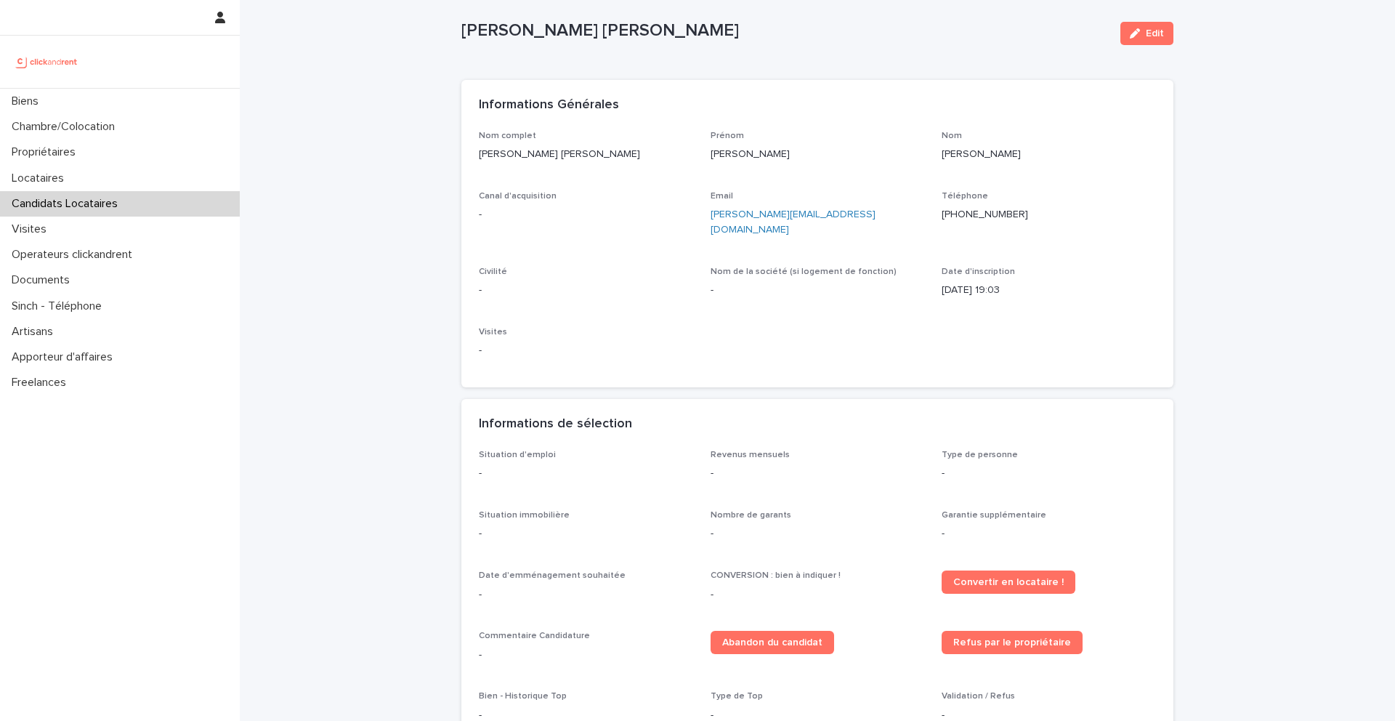
scroll to position [31, 0]
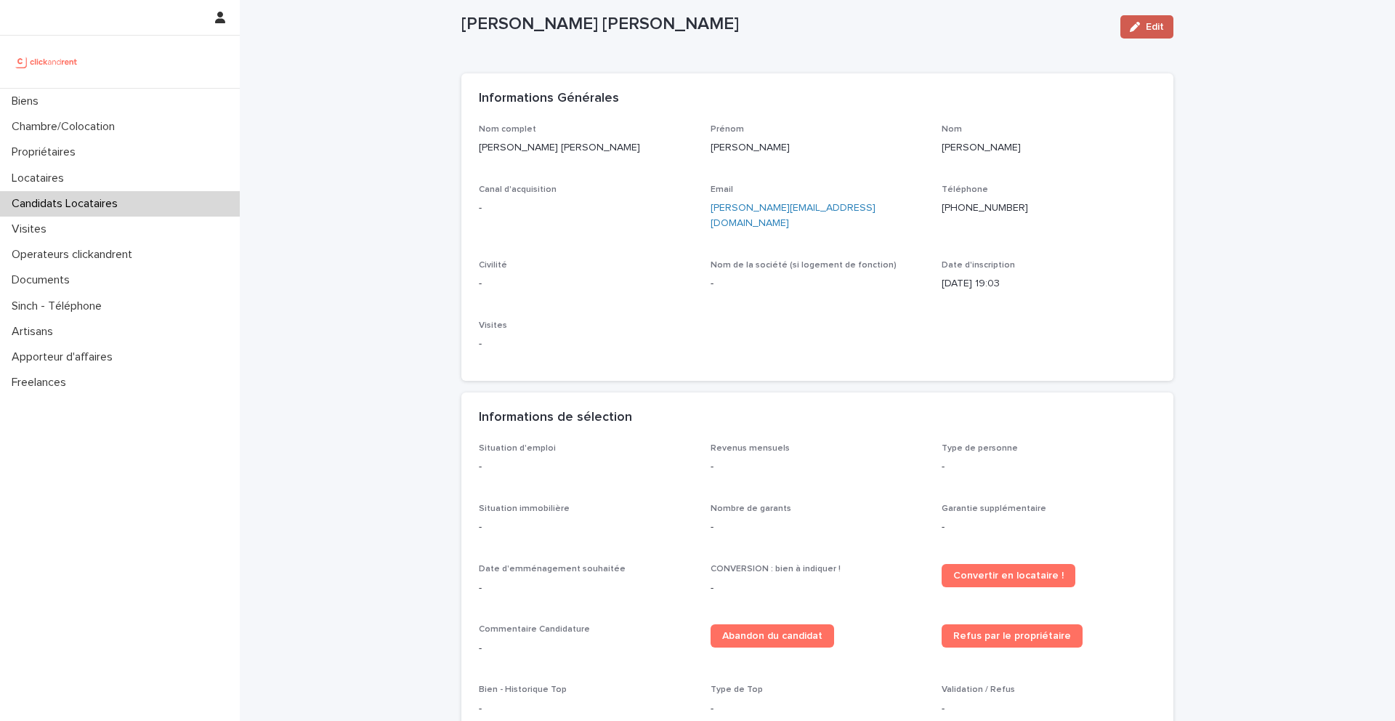
click at [1142, 27] on div "button" at bounding box center [1138, 27] width 16 height 10
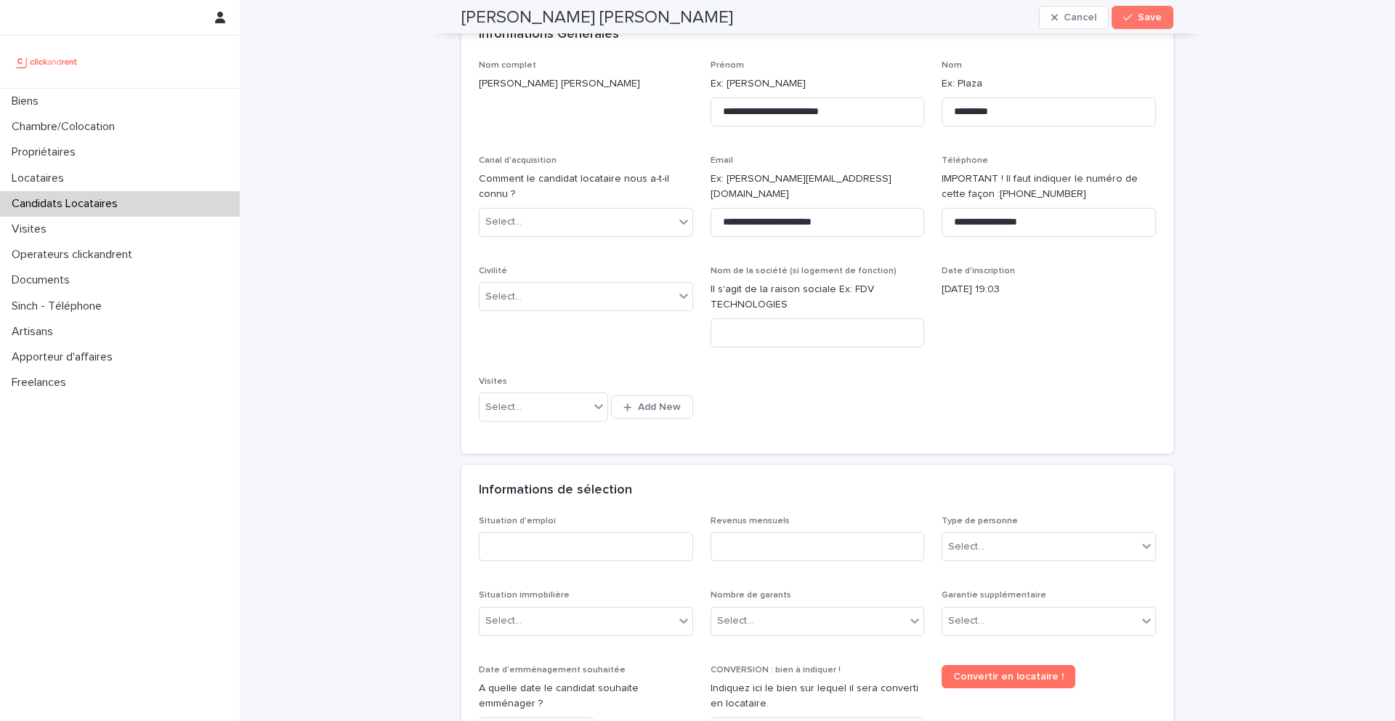
scroll to position [0, 0]
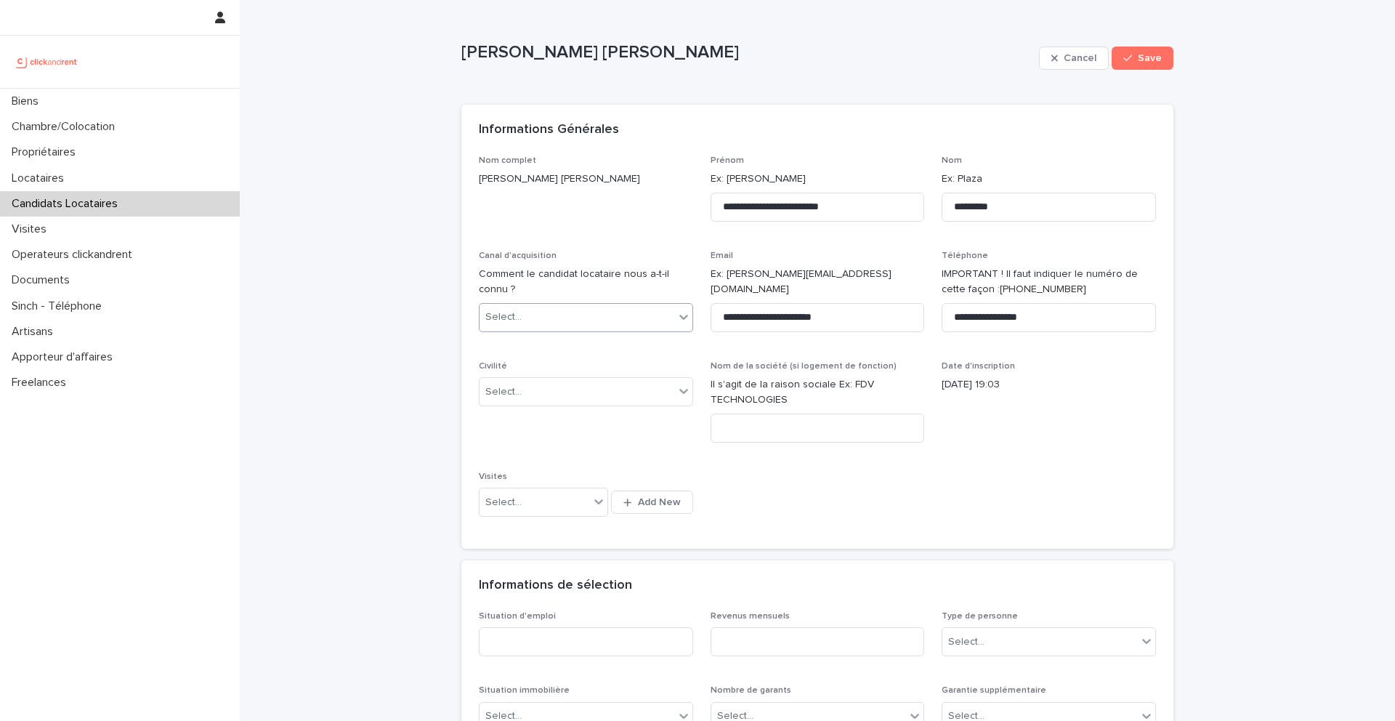
click at [562, 308] on div "Select..." at bounding box center [576, 317] width 195 height 24
click at [552, 254] on p "Canal d'acquisition" at bounding box center [586, 256] width 214 height 10
click at [540, 405] on div "Select..." at bounding box center [586, 391] width 214 height 29
click at [524, 439] on div "Monsieur" at bounding box center [585, 444] width 213 height 25
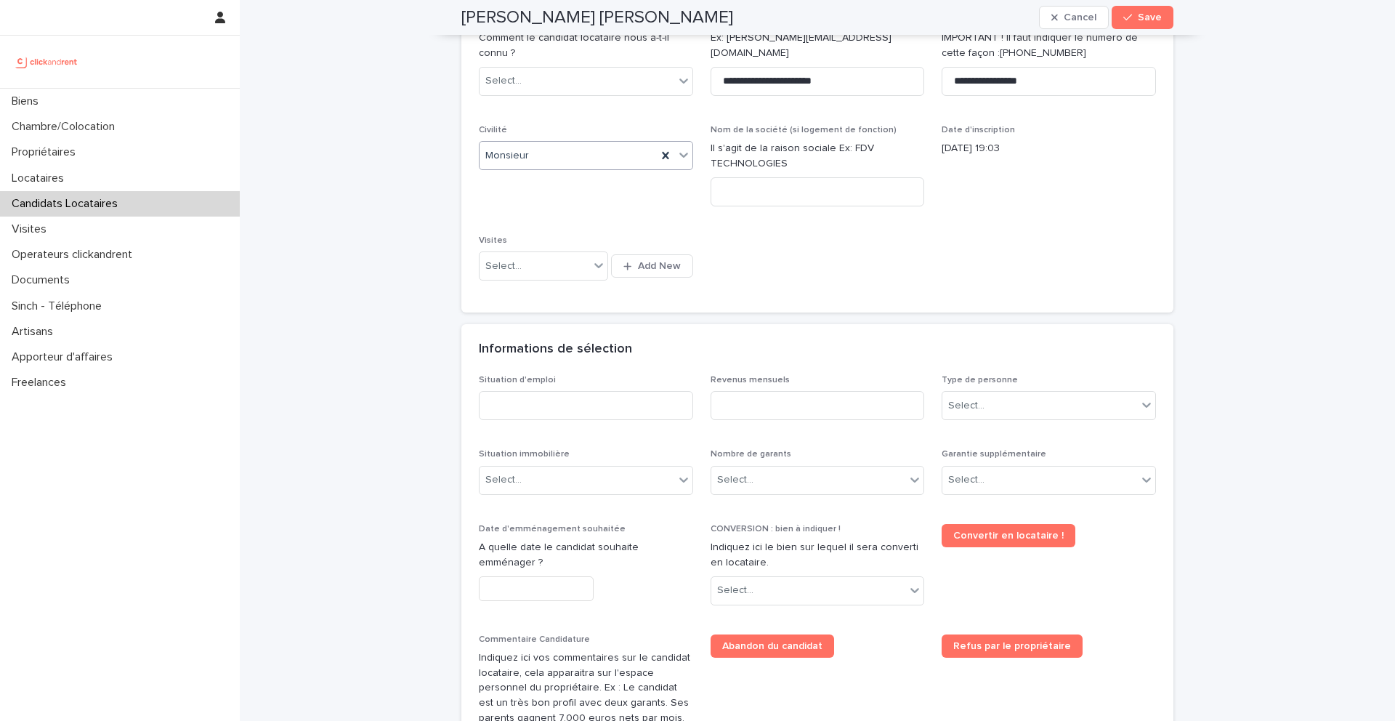
scroll to position [259, 0]
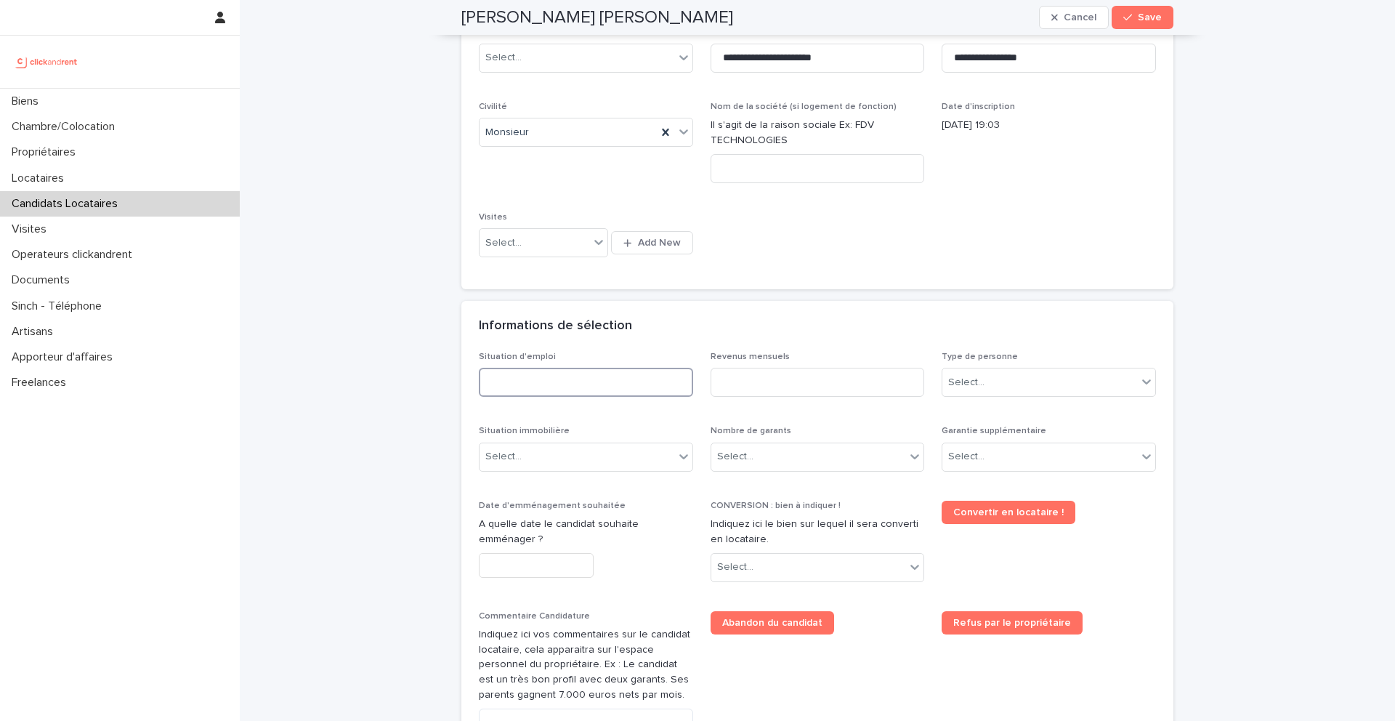
click at [608, 372] on input at bounding box center [586, 382] width 214 height 29
type input "***"
click at [777, 372] on input at bounding box center [817, 382] width 214 height 29
type input "****"
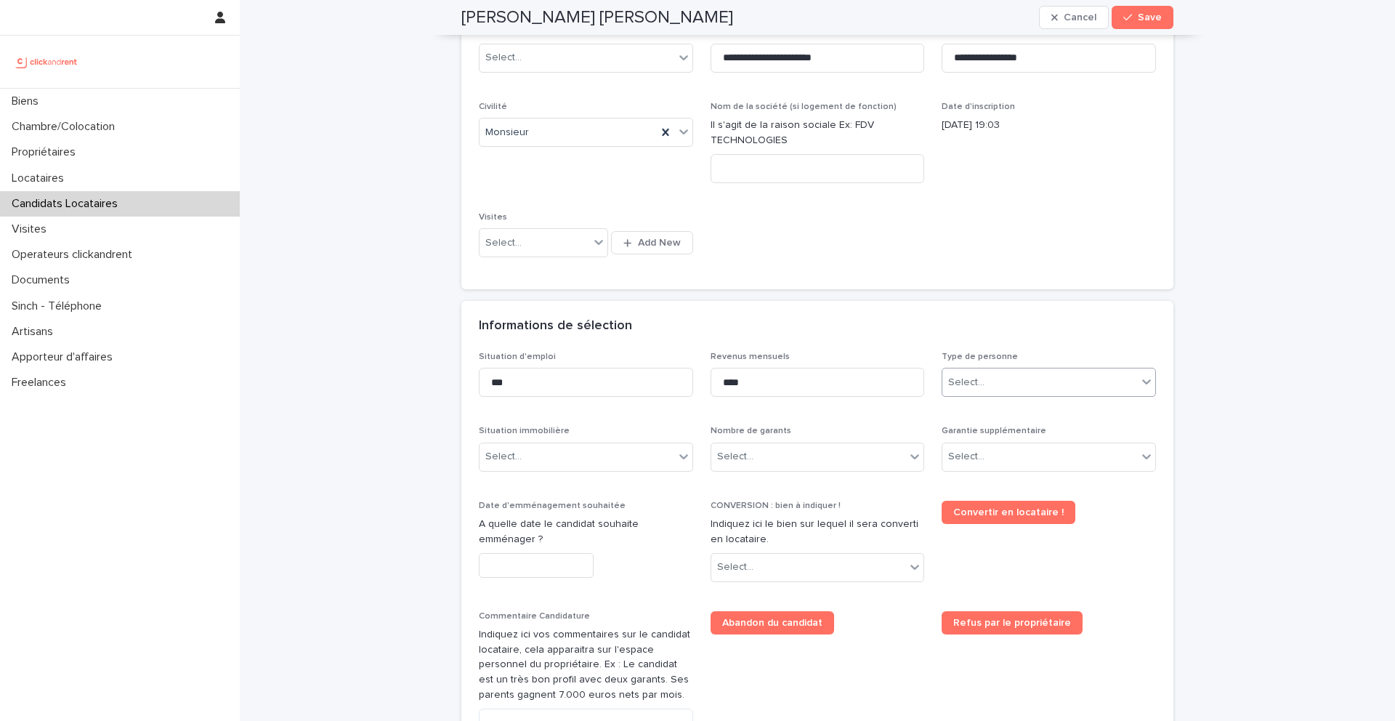
click at [978, 384] on div "Select..." at bounding box center [966, 382] width 36 height 15
click at [983, 404] on div "Particulier" at bounding box center [1048, 409] width 213 height 25
click at [599, 447] on div "Select..." at bounding box center [576, 457] width 195 height 24
click at [546, 515] on div "Locataire" at bounding box center [585, 510] width 213 height 25
click at [785, 446] on div "Select..." at bounding box center [808, 457] width 195 height 24
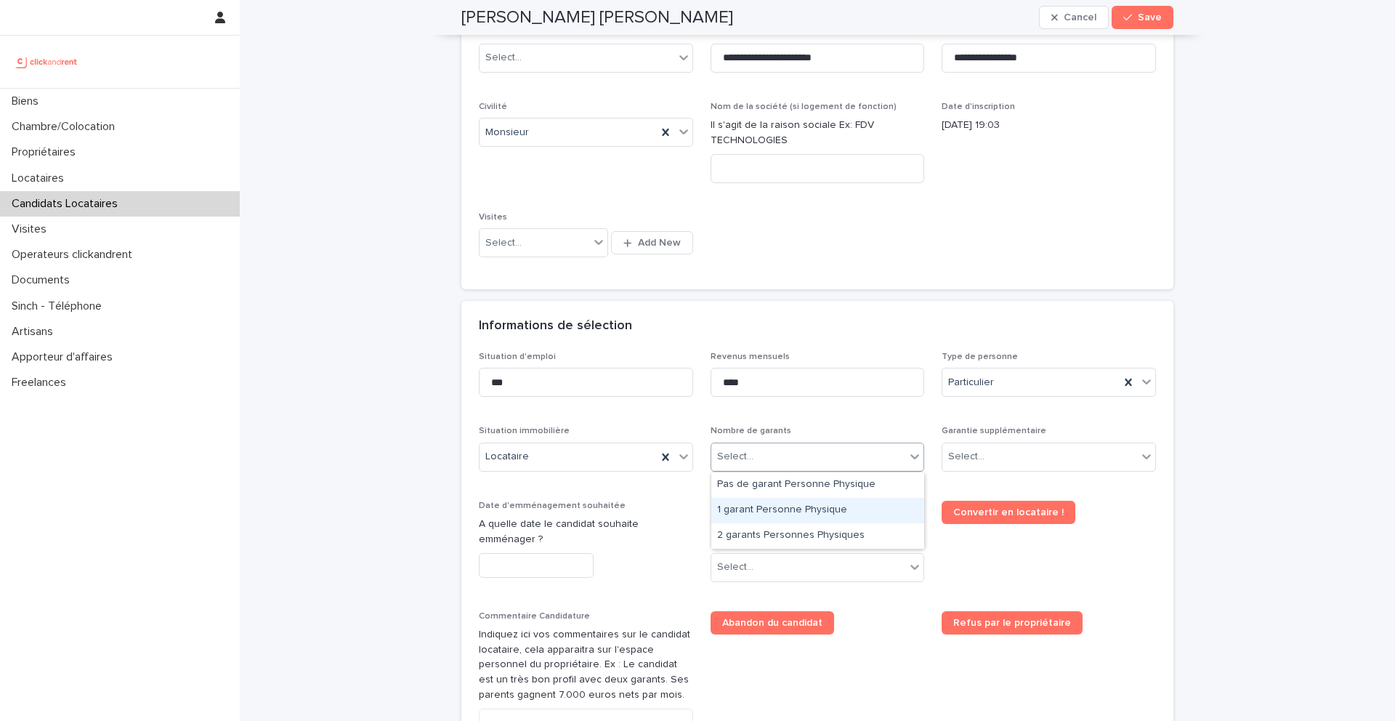
click at [780, 505] on div "1 garant Personne Physique" at bounding box center [817, 510] width 213 height 25
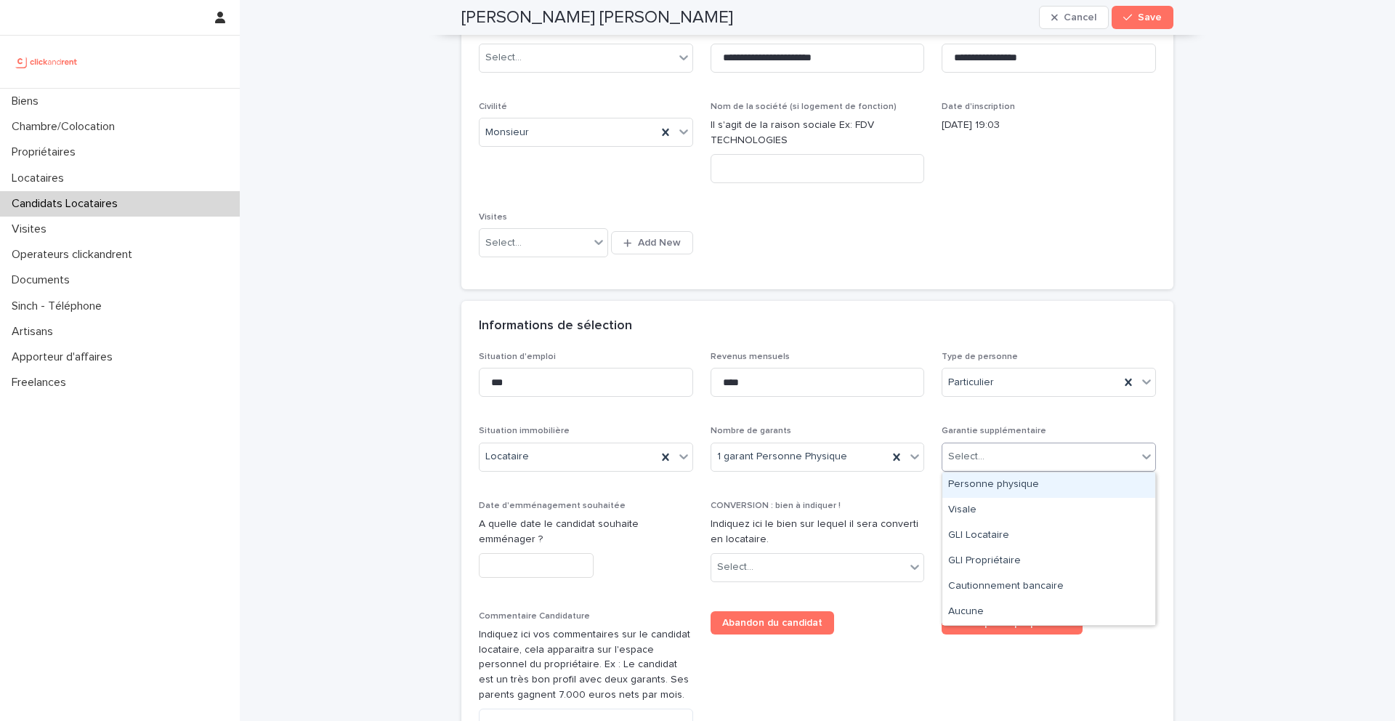
click at [1002, 458] on div "Select..." at bounding box center [1039, 457] width 195 height 24
click at [997, 488] on div "Personne physique" at bounding box center [1048, 484] width 213 height 25
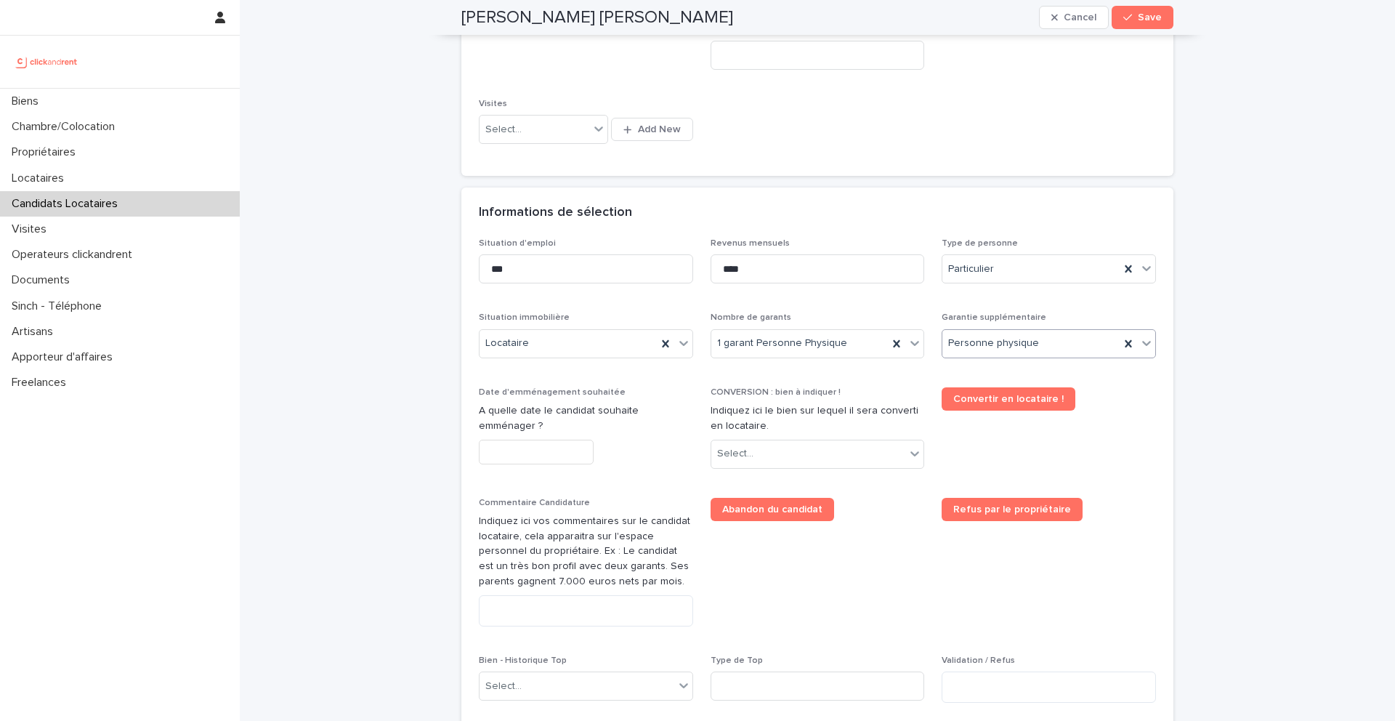
scroll to position [376, 0]
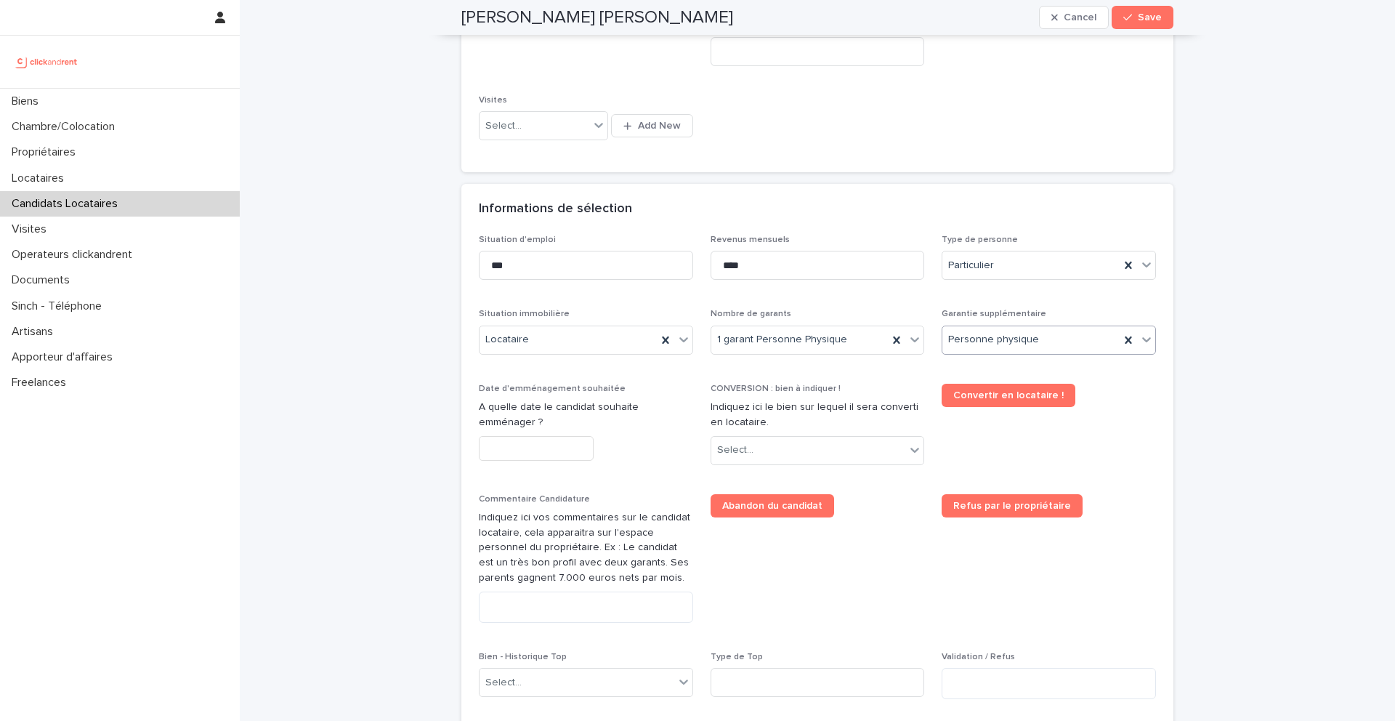
click at [546, 448] on input "text" at bounding box center [536, 448] width 115 height 25
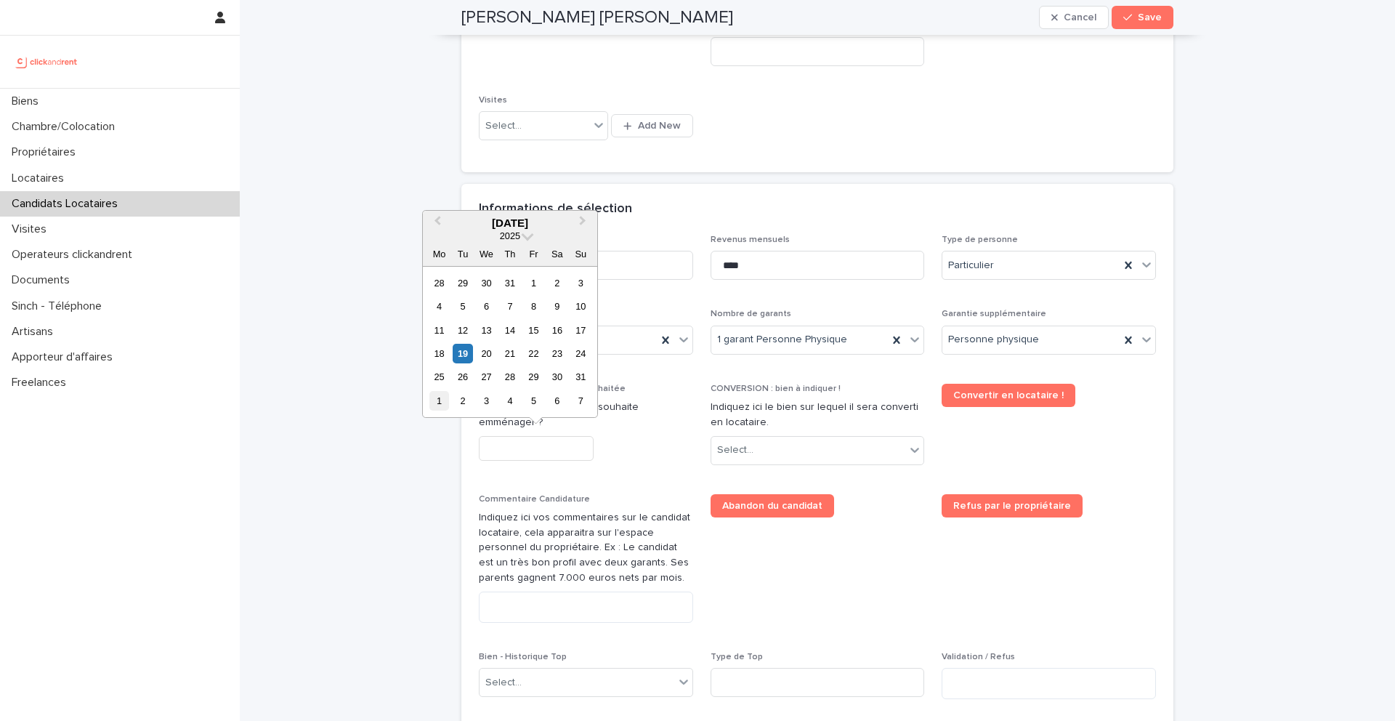
click at [438, 397] on div "1" at bounding box center [439, 401] width 20 height 20
type input "********"
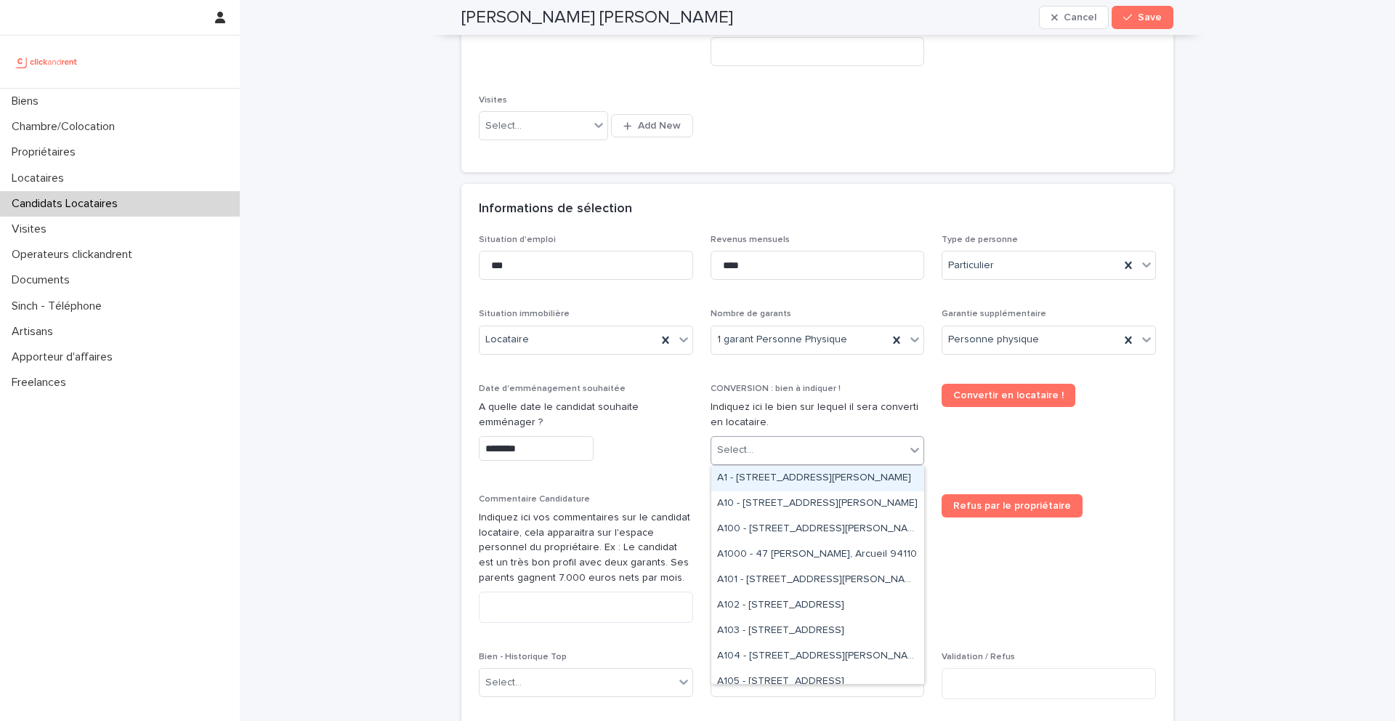
click at [778, 442] on div "Select..." at bounding box center [808, 450] width 195 height 24
type input "*****"
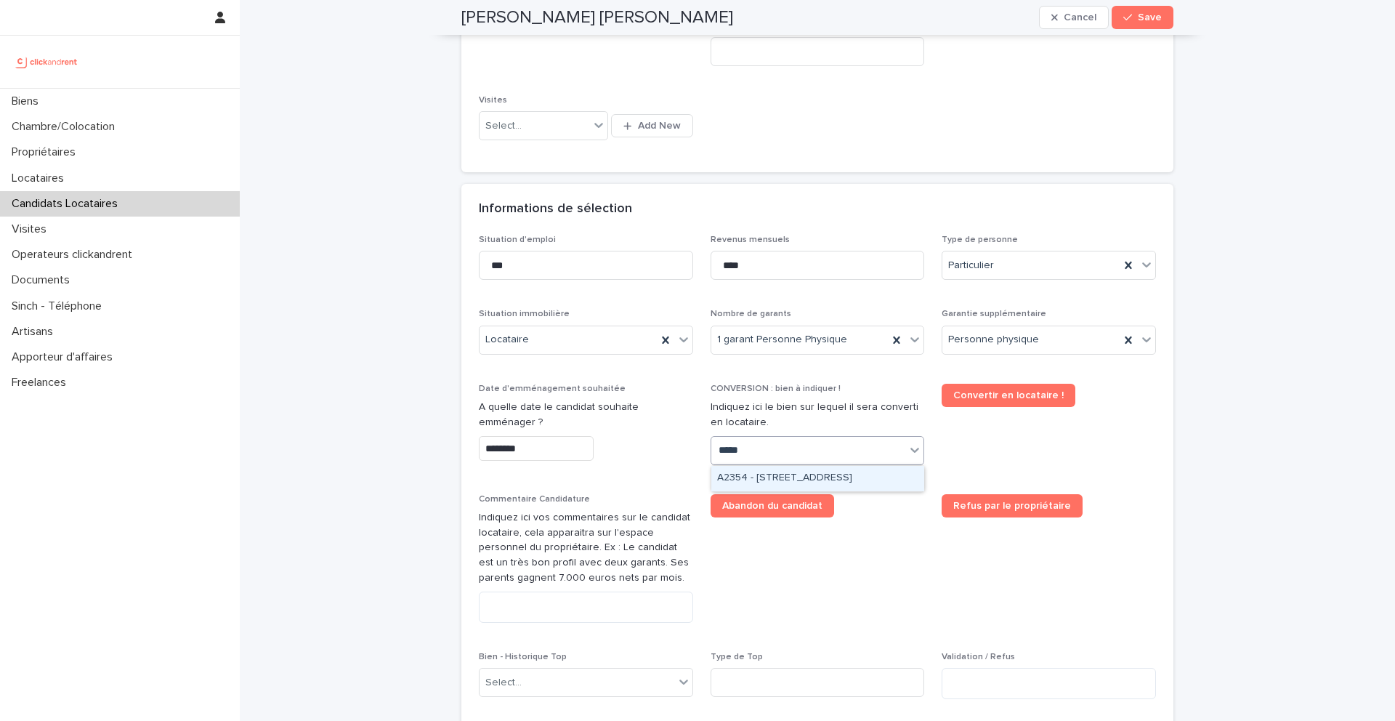
click at [758, 476] on div "A2354 - [STREET_ADDRESS]" at bounding box center [817, 478] width 213 height 25
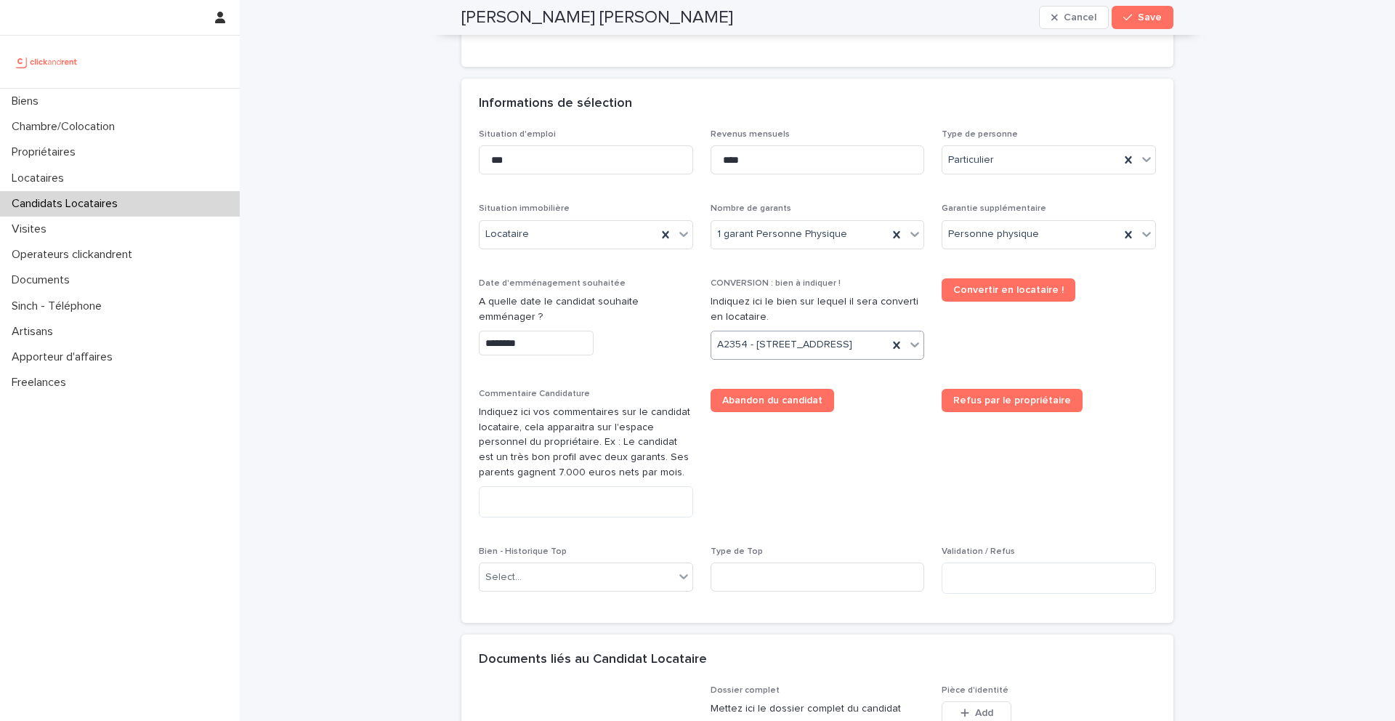
scroll to position [485, 0]
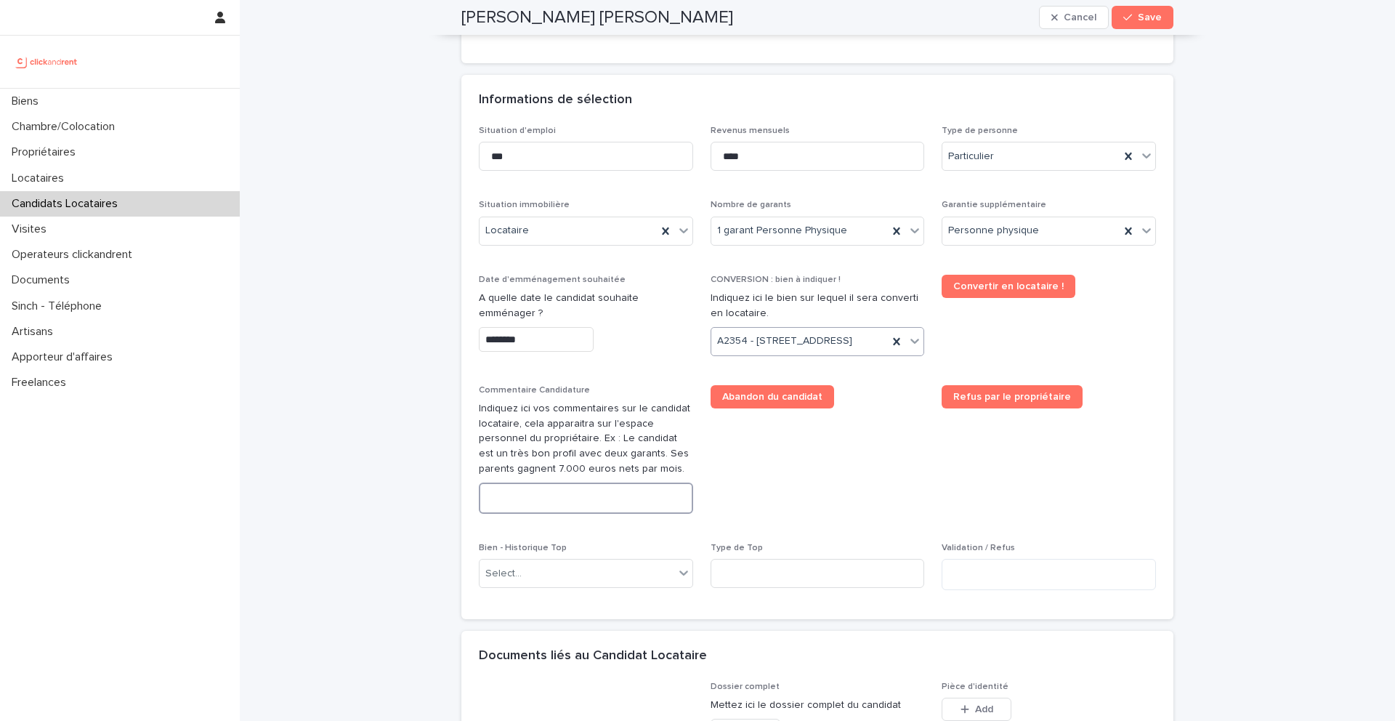
click at [597, 514] on textarea at bounding box center [586, 497] width 214 height 31
paste textarea "**********"
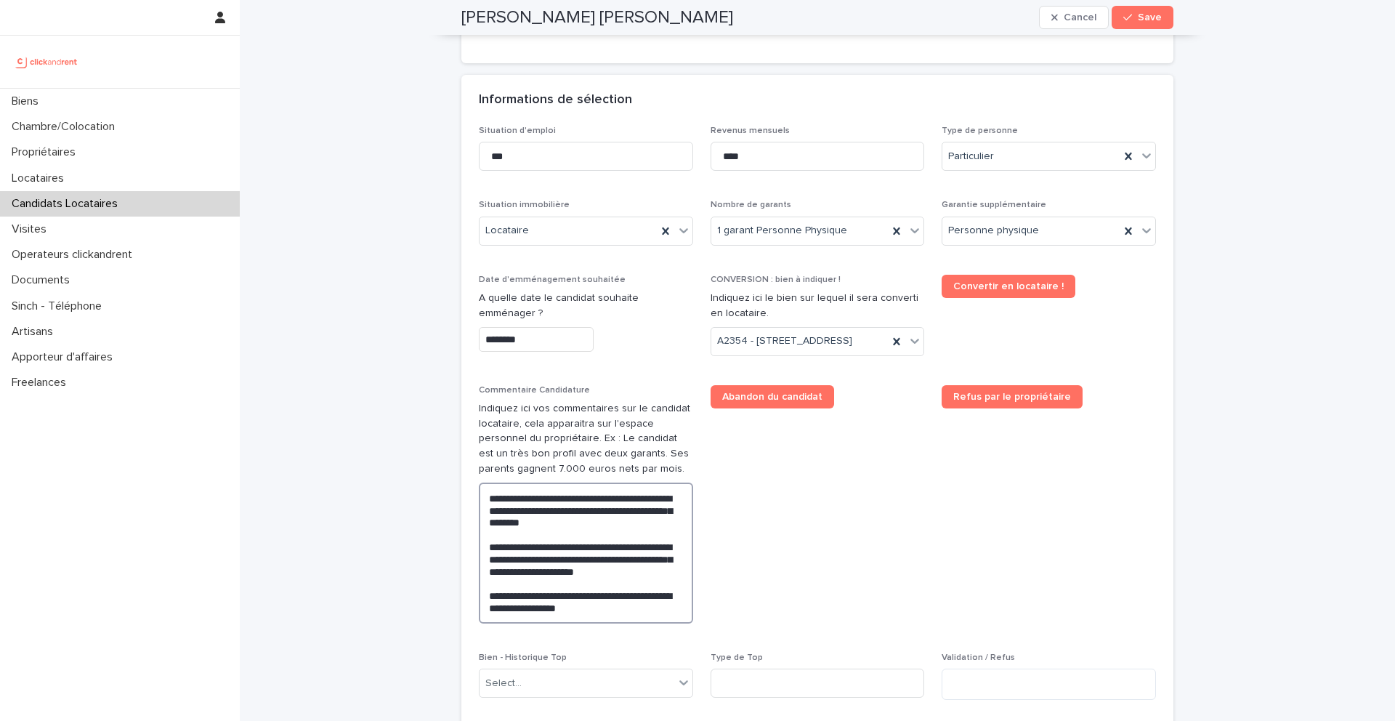
click at [647, 539] on textarea "**********" at bounding box center [586, 552] width 214 height 141
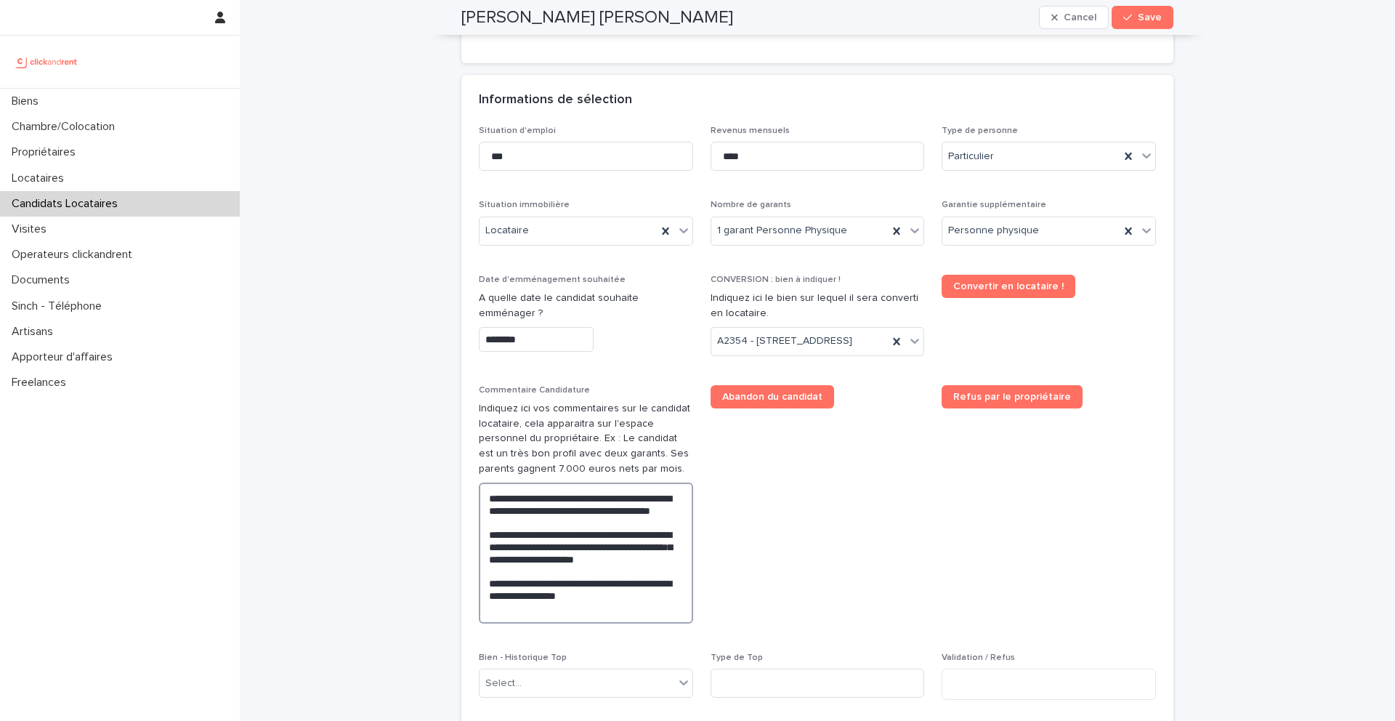
click at [498, 570] on textarea "**********" at bounding box center [586, 552] width 214 height 141
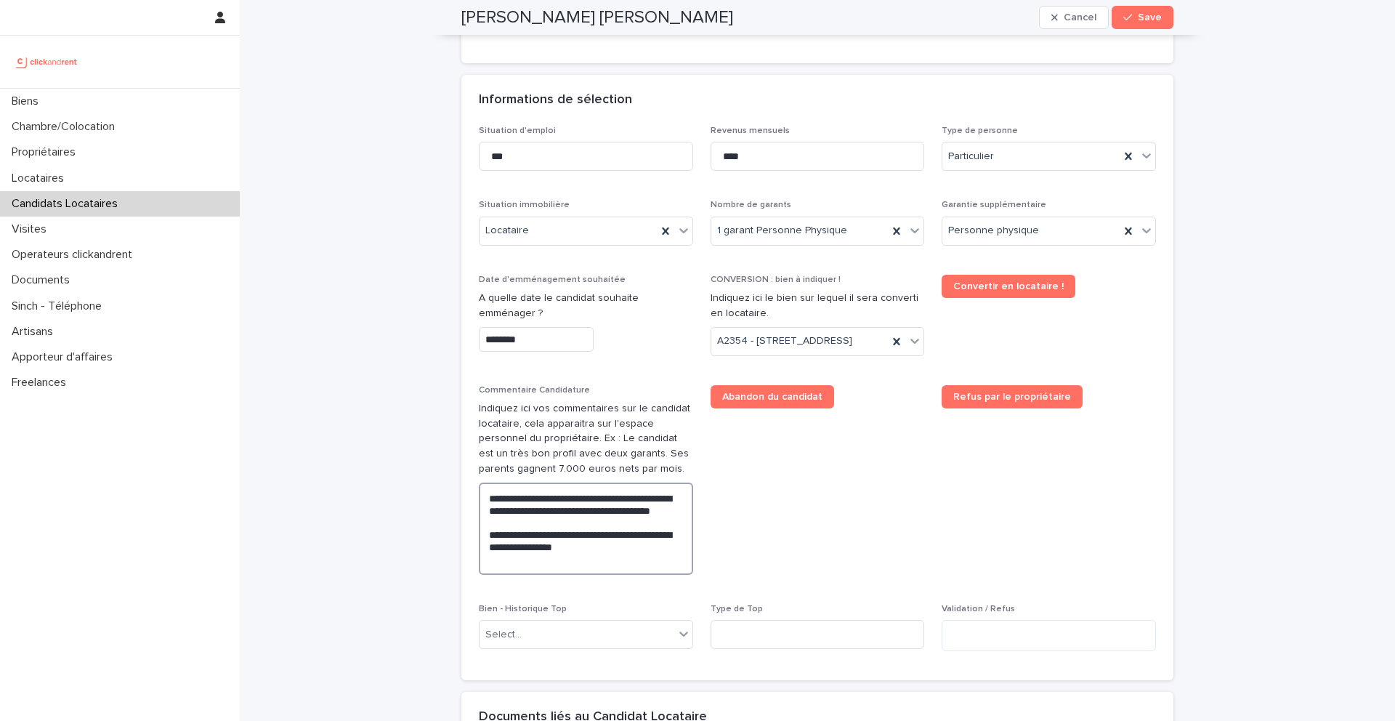
click at [577, 575] on textarea "**********" at bounding box center [586, 528] width 214 height 92
click at [0, 0] on lt-span "** ** ***" at bounding box center [0, 0] width 0 height 0
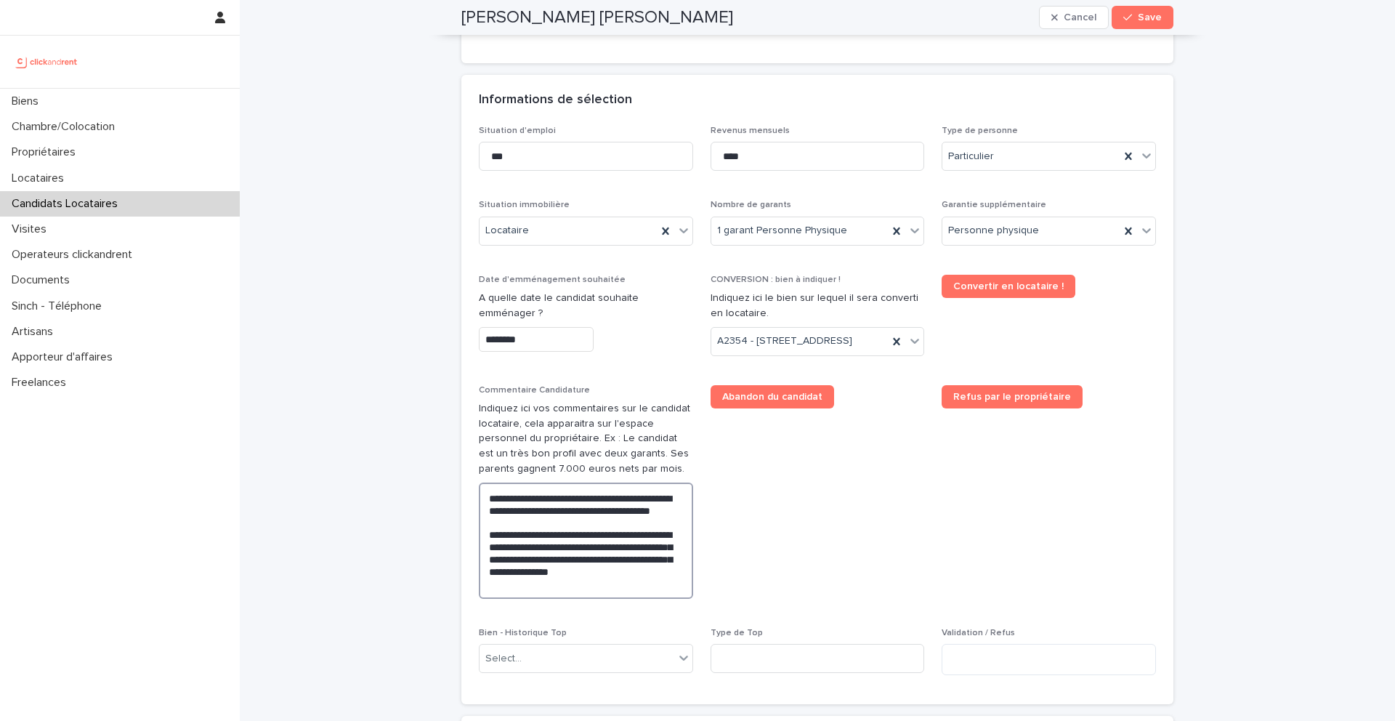
click at [511, 599] on textarea "**********" at bounding box center [586, 540] width 214 height 116
click at [611, 611] on textarea "**********" at bounding box center [586, 546] width 214 height 129
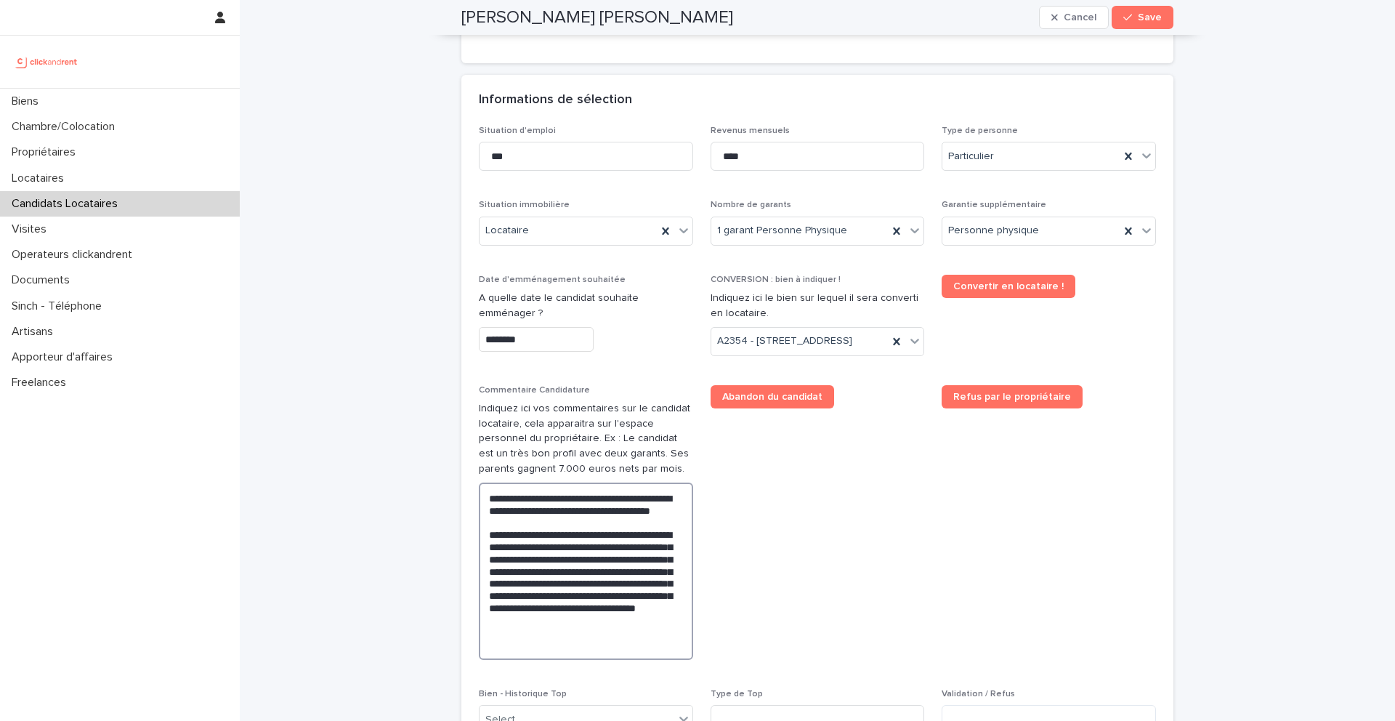
type textarea "**********"
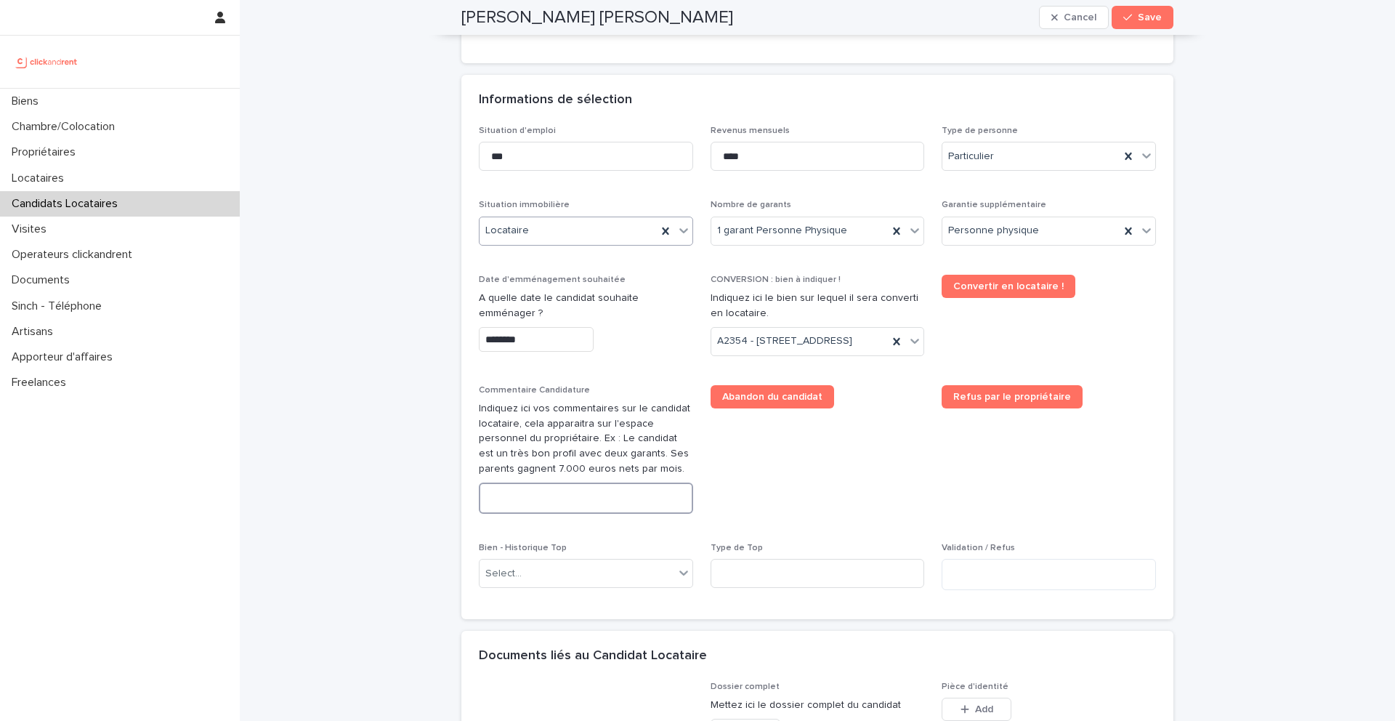
paste textarea "**********"
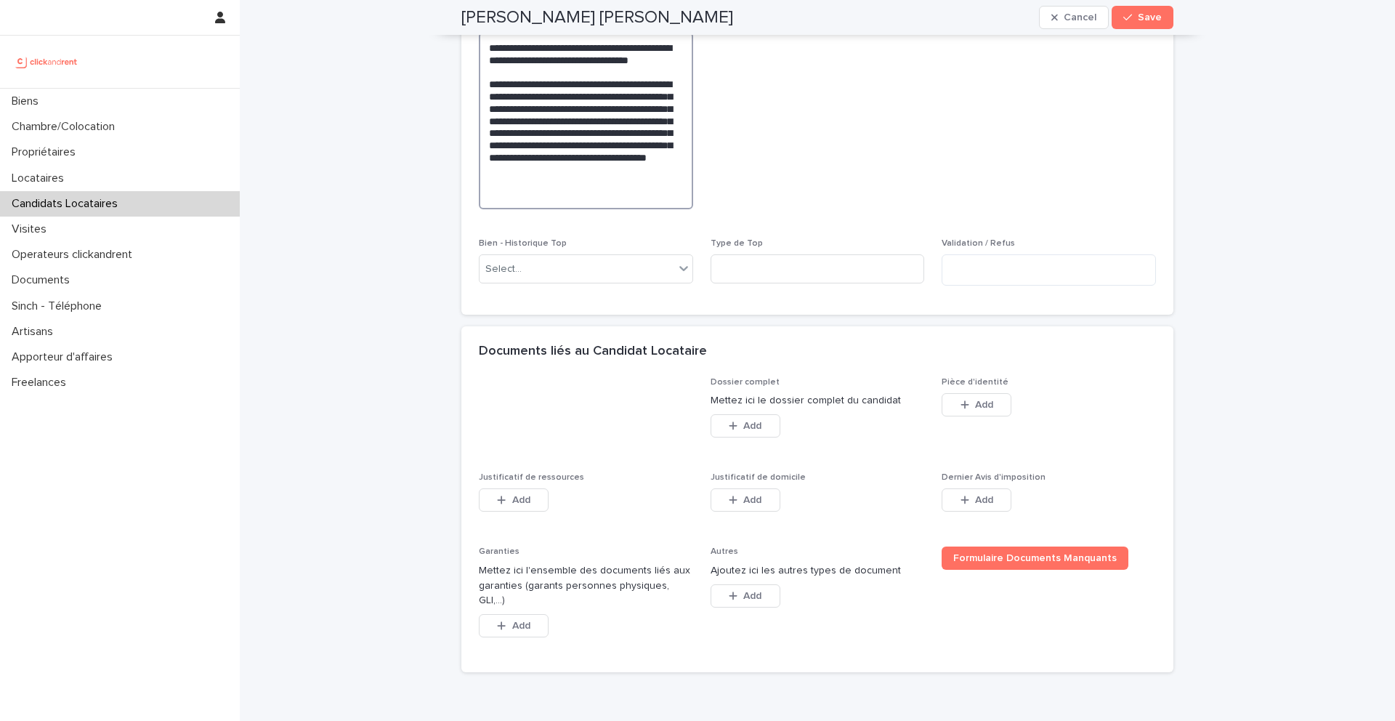
scroll to position [1004, 0]
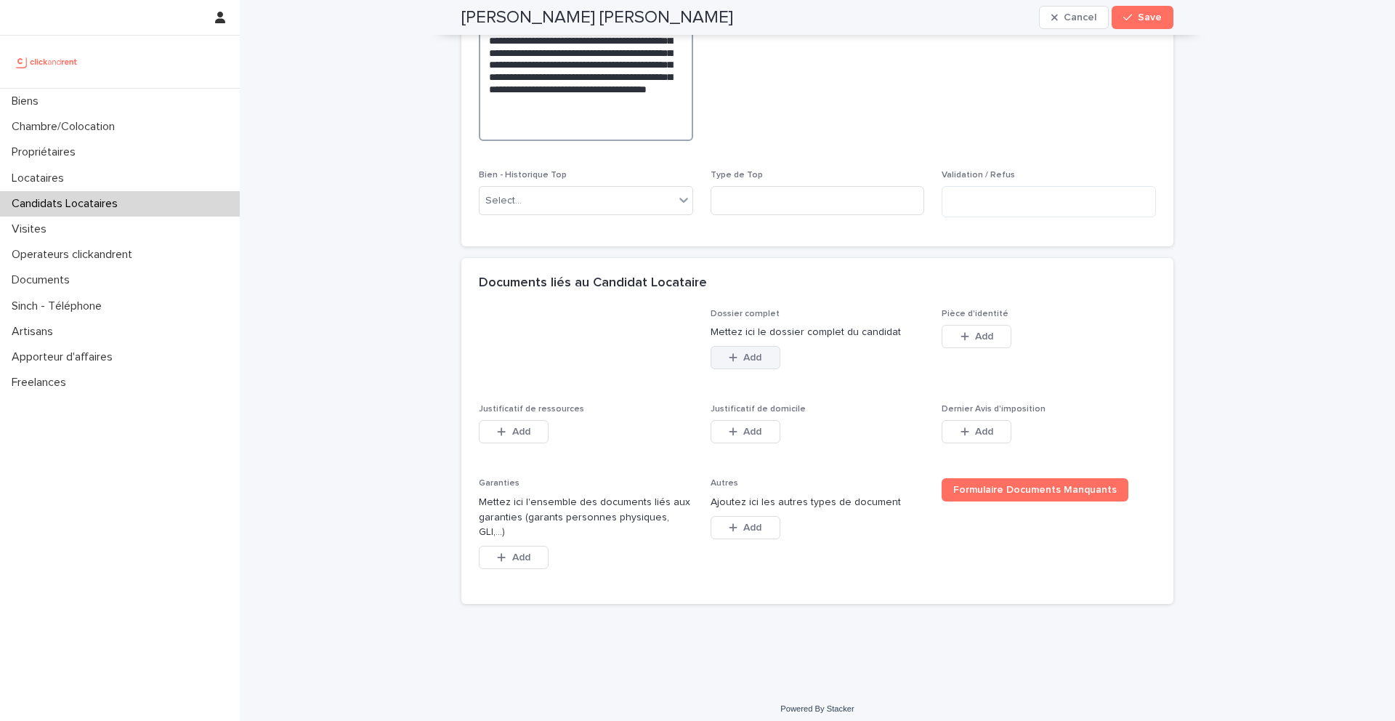
type textarea "**********"
click at [758, 362] on span "Add" at bounding box center [752, 357] width 18 height 10
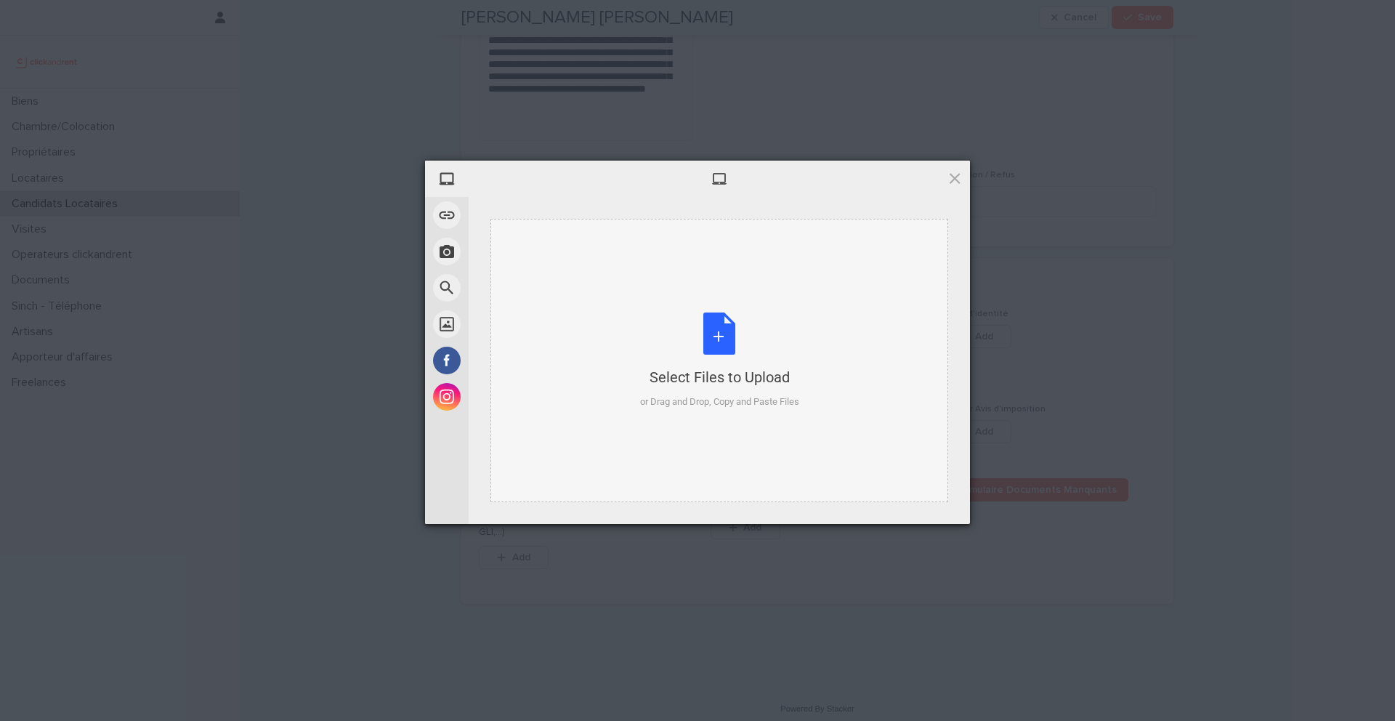
click at [719, 339] on div "Select Files to Upload or Drag and Drop, Copy and Paste Files" at bounding box center [719, 360] width 159 height 97
click at [952, 185] on span at bounding box center [955, 178] width 16 height 16
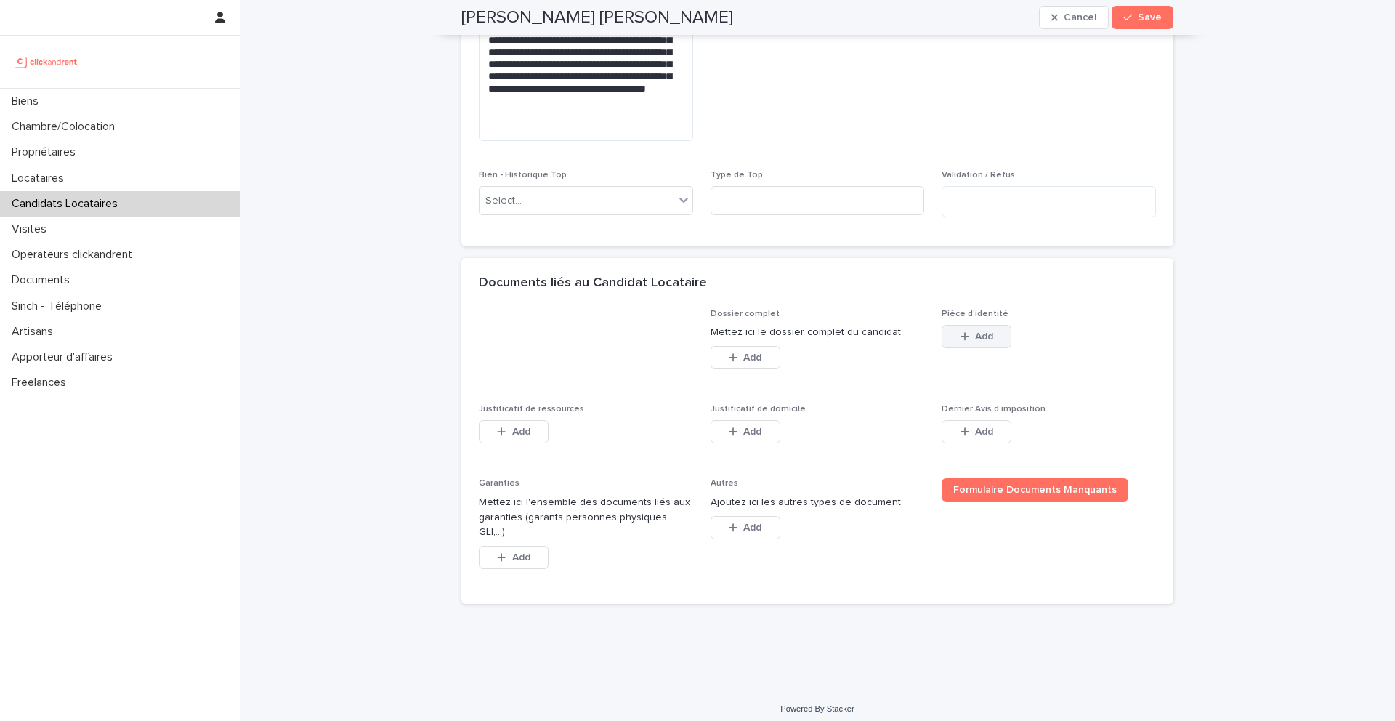
click at [958, 348] on button "Add" at bounding box center [976, 336] width 70 height 23
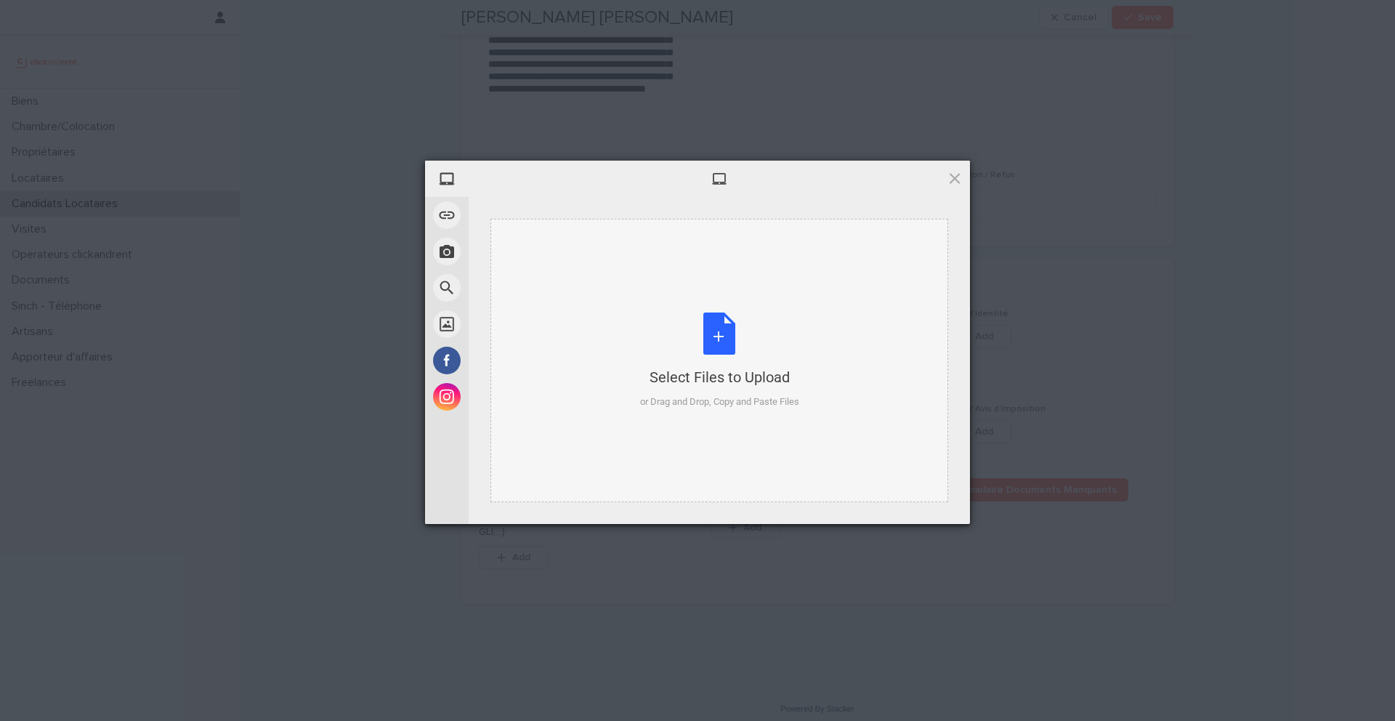
click at [725, 330] on div "Select Files to Upload or Drag and Drop, Copy and Paste Files" at bounding box center [719, 360] width 159 height 97
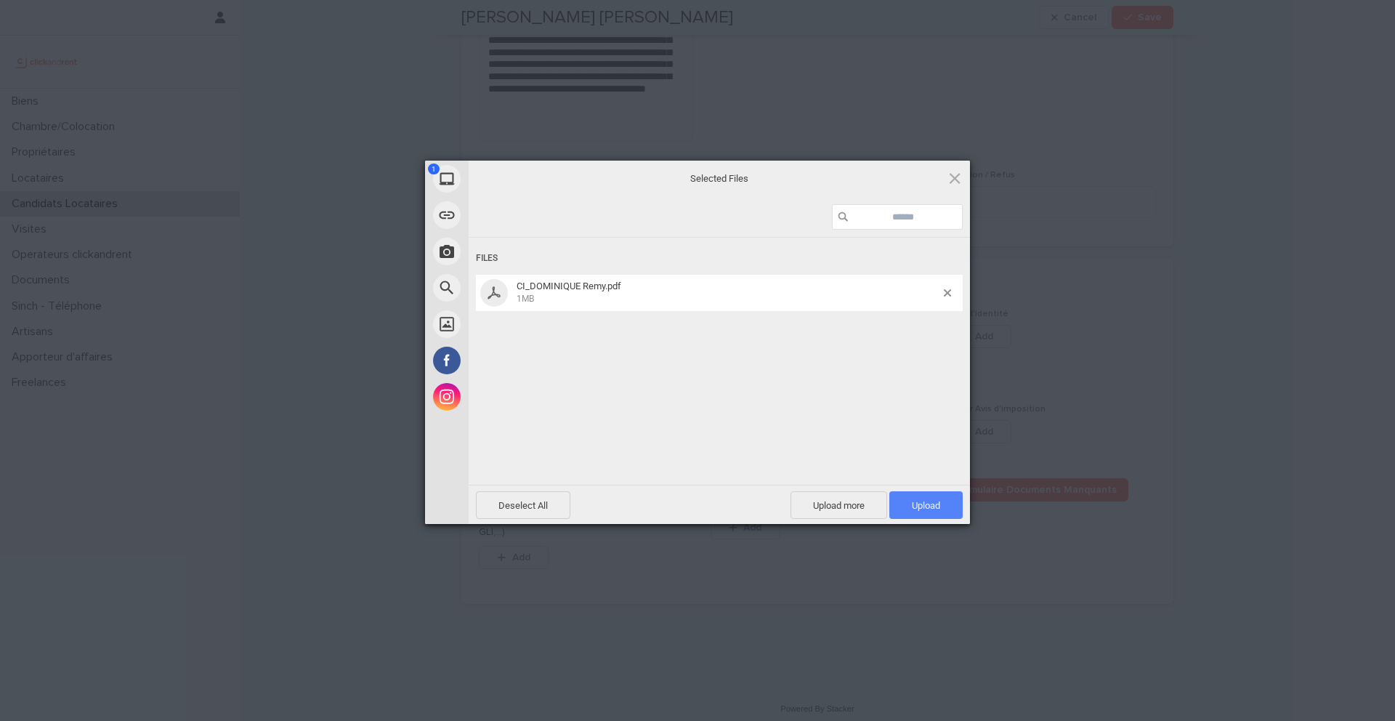
click at [925, 507] on span "Upload 1" at bounding box center [926, 505] width 28 height 11
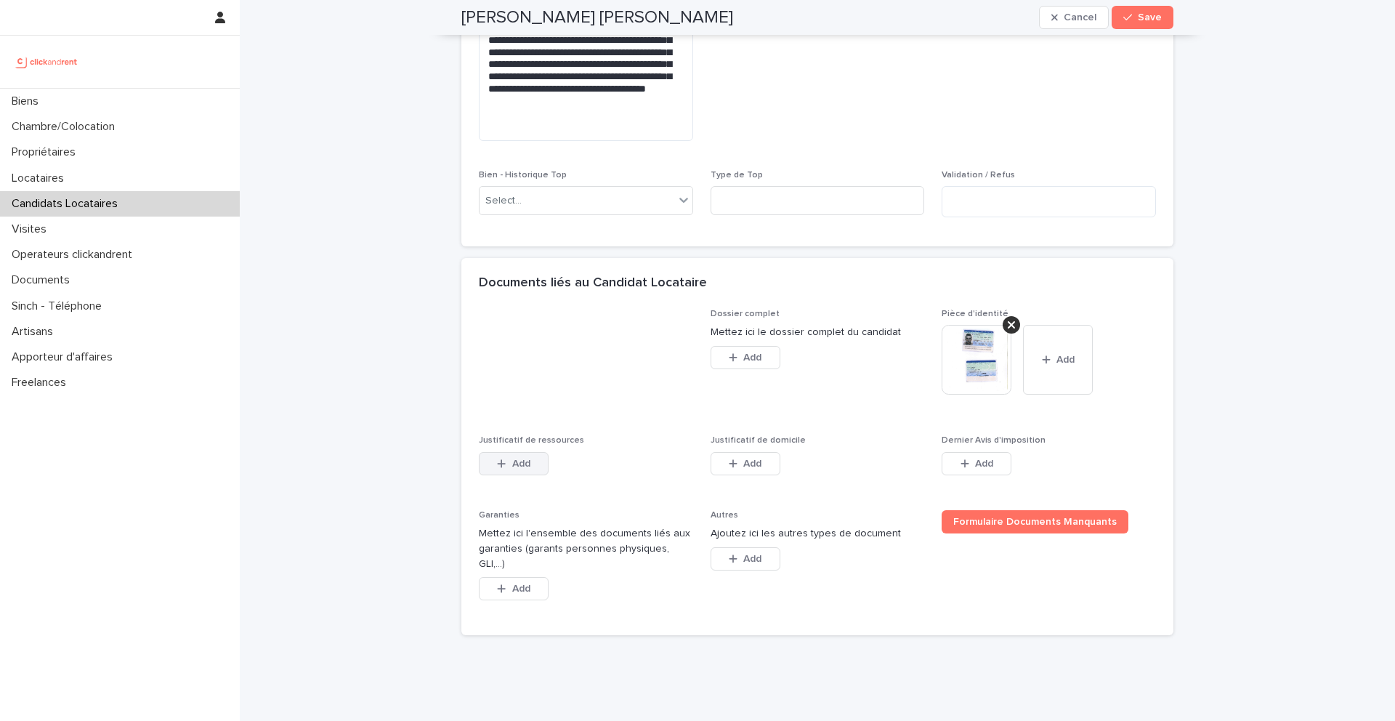
click at [531, 475] on button "Add" at bounding box center [514, 463] width 70 height 23
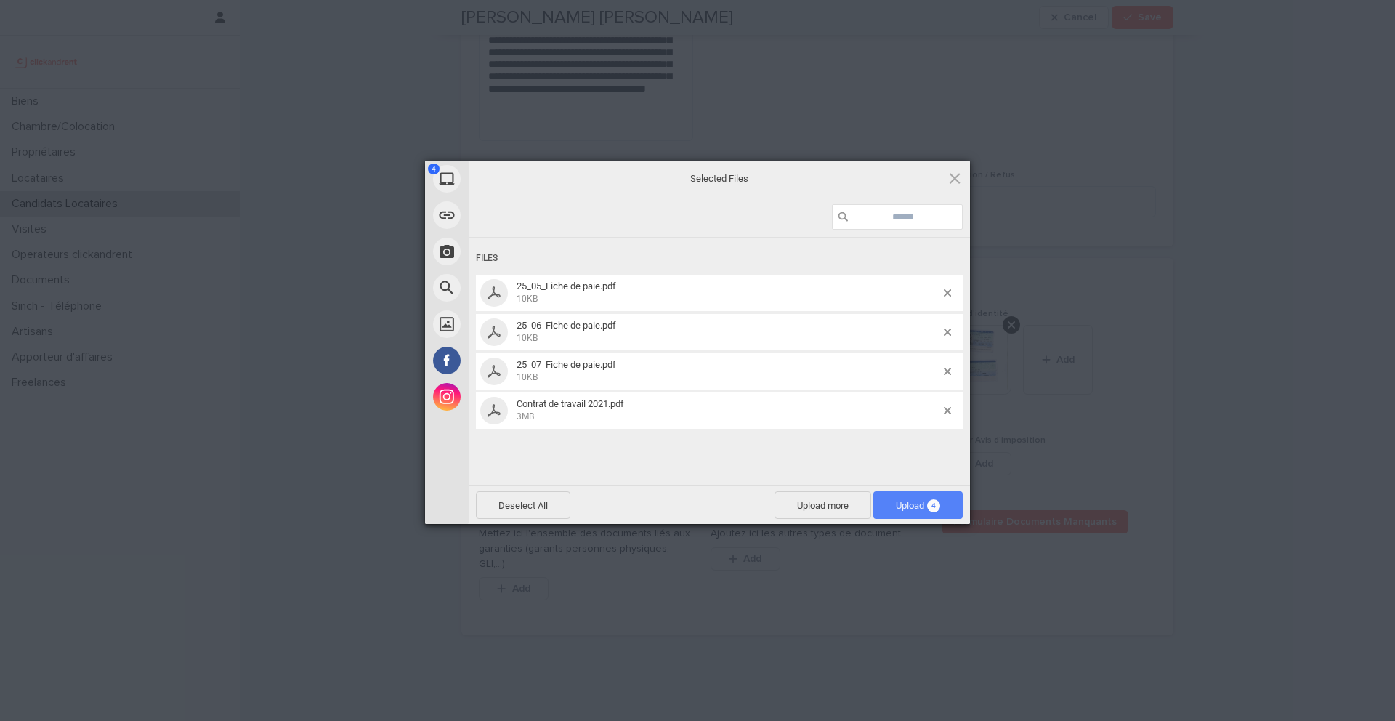
click at [891, 496] on span "Upload 4" at bounding box center [917, 505] width 89 height 28
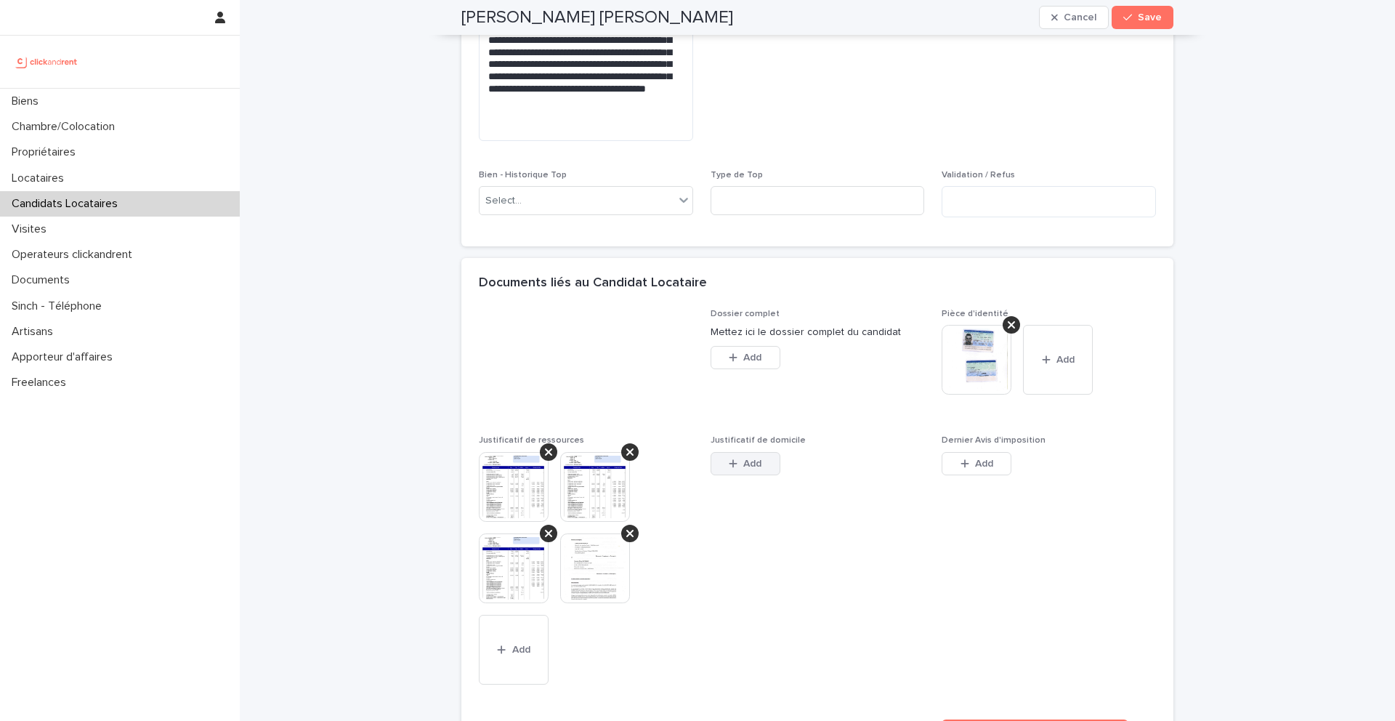
click at [767, 475] on button "Add" at bounding box center [745, 463] width 70 height 23
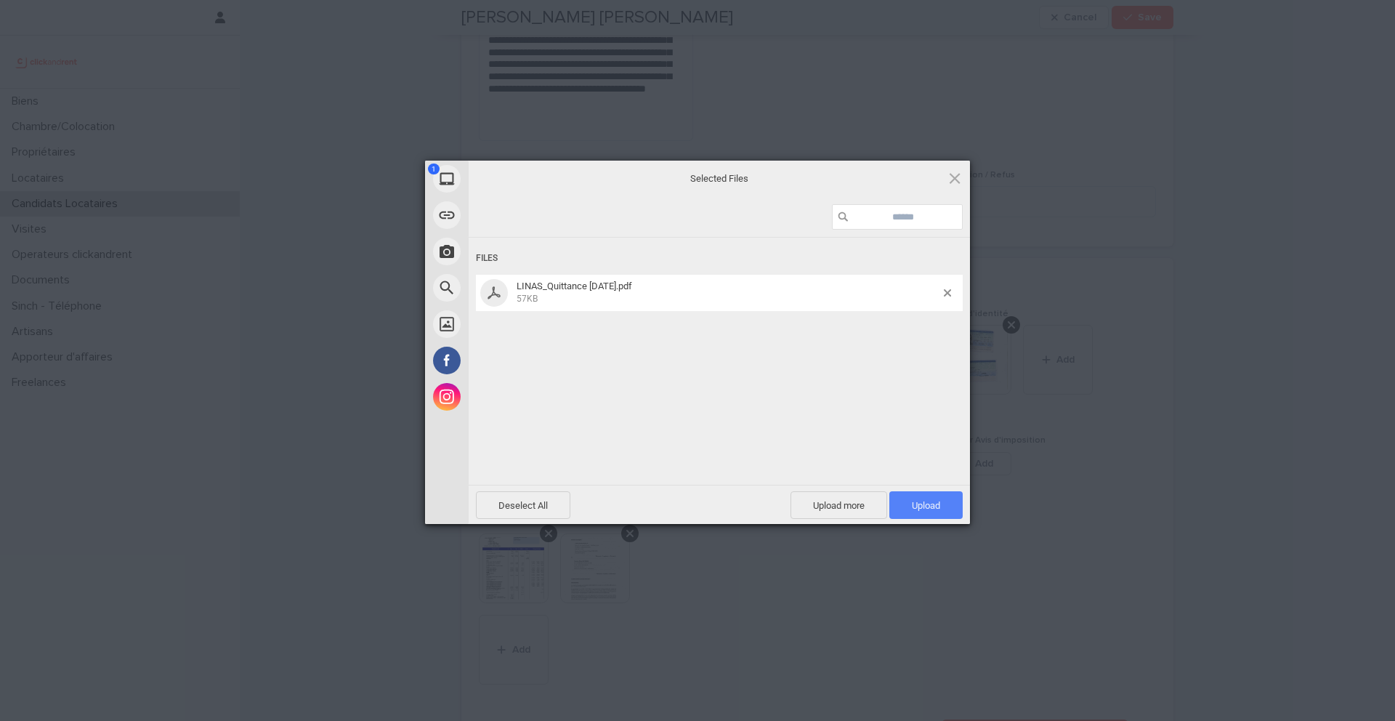
click at [940, 498] on span "Upload 1" at bounding box center [925, 505] width 73 height 28
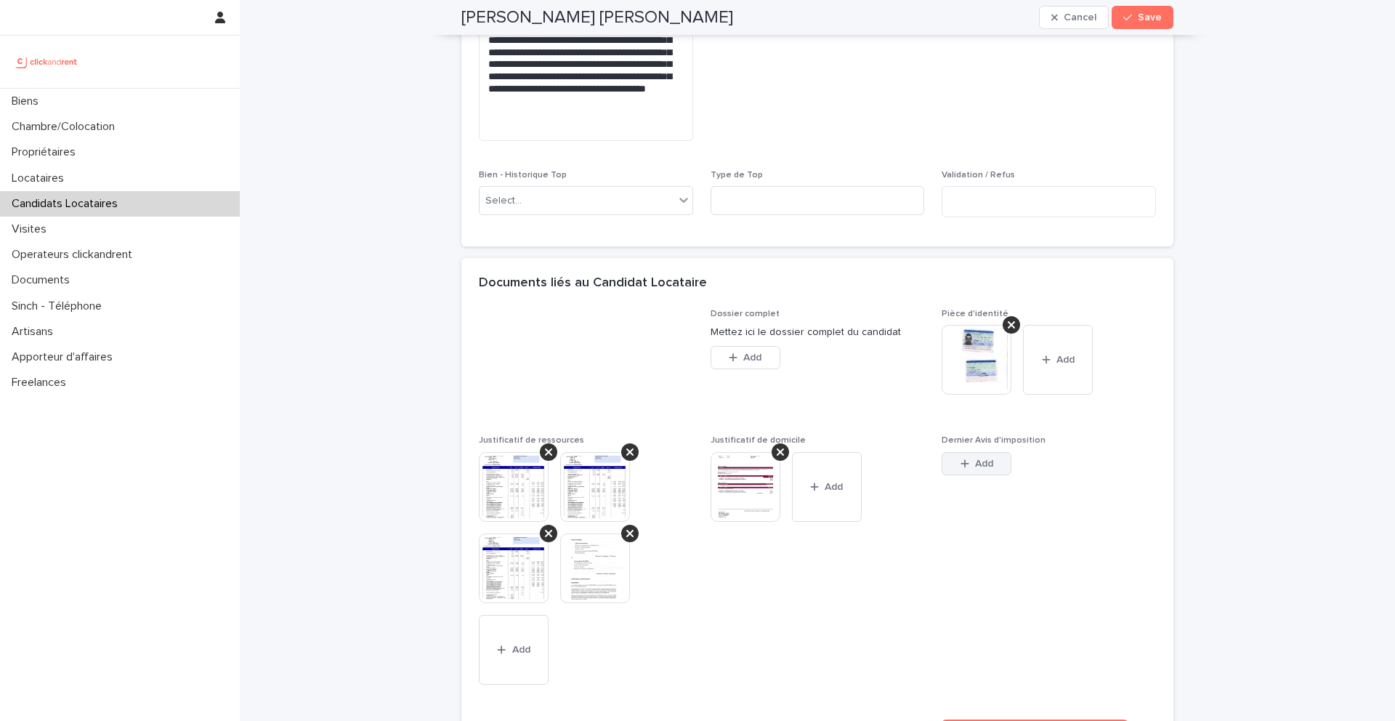
click at [984, 469] on span "Add" at bounding box center [984, 463] width 18 height 10
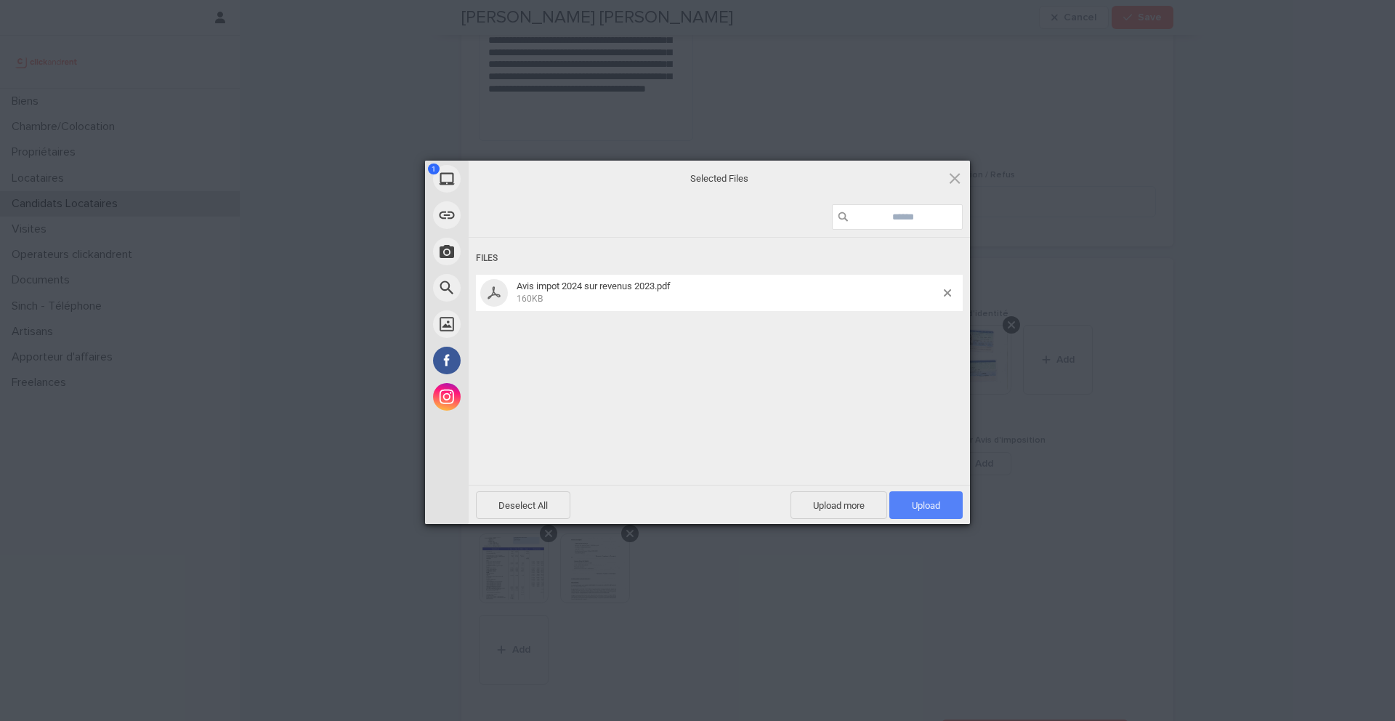
click at [944, 500] on span "Upload 1" at bounding box center [925, 505] width 73 height 28
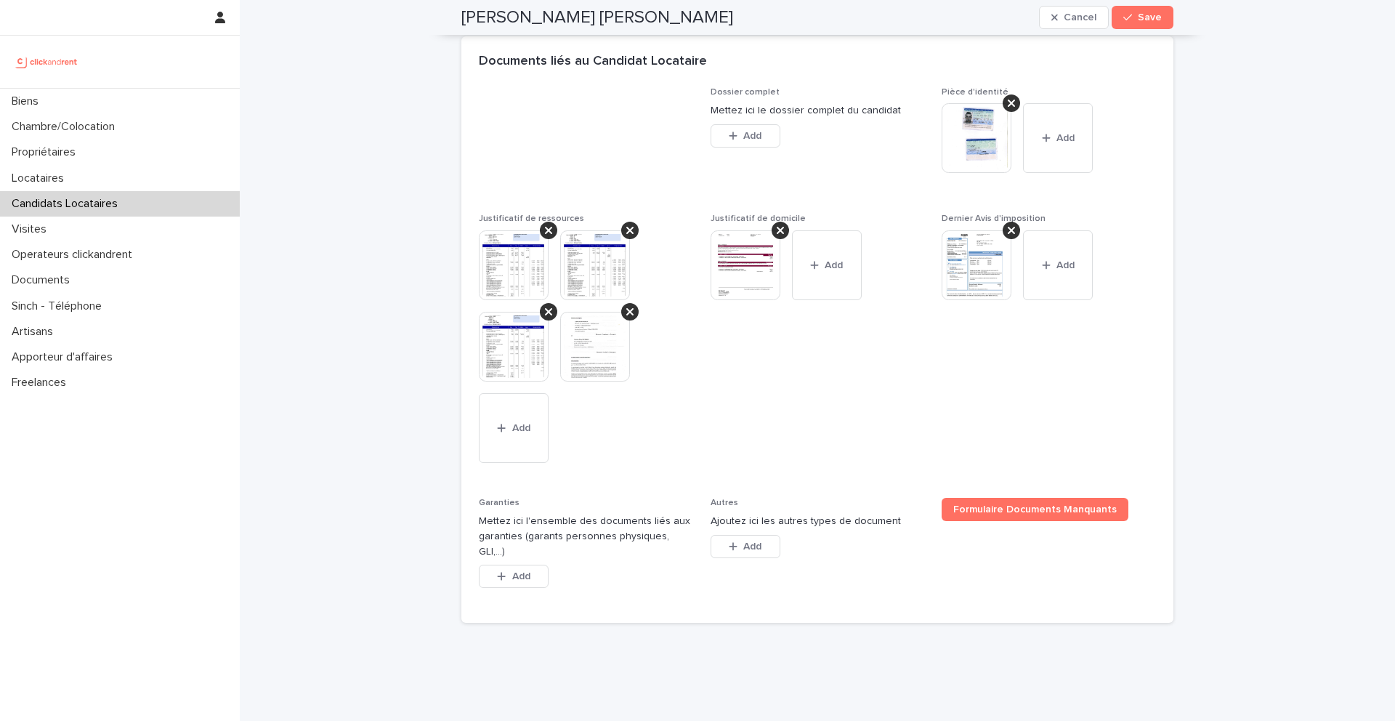
scroll to position [1227, 0]
click at [522, 580] on span "Add" at bounding box center [521, 575] width 18 height 10
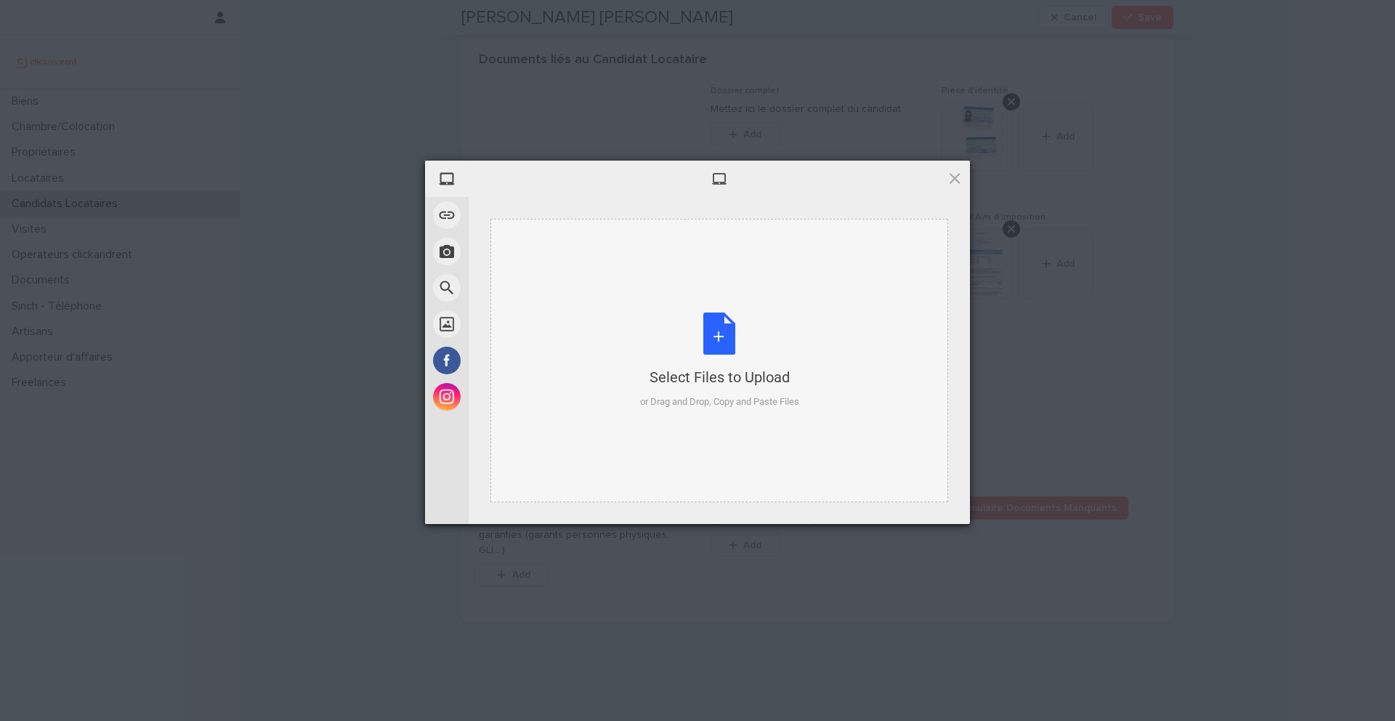
click at [710, 336] on div "Select Files to Upload or Drag and Drop, Copy and Paste Files" at bounding box center [719, 360] width 159 height 97
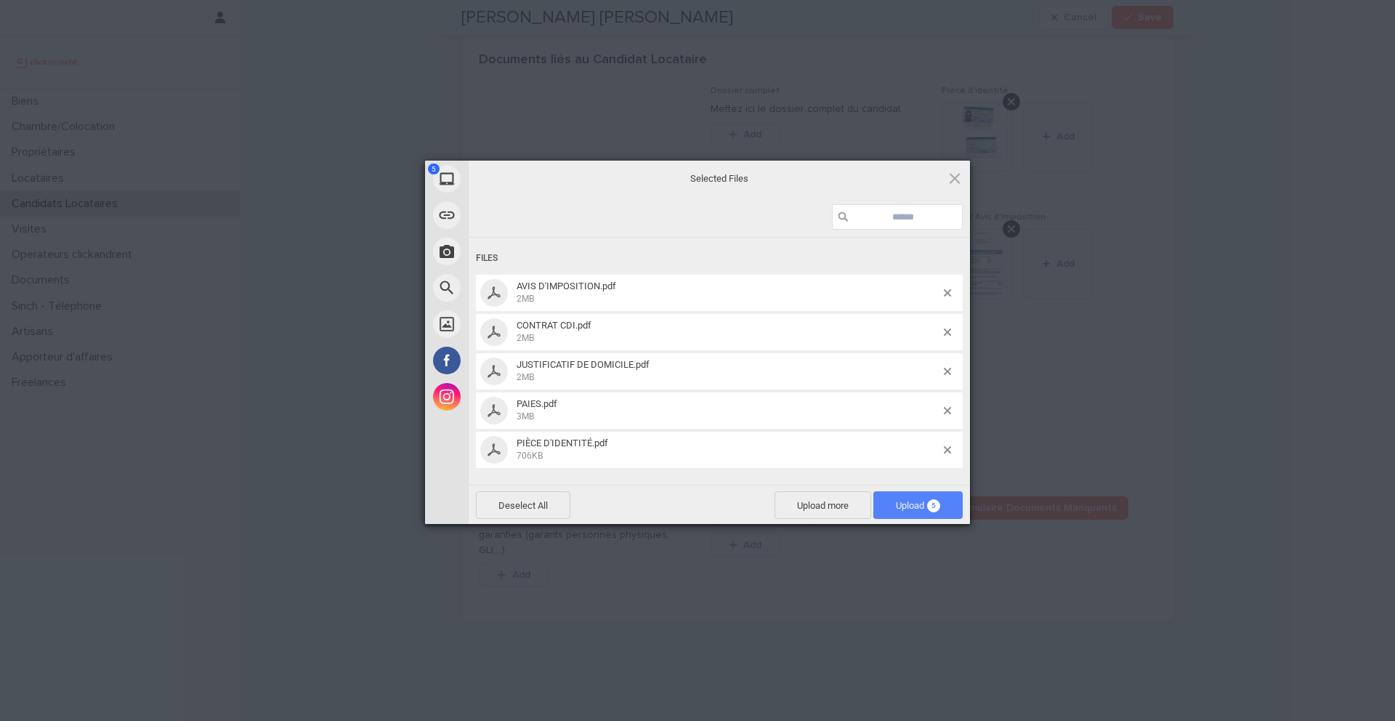
click at [938, 508] on span "5" at bounding box center [933, 505] width 13 height 13
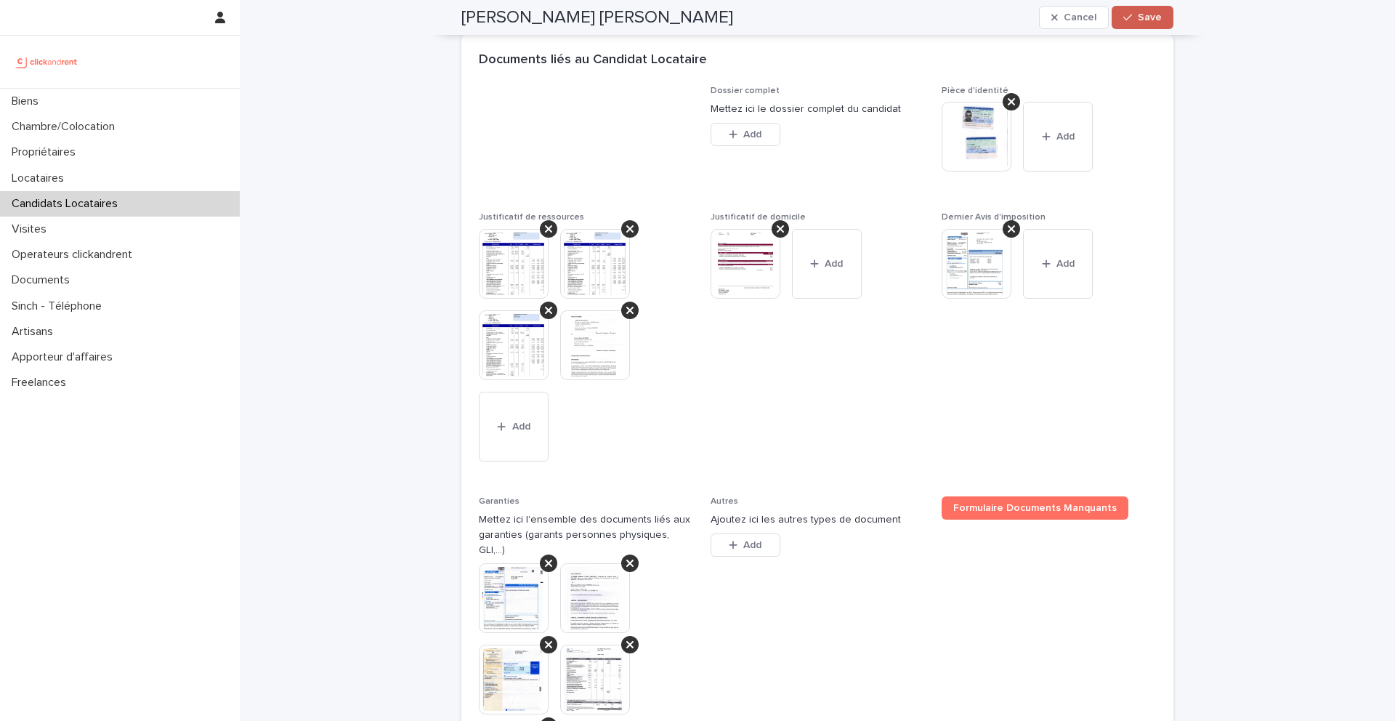
click at [1143, 15] on span "Save" at bounding box center [1150, 17] width 24 height 10
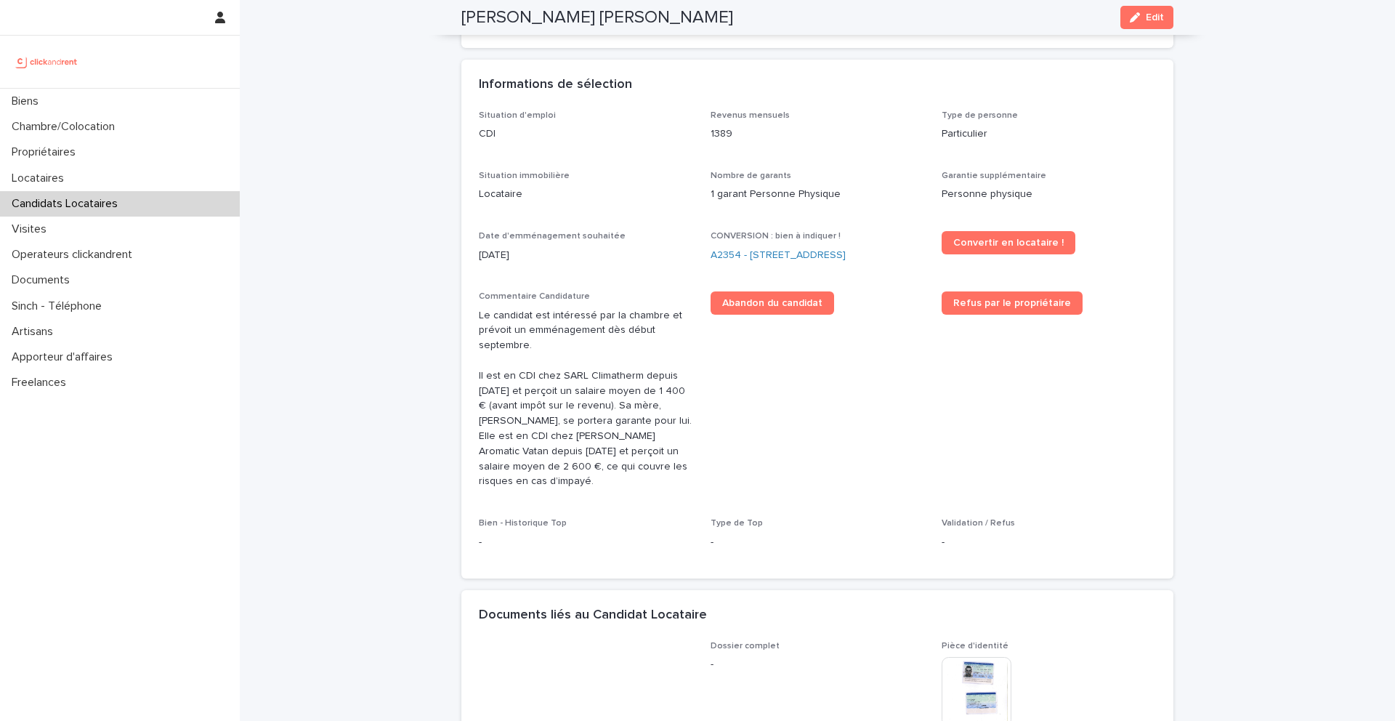
scroll to position [280, 0]
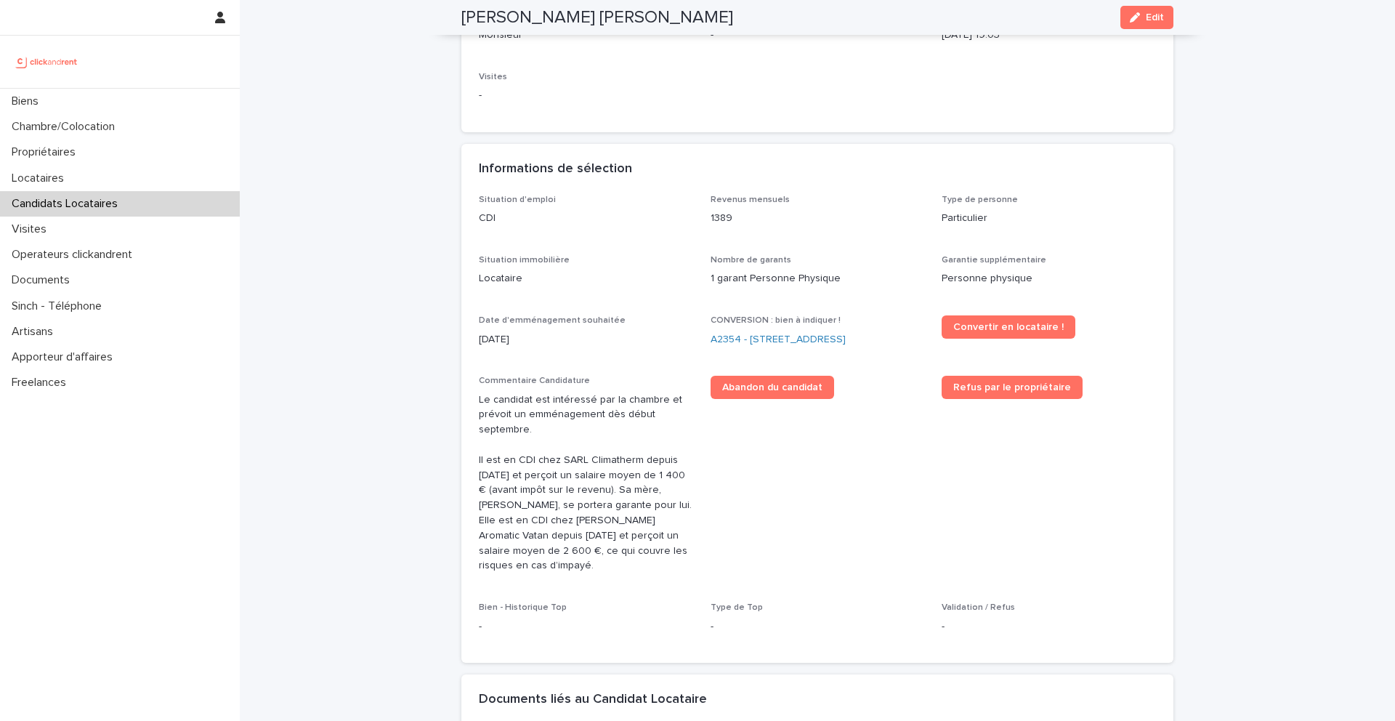
drag, startPoint x: 794, startPoint y: 17, endPoint x: 447, endPoint y: 17, distance: 347.2
click at [447, 17] on div "[PERSON_NAME] [PERSON_NAME] Edit" at bounding box center [817, 17] width 782 height 35
copy h2 "[PERSON_NAME] [PERSON_NAME]"
click at [726, 332] on link "A2354 - [STREET_ADDRESS]" at bounding box center [777, 339] width 135 height 15
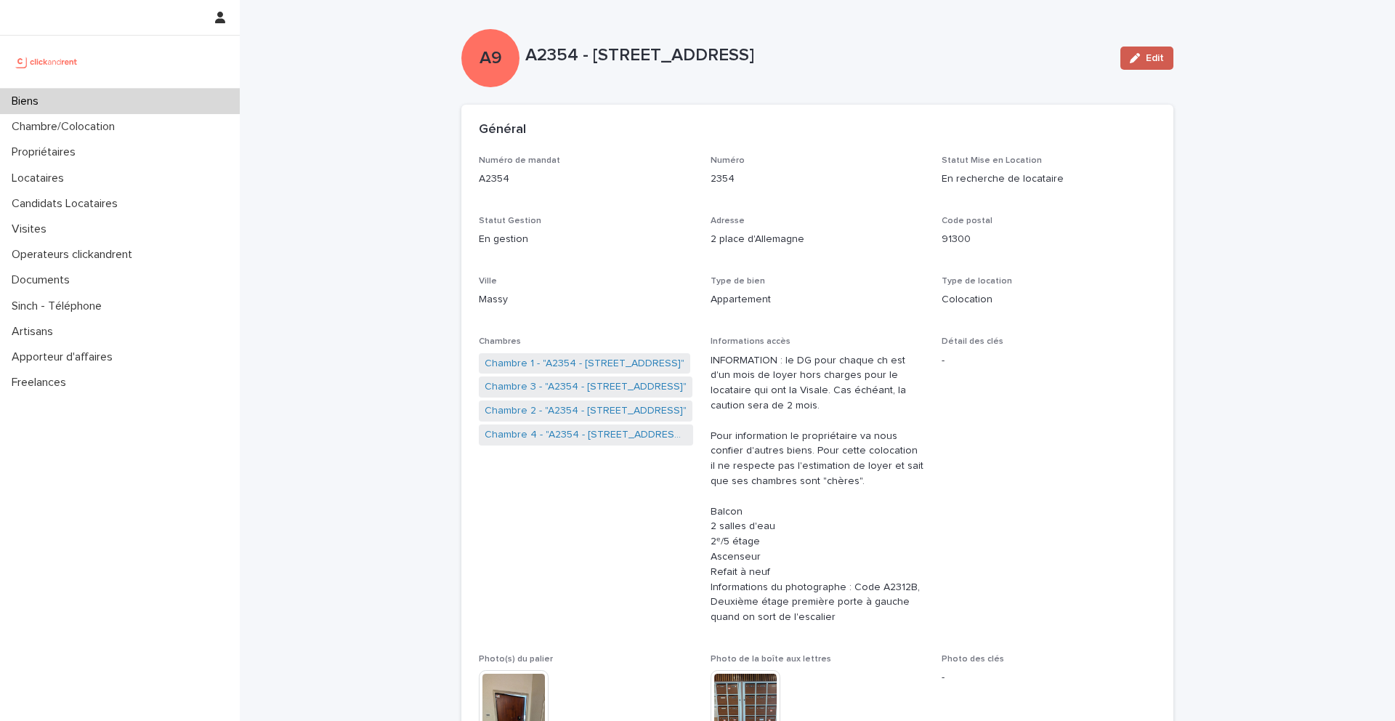
click at [1134, 57] on icon "button" at bounding box center [1135, 58] width 10 height 10
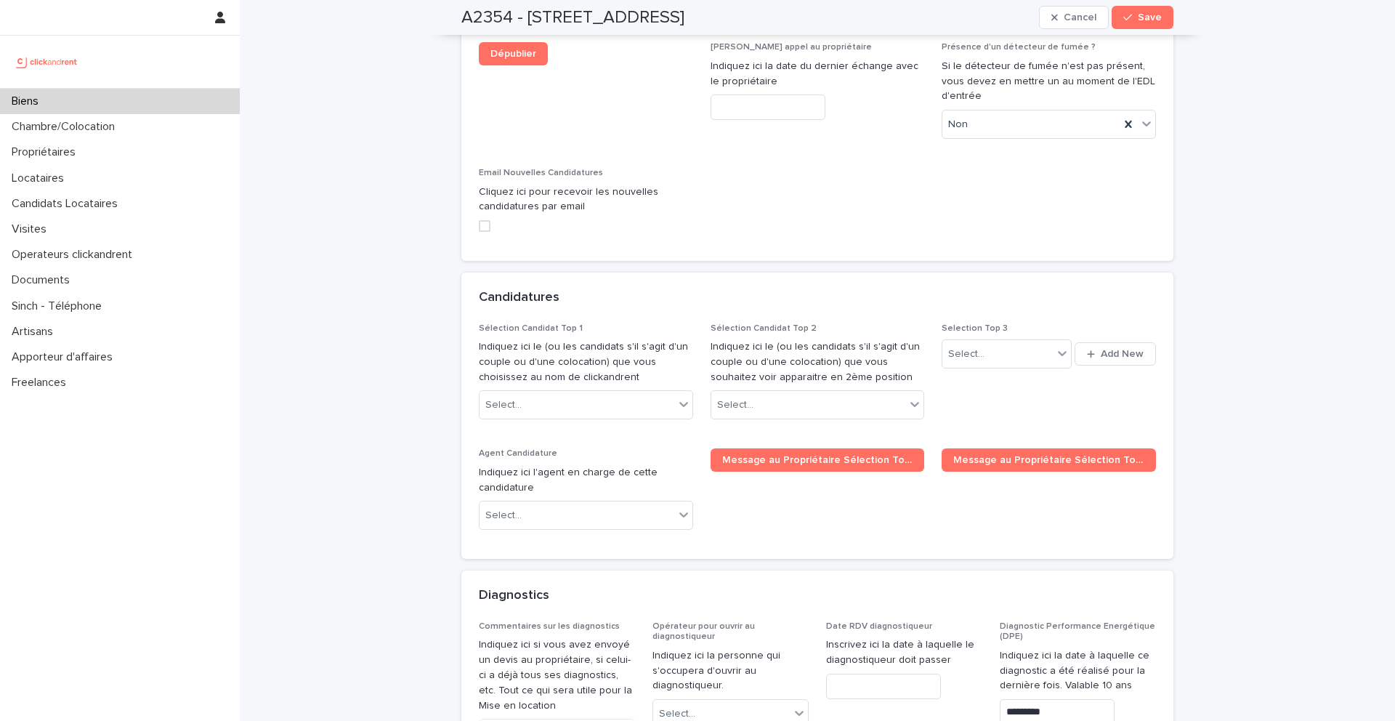
scroll to position [6563, 0]
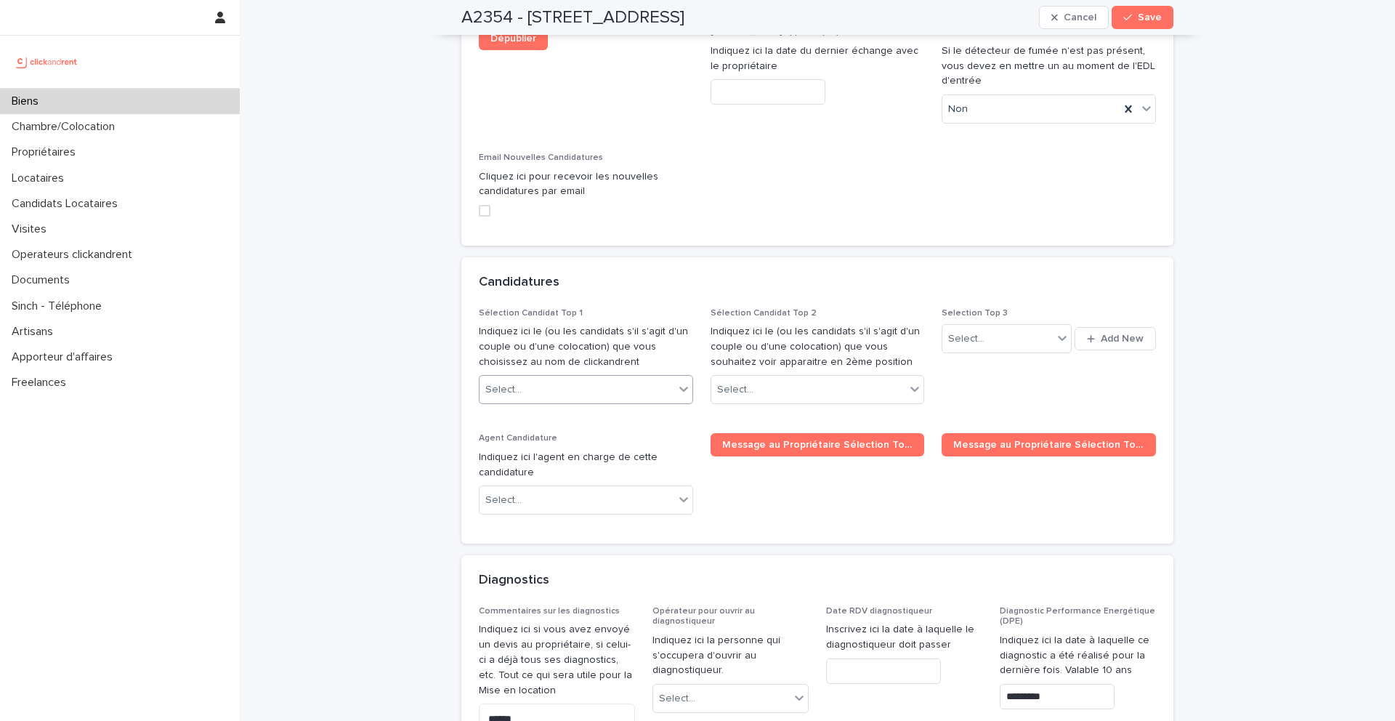
click at [674, 376] on div at bounding box center [683, 390] width 18 height 28
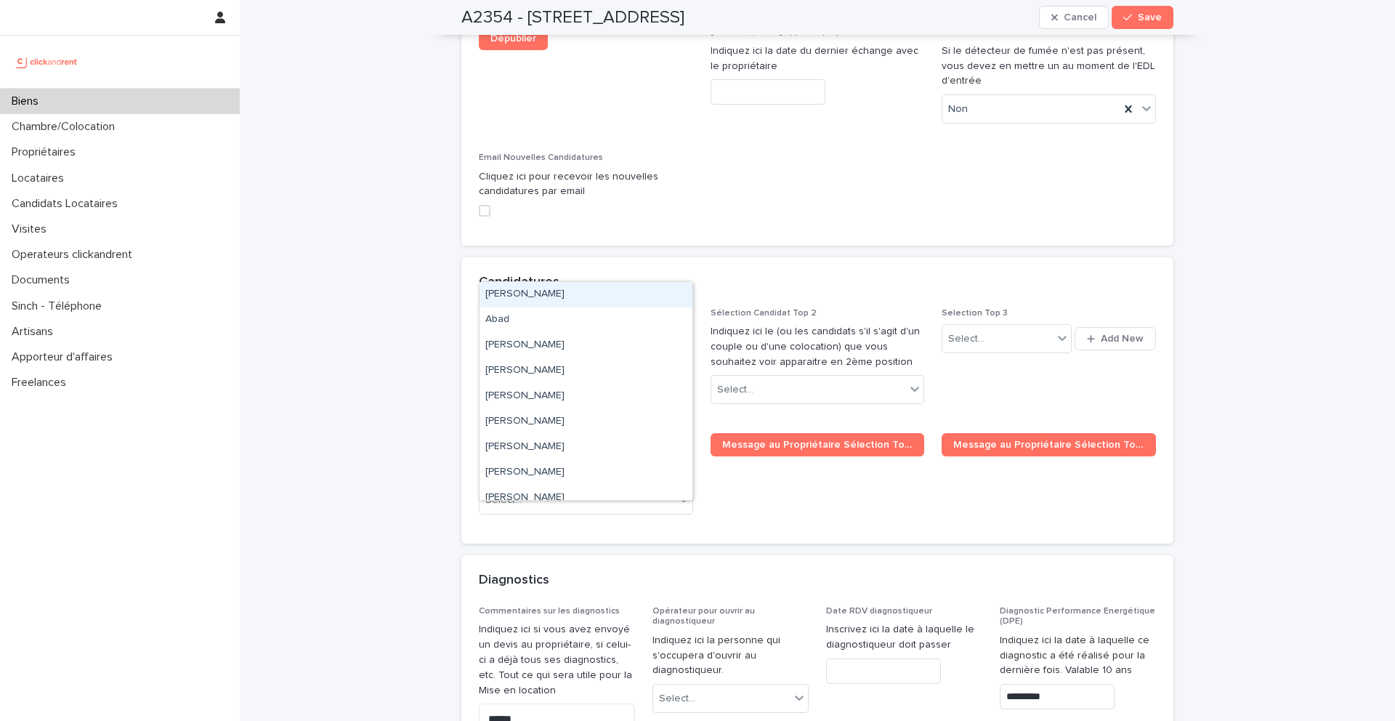
paste input "**********"
type input "**********"
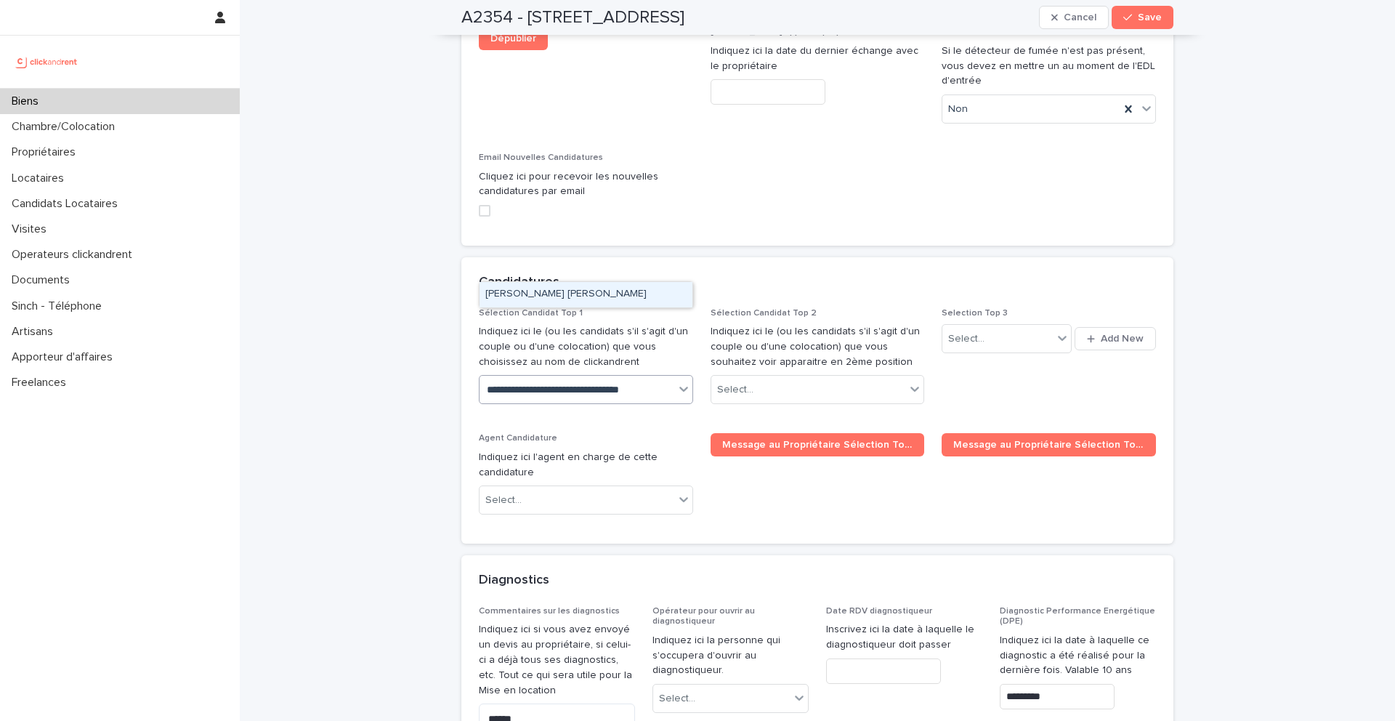
click at [583, 299] on div "[PERSON_NAME] [PERSON_NAME]" at bounding box center [585, 294] width 213 height 25
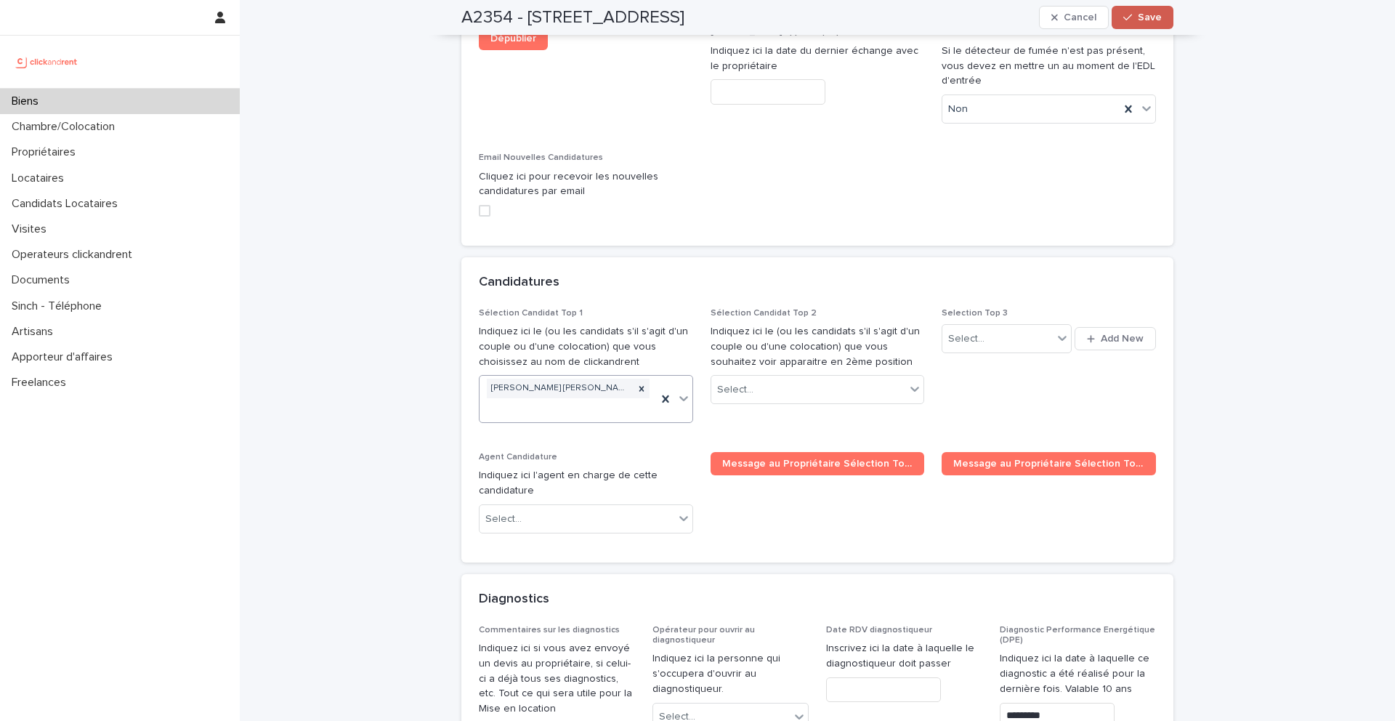
click at [1135, 28] on button "Save" at bounding box center [1142, 17] width 62 height 23
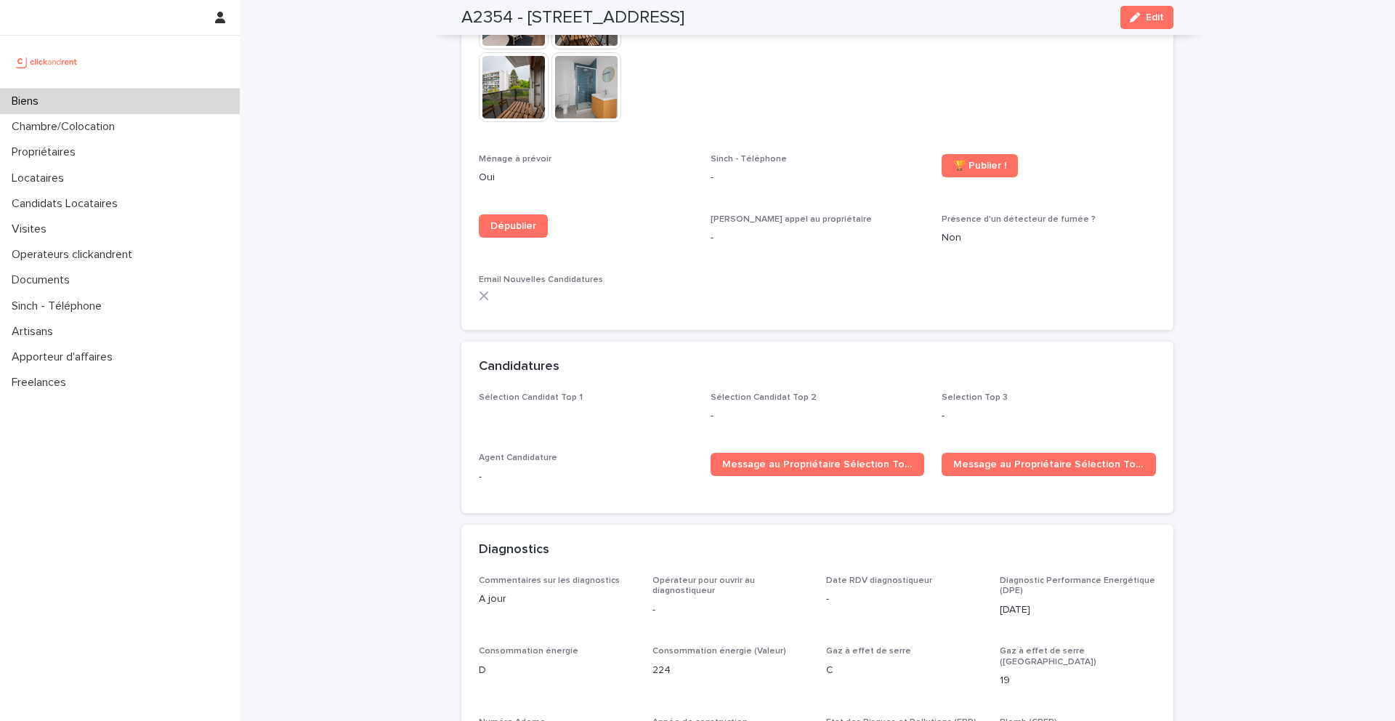
scroll to position [3829, 0]
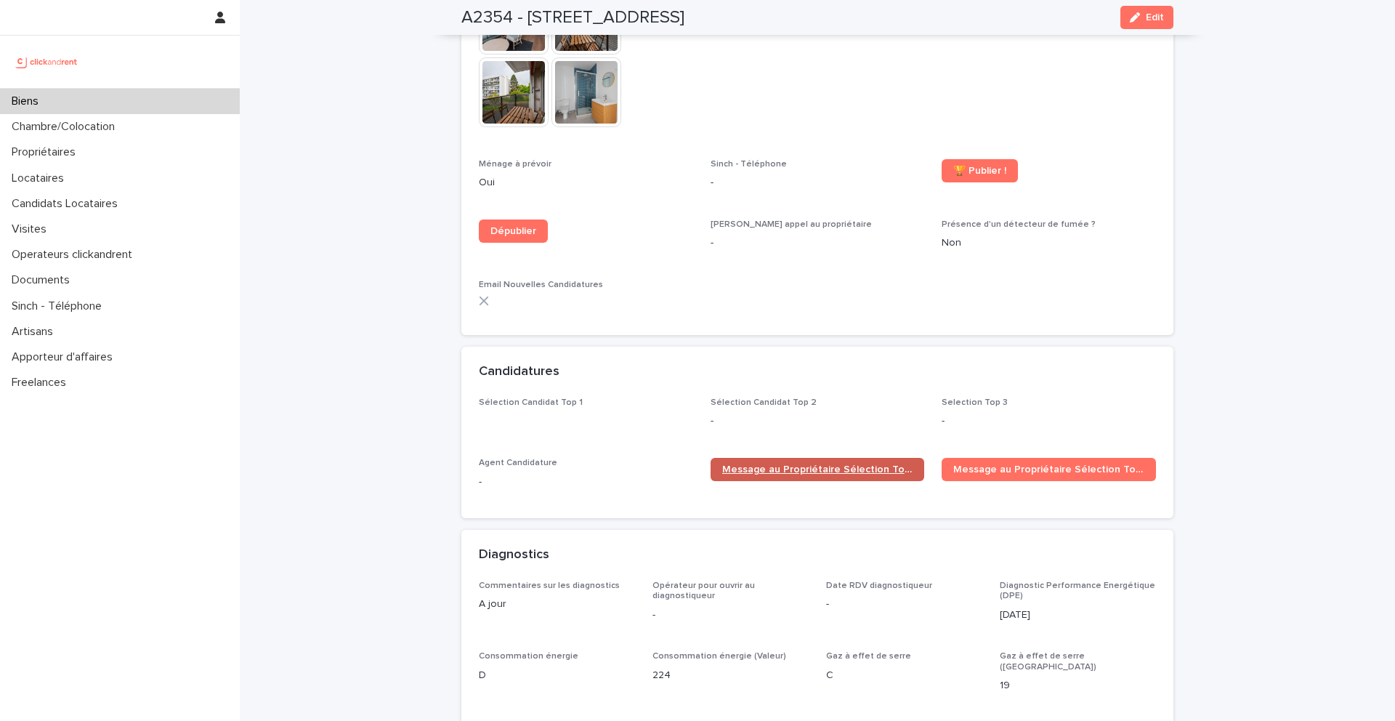
click at [798, 464] on span "Message au Propriétaire Sélection Top 1" at bounding box center [817, 469] width 191 height 10
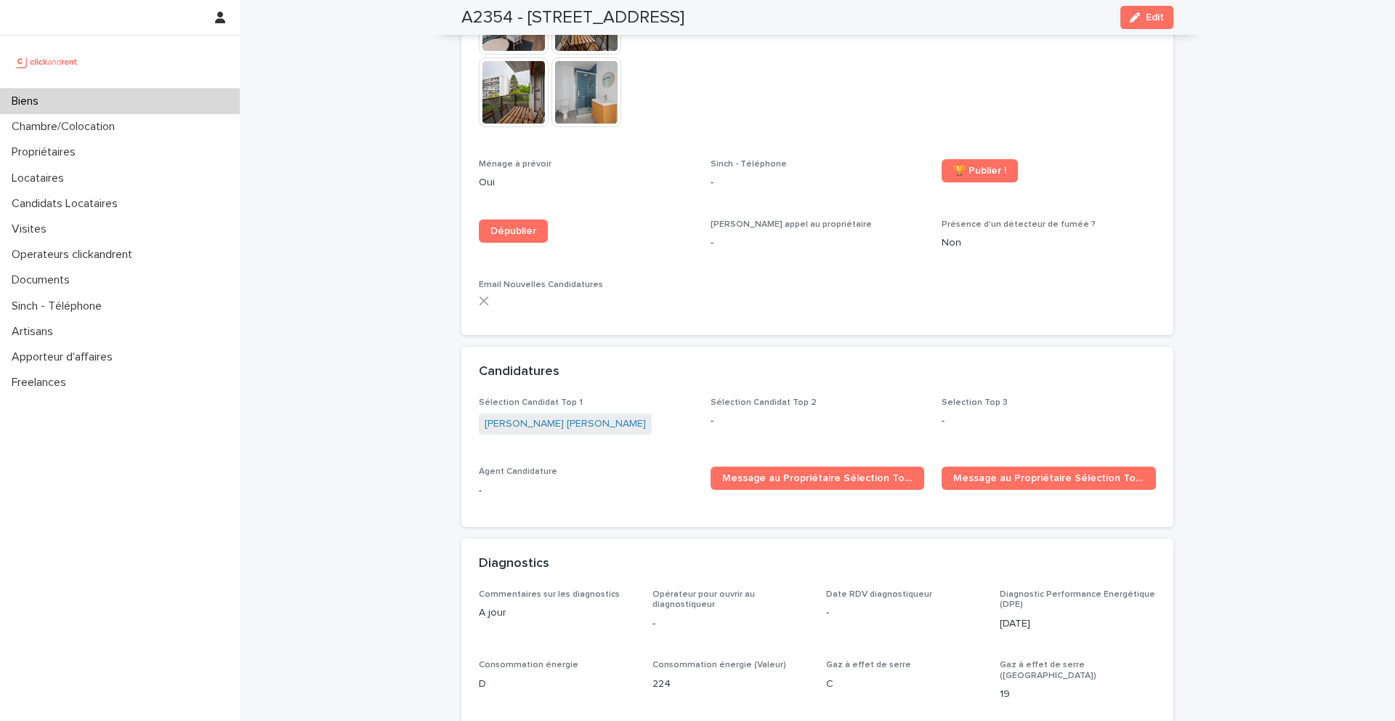
click at [65, 102] on div "Biens" at bounding box center [120, 101] width 240 height 25
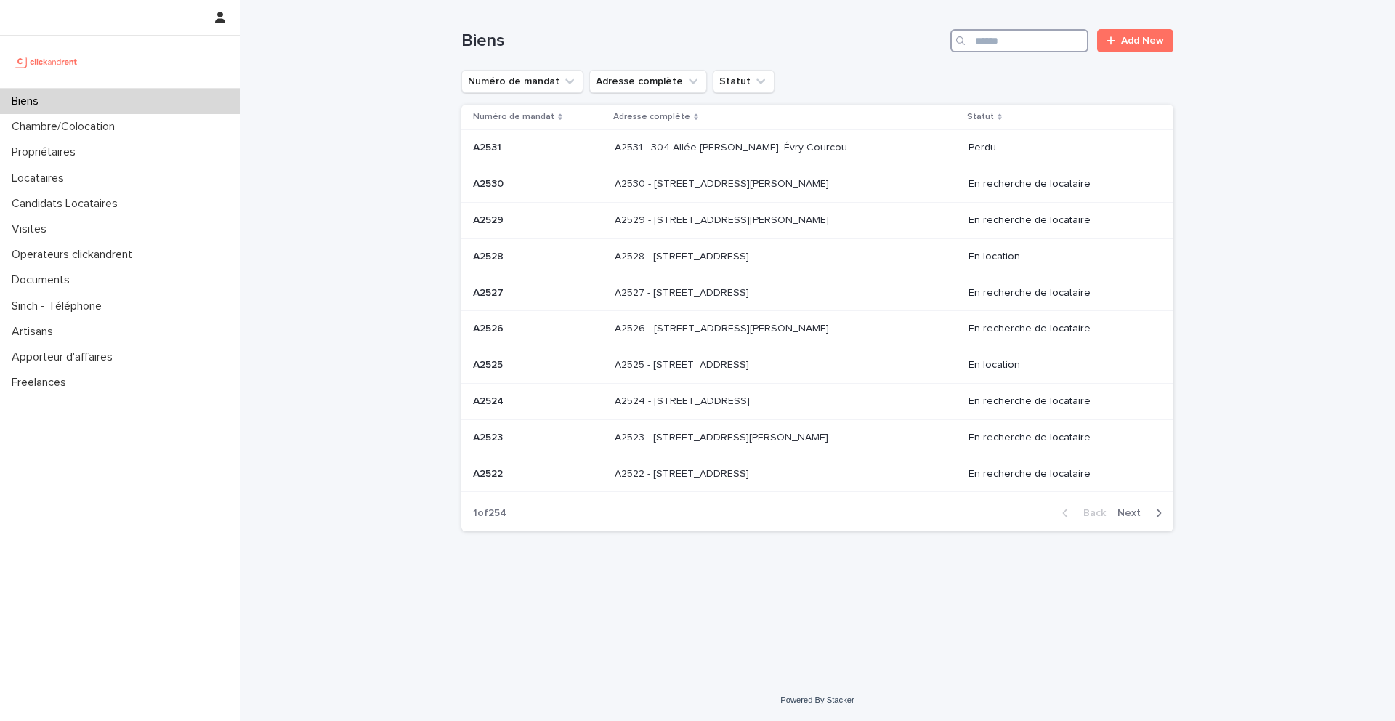
click at [1037, 44] on input "Search" at bounding box center [1019, 40] width 138 height 23
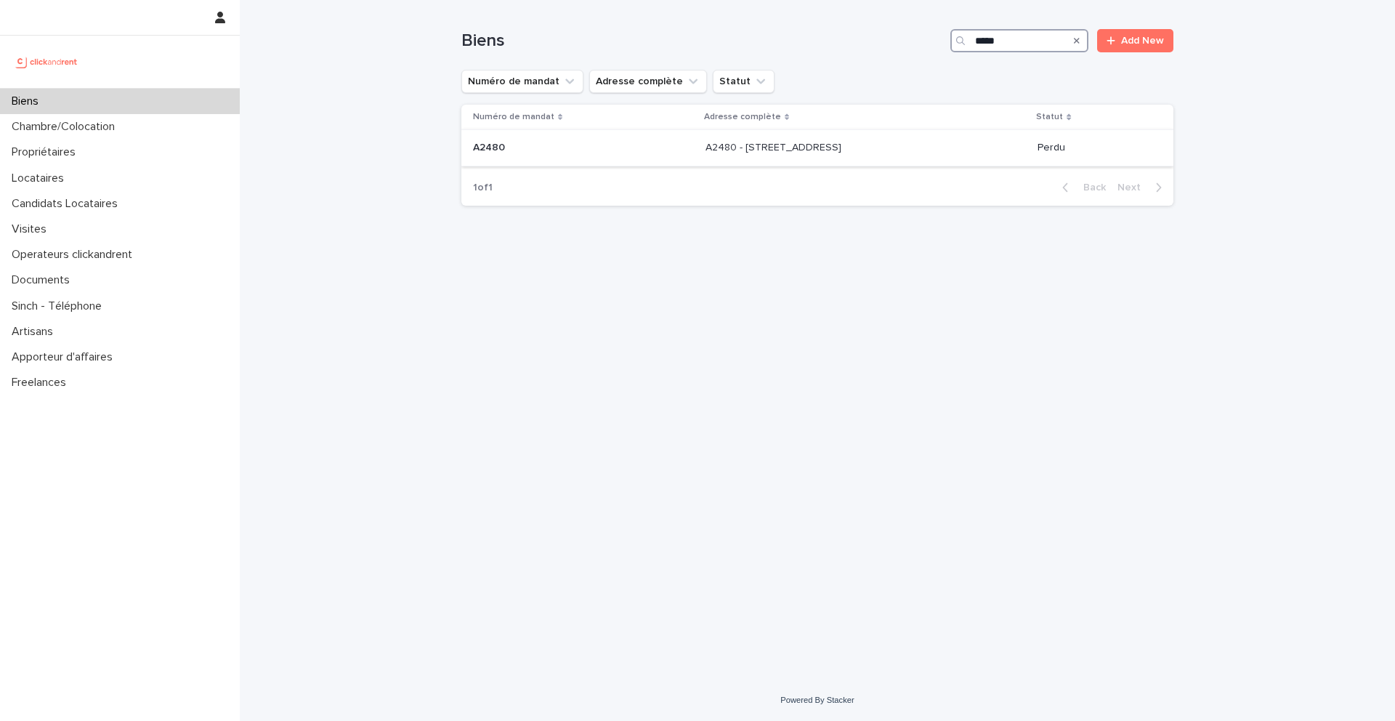
type input "*****"
click at [511, 150] on p at bounding box center [583, 148] width 221 height 12
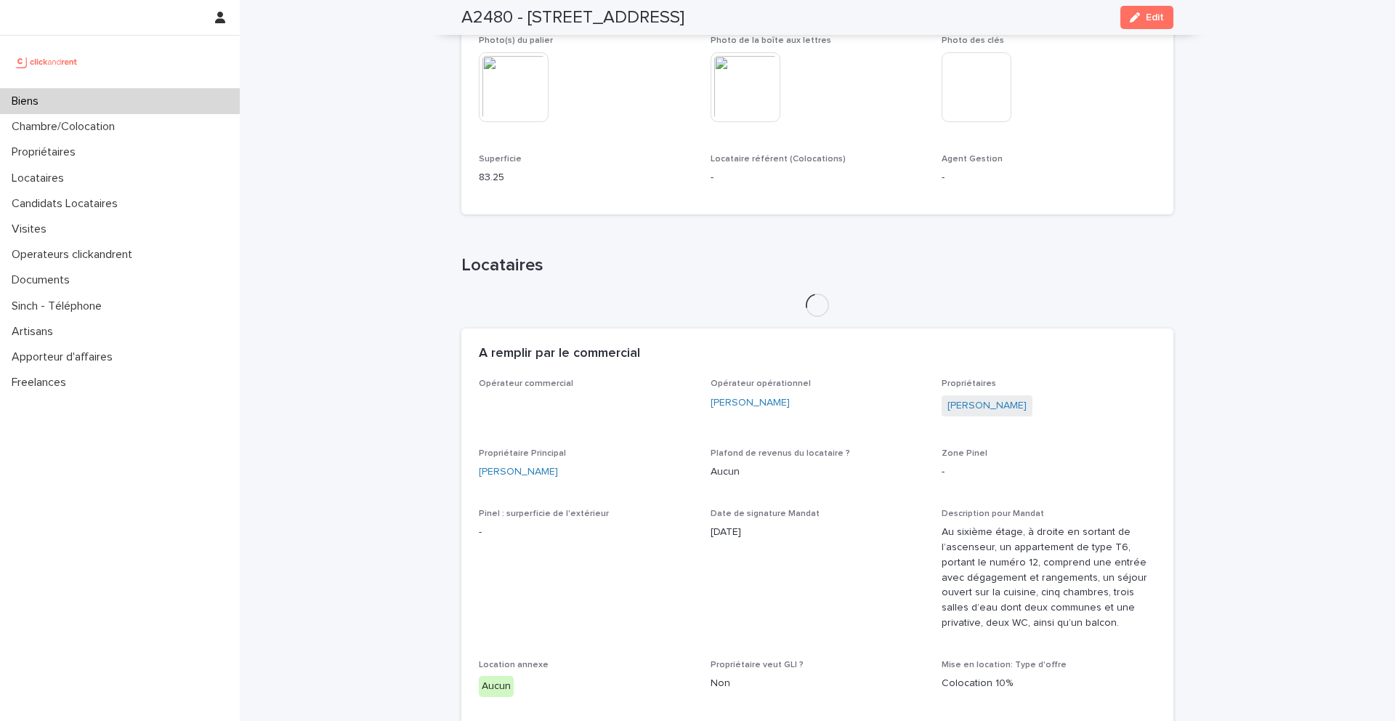
scroll to position [952, 0]
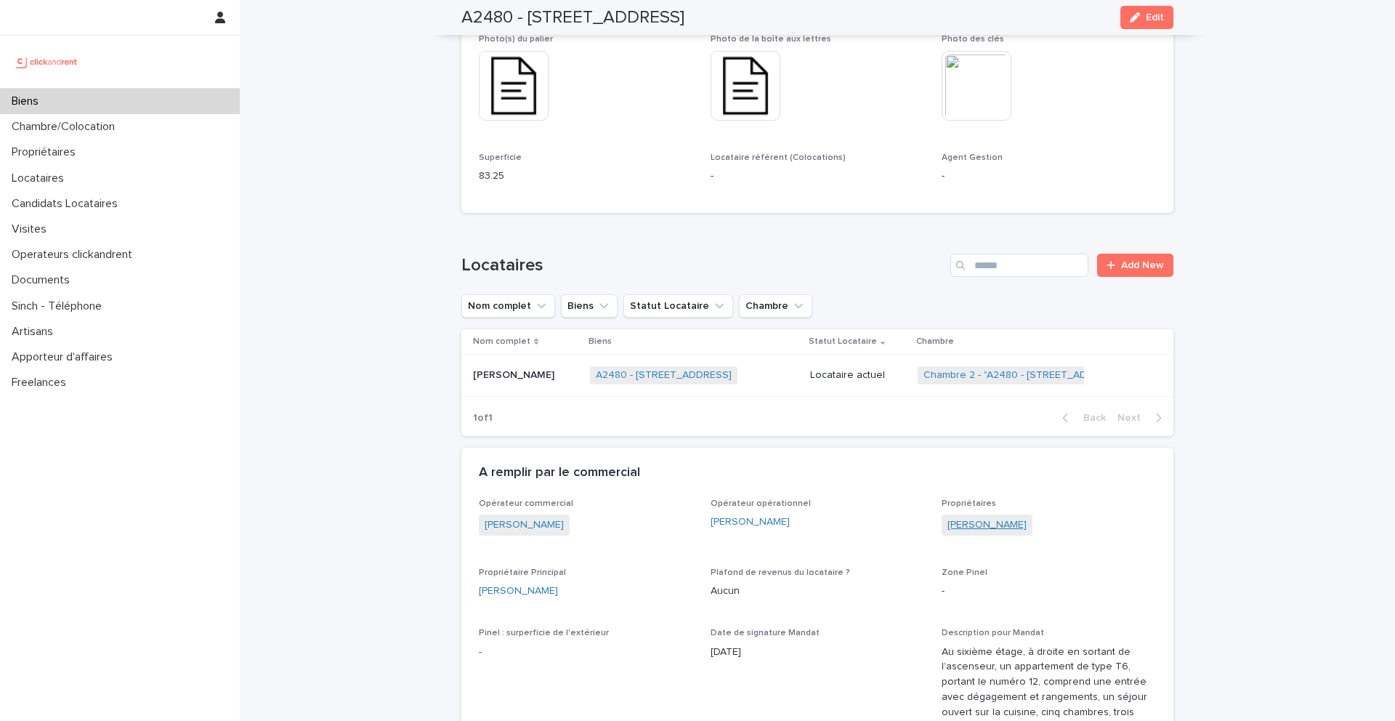
click at [986, 517] on link "[PERSON_NAME]" at bounding box center [986, 524] width 79 height 15
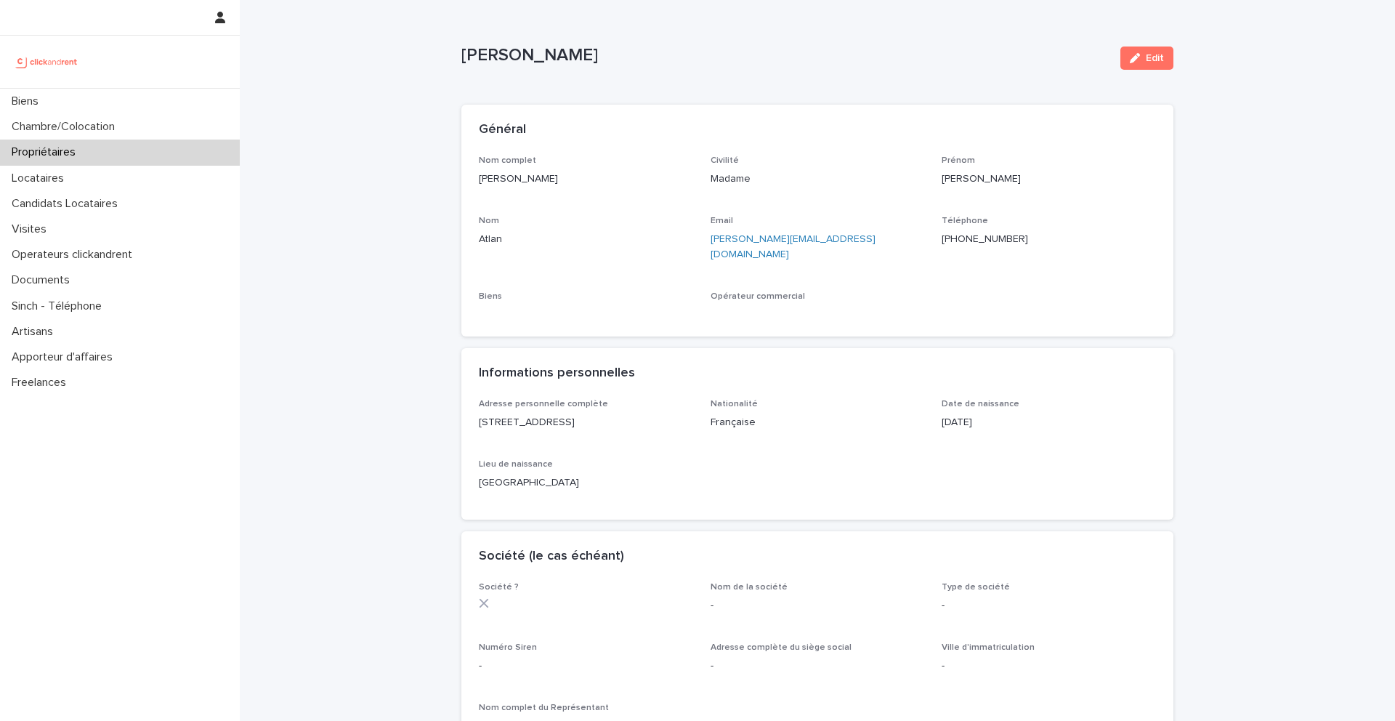
click at [989, 243] on ringoverc2c-number-84e06f14122c "[PHONE_NUMBER]" at bounding box center [984, 239] width 86 height 10
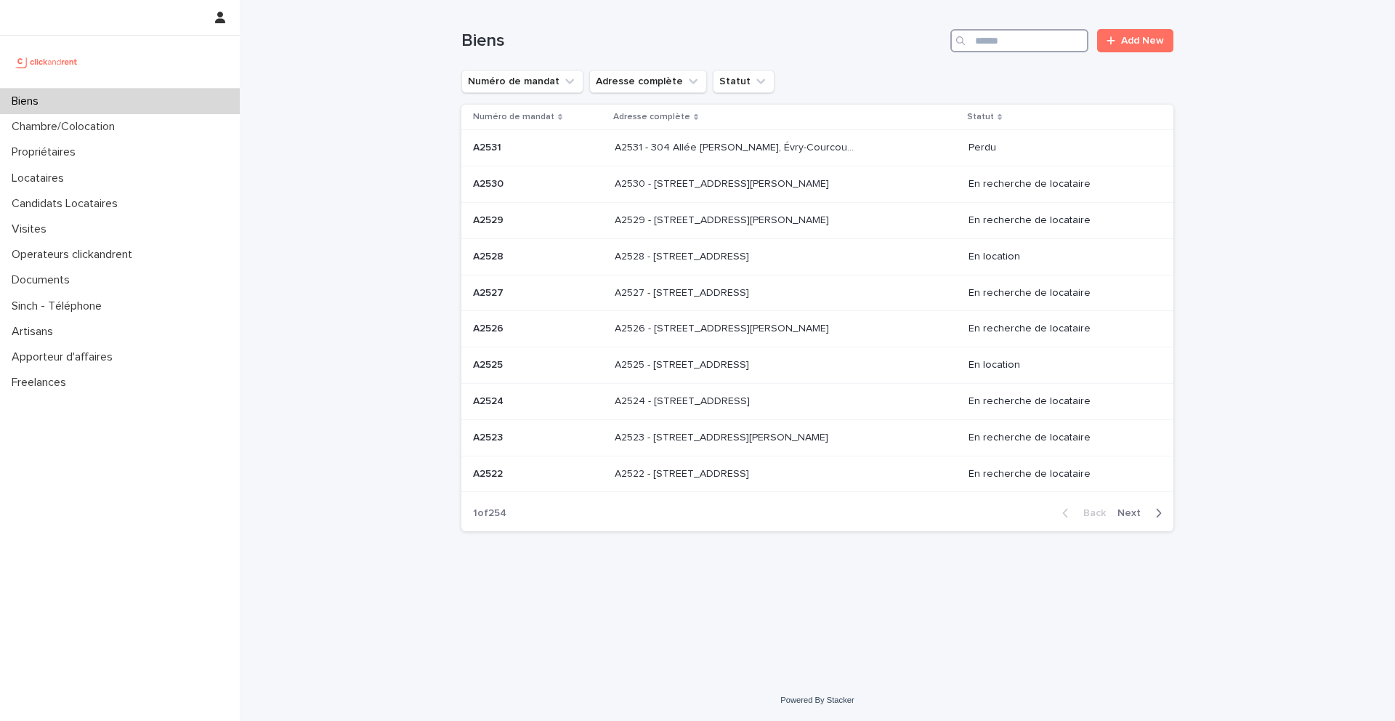
click at [978, 38] on input "Search" at bounding box center [1019, 40] width 138 height 23
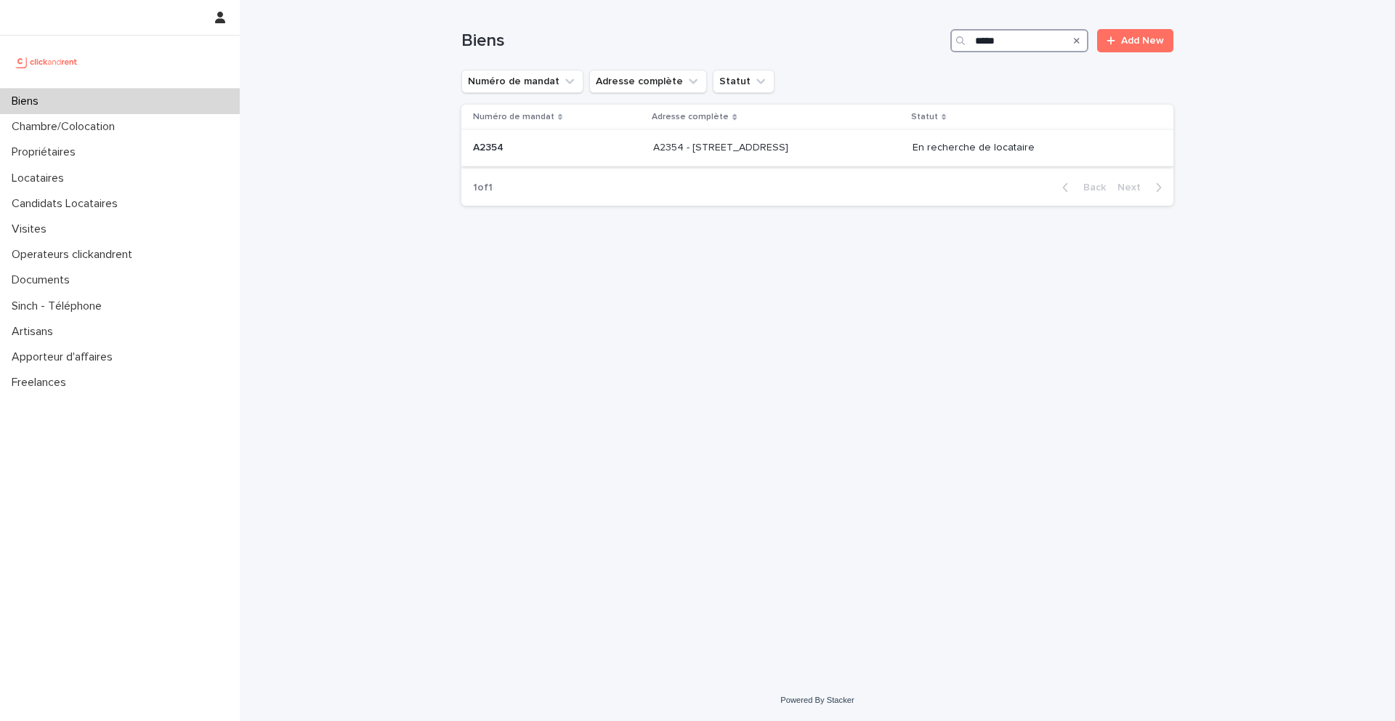
type input "*****"
click at [505, 147] on p "A2354" at bounding box center [489, 146] width 33 height 15
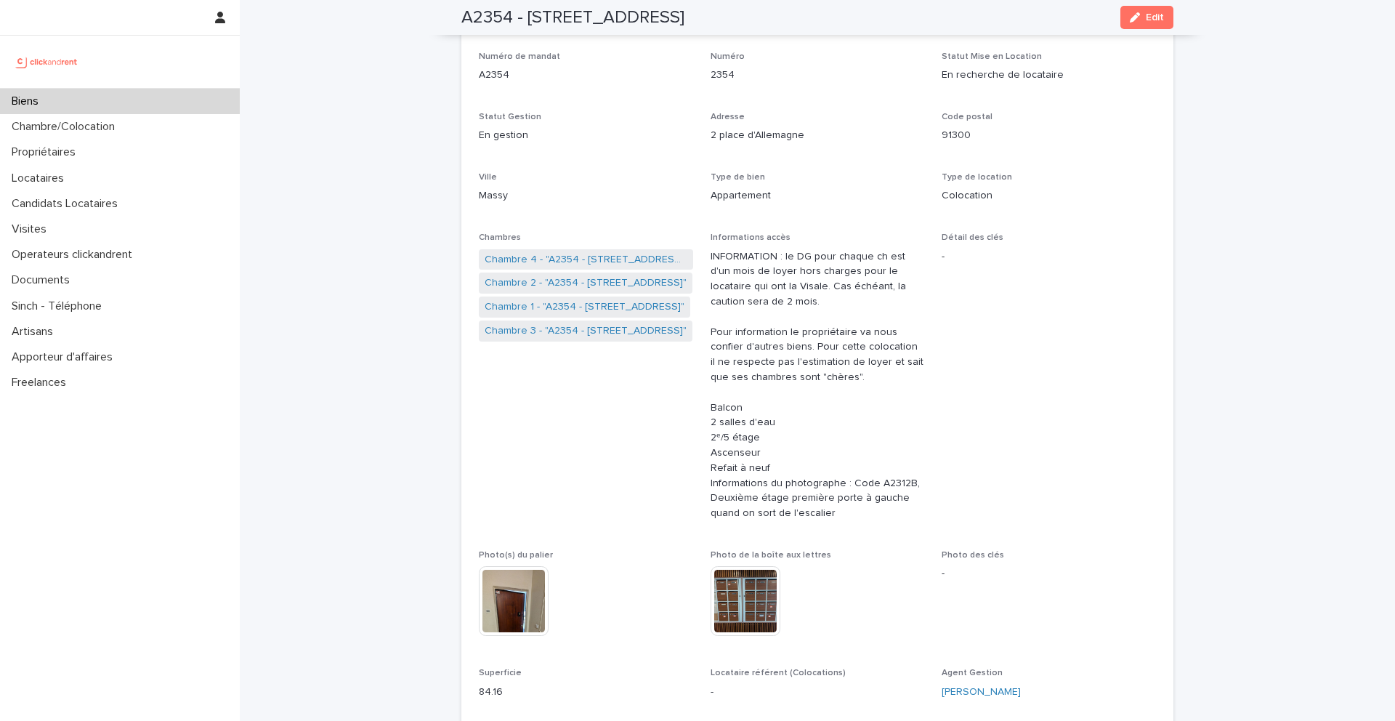
scroll to position [103, 0]
click at [531, 287] on link "Chambre 2 - "A2354 - [STREET_ADDRESS]"" at bounding box center [586, 283] width 202 height 15
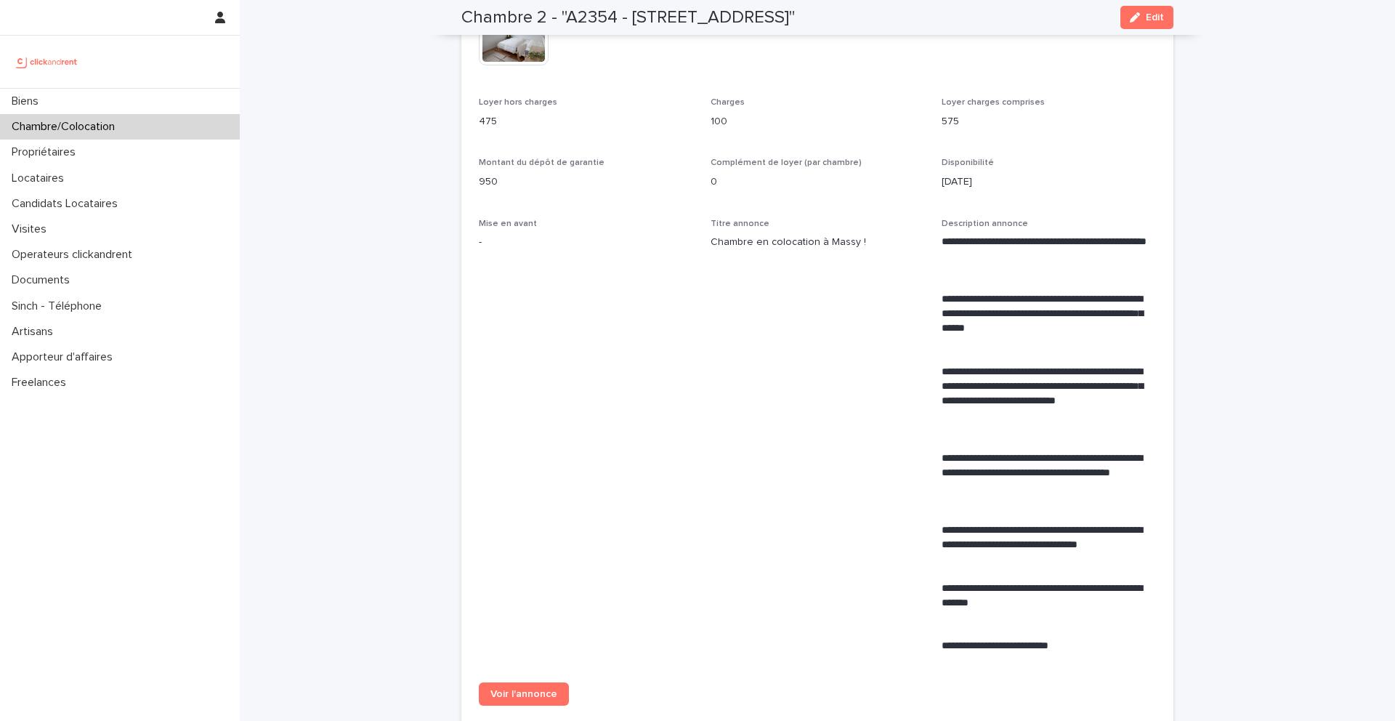
scroll to position [427, 0]
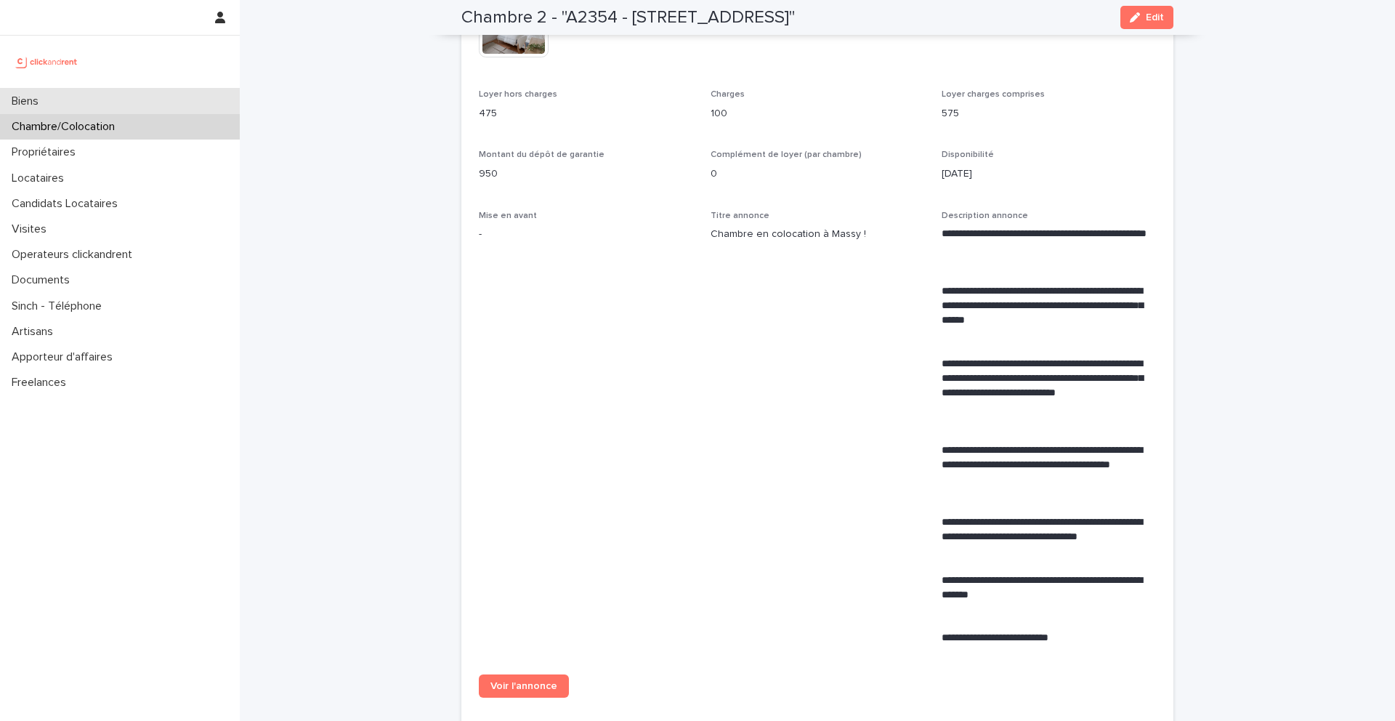
click at [70, 105] on div "Biens" at bounding box center [120, 101] width 240 height 25
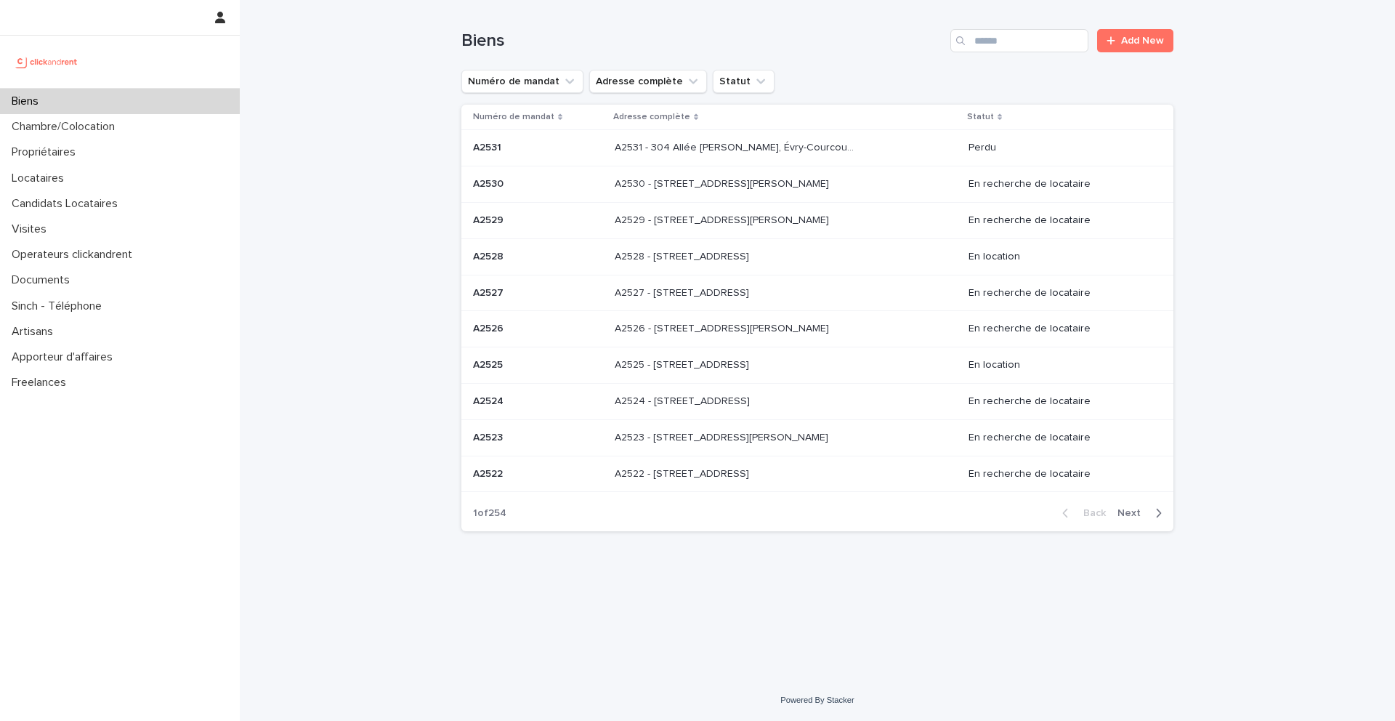
click at [989, 24] on div "Biens Add New" at bounding box center [817, 35] width 712 height 70
click at [989, 30] on input "Search" at bounding box center [1019, 40] width 138 height 23
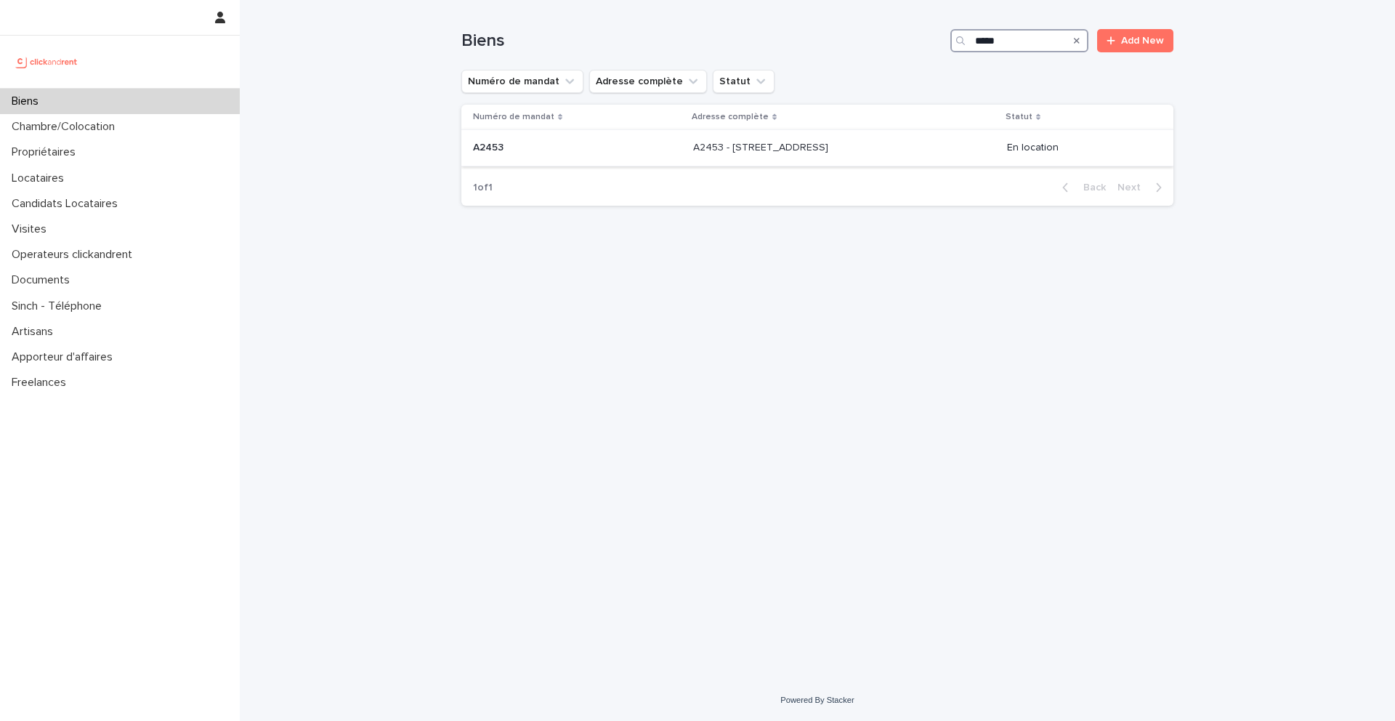
type input "*****"
click at [567, 154] on div "A2453 A2453" at bounding box center [577, 148] width 208 height 24
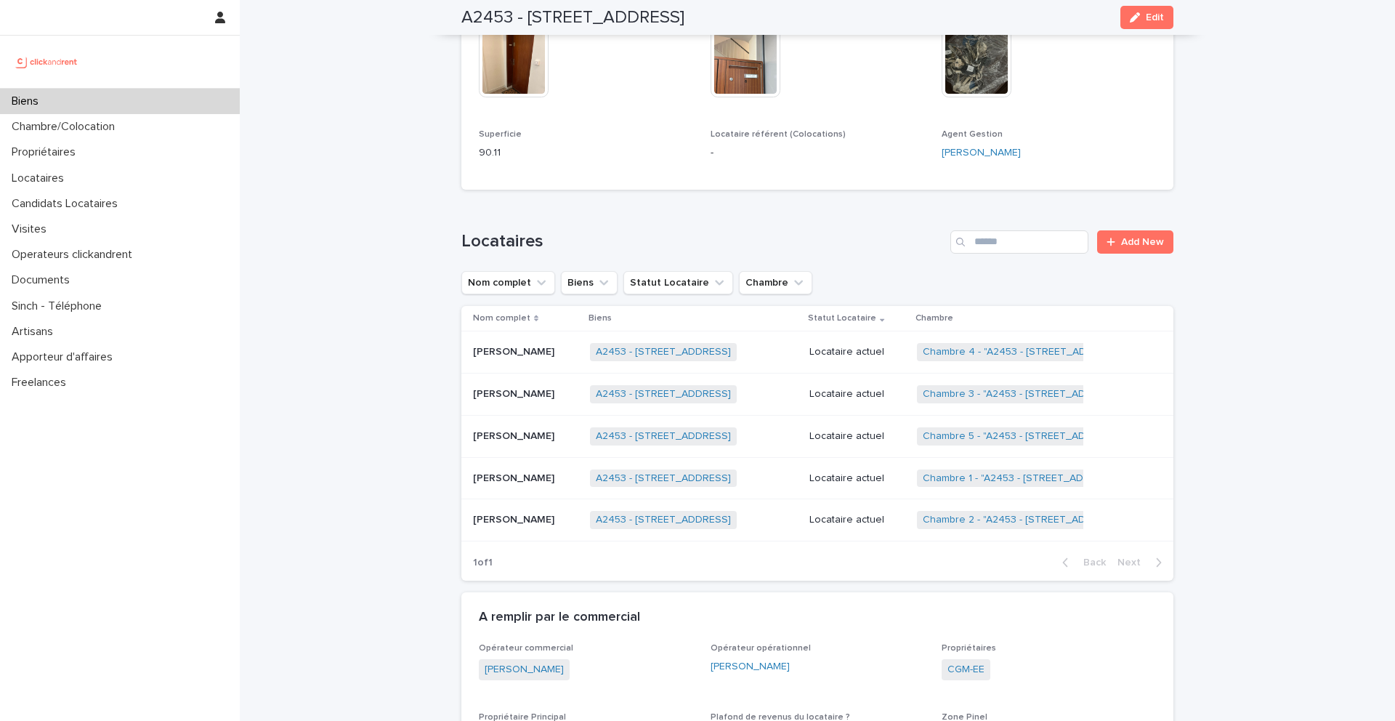
scroll to position [616, 0]
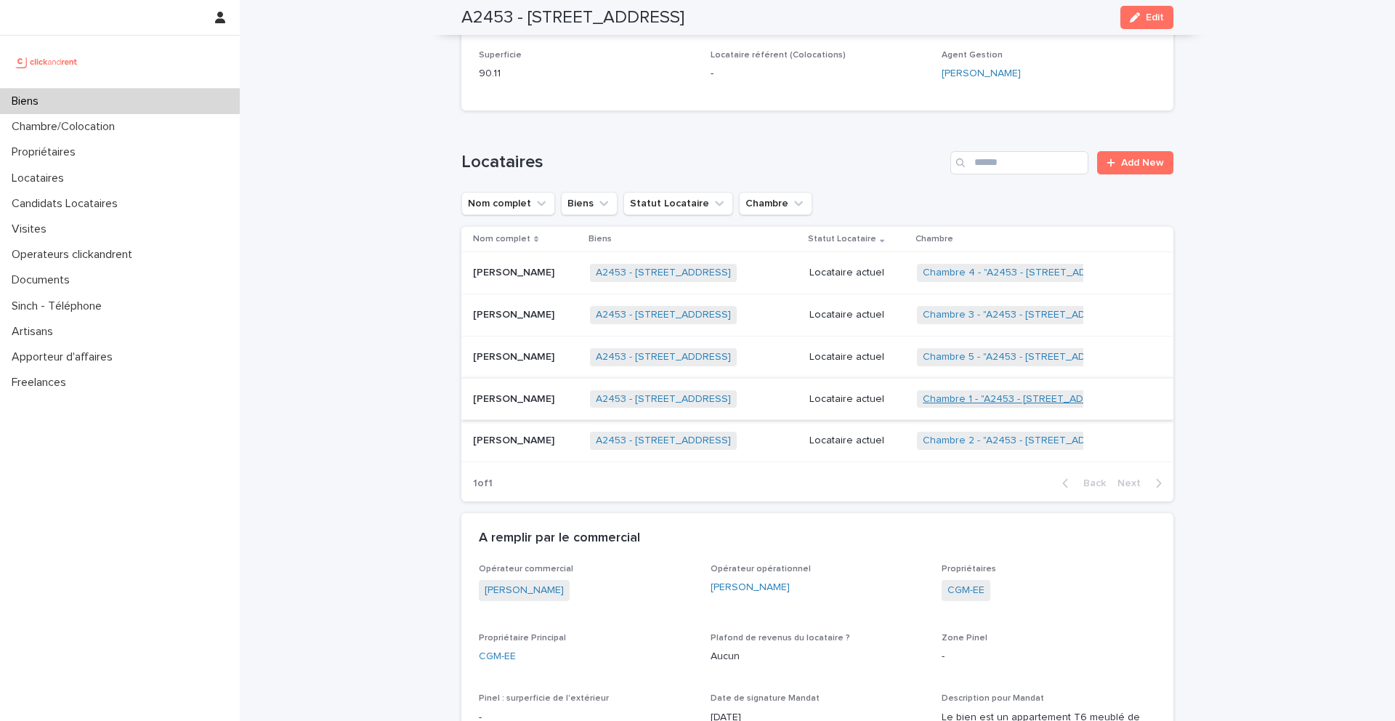
click at [958, 401] on link "Chambre 1 - "A2453 - [STREET_ADDRESS]"" at bounding box center [1023, 399] width 200 height 12
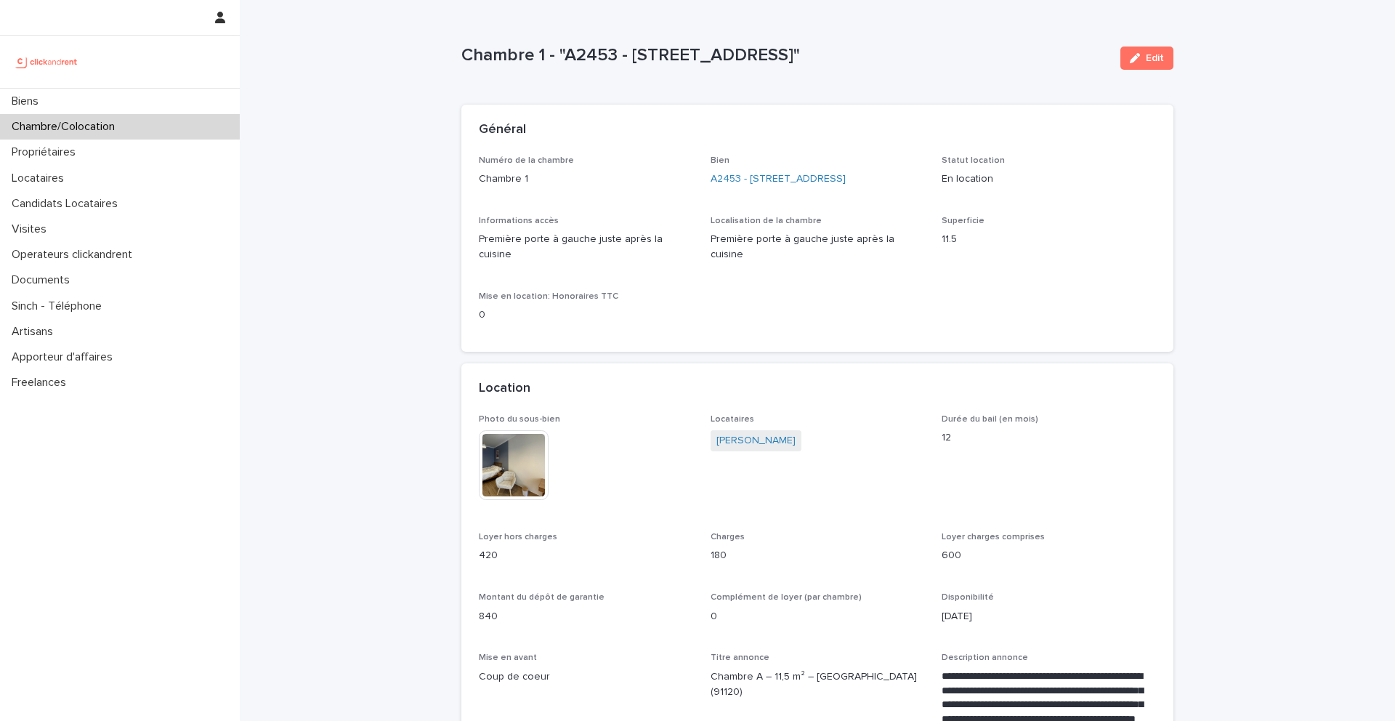
click at [70, 124] on p "Chambre/Colocation" at bounding box center [66, 127] width 121 height 14
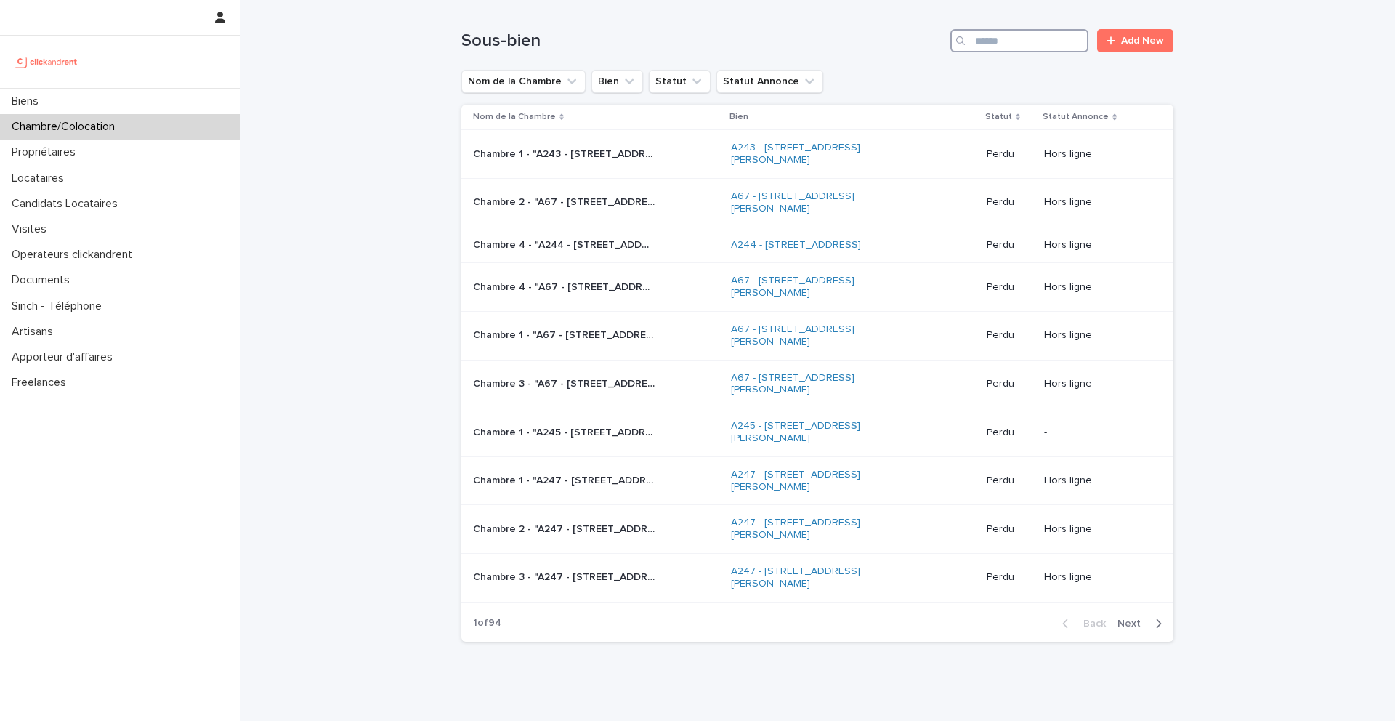
click at [1018, 44] on input "Search" at bounding box center [1019, 40] width 138 height 23
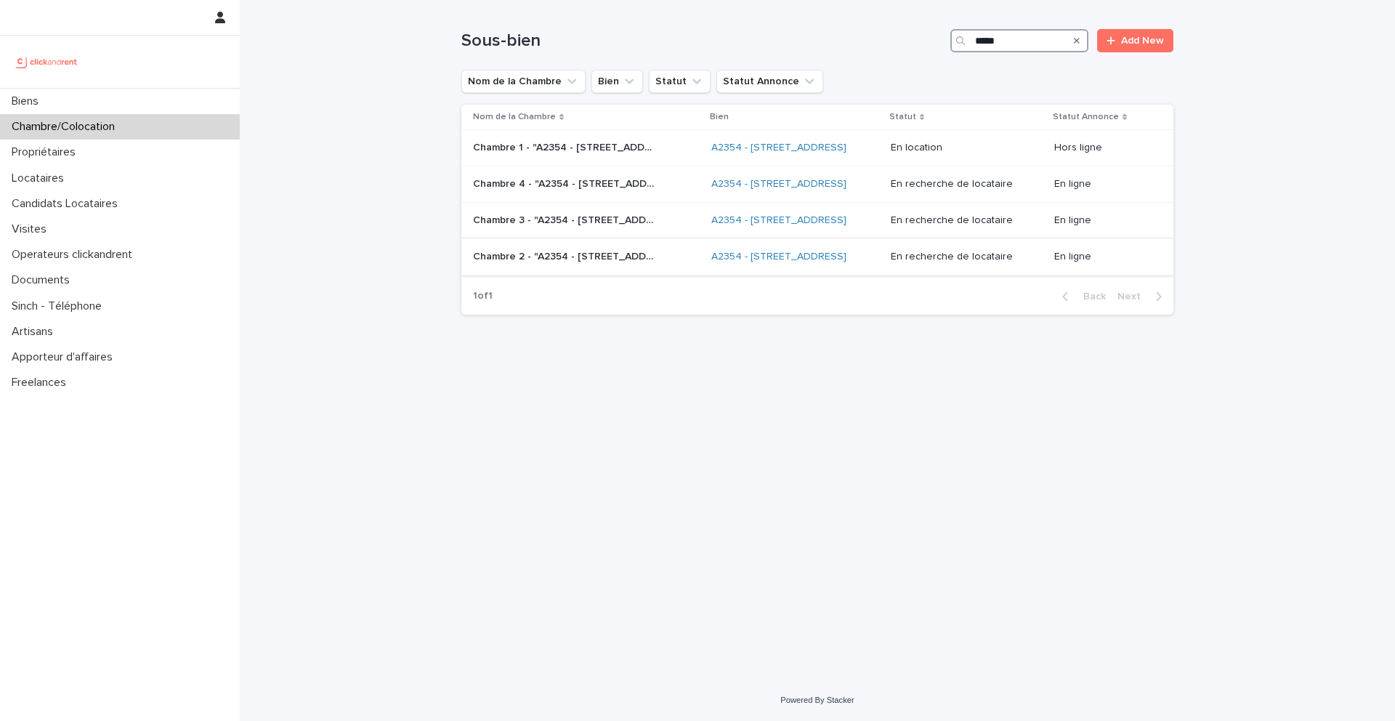
type input "*****"
click at [529, 263] on p "Chambre 2 - "A2354 - [STREET_ADDRESS]"" at bounding box center [565, 255] width 185 height 15
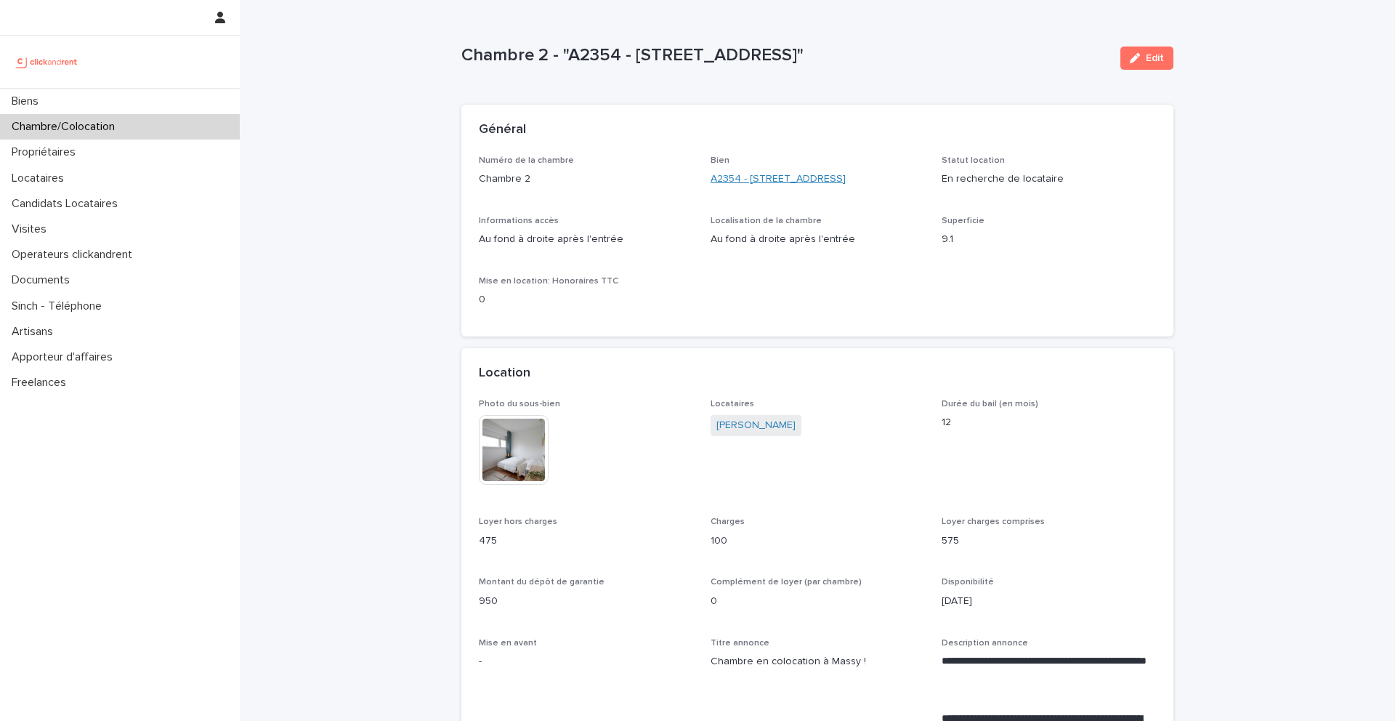
click at [789, 175] on link "A2354 - [STREET_ADDRESS]" at bounding box center [777, 178] width 135 height 15
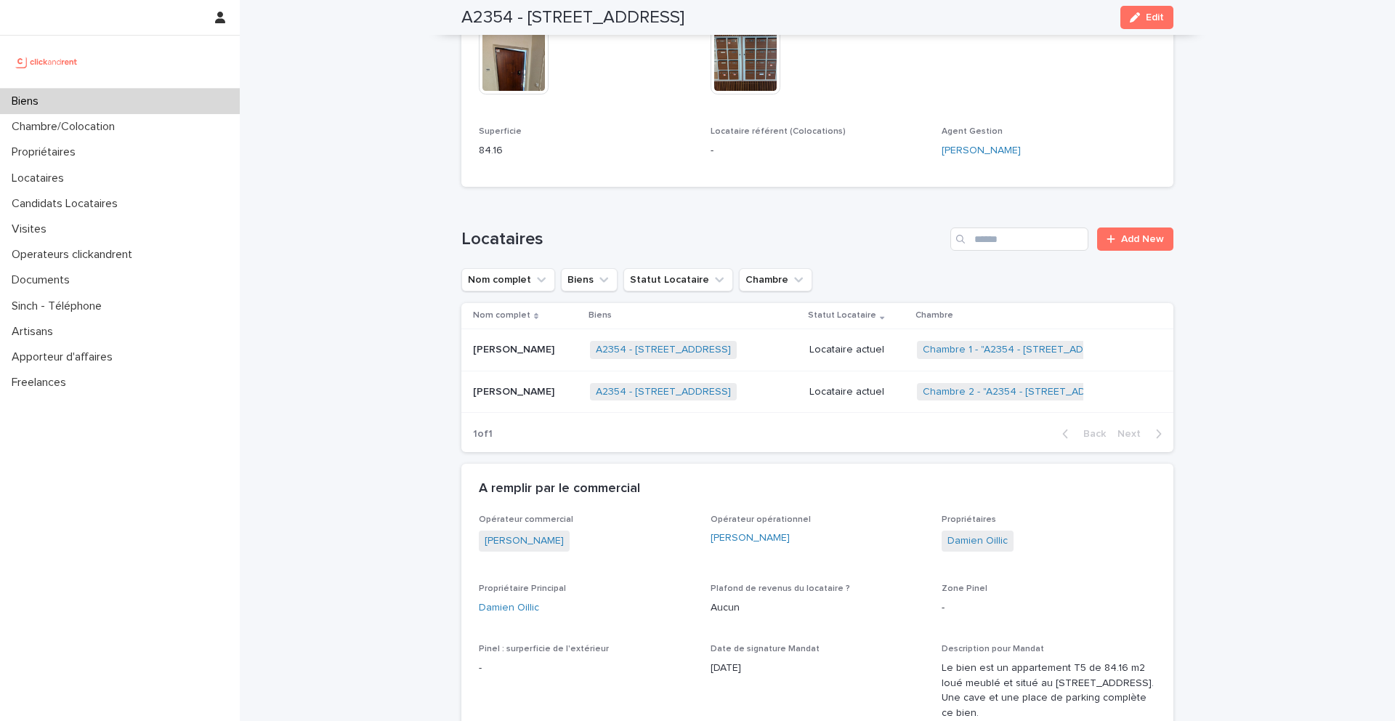
scroll to position [665, 0]
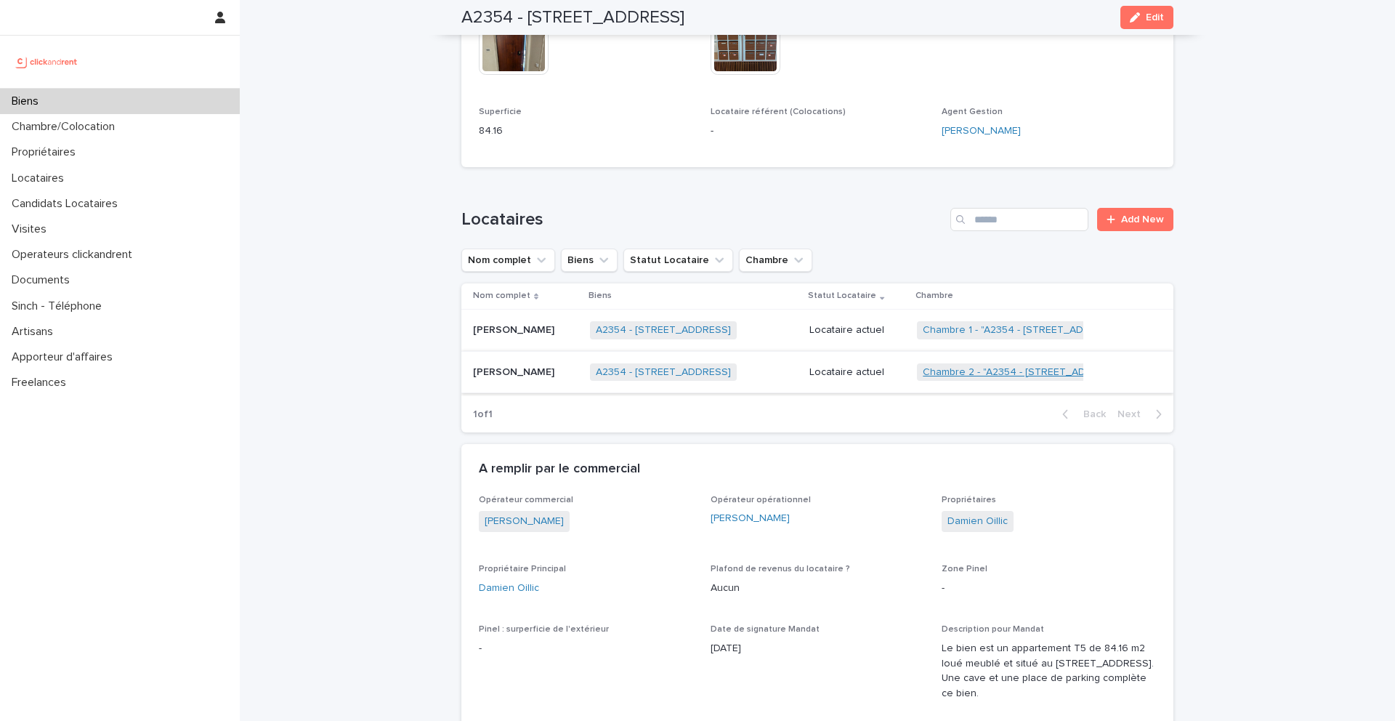
click at [983, 373] on link "Chambre 2 - "A2354 - [STREET_ADDRESS]"" at bounding box center [1024, 372] width 202 height 12
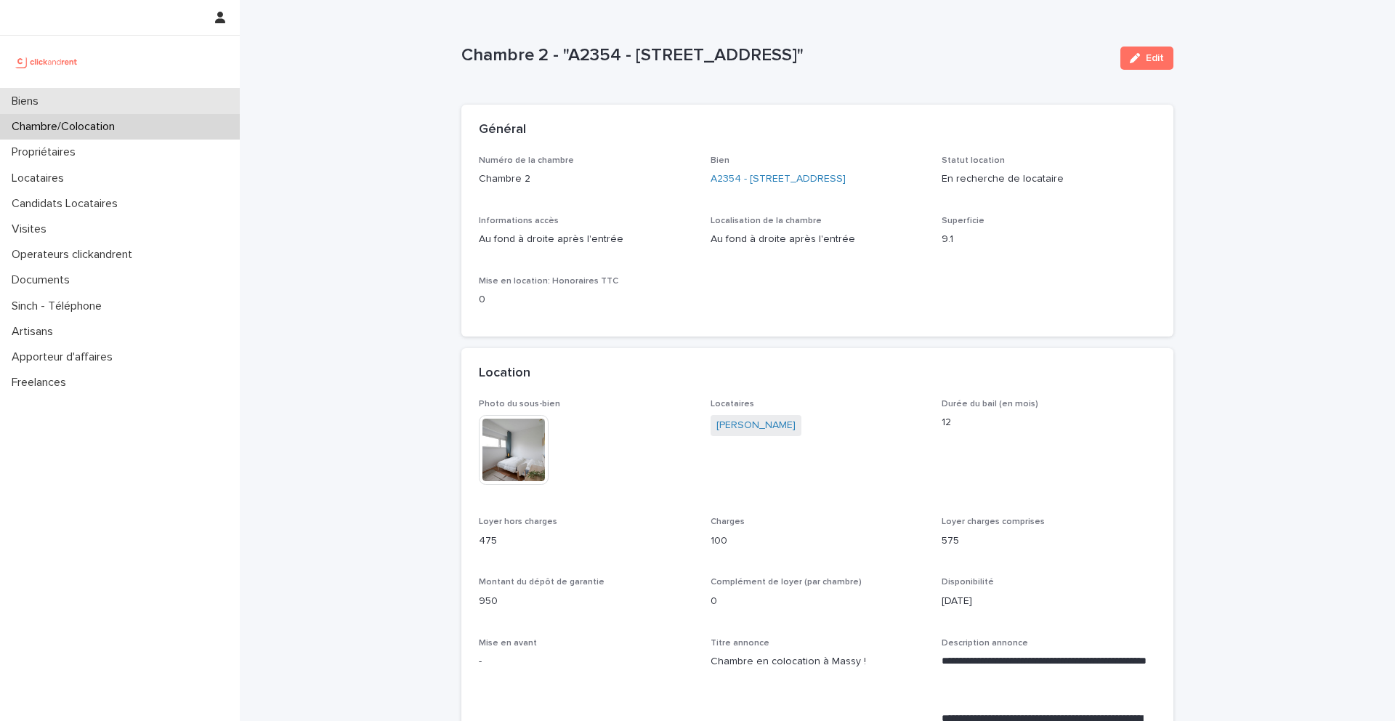
click at [104, 105] on div "Biens" at bounding box center [120, 101] width 240 height 25
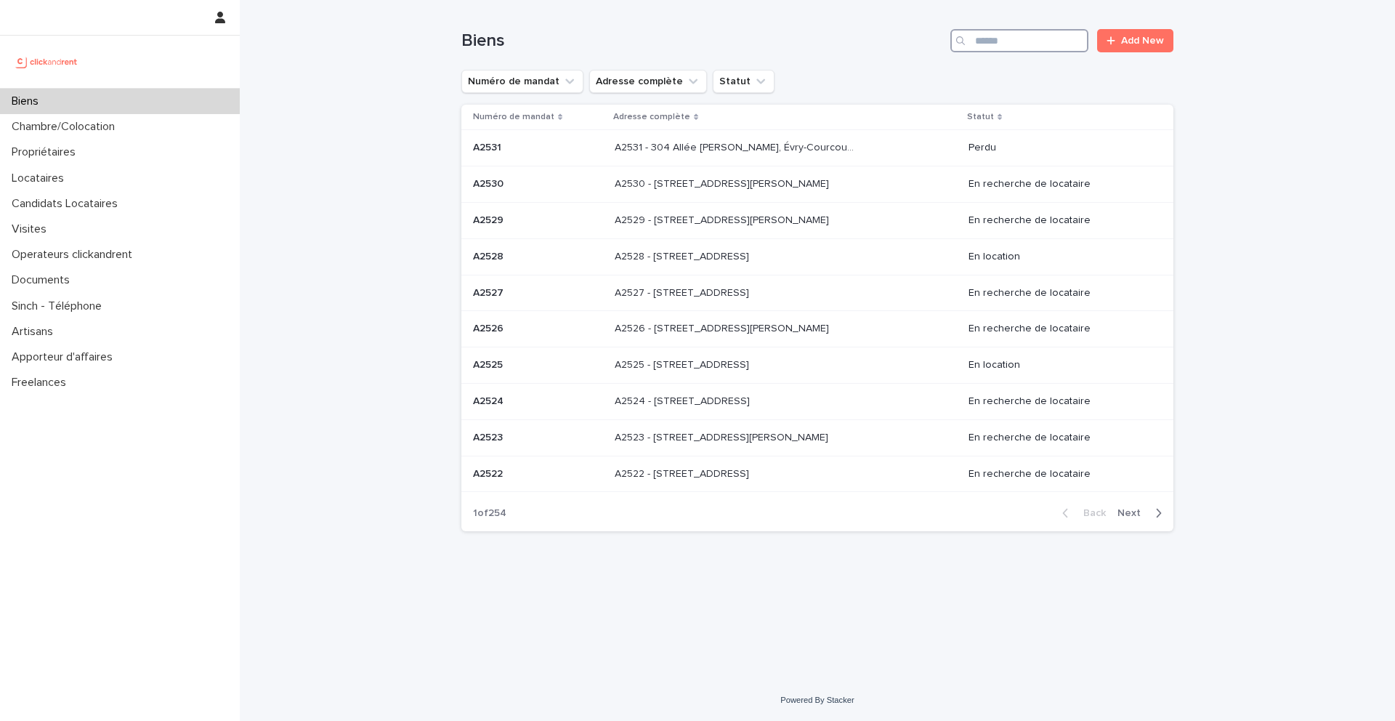
click at [985, 51] on input "Search" at bounding box center [1019, 40] width 138 height 23
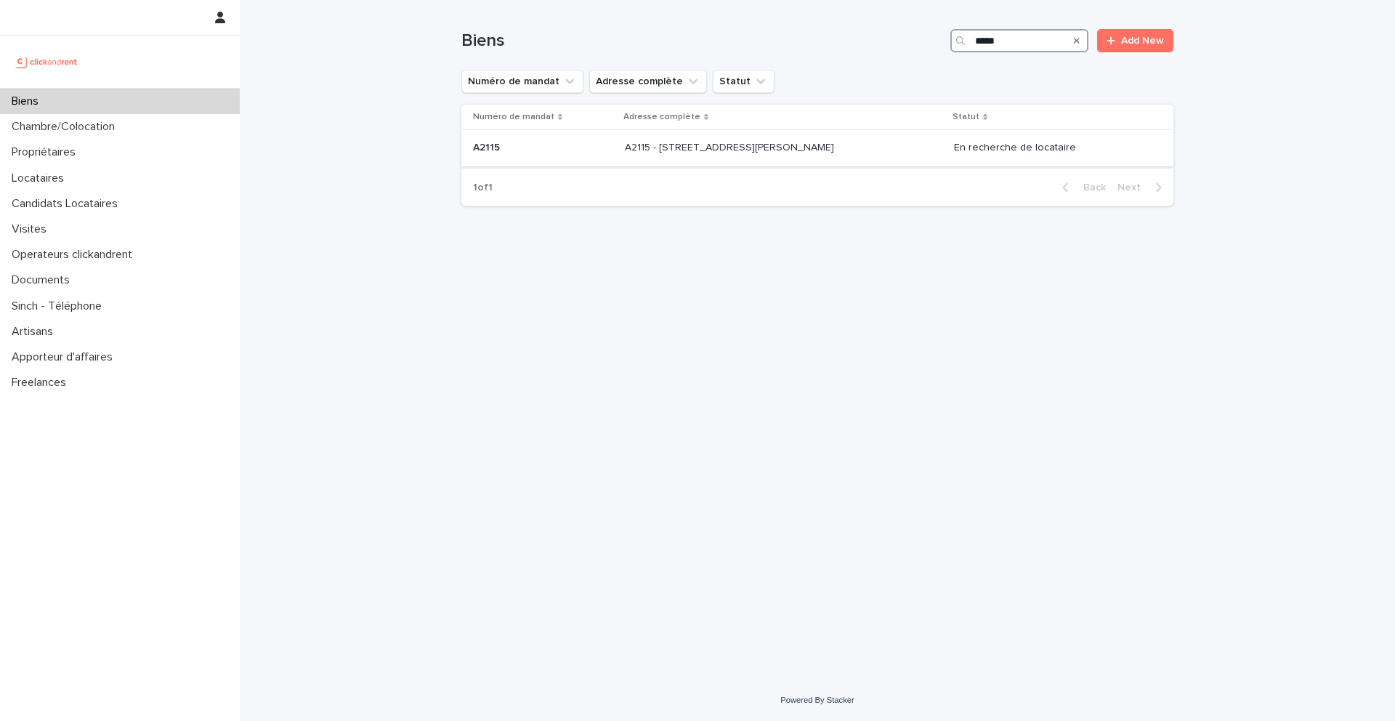
type input "*****"
click at [503, 137] on div "A2115 A2115" at bounding box center [543, 148] width 140 height 24
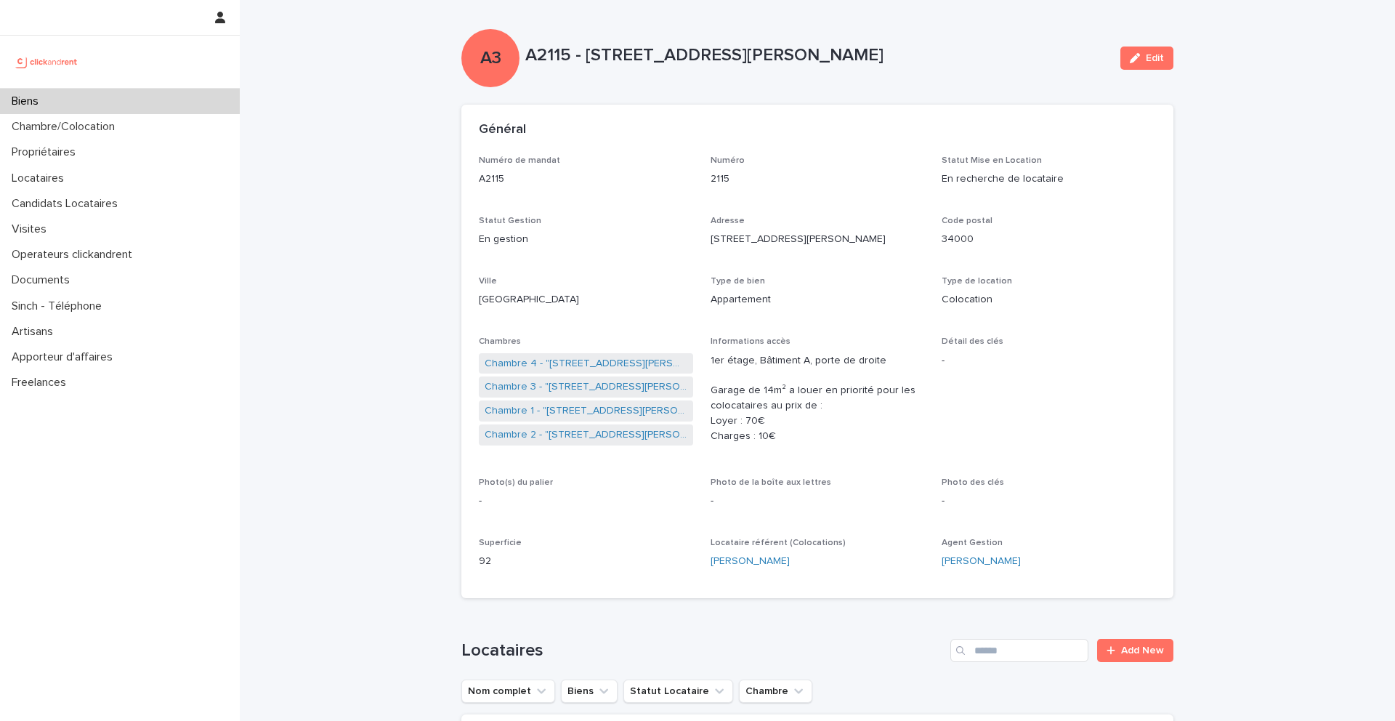
click at [105, 101] on div "Biens" at bounding box center [120, 101] width 240 height 25
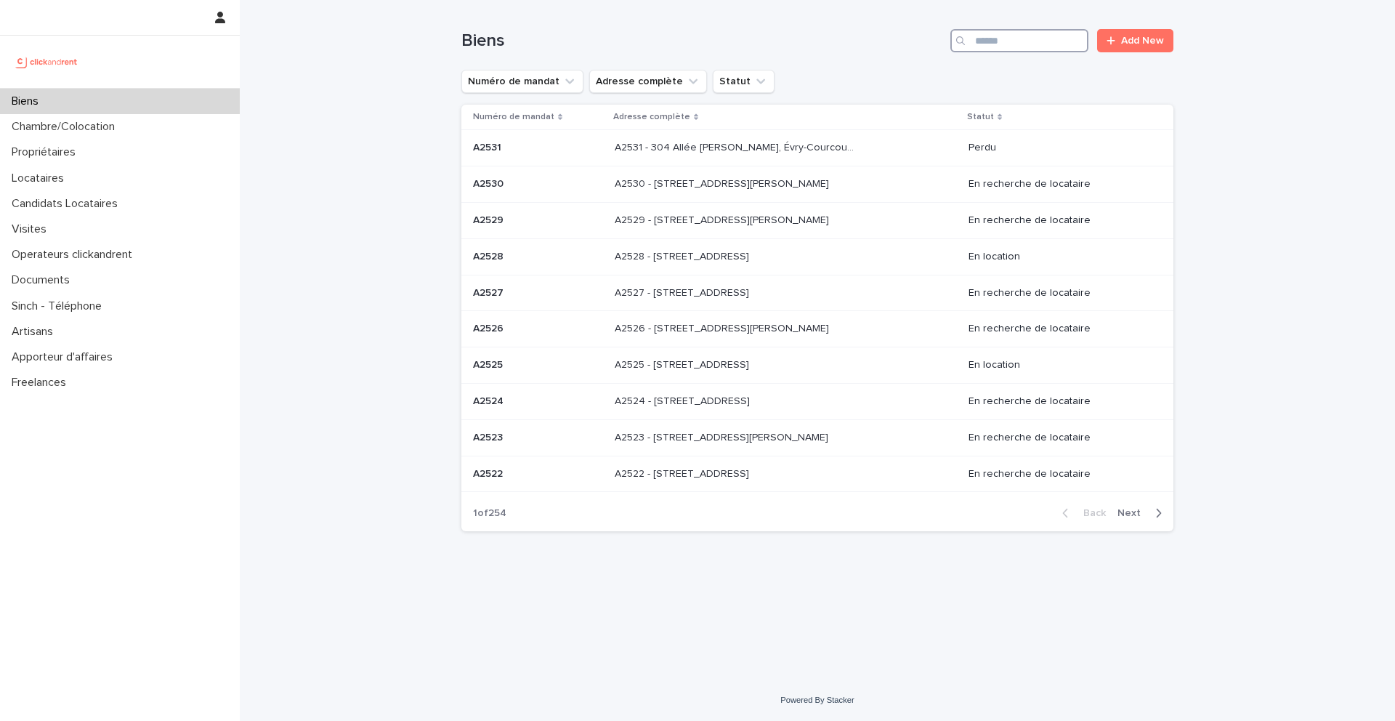
click at [1030, 43] on input "Search" at bounding box center [1019, 40] width 138 height 23
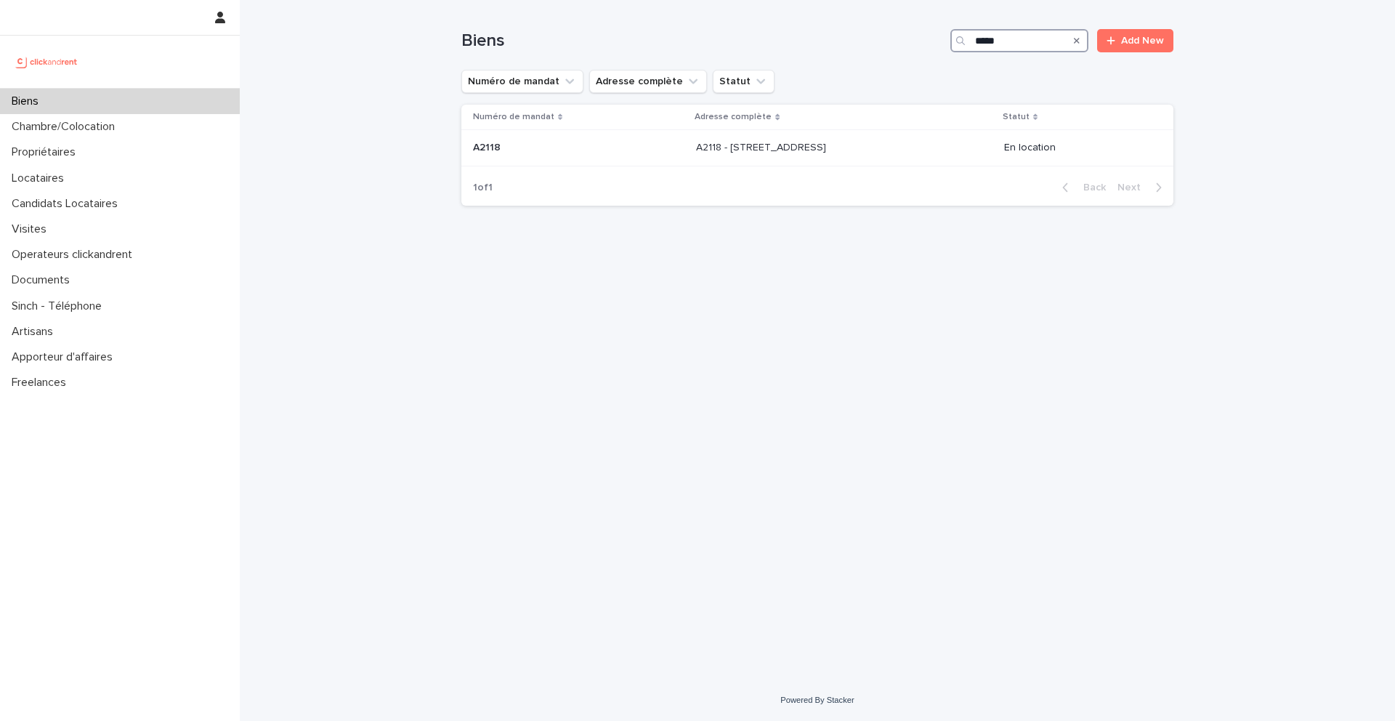
type input "*****"
click at [696, 154] on div "A2118 - 33 Rue Ringois, Amiens 80000 A2118 - 33 Rue Ringois, Amiens 80000" at bounding box center [844, 148] width 296 height 24
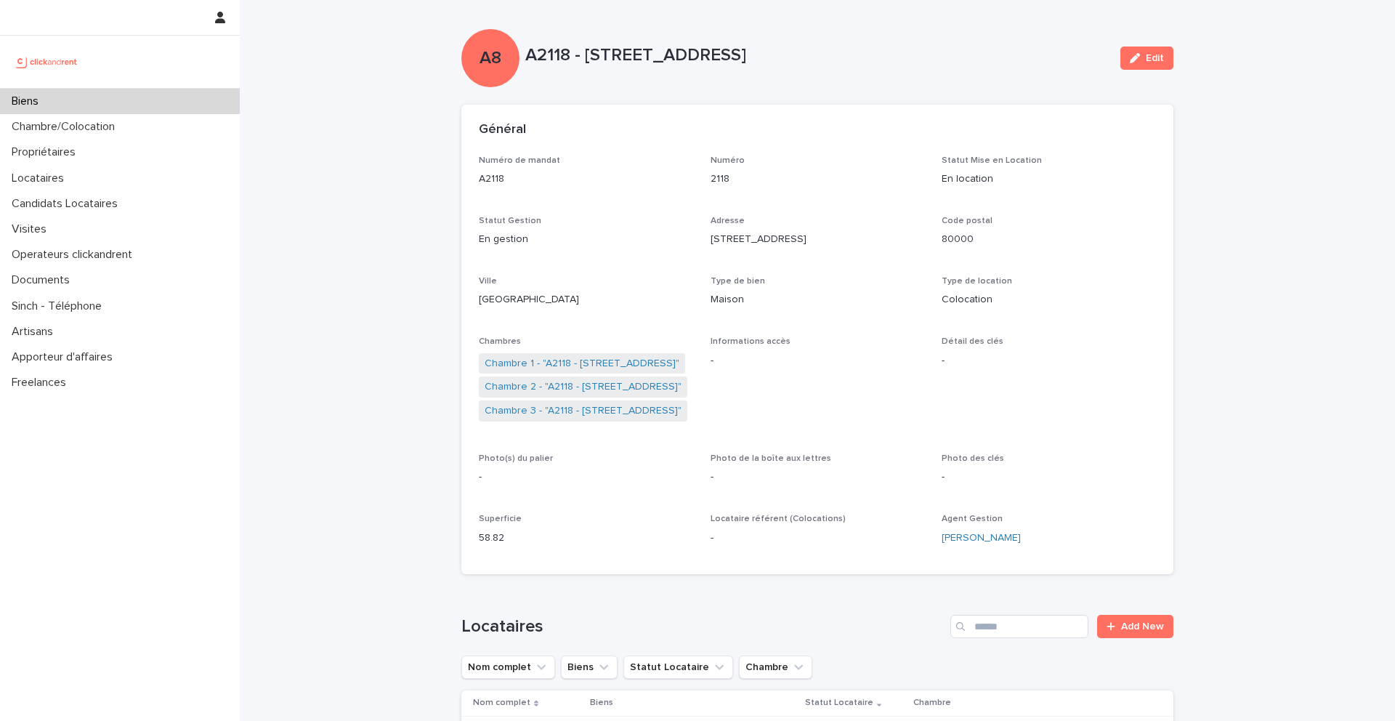
drag, startPoint x: 842, startPoint y: 61, endPoint x: 624, endPoint y: 47, distance: 218.4
click at [623, 47] on p "A2118 - 33 Rue Ringois, Amiens 80000" at bounding box center [816, 55] width 583 height 21
click at [753, 69] on div "A2118 - 33 Rue Ringois, Amiens 80000" at bounding box center [816, 58] width 583 height 27
drag, startPoint x: 840, startPoint y: 62, endPoint x: 585, endPoint y: 58, distance: 254.3
click at [585, 58] on p "A2118 - 33 Rue Ringois, Amiens 80000" at bounding box center [816, 55] width 583 height 21
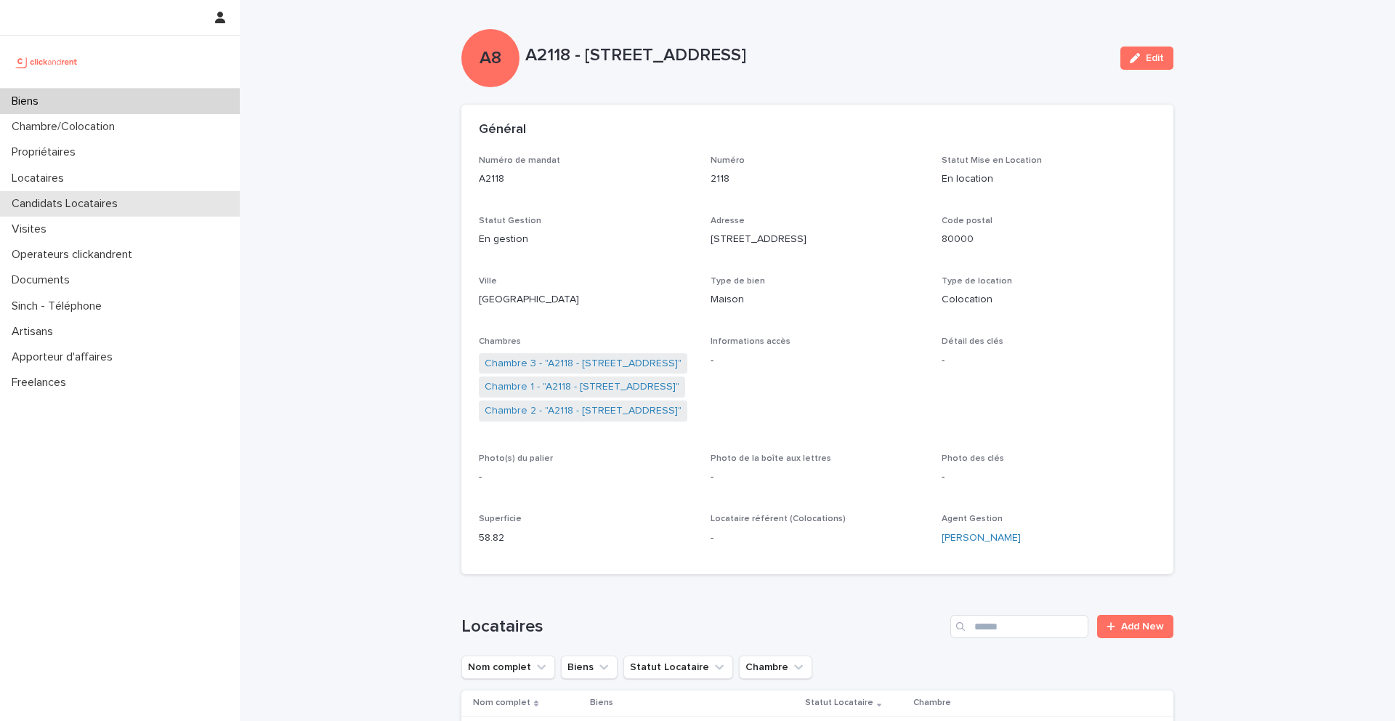
click at [32, 206] on p "Candidats Locataires" at bounding box center [67, 204] width 123 height 14
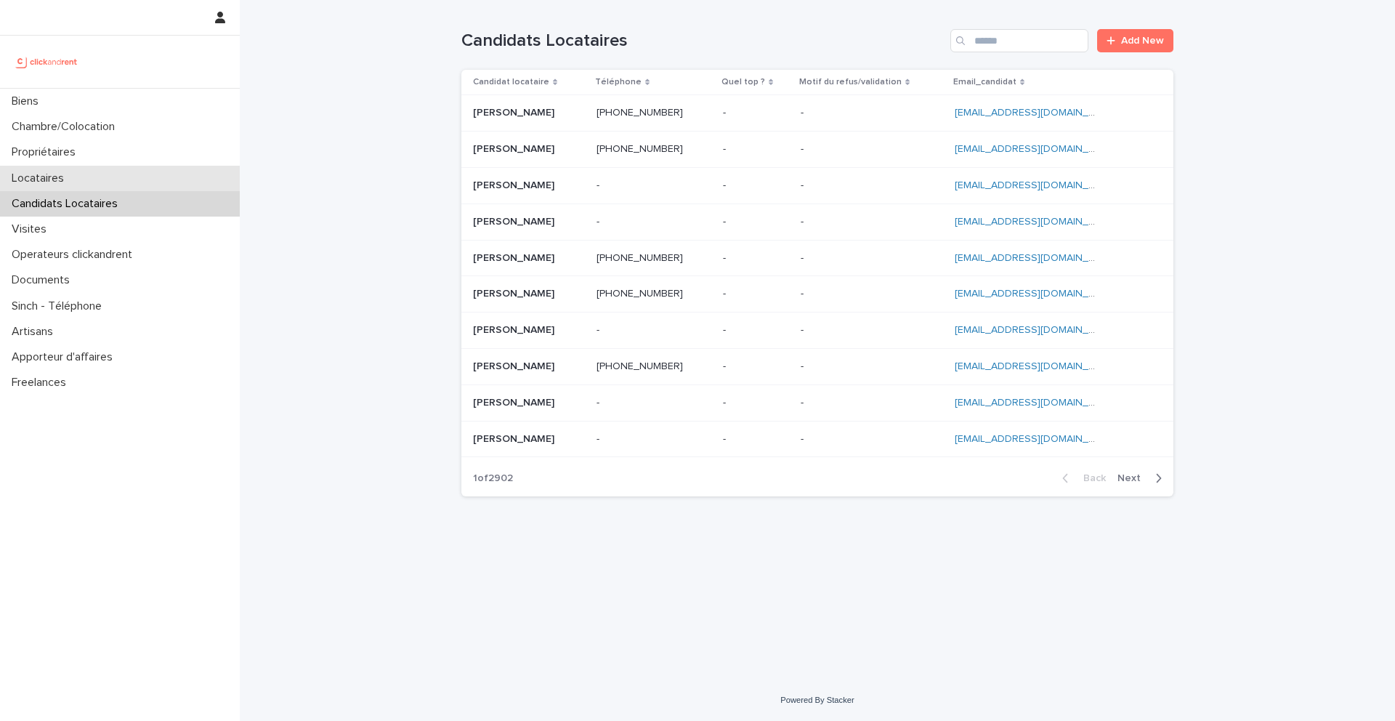
click at [100, 182] on div "Locataires" at bounding box center [120, 178] width 240 height 25
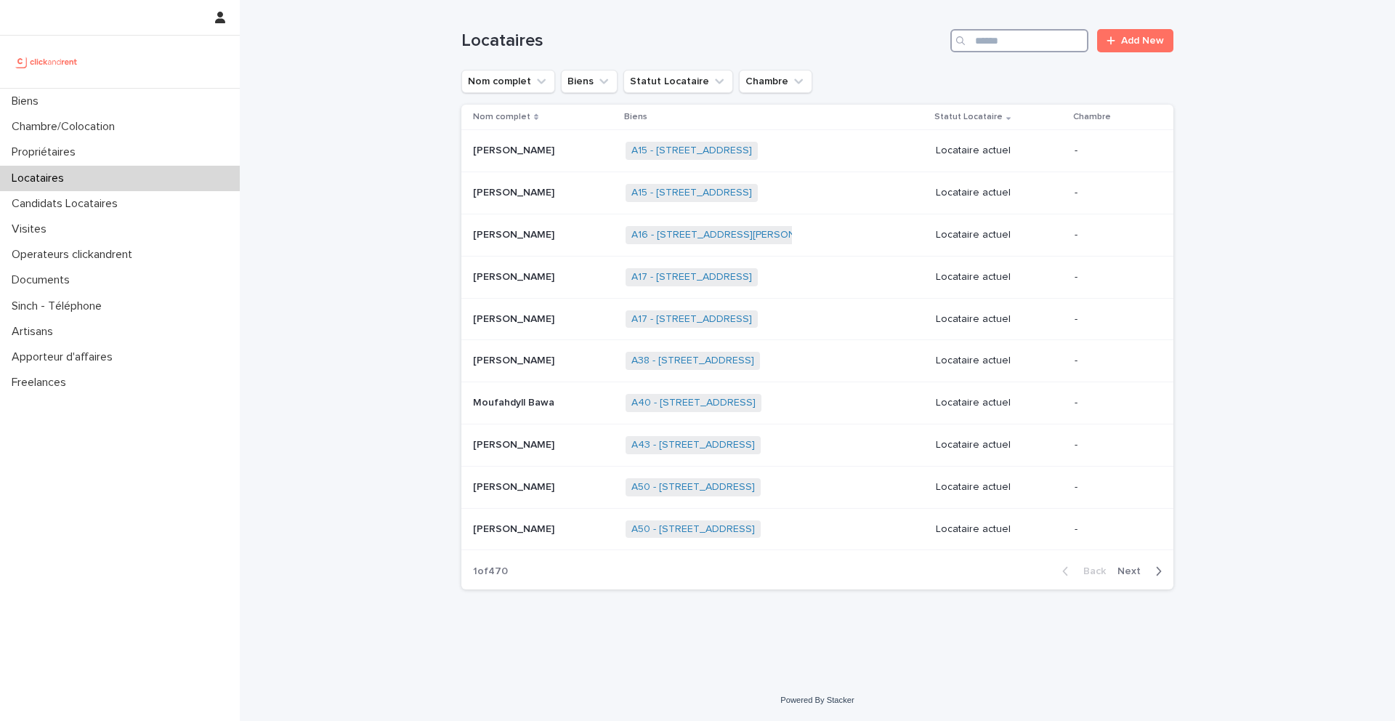
click at [1030, 40] on input "Search" at bounding box center [1019, 40] width 138 height 23
paste input "**********"
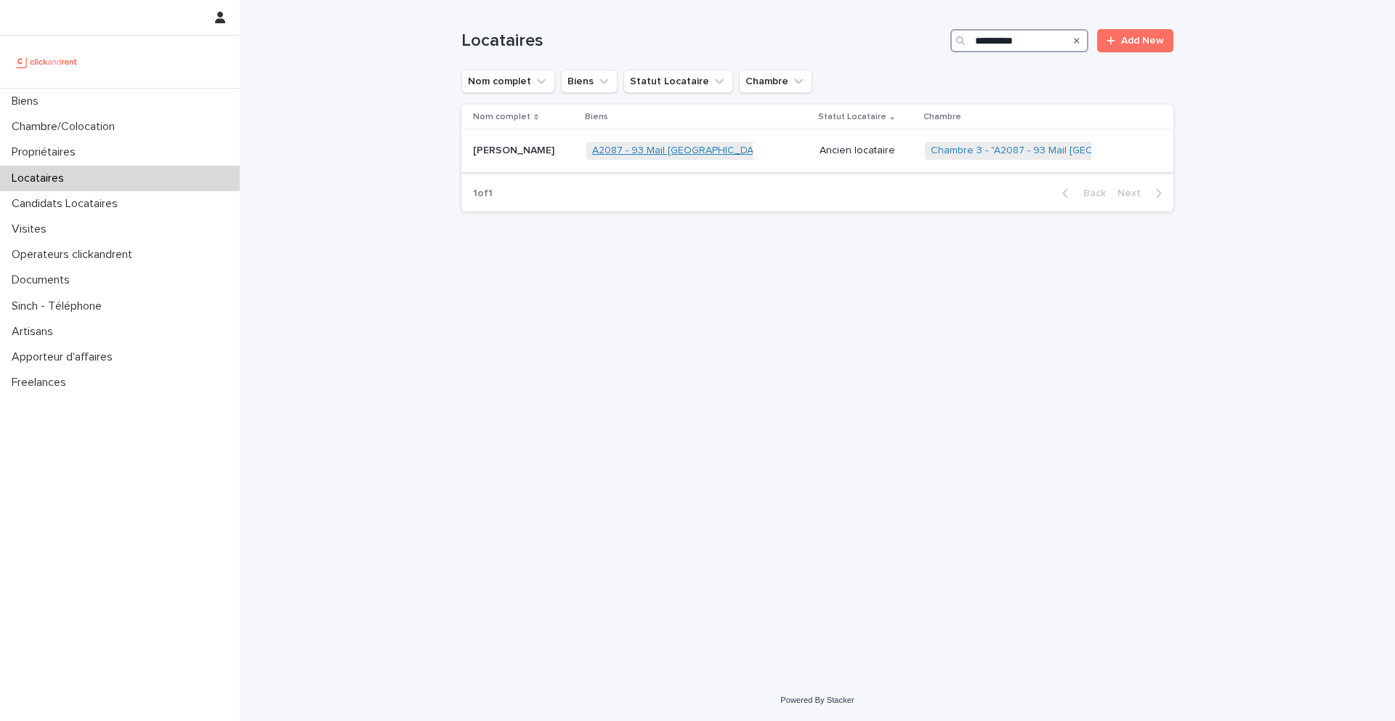
type input "**********"
click at [612, 152] on link "A2087 - 93 Mail Albert 1er, Amiens 80000" at bounding box center [680, 151] width 176 height 12
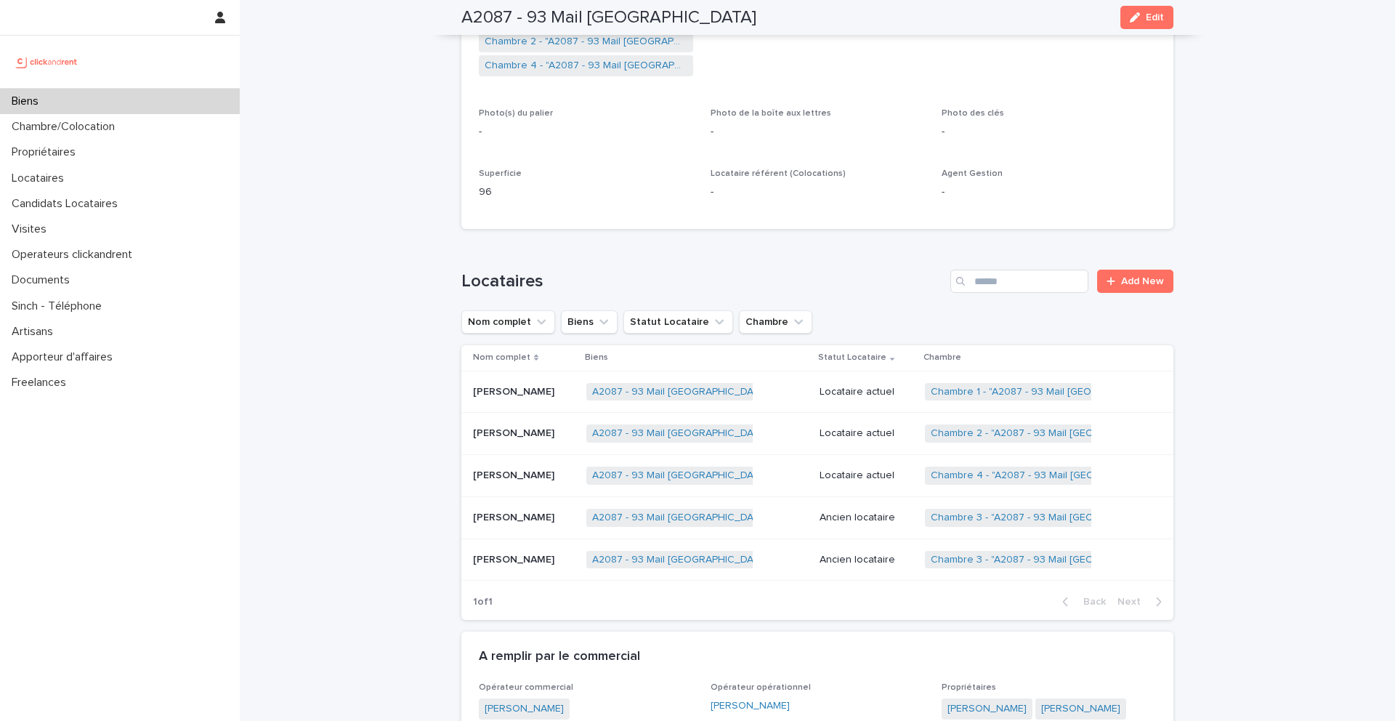
scroll to position [380, 0]
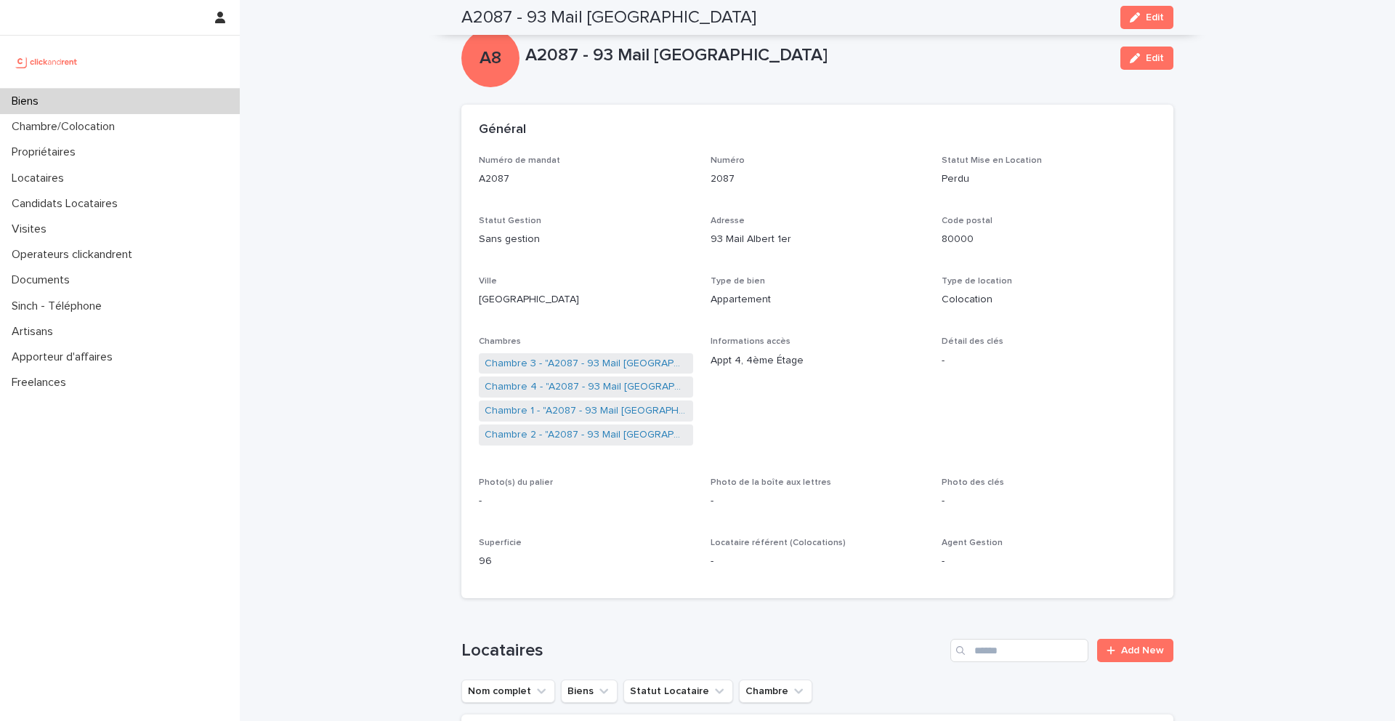
scroll to position [380, 0]
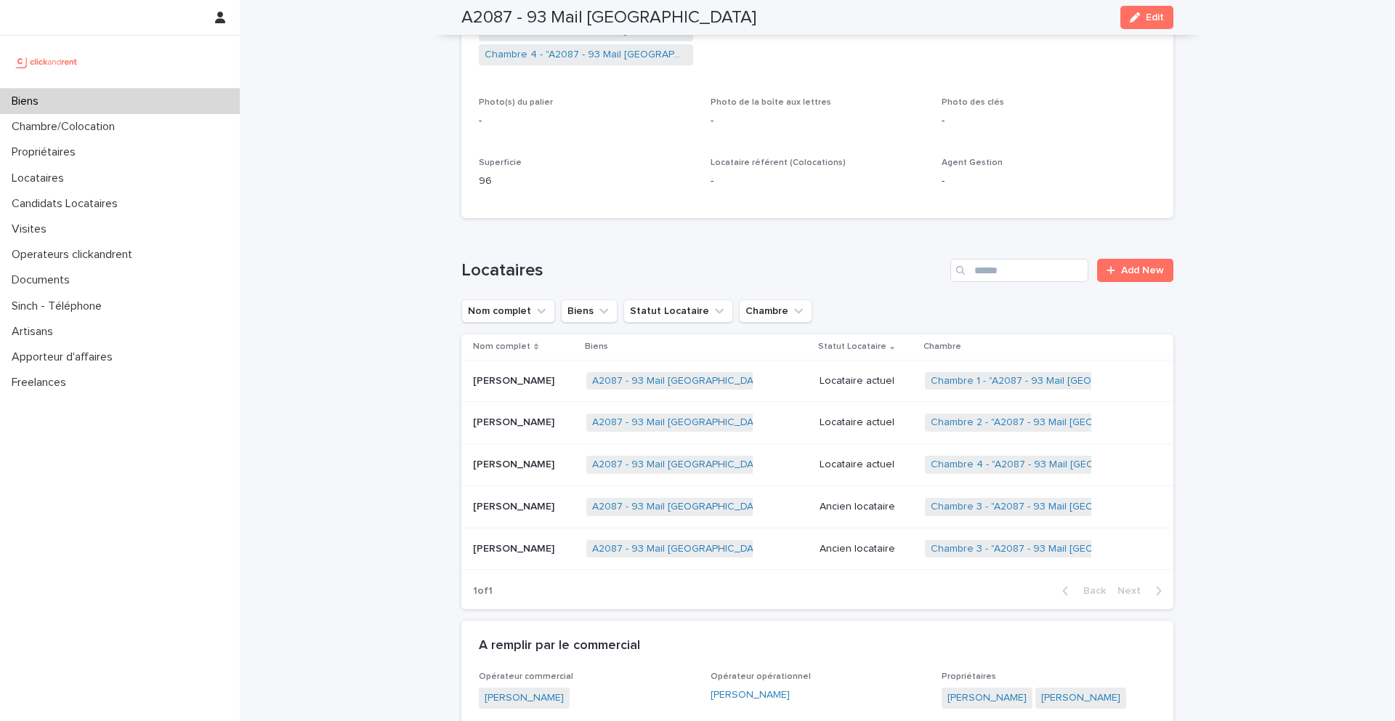
click at [29, 102] on p "Biens" at bounding box center [28, 101] width 44 height 14
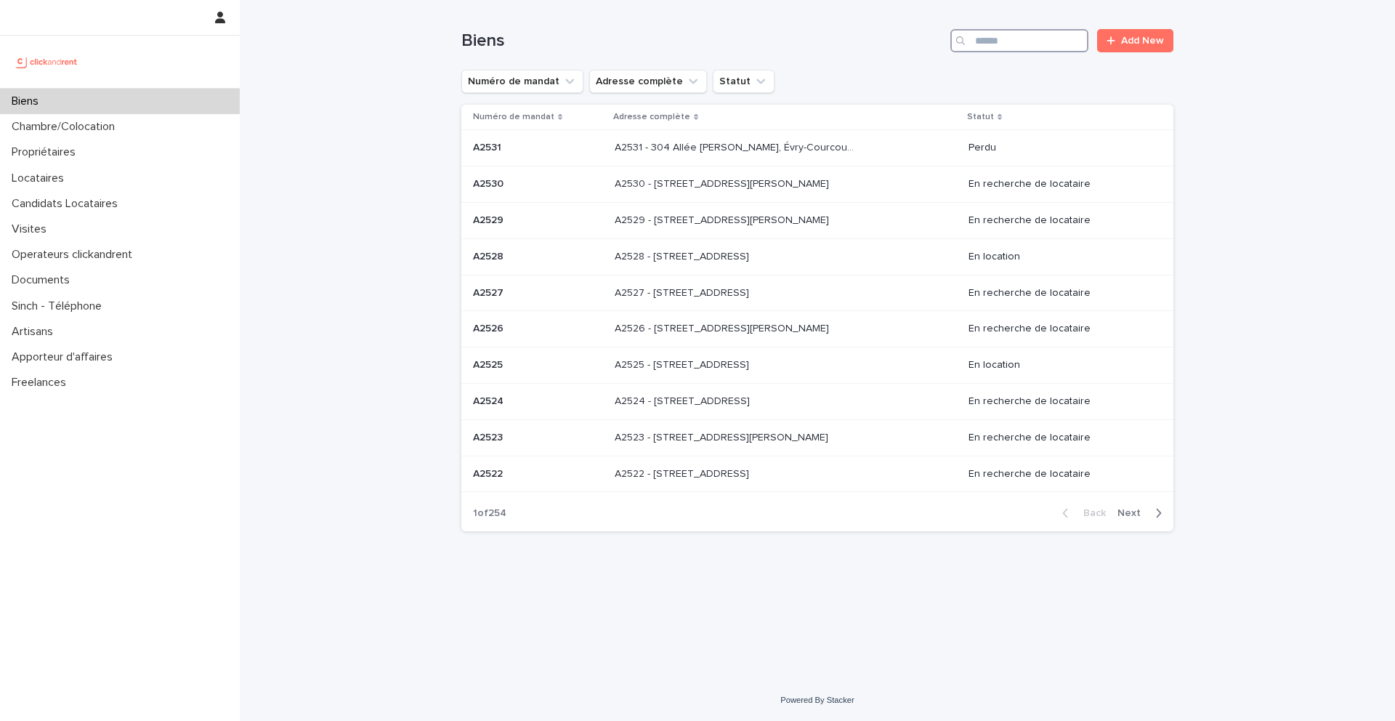
click at [990, 46] on input "Search" at bounding box center [1019, 40] width 138 height 23
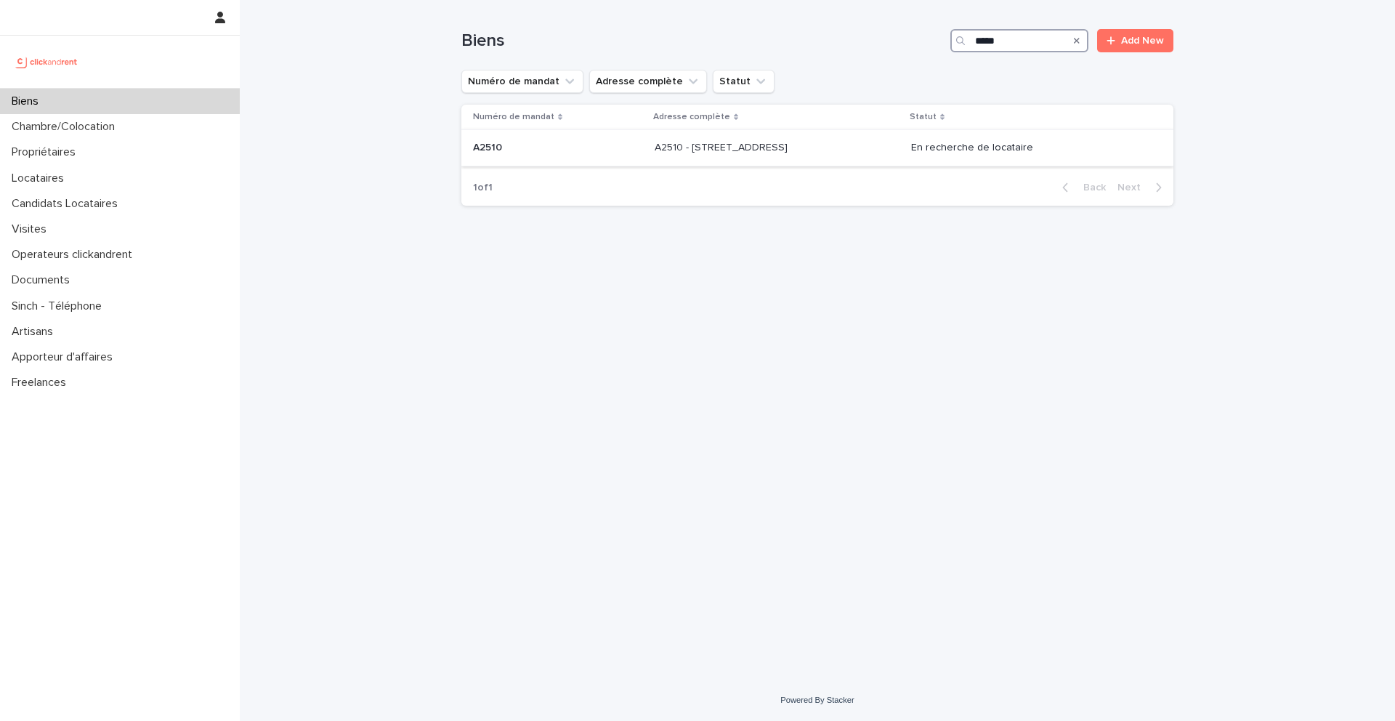
type input "*****"
click at [527, 149] on p at bounding box center [558, 148] width 170 height 12
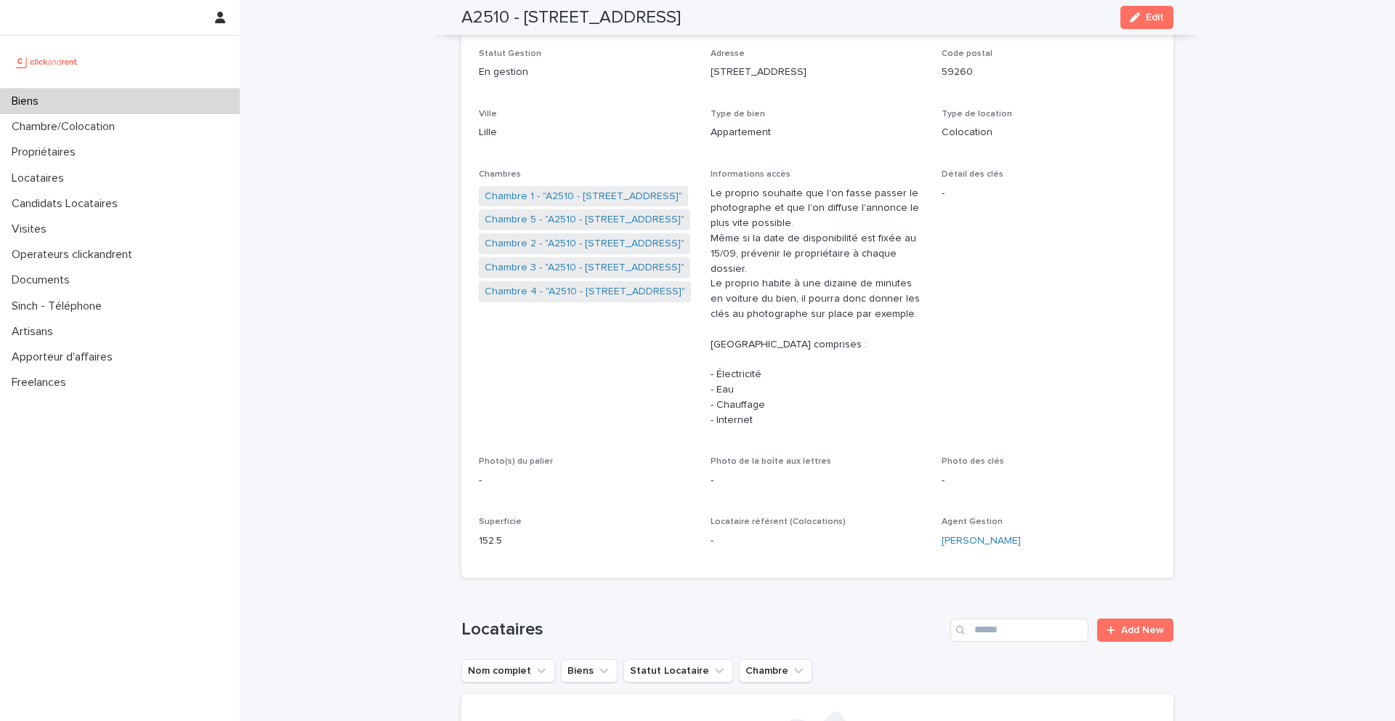
scroll to position [163, 0]
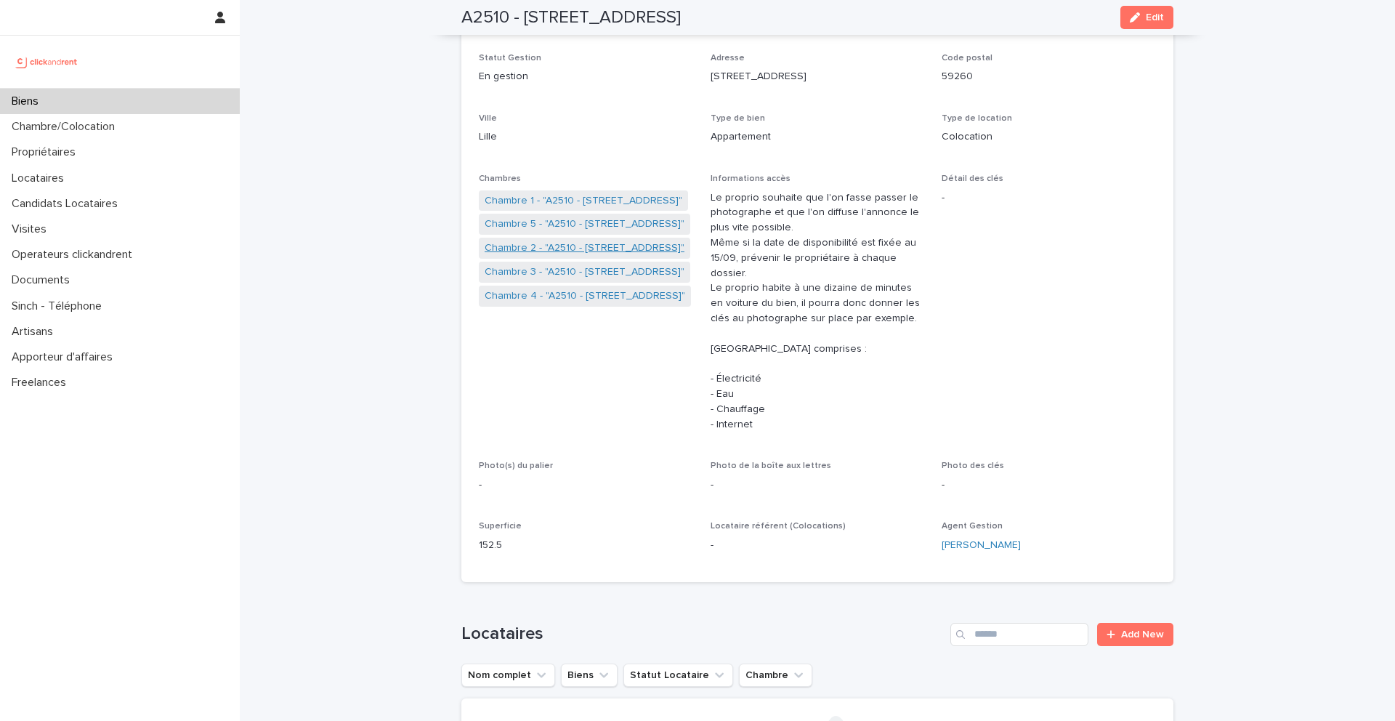
click at [556, 246] on link "Chambre 2 - "A2510 - 51 rue Jacquard, Lille 59260"" at bounding box center [585, 247] width 200 height 15
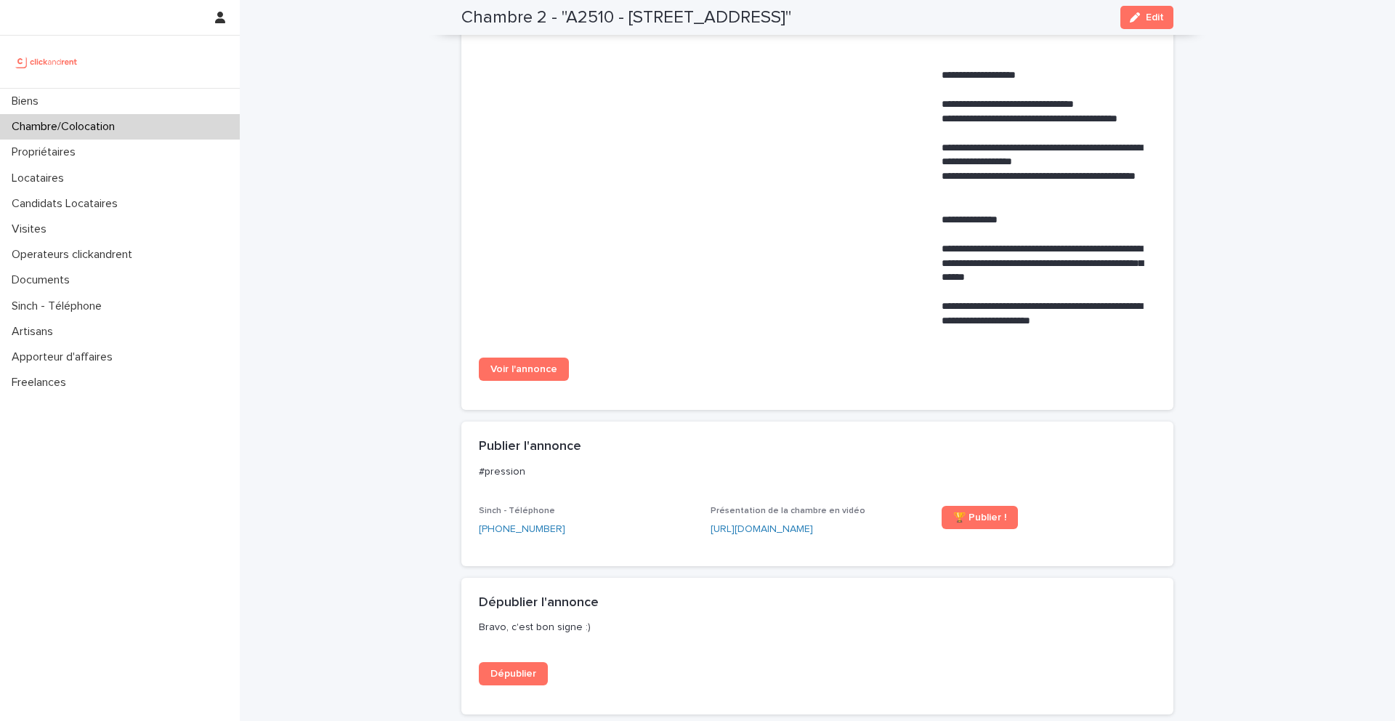
scroll to position [1485, 0]
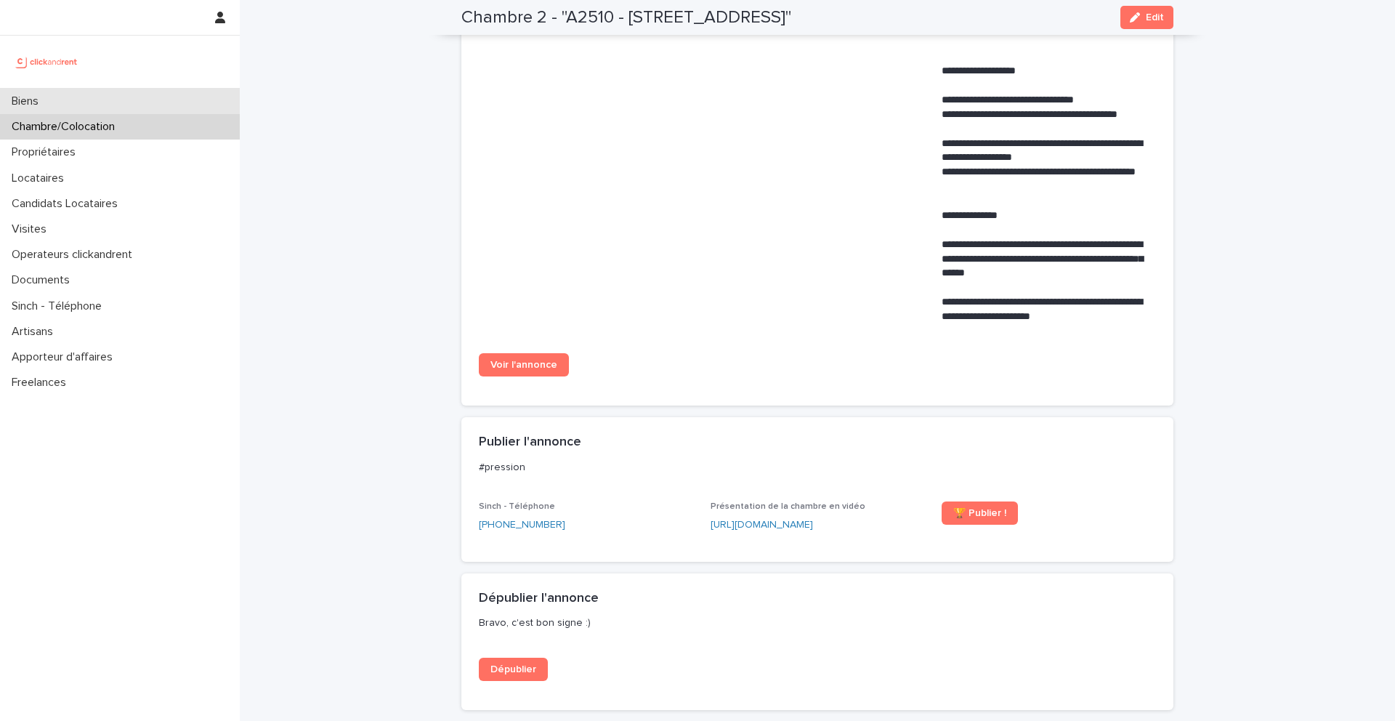
click at [94, 102] on div "Biens" at bounding box center [120, 101] width 240 height 25
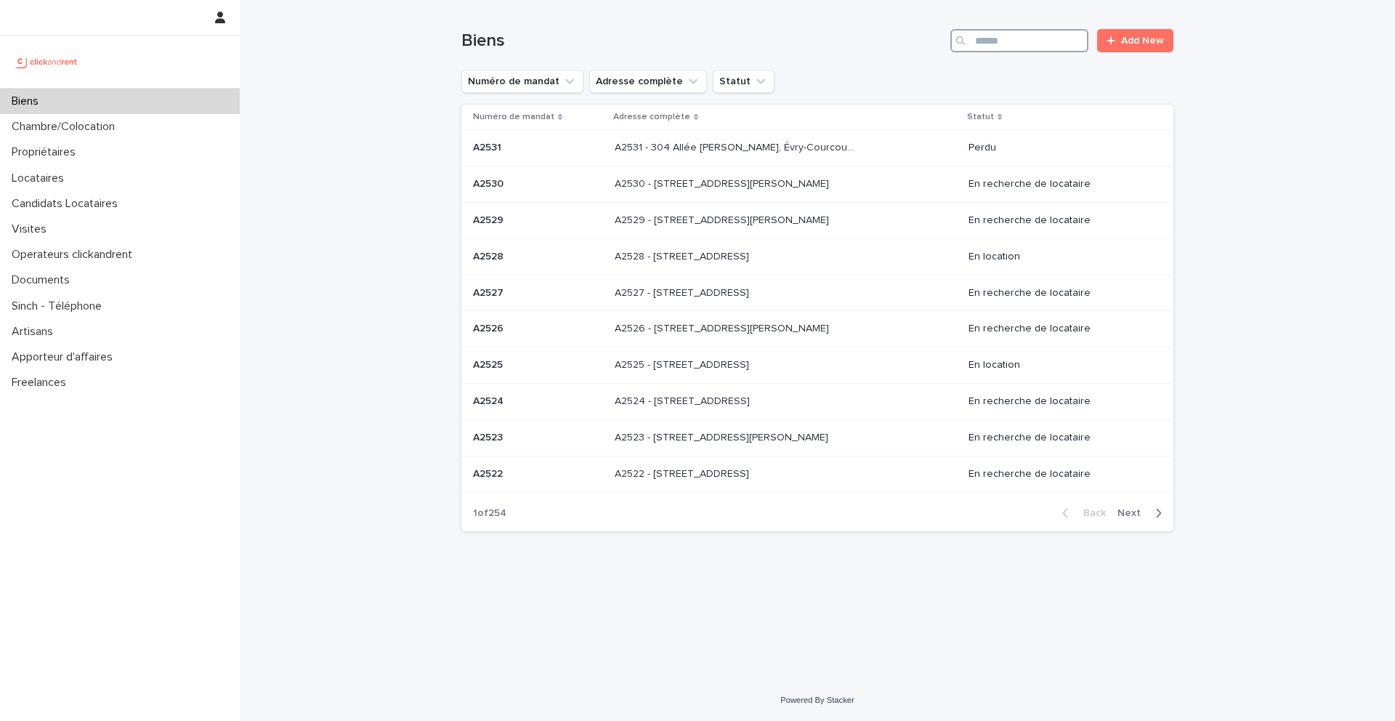
click at [1014, 39] on input "Search" at bounding box center [1019, 40] width 138 height 23
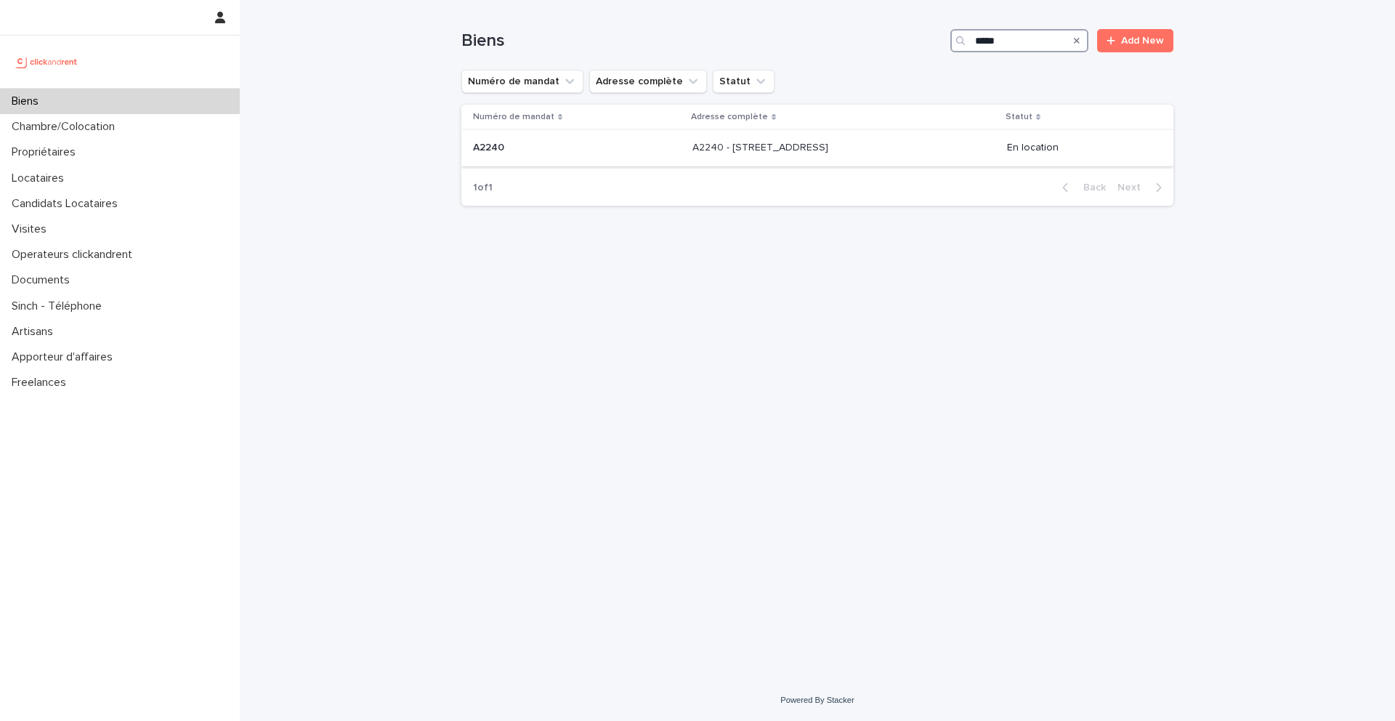
type input "*****"
click at [498, 148] on p "A2240" at bounding box center [490, 146] width 34 height 15
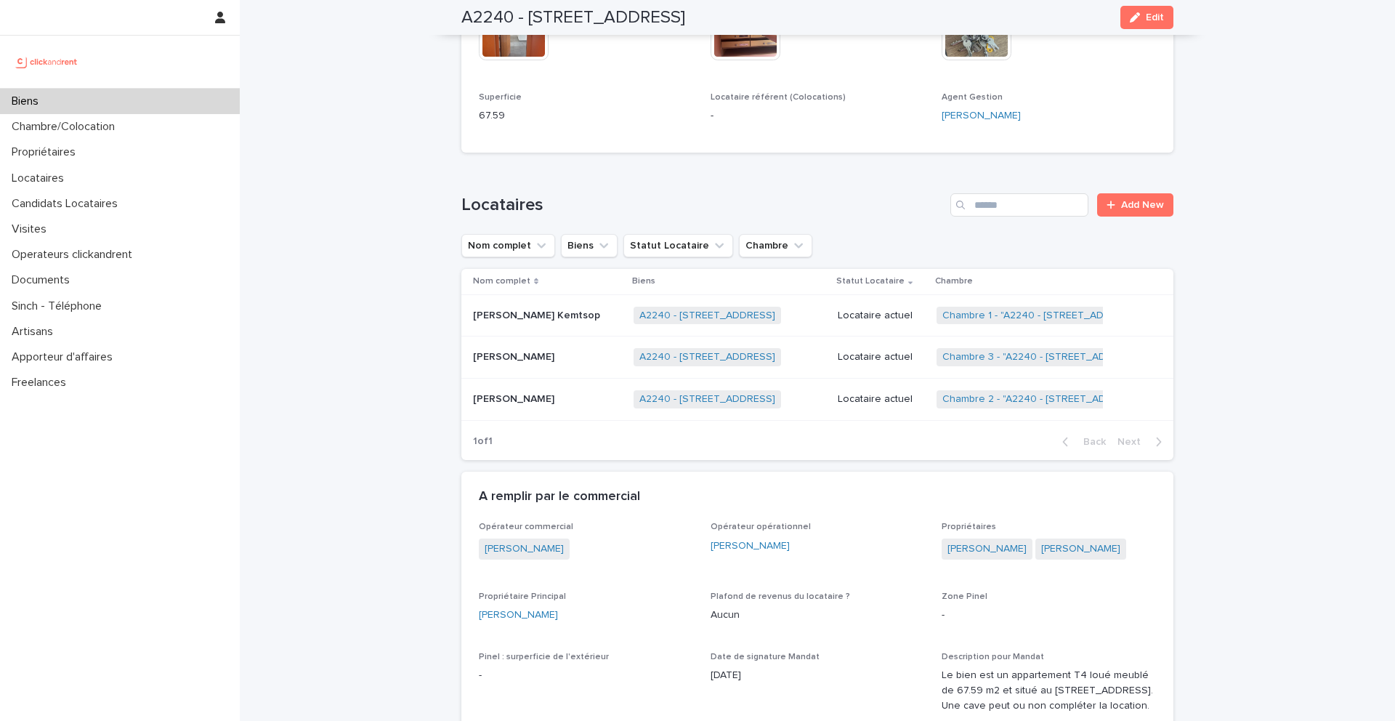
scroll to position [487, 0]
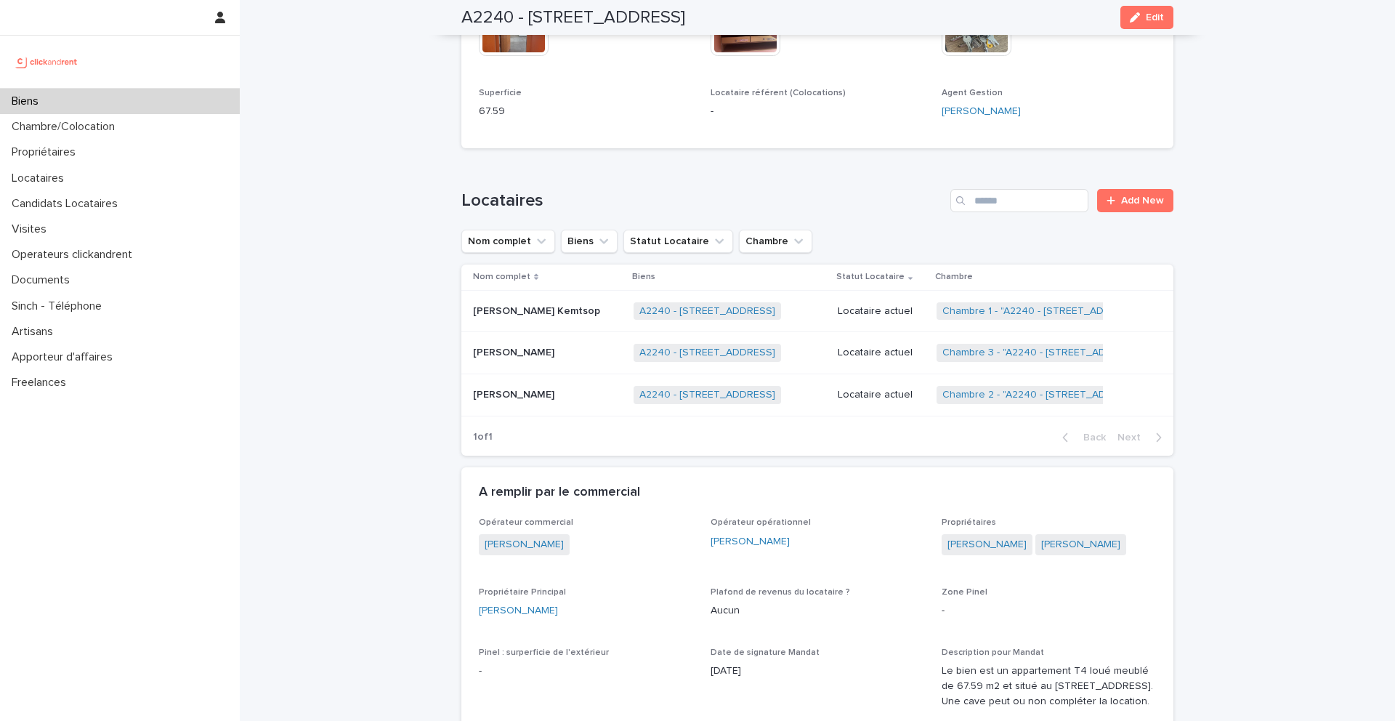
click at [522, 349] on p "Hans Devis Djimeli Nawa" at bounding box center [515, 351] width 84 height 15
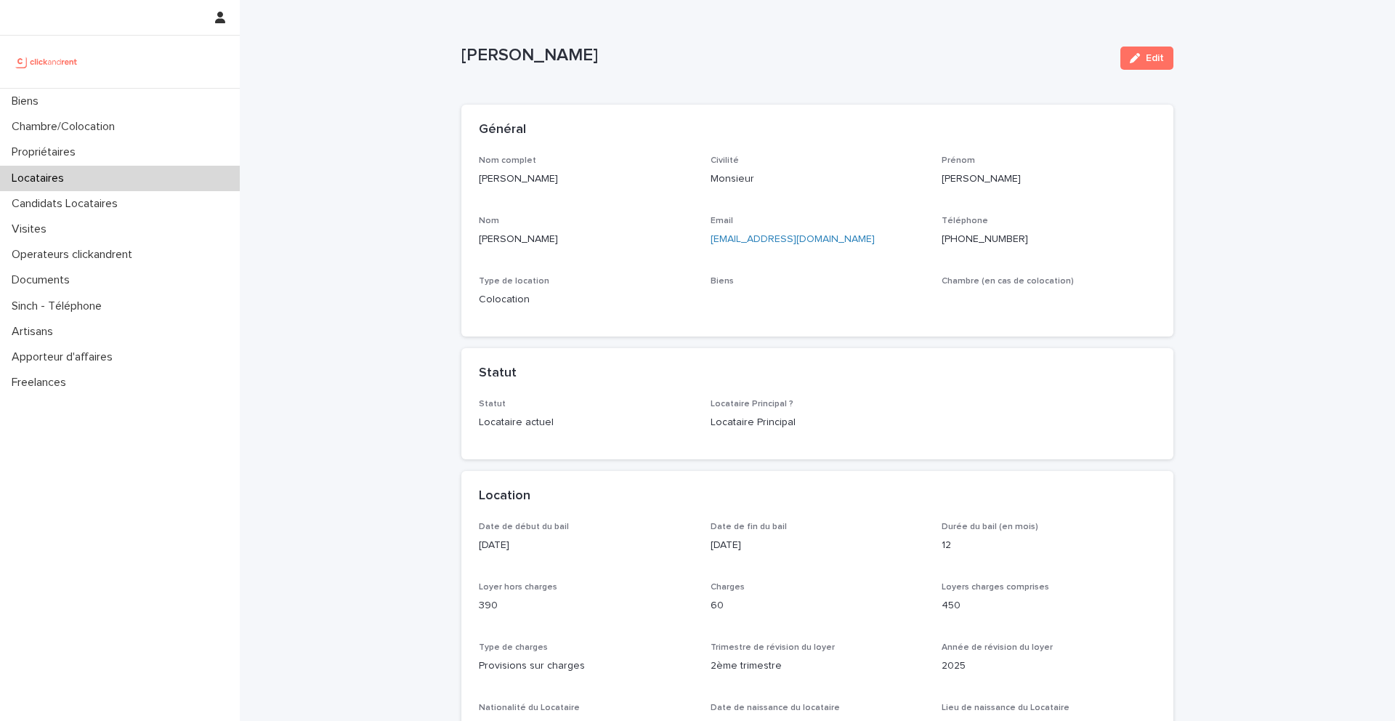
scroll to position [35, 0]
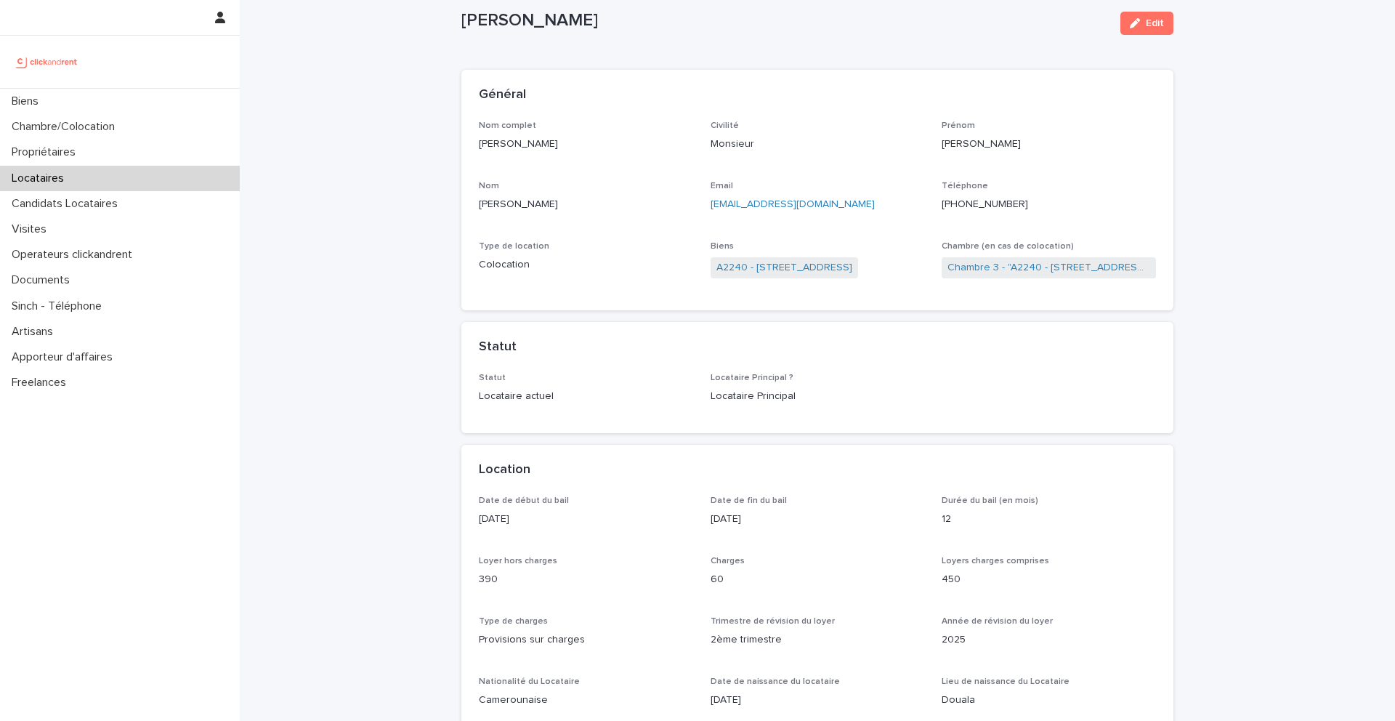
click at [997, 206] on ringoverc2c-number-84e06f14122c "+33635673110" at bounding box center [984, 204] width 86 height 10
click at [36, 174] on p "Locataires" at bounding box center [41, 178] width 70 height 14
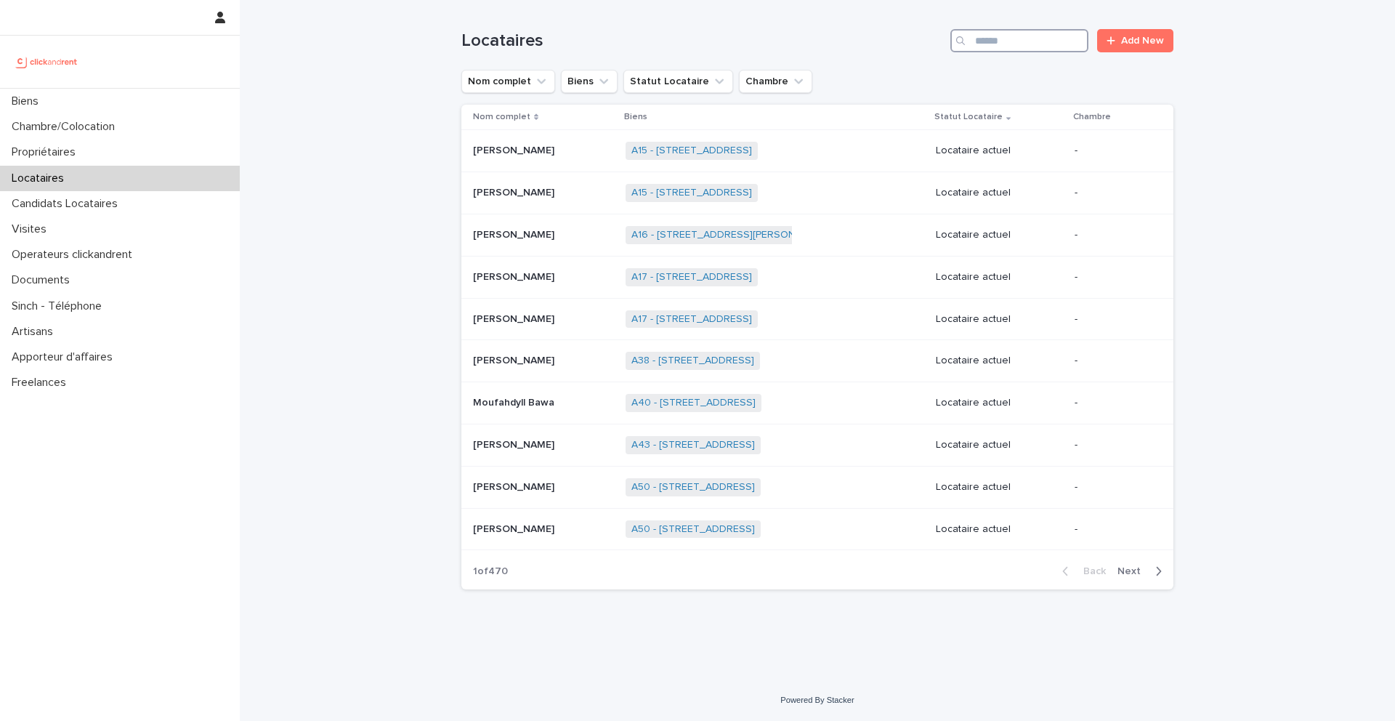
click at [1008, 36] on input "Search" at bounding box center [1019, 40] width 138 height 23
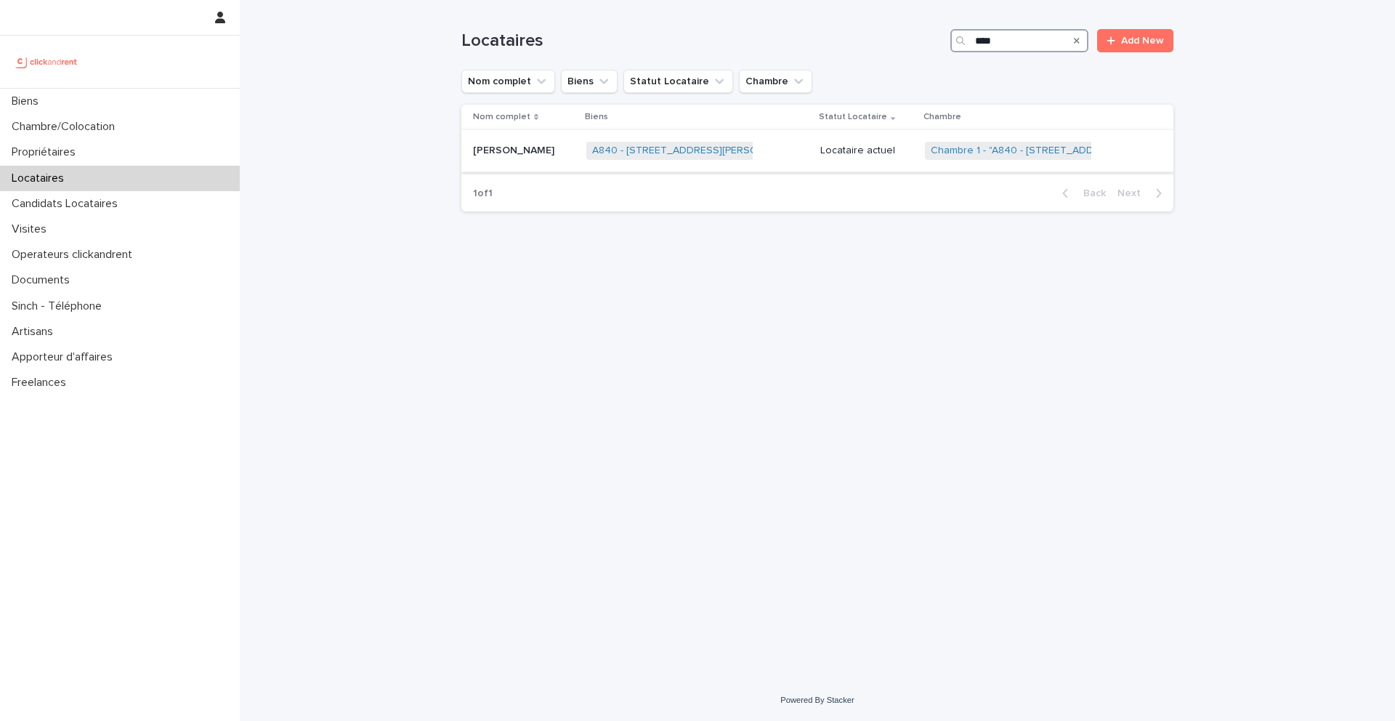
type input "****"
click at [520, 155] on p "Yann Vidi Amougou" at bounding box center [515, 149] width 84 height 15
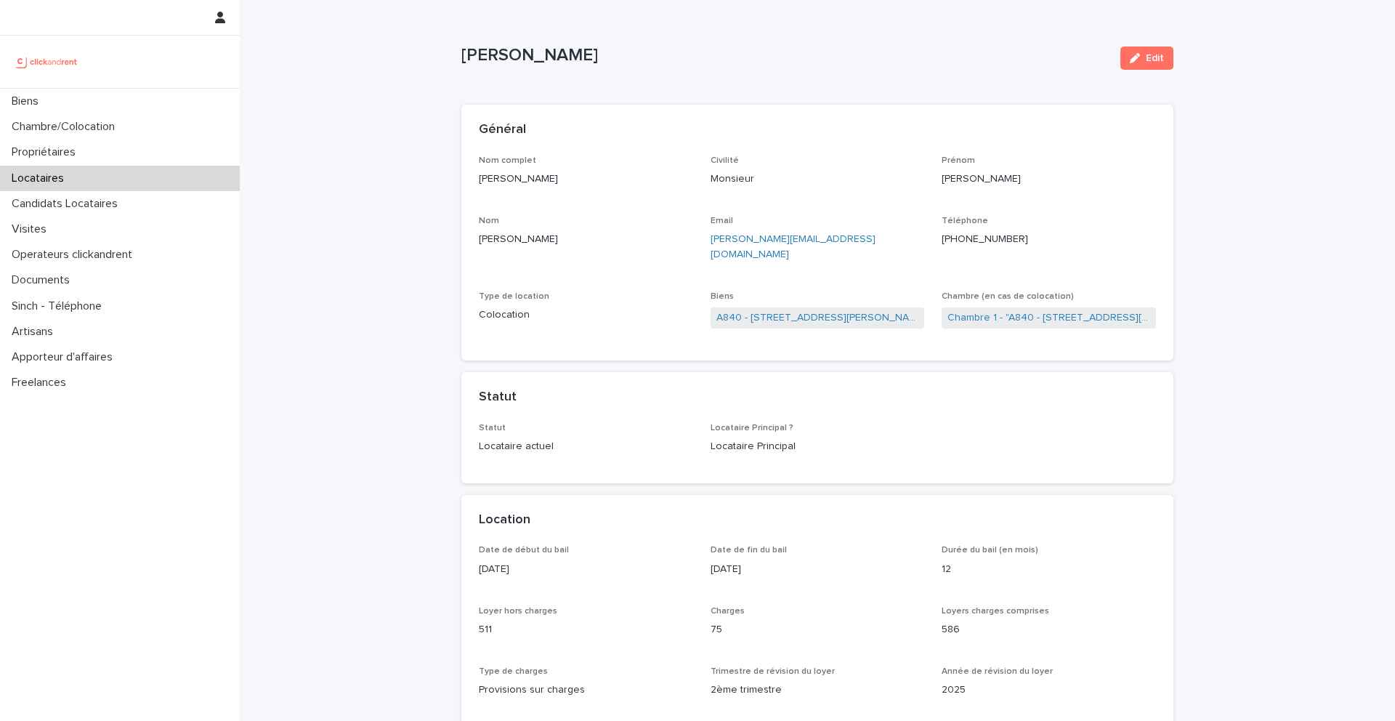
click at [992, 235] on ringoverc2c-number-84e06f14122c "+33749883694" at bounding box center [984, 239] width 86 height 10
click at [966, 241] on ringoverc2c-number-84e06f14122c "+33749883694" at bounding box center [984, 239] width 86 height 10
click at [91, 174] on div "Locataires" at bounding box center [120, 178] width 240 height 25
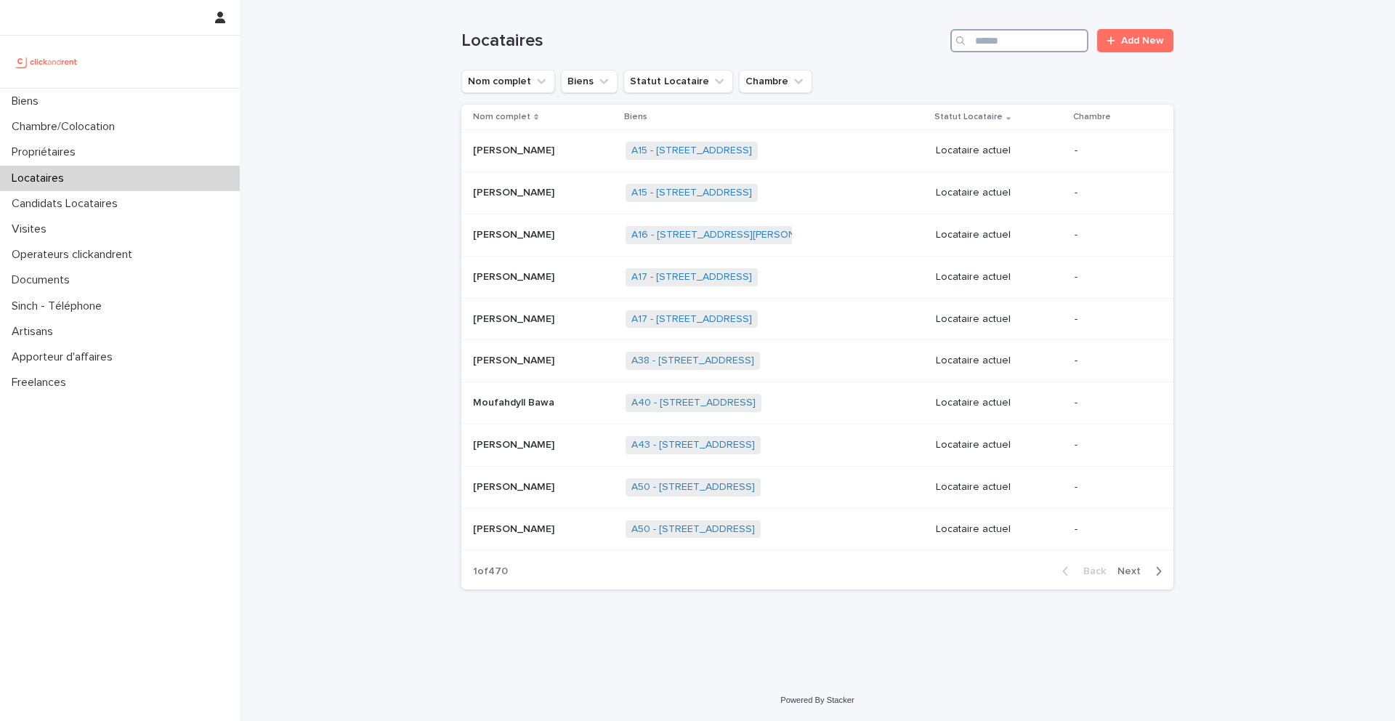
click at [1015, 50] on input "Search" at bounding box center [1019, 40] width 138 height 23
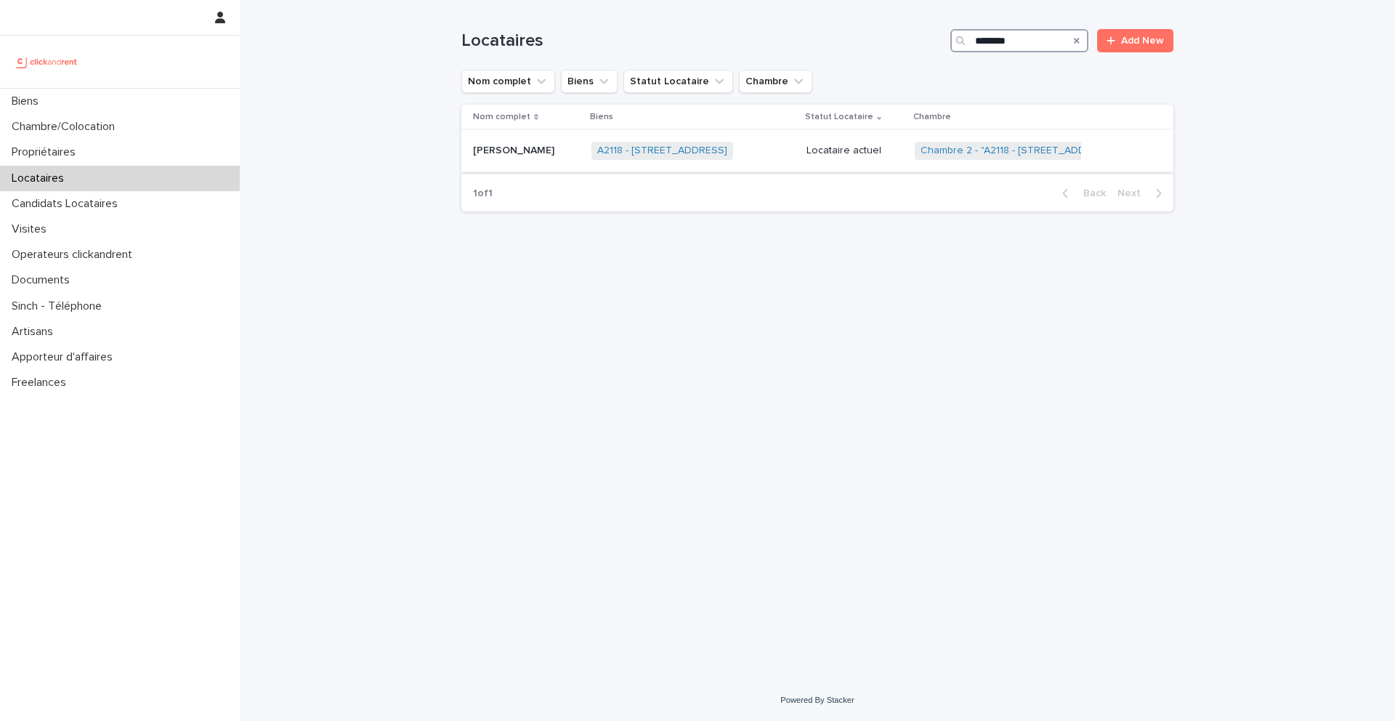
type input "********"
click at [532, 151] on p "Enzo Chauderon" at bounding box center [515, 149] width 84 height 15
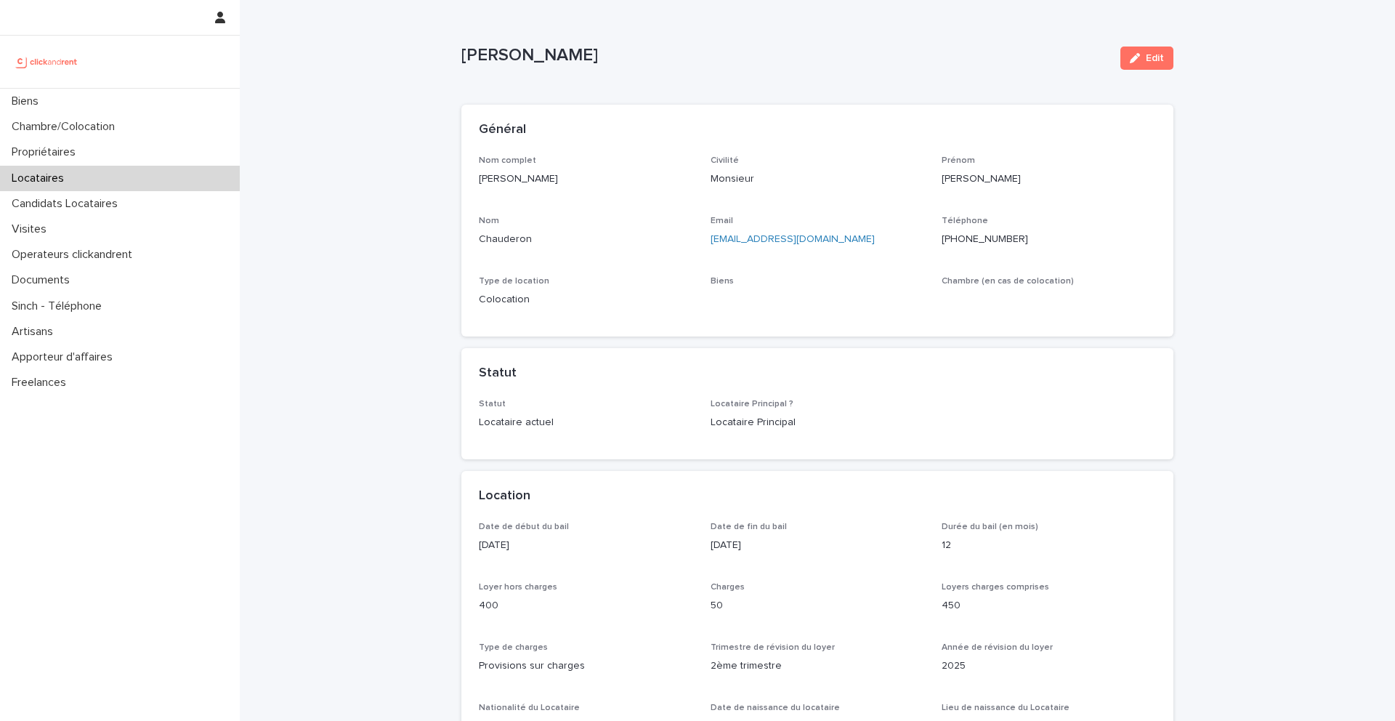
click at [973, 240] on ringoverc2c-number-84e06f14122c "+33767491869" at bounding box center [984, 239] width 86 height 10
